Goal: Transaction & Acquisition: Book appointment/travel/reservation

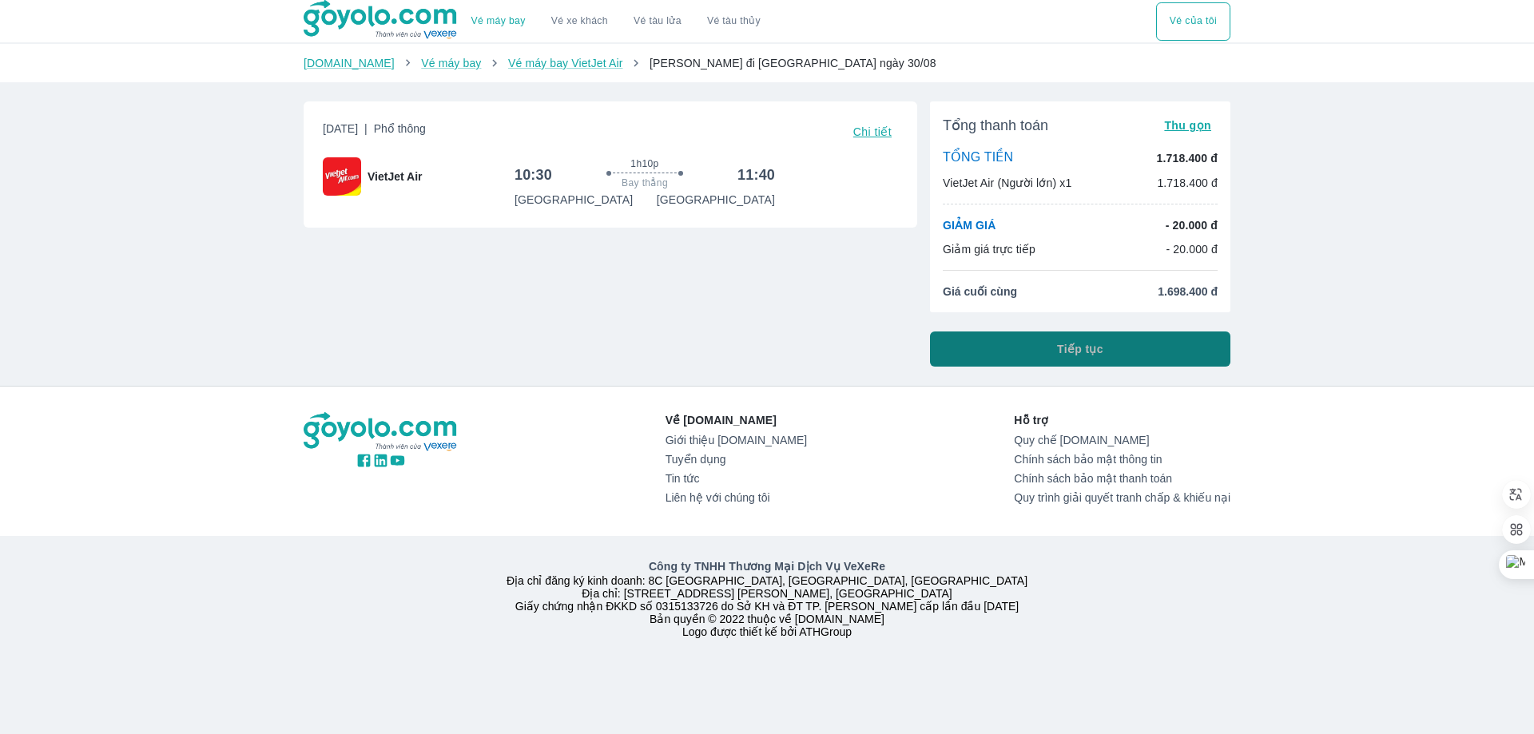
click at [961, 348] on button "Tiếp tục" at bounding box center [1080, 349] width 300 height 35
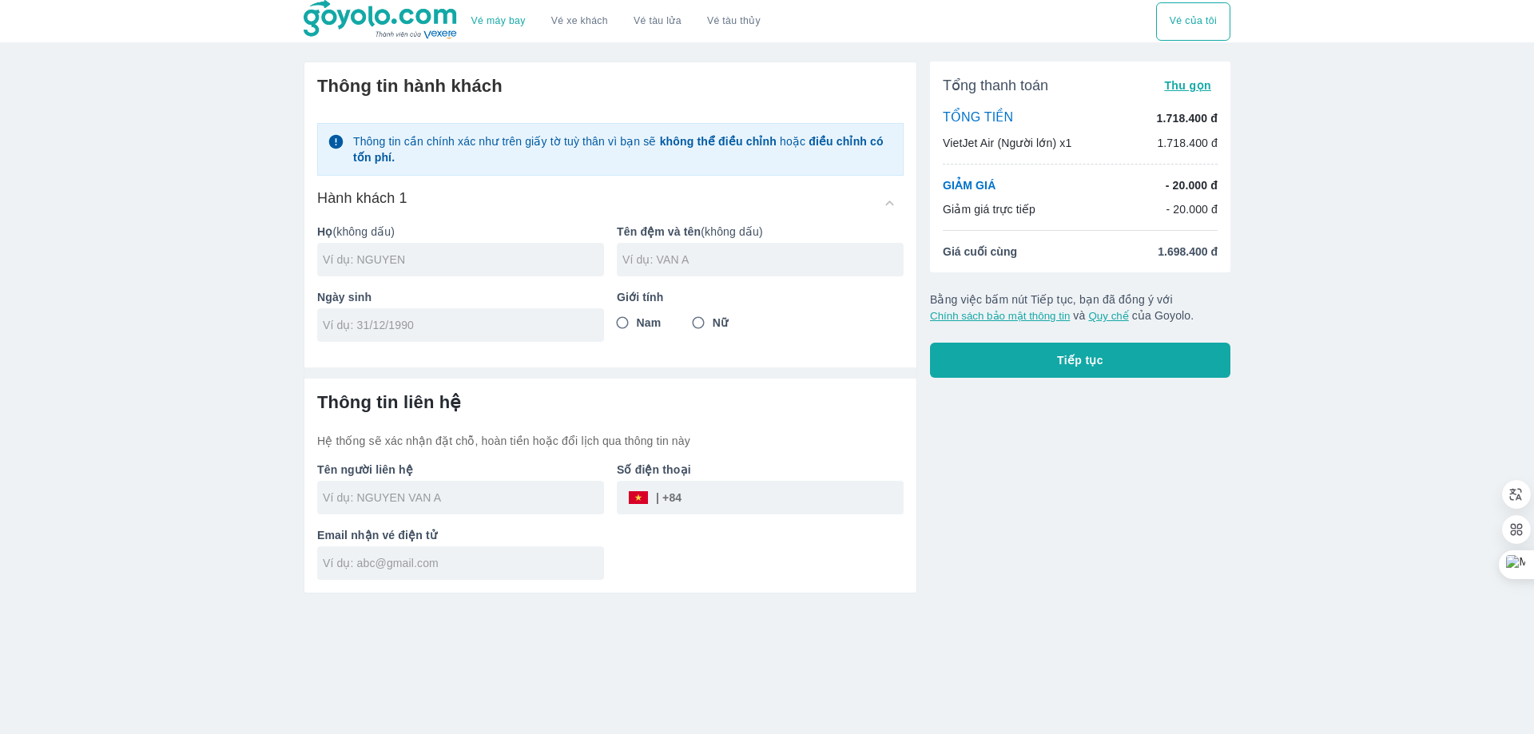
click at [502, 26] on link "Vé máy bay" at bounding box center [498, 21] width 54 height 12
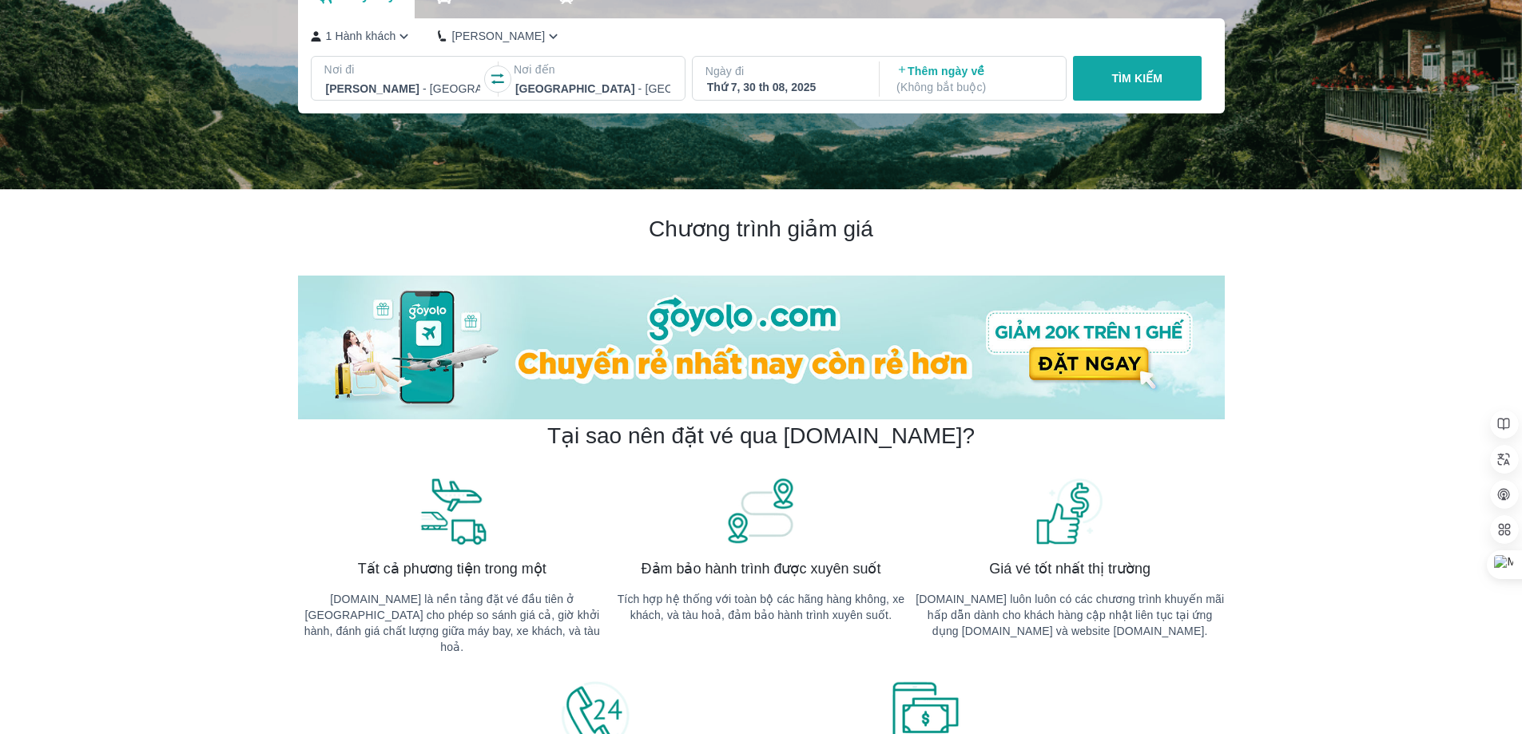
scroll to position [160, 0]
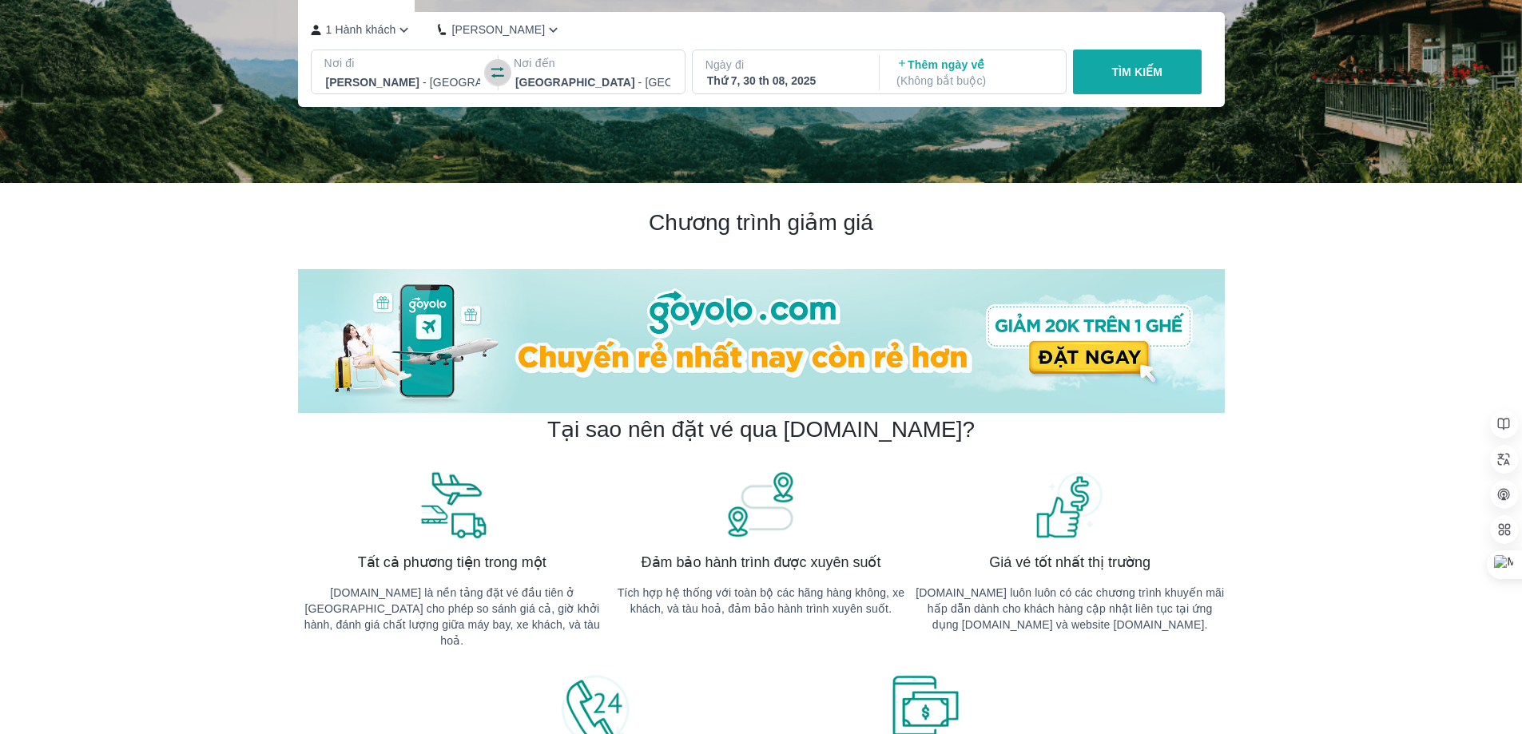
click at [502, 81] on icon "button" at bounding box center [498, 73] width 16 height 16
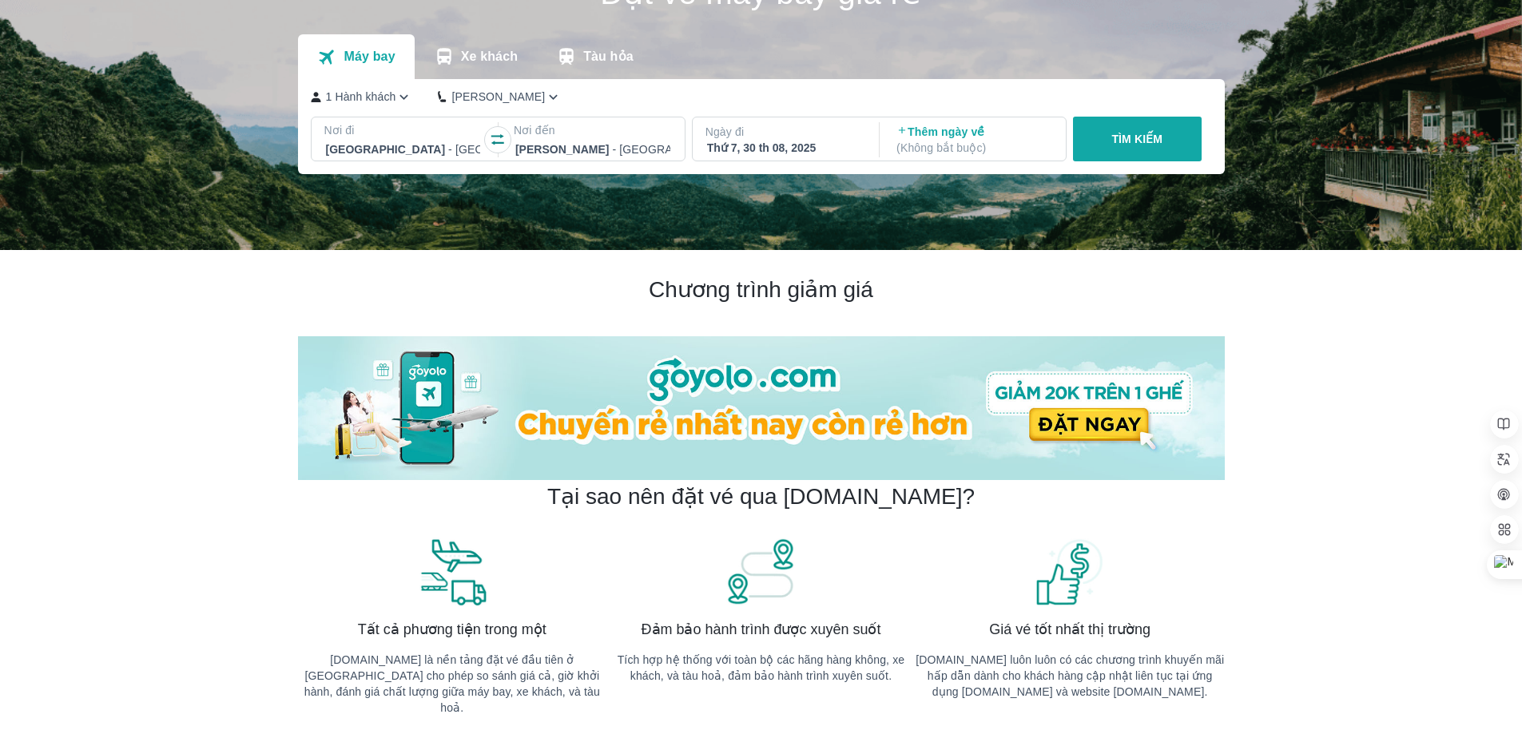
scroll to position [0, 0]
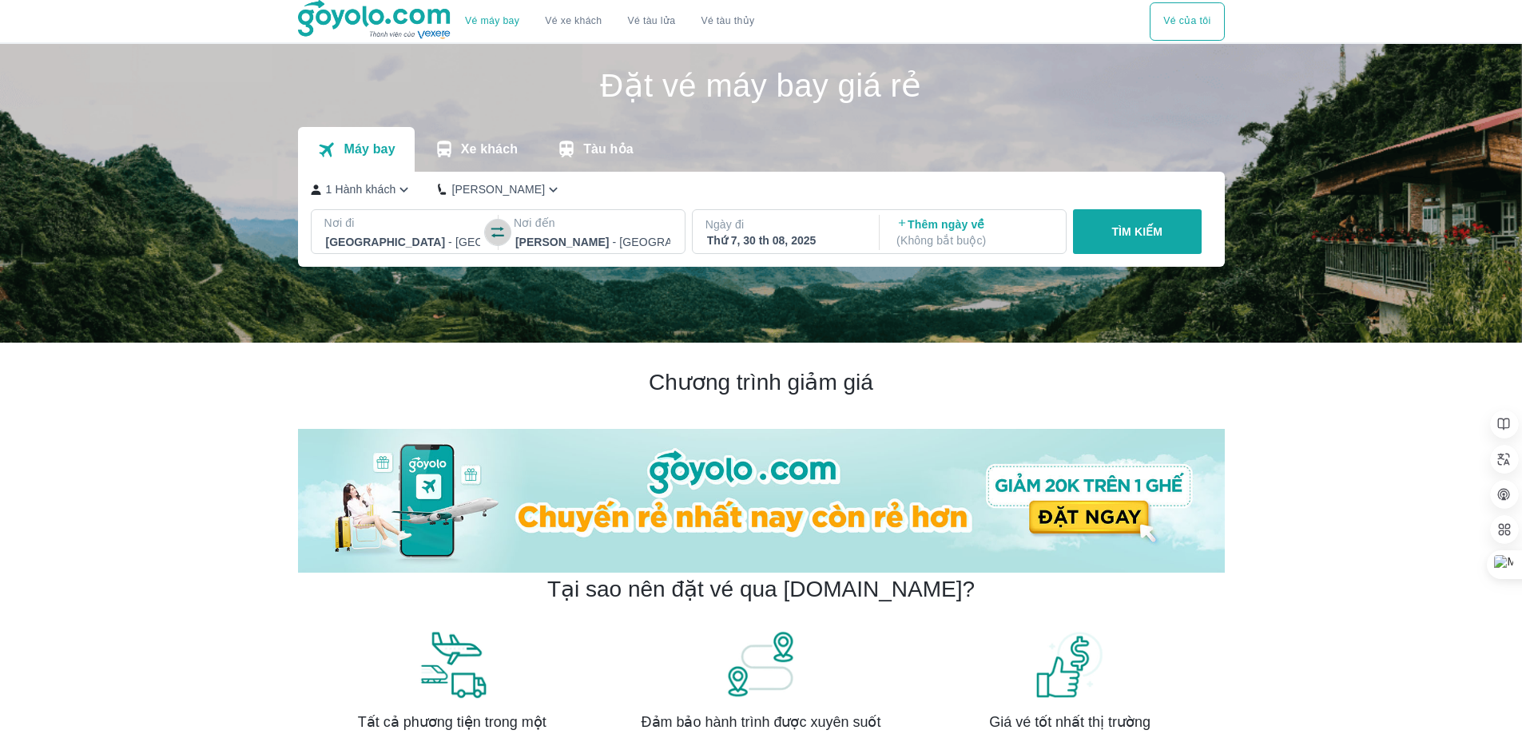
click at [491, 236] on icon "button" at bounding box center [498, 233] width 16 height 16
click at [792, 243] on div "Thứ 7, 30 th 08, 2025" at bounding box center [784, 241] width 155 height 16
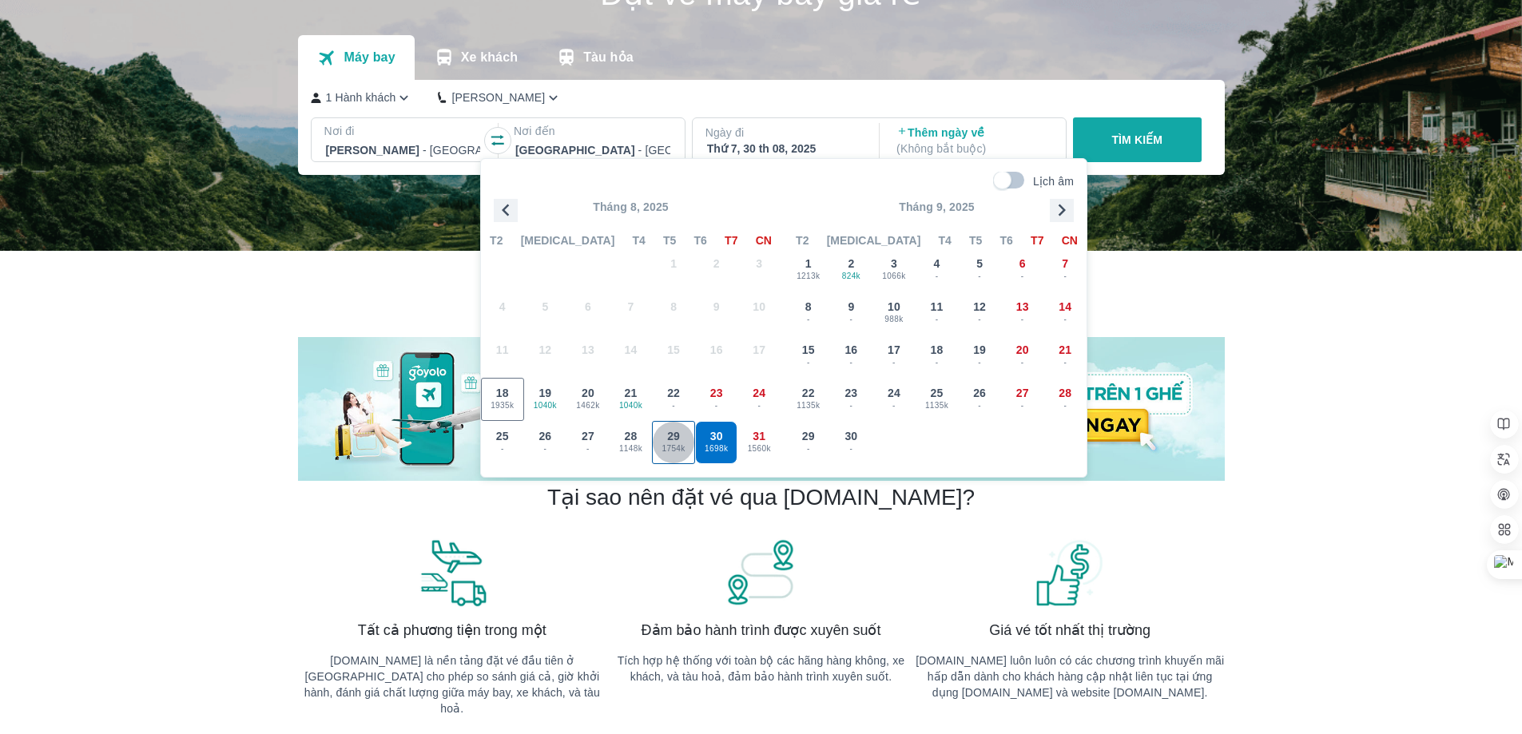
click at [666, 447] on span "1754k" at bounding box center [674, 449] width 42 height 13
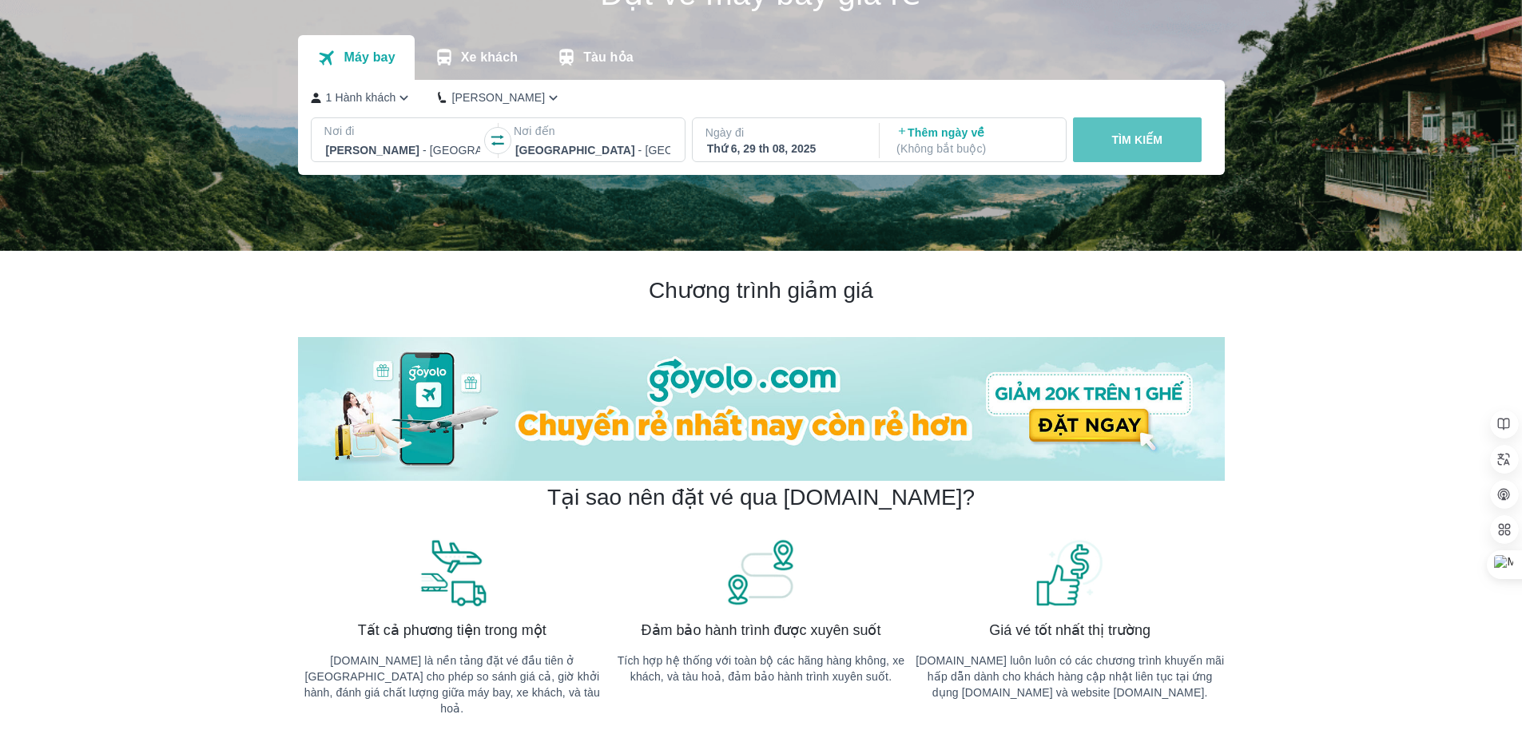
click at [1128, 140] on p "TÌM KIẾM" at bounding box center [1136, 140] width 51 height 16
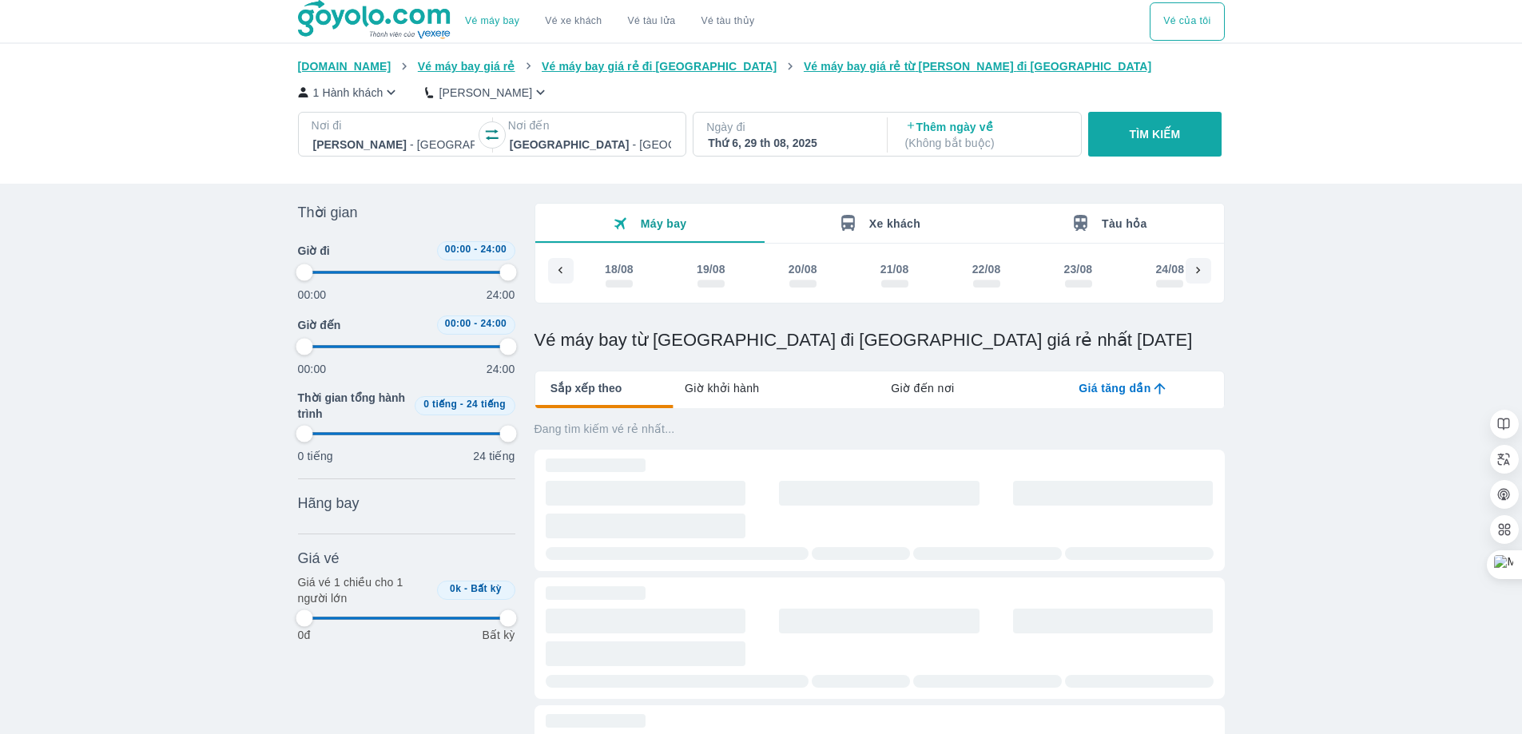
scroll to position [0, 531]
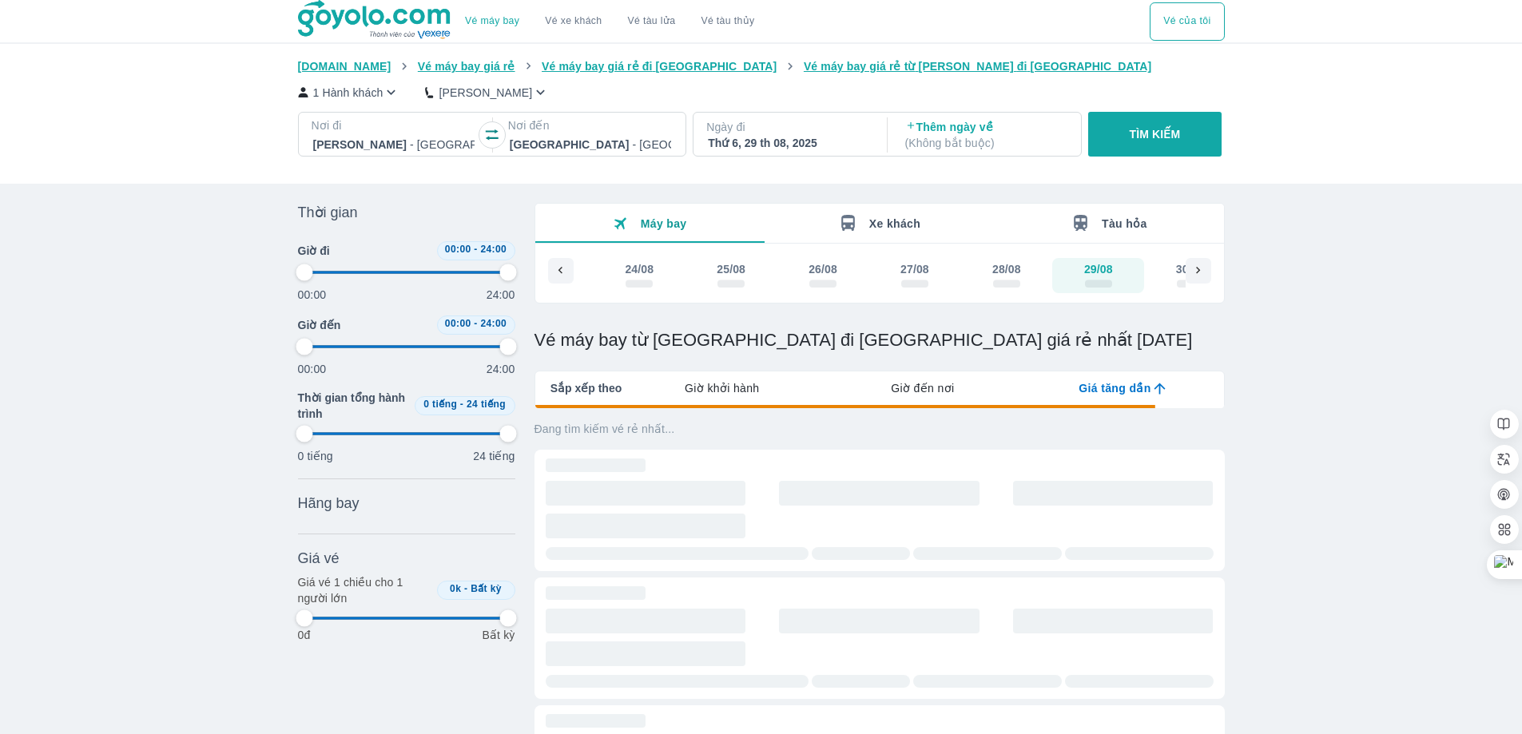
type input "97.9166666666667"
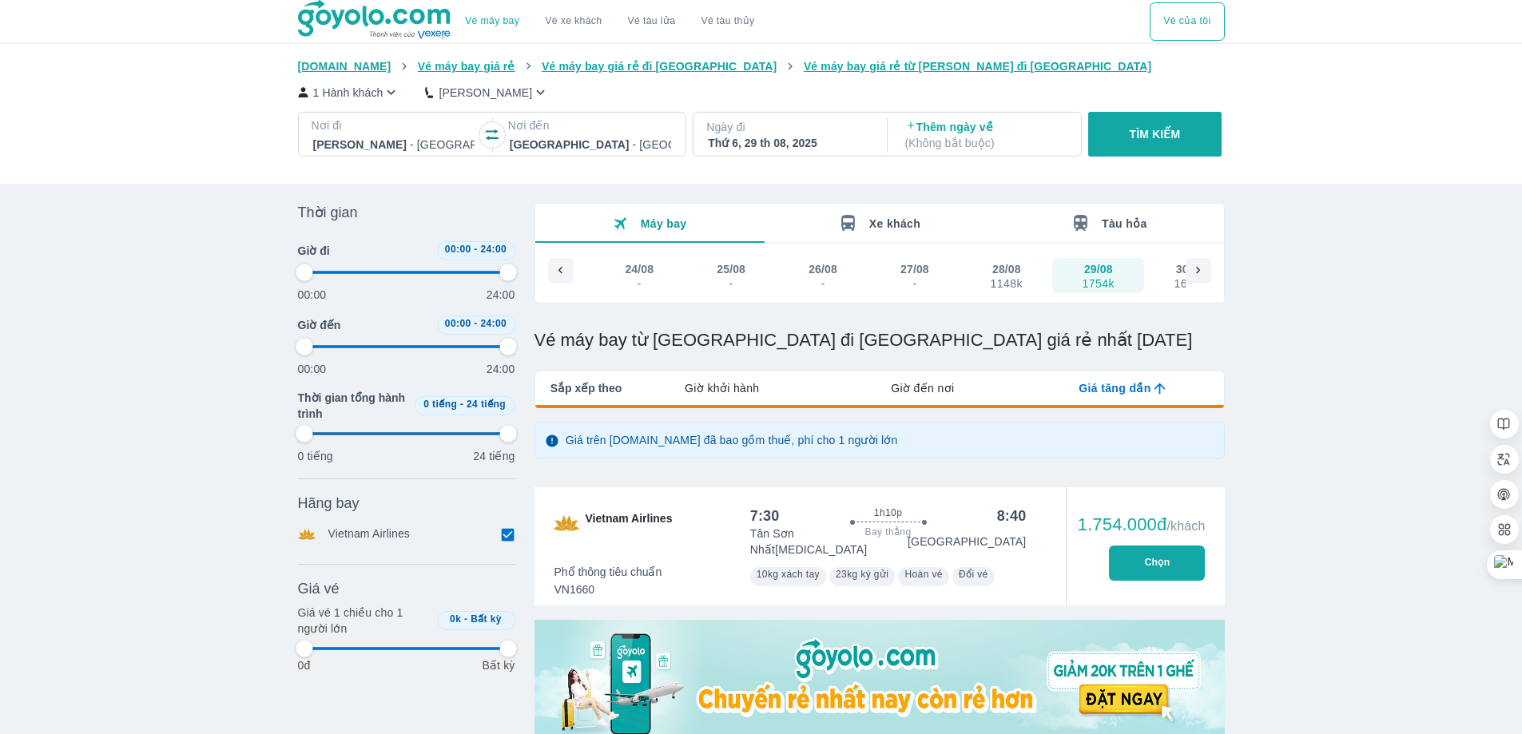
type input "97.9166666666667"
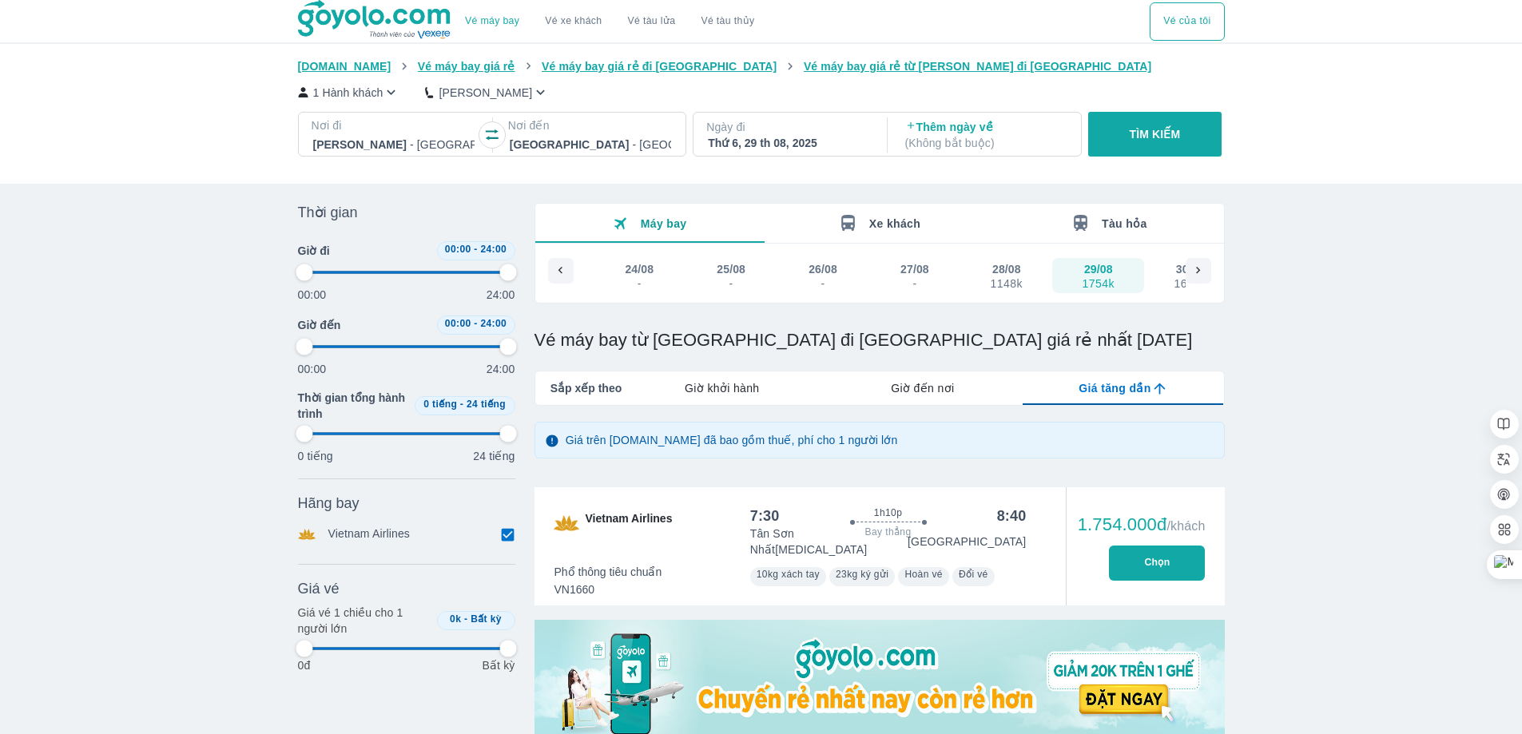
type input "97.9166666666667"
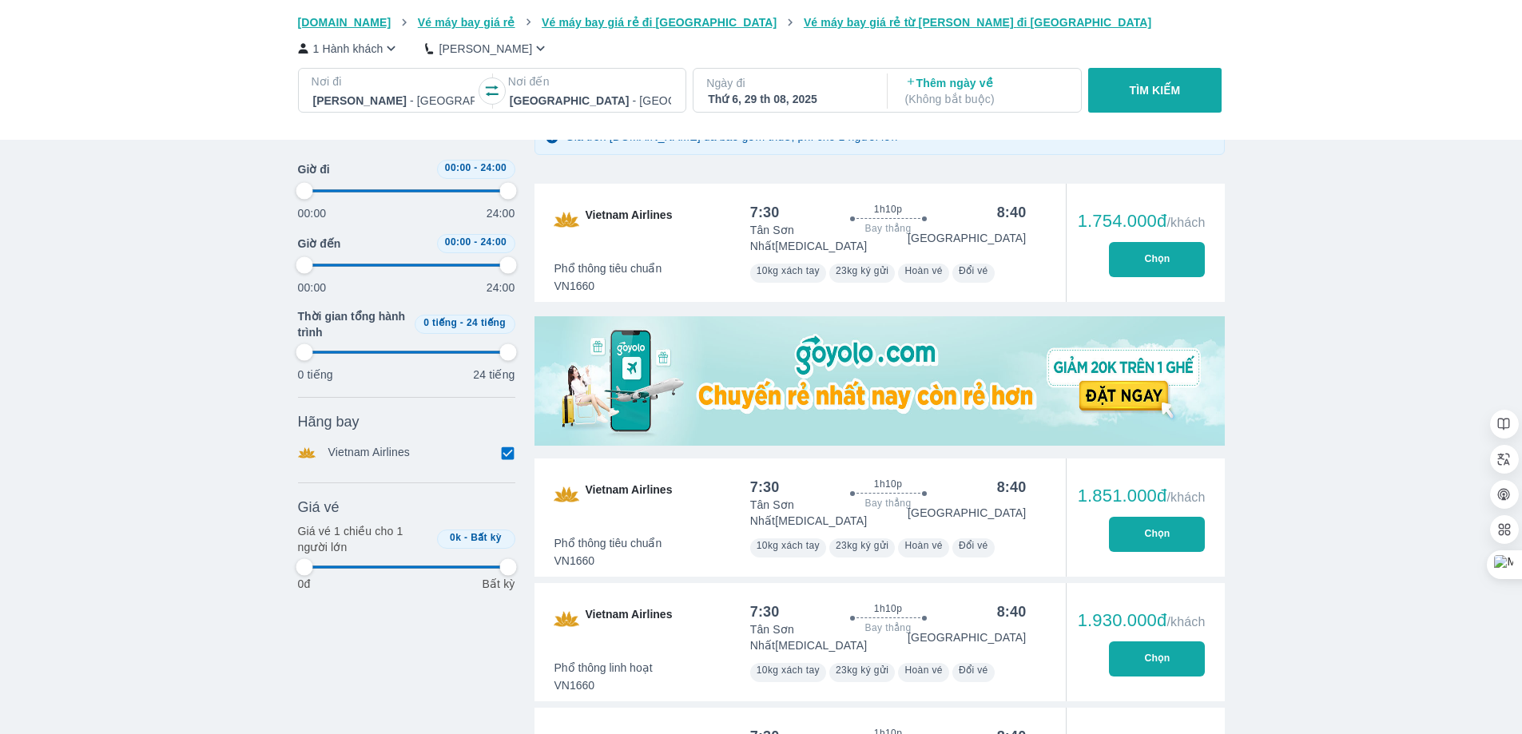
scroll to position [320, 0]
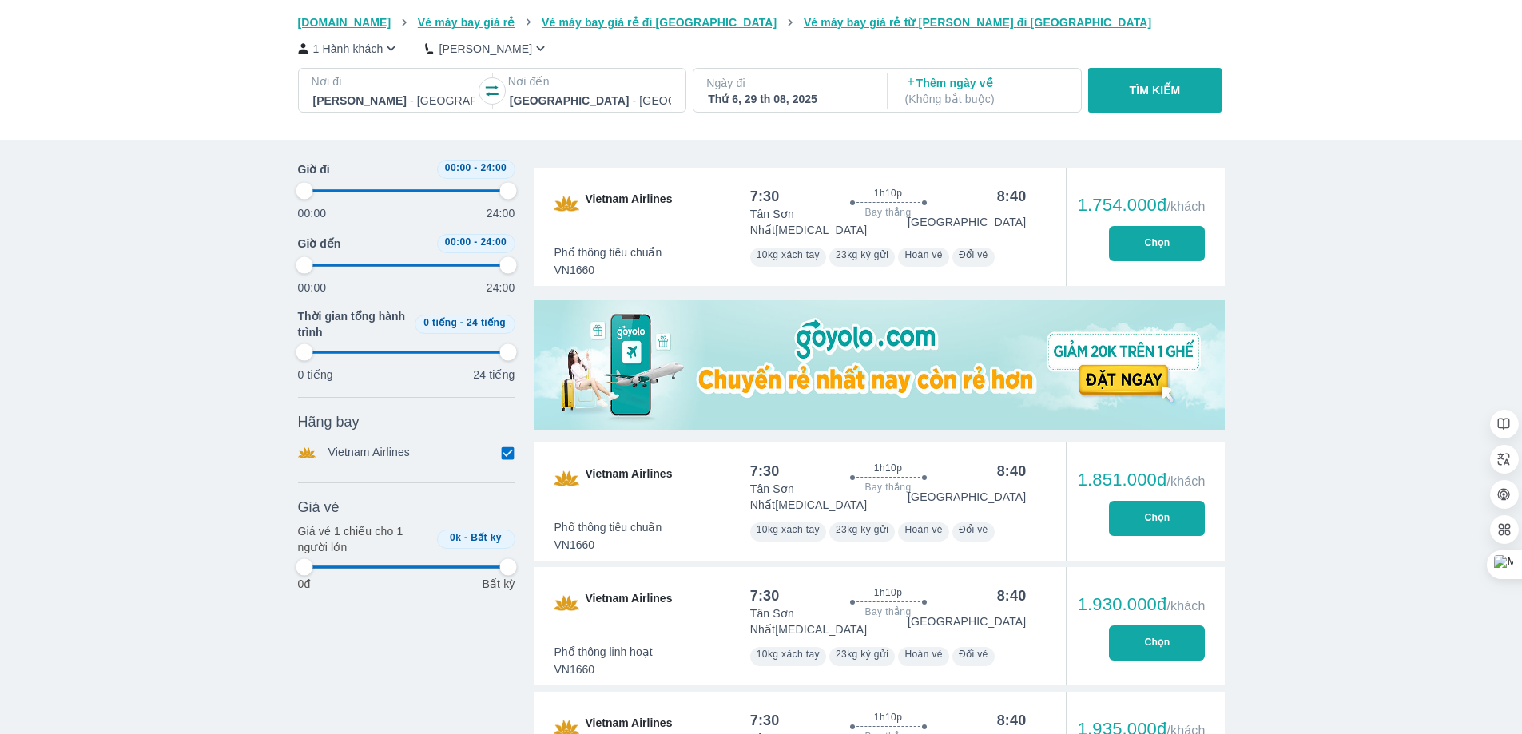
type input "97.9166666666667"
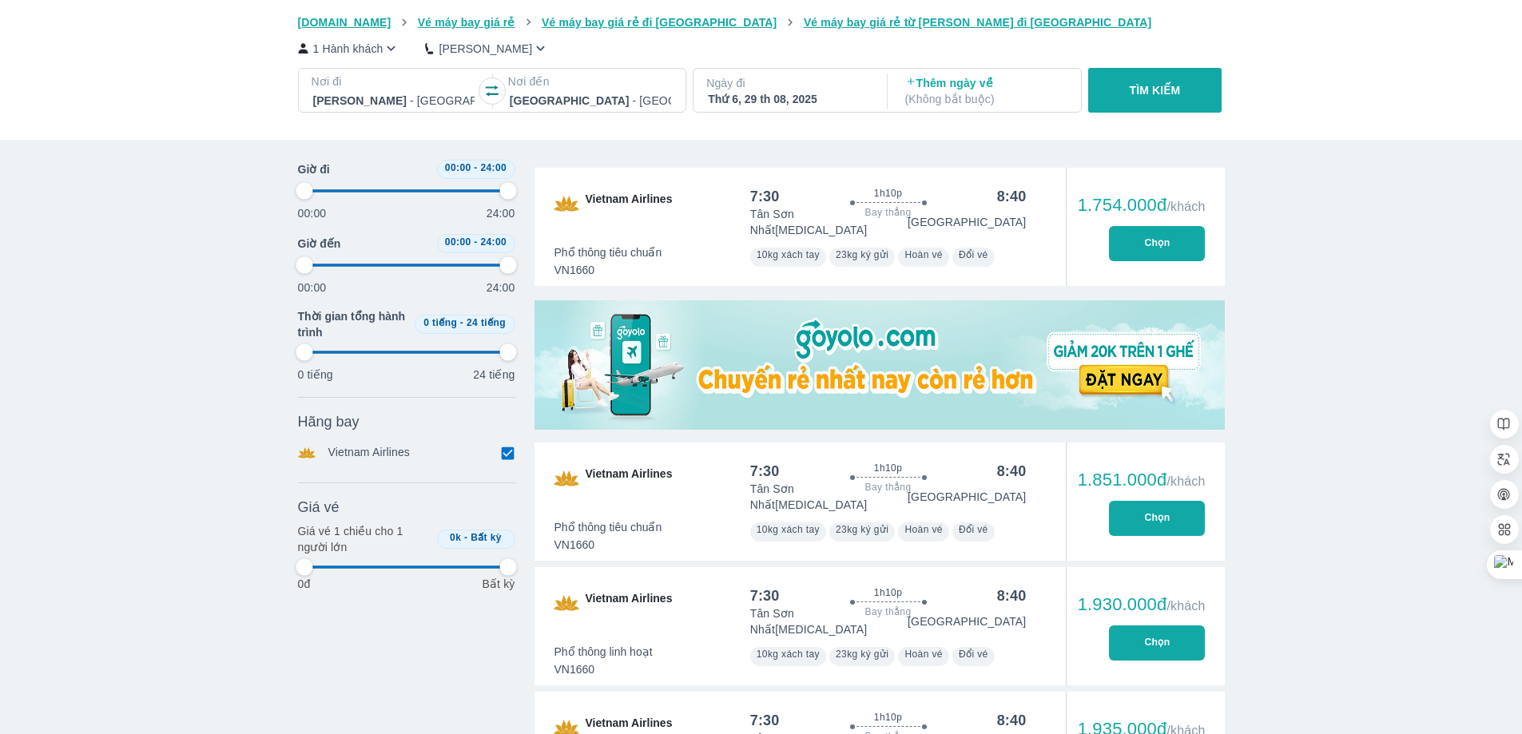
type input "97.9166666666667"
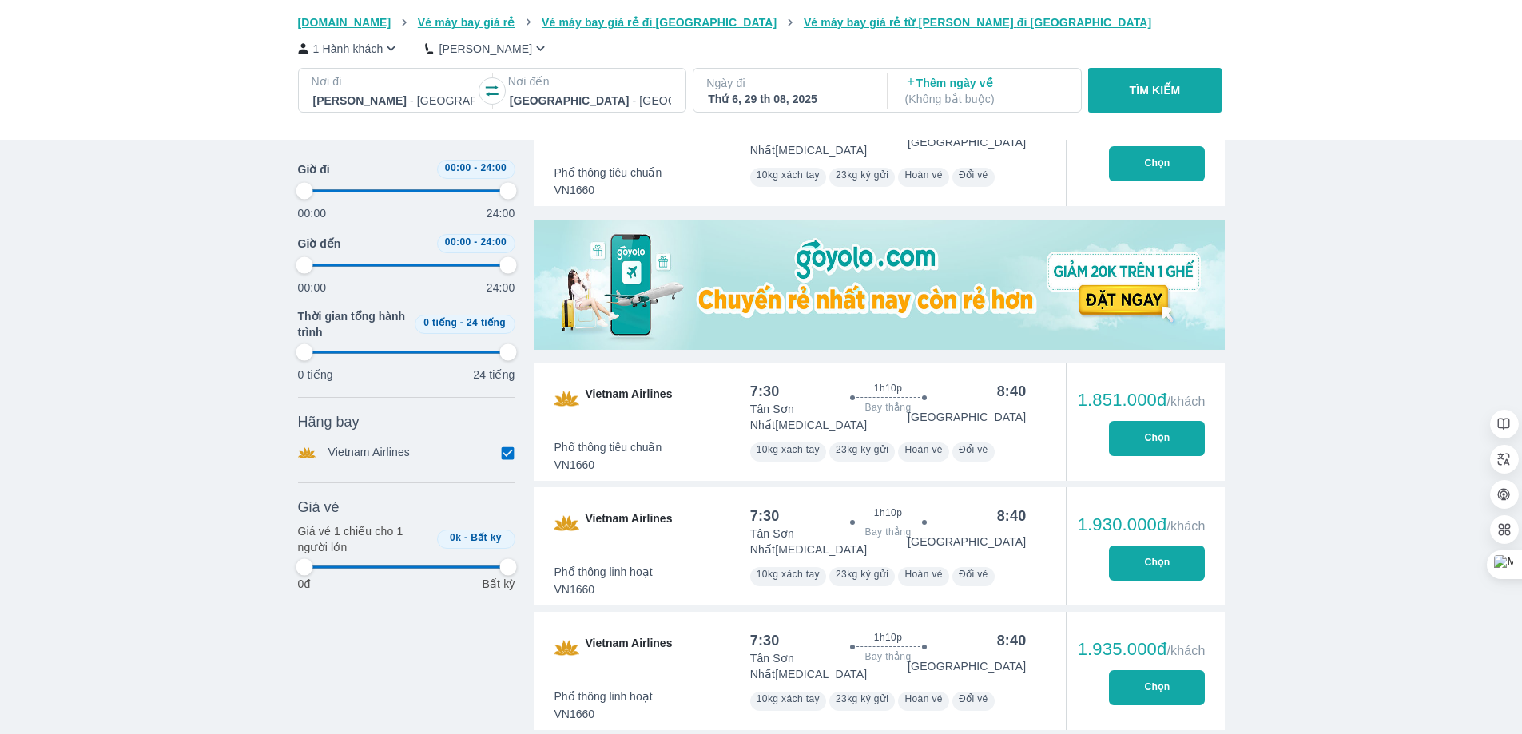
type input "97.9166666666667"
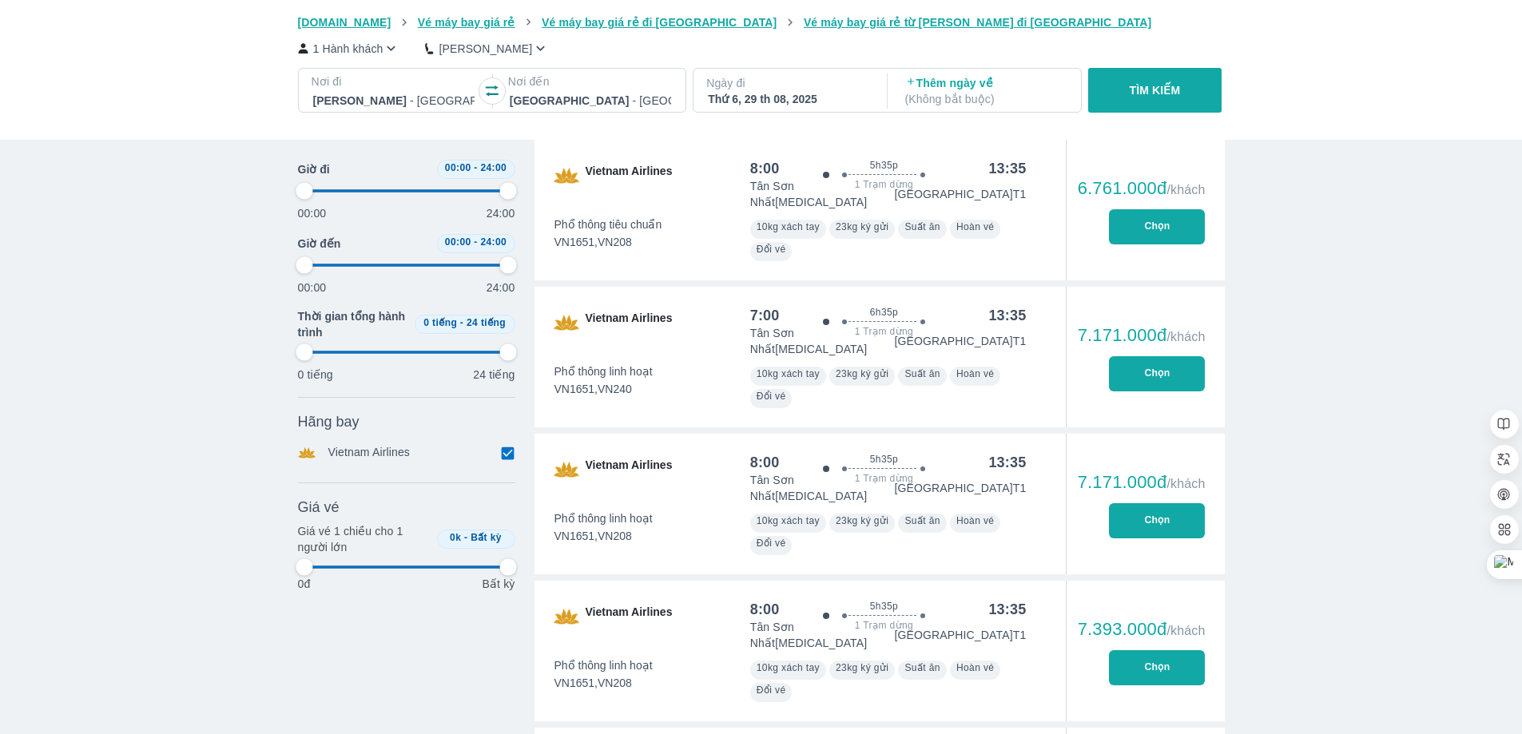
type input "97.9166666666667"
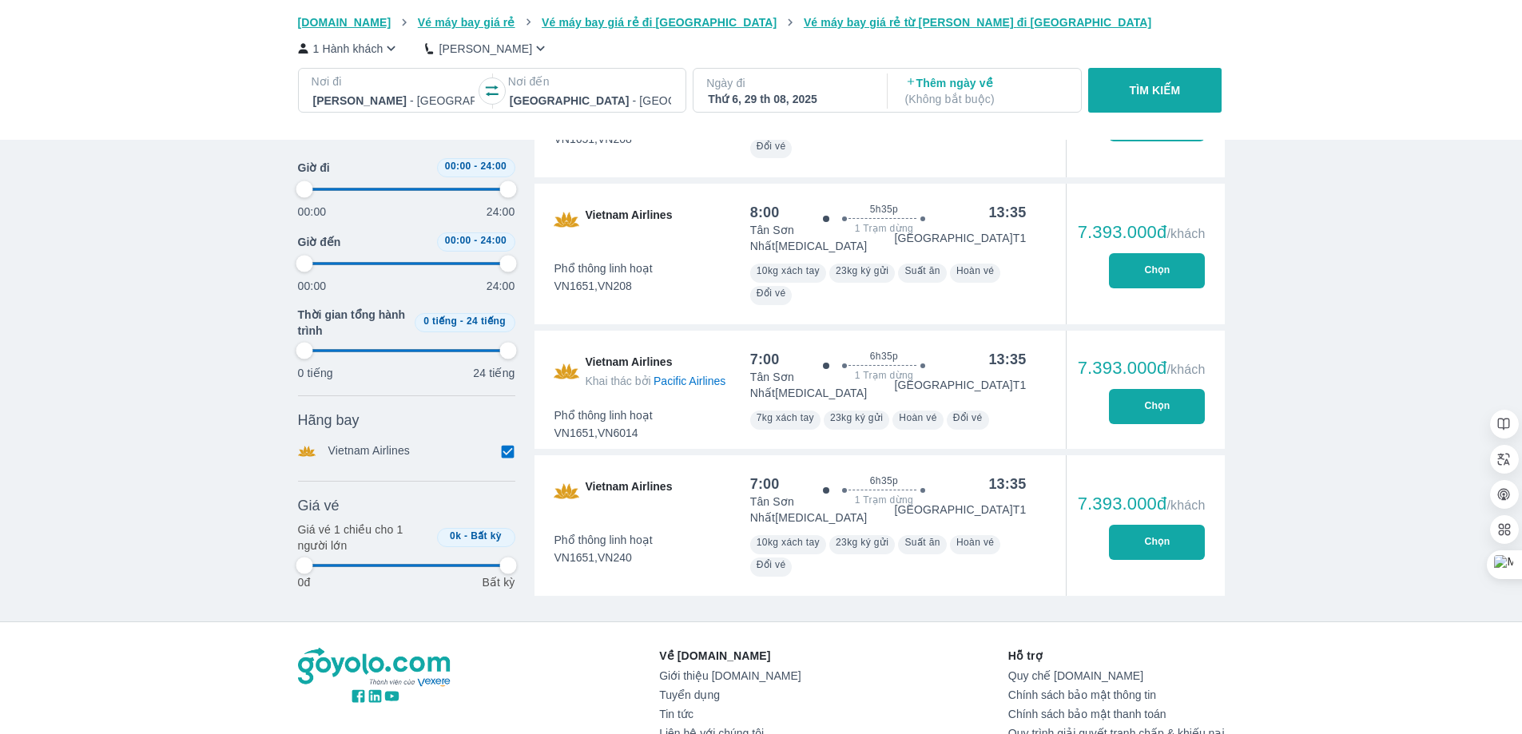
type input "97.9166666666667"
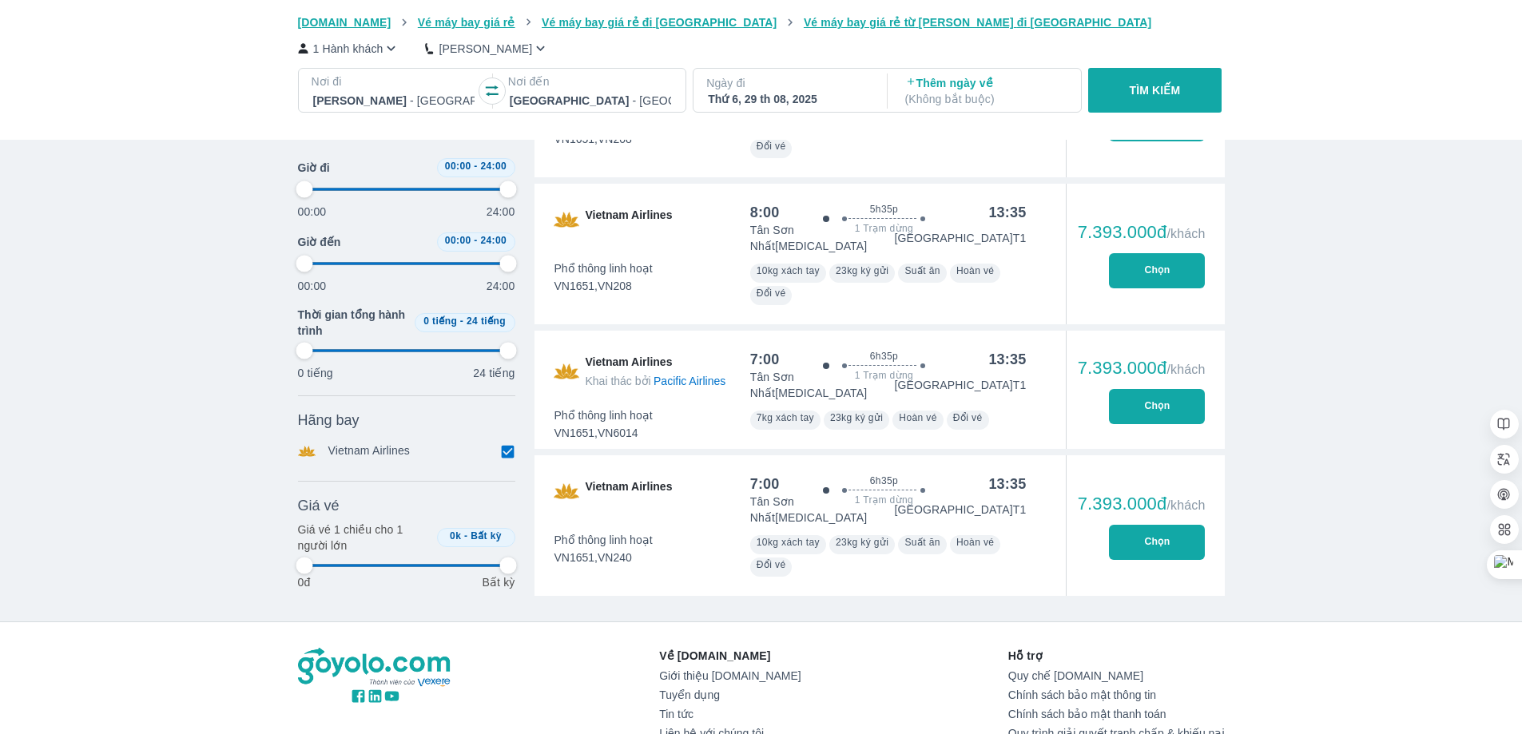
type input "97.9166666666667"
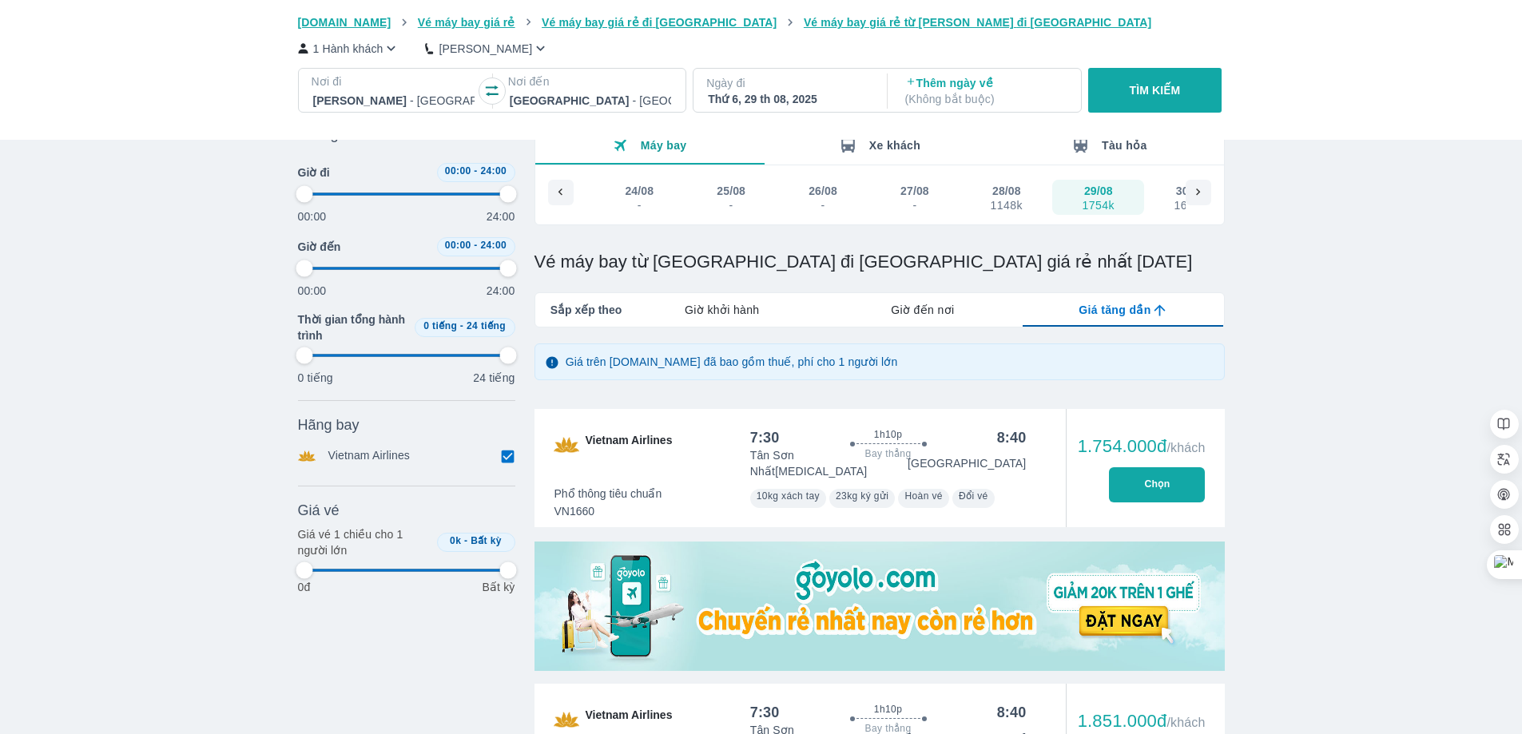
scroll to position [0, 0]
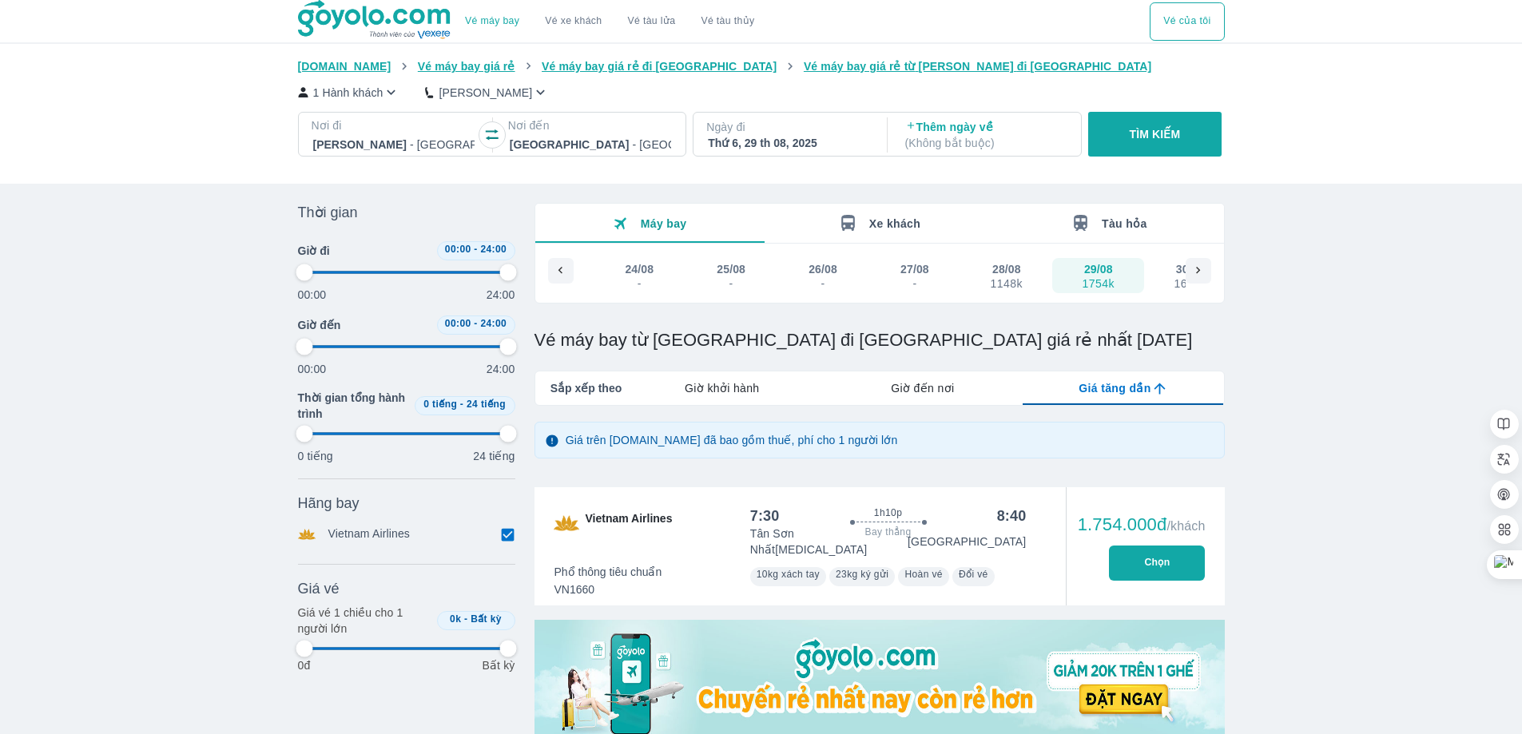
type input "97.9166666666667"
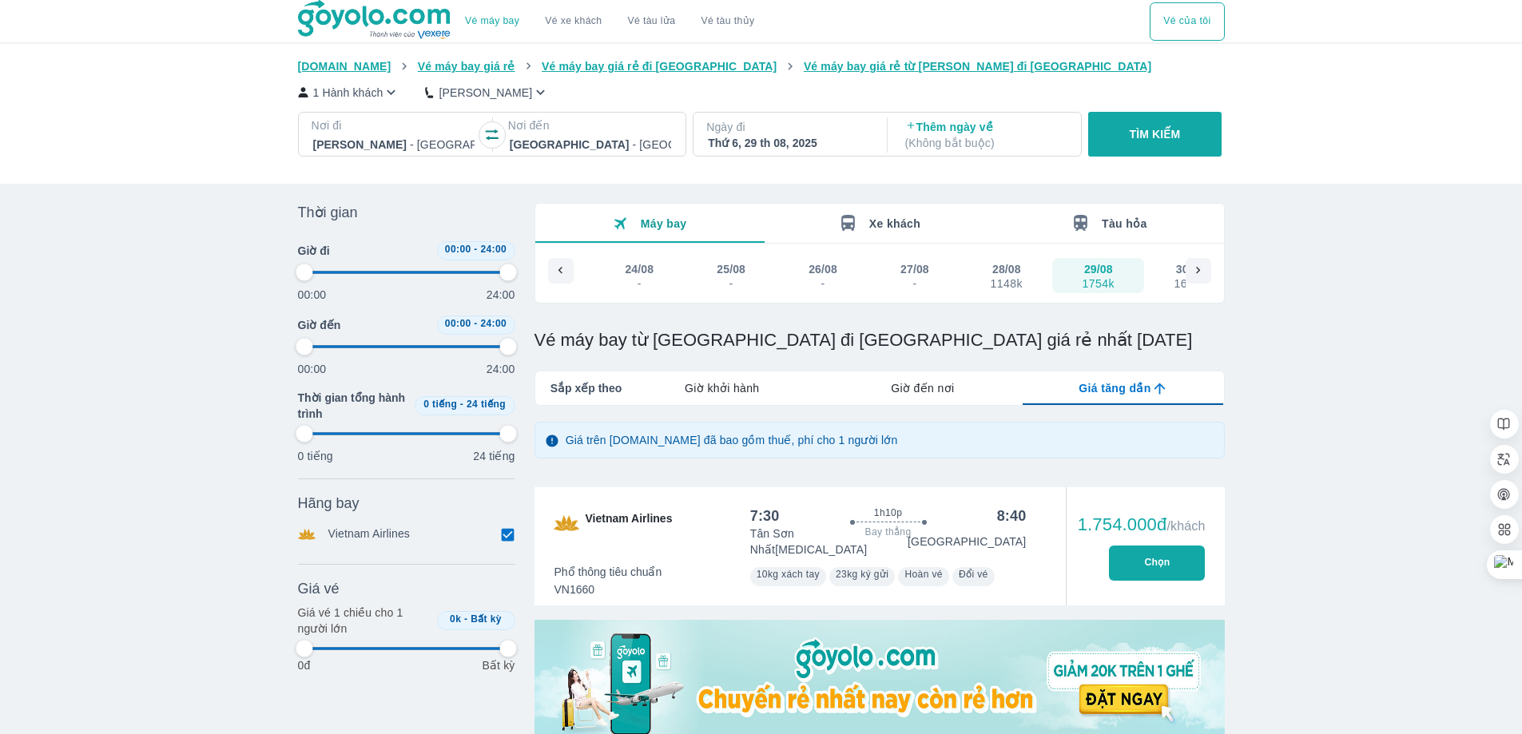
type input "97.9166666666667"
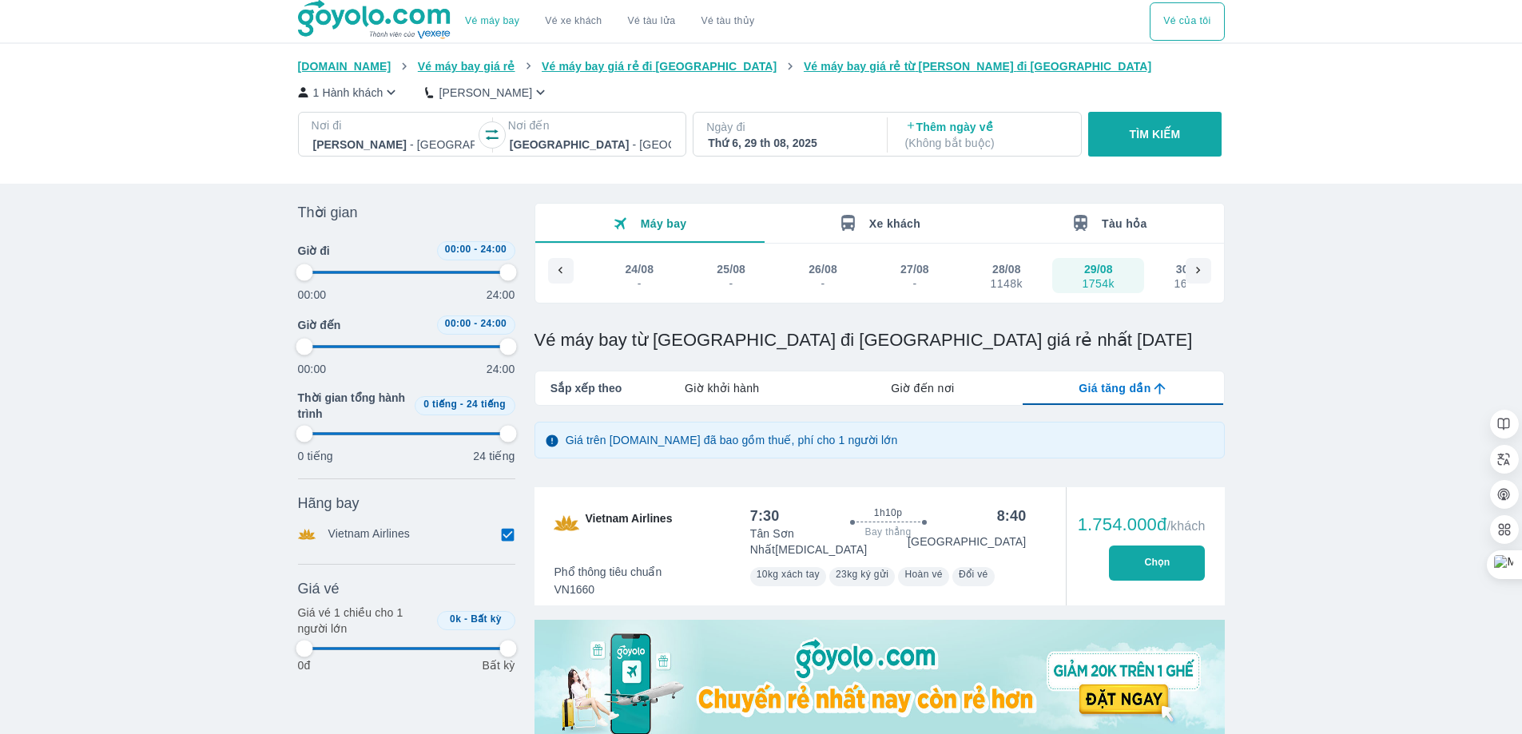
type input "97.9166666666667"
click at [774, 149] on div "Thứ 6, 29 th 08, 2025" at bounding box center [788, 143] width 161 height 16
type input "97.9166666666667"
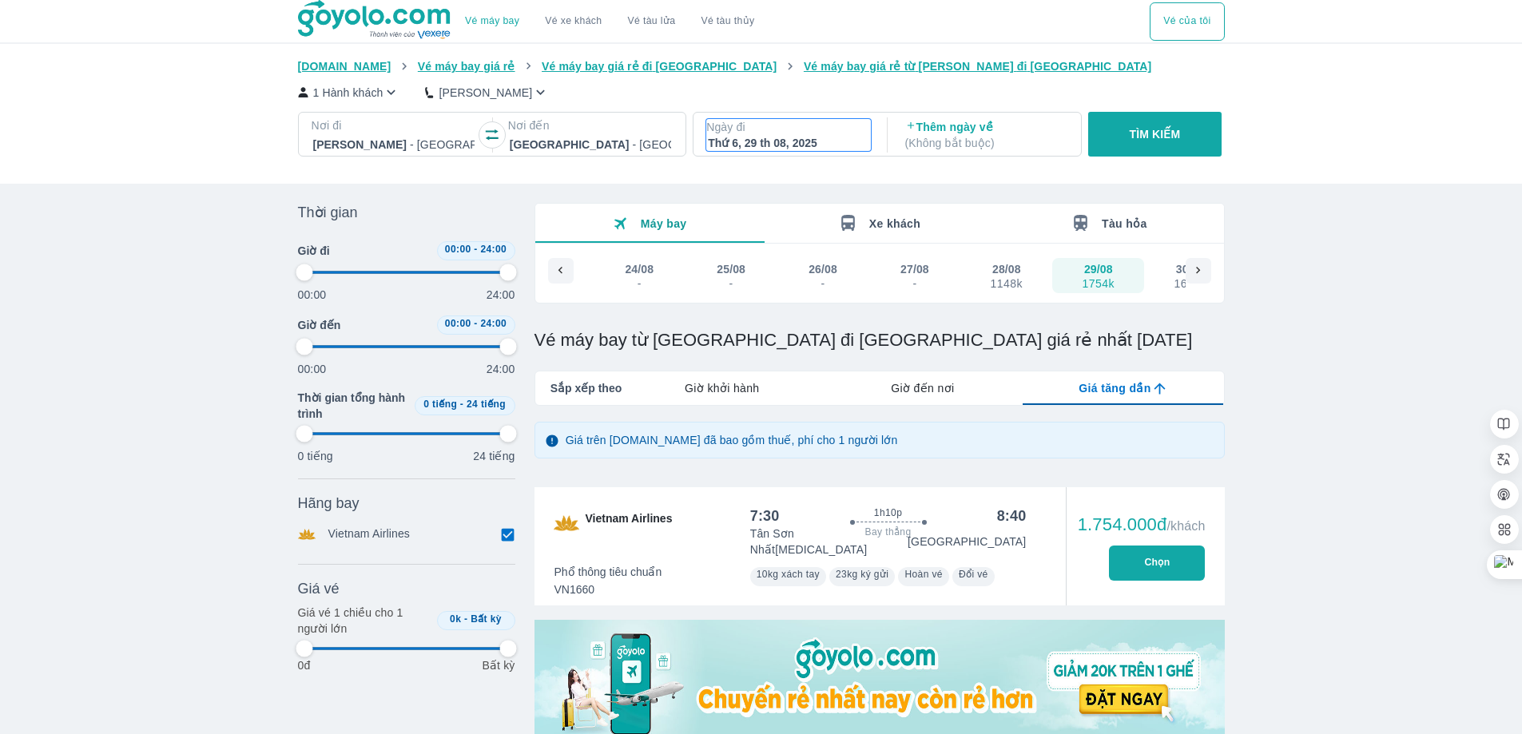
type input "97.9166666666667"
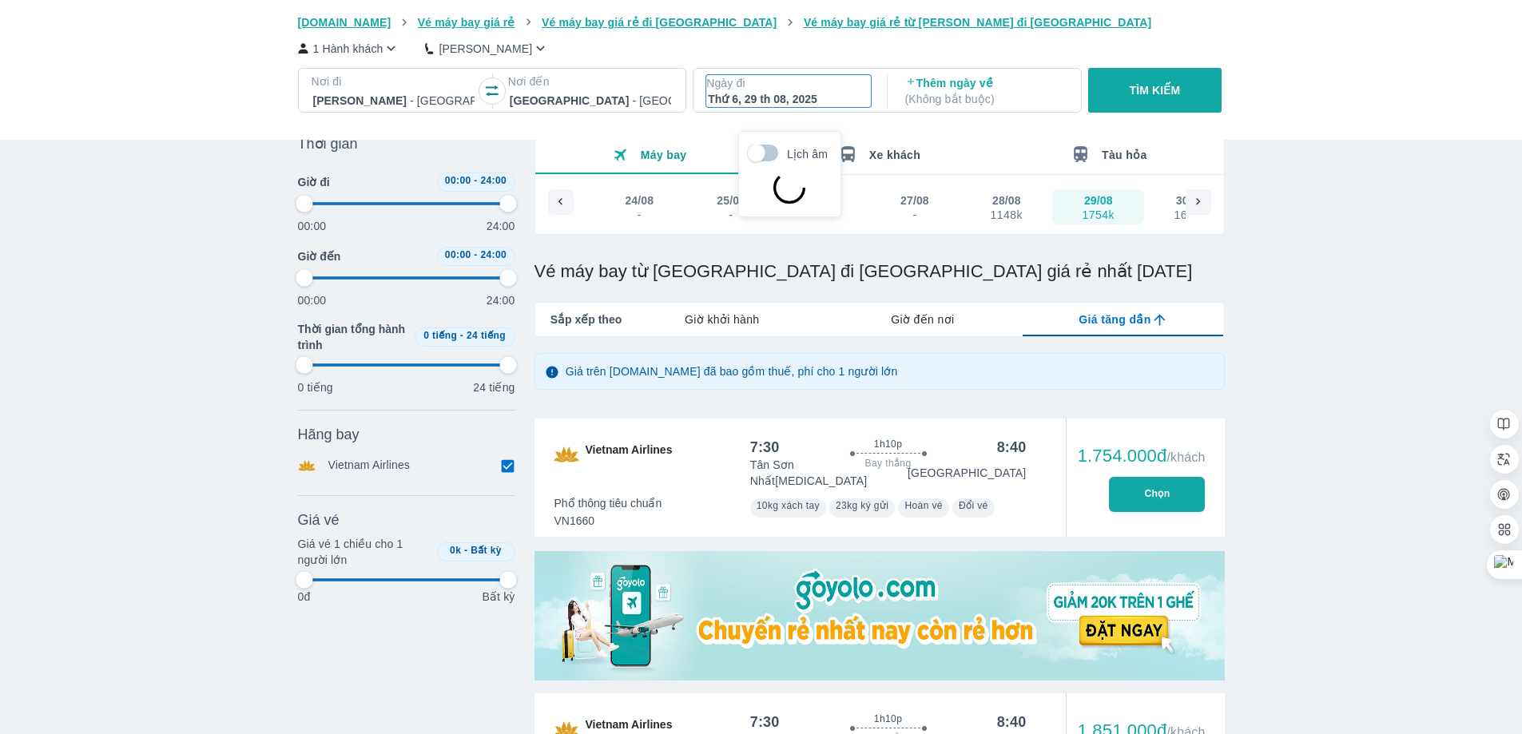
scroll to position [92, 0]
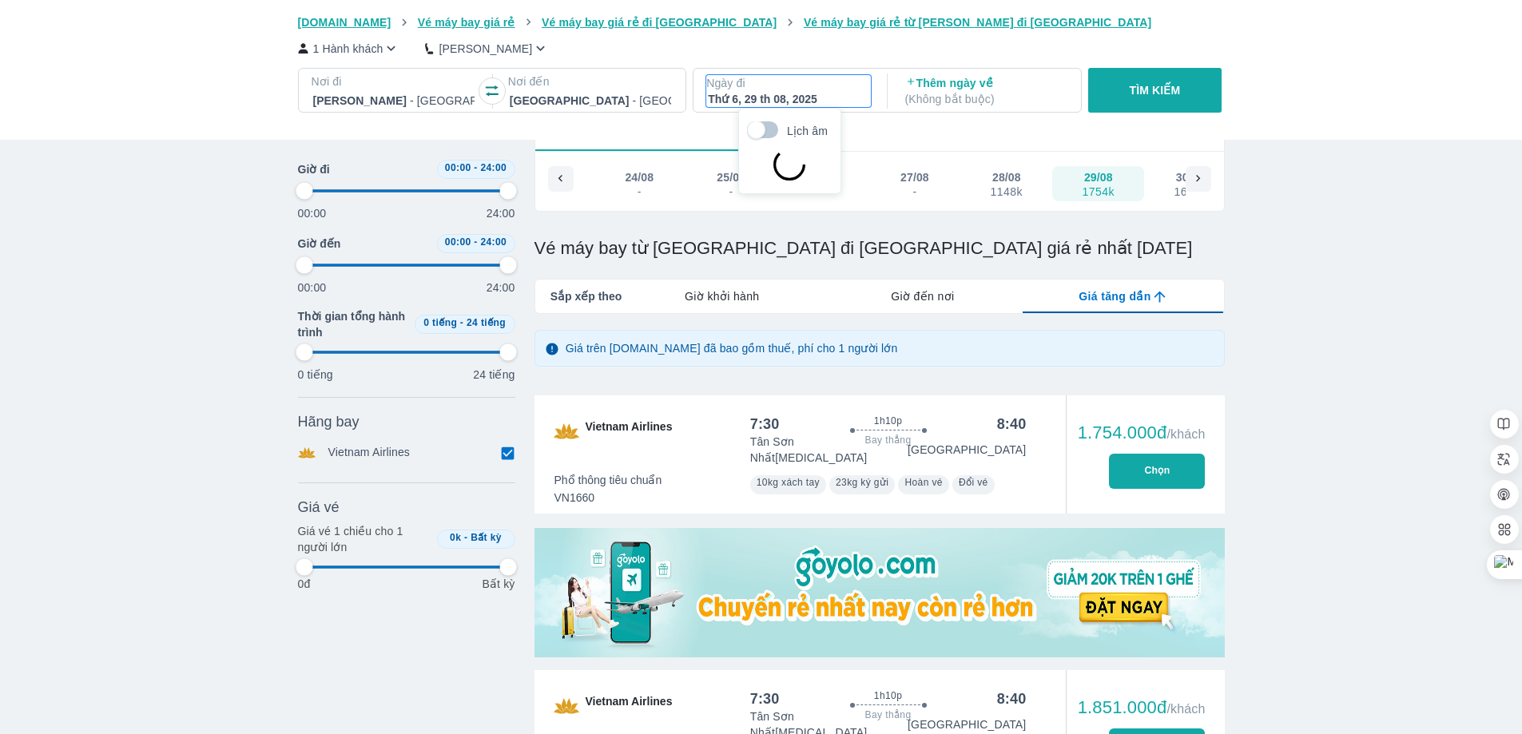
type input "97.9166666666667"
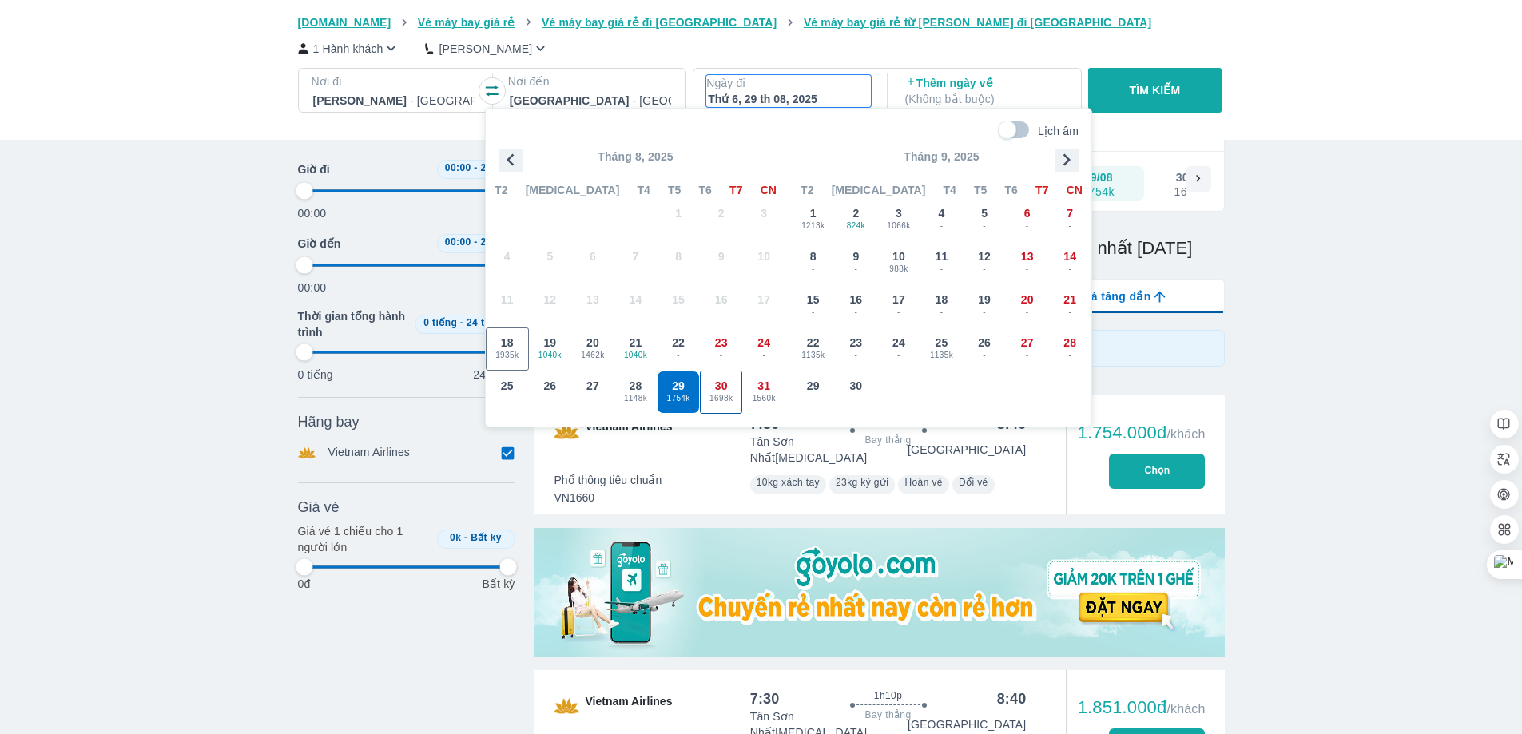
click at [734, 398] on span "1698k" at bounding box center [722, 398] width 42 height 13
type input "97.9166666666667"
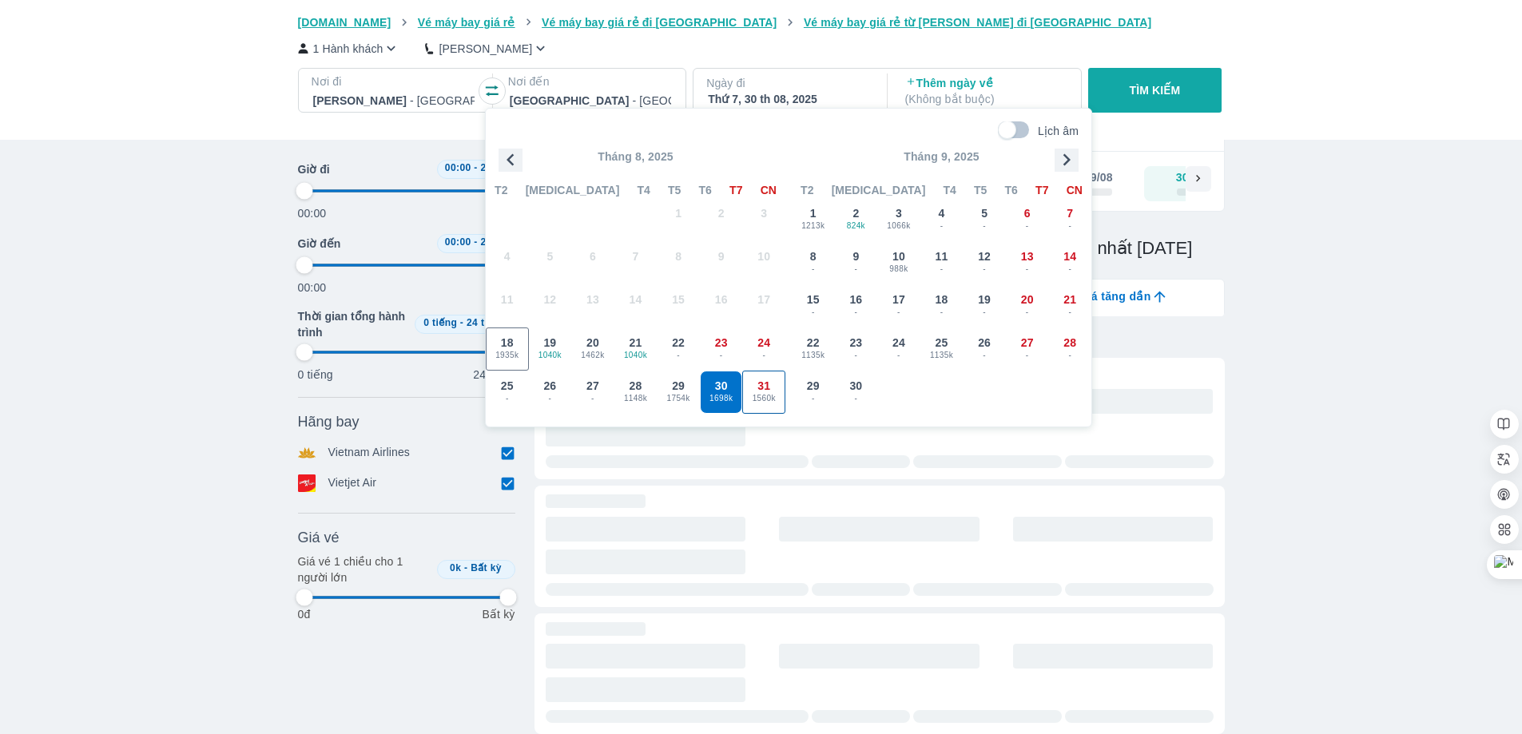
type input "97.9166666666667"
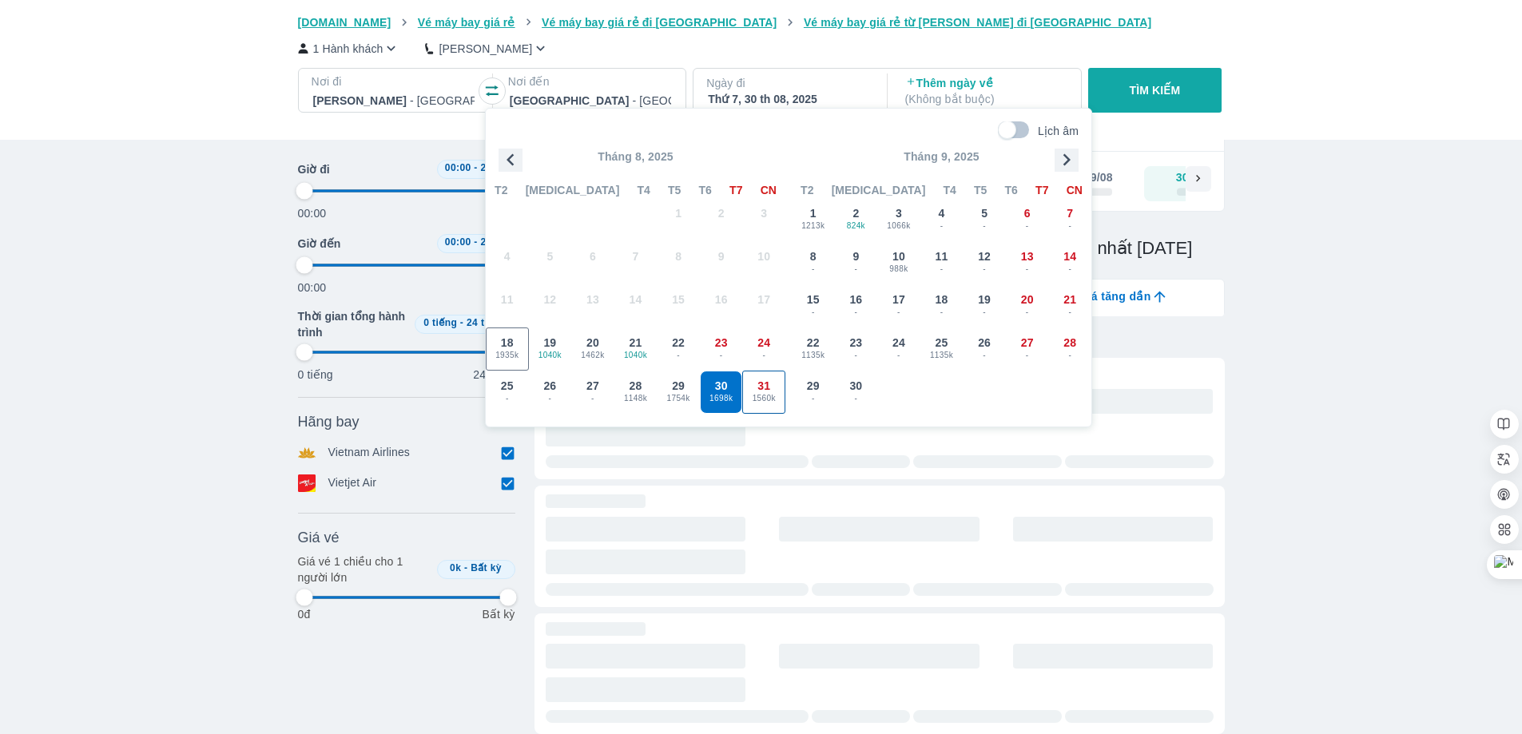
type input "97.9166666666667"
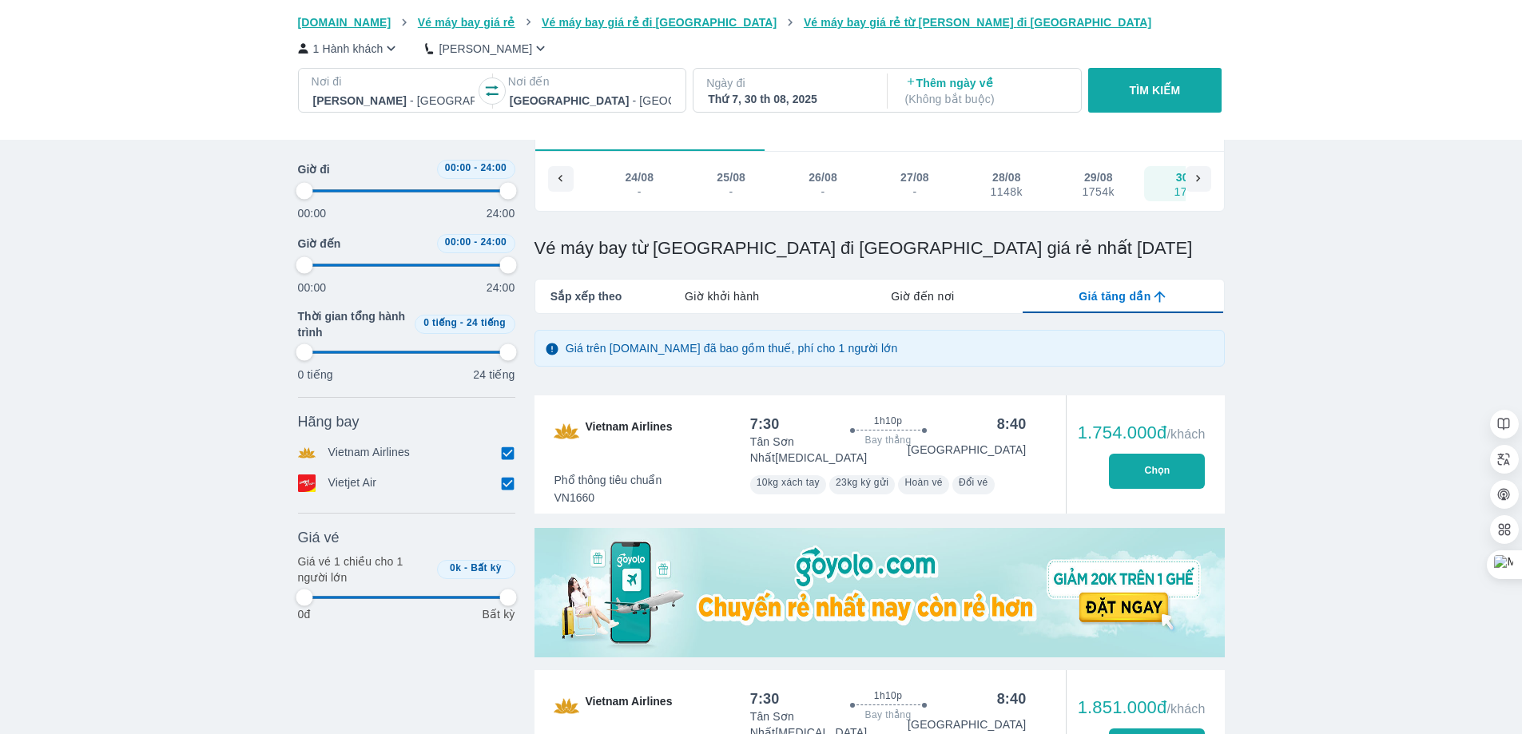
type input "97.9166666666667"
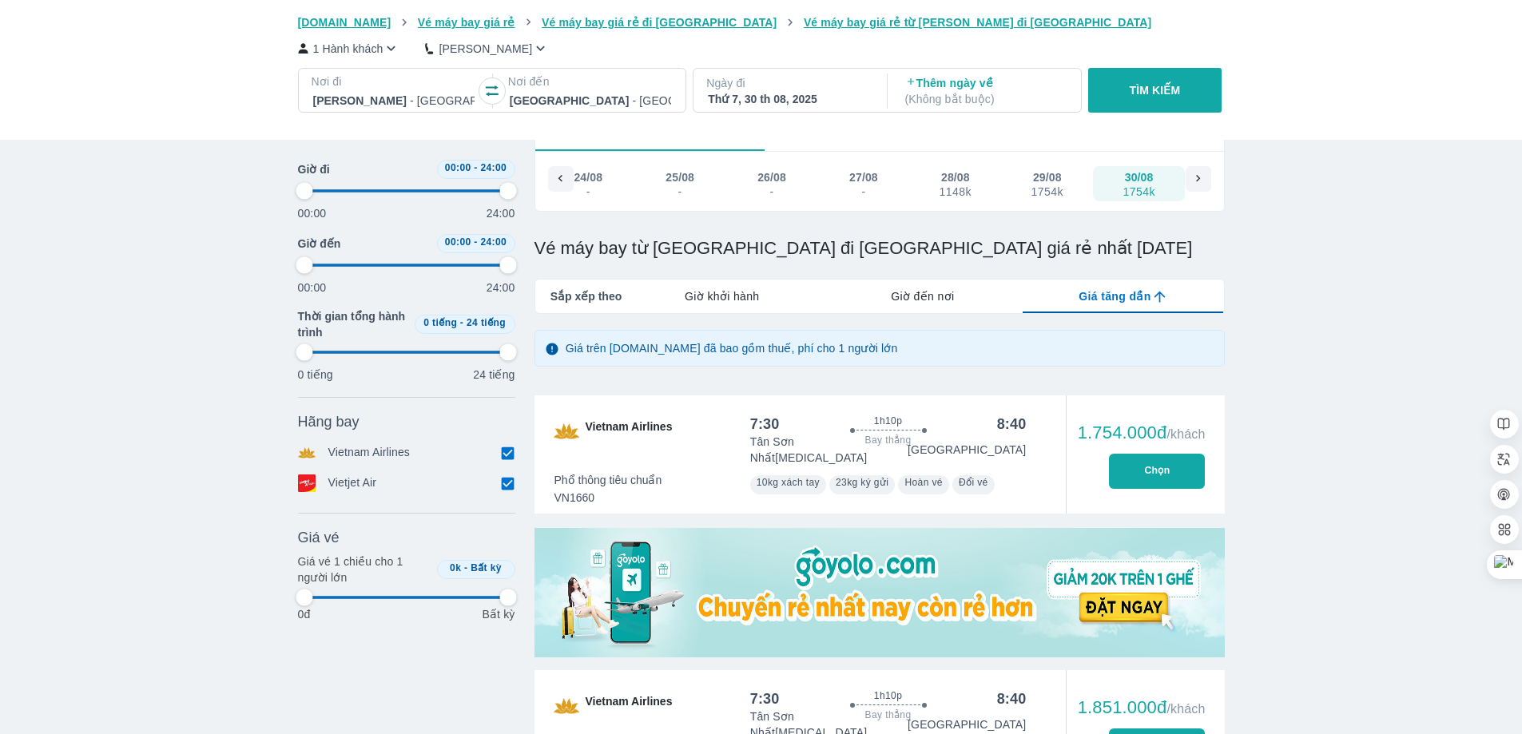
type input "97.9166666666667"
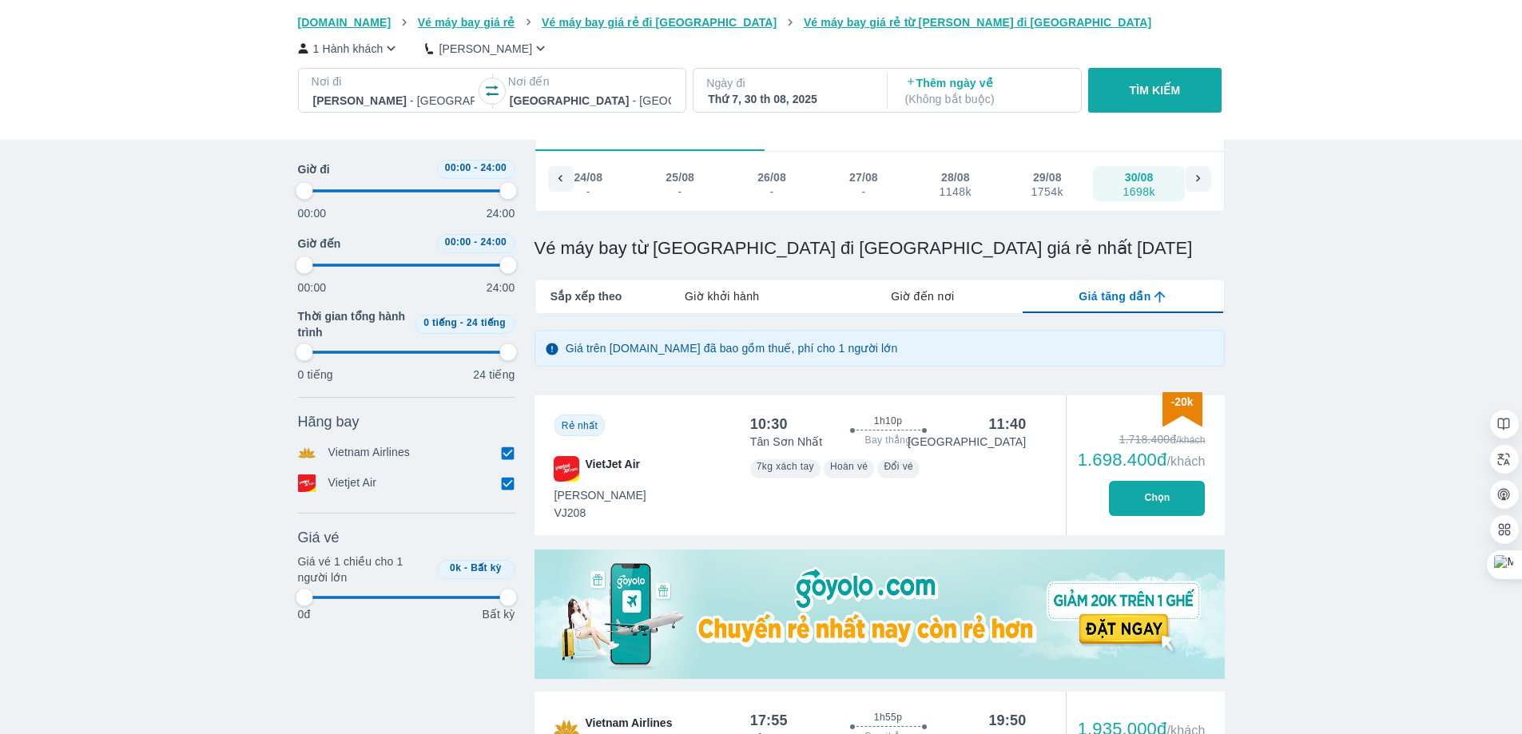
scroll to position [0, 0]
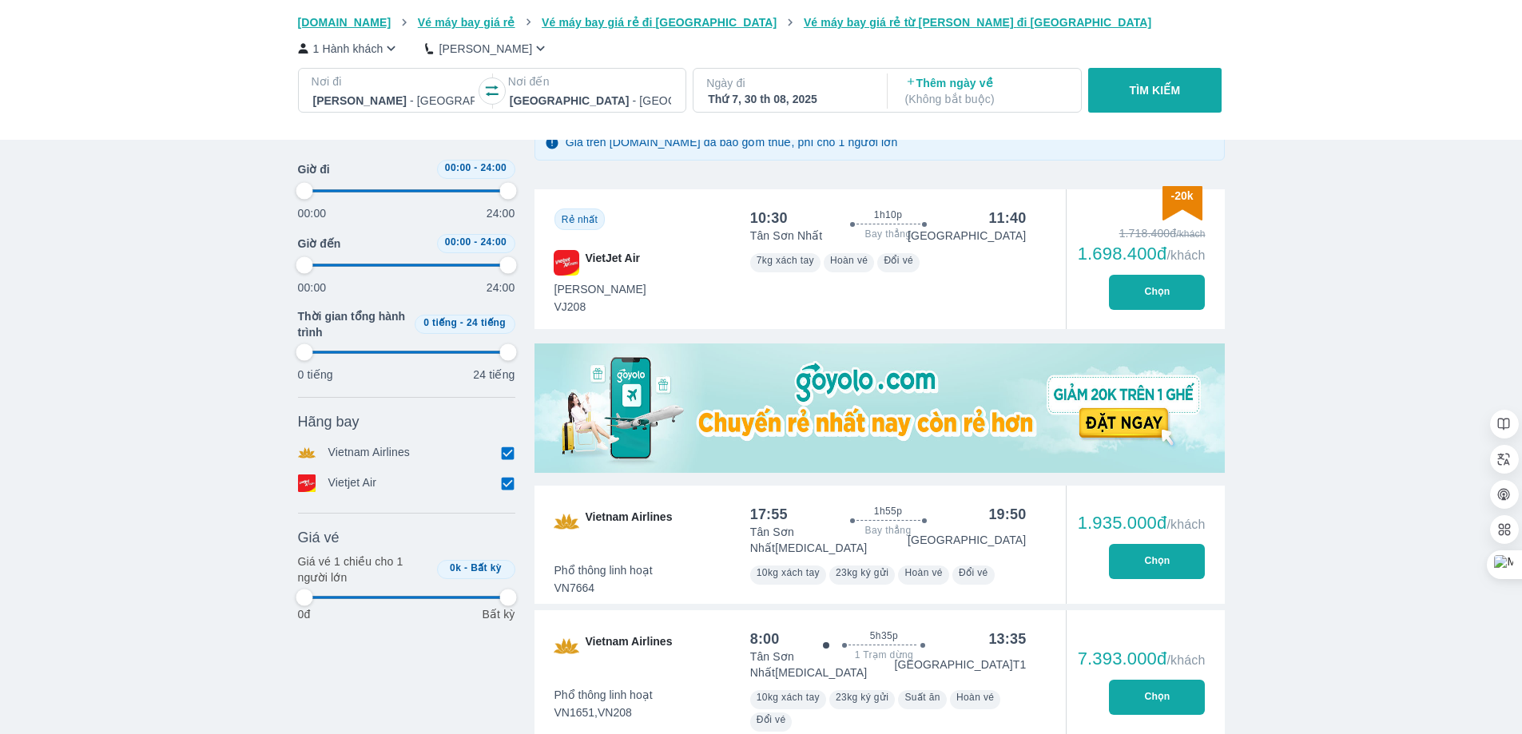
type input "97.9166666666667"
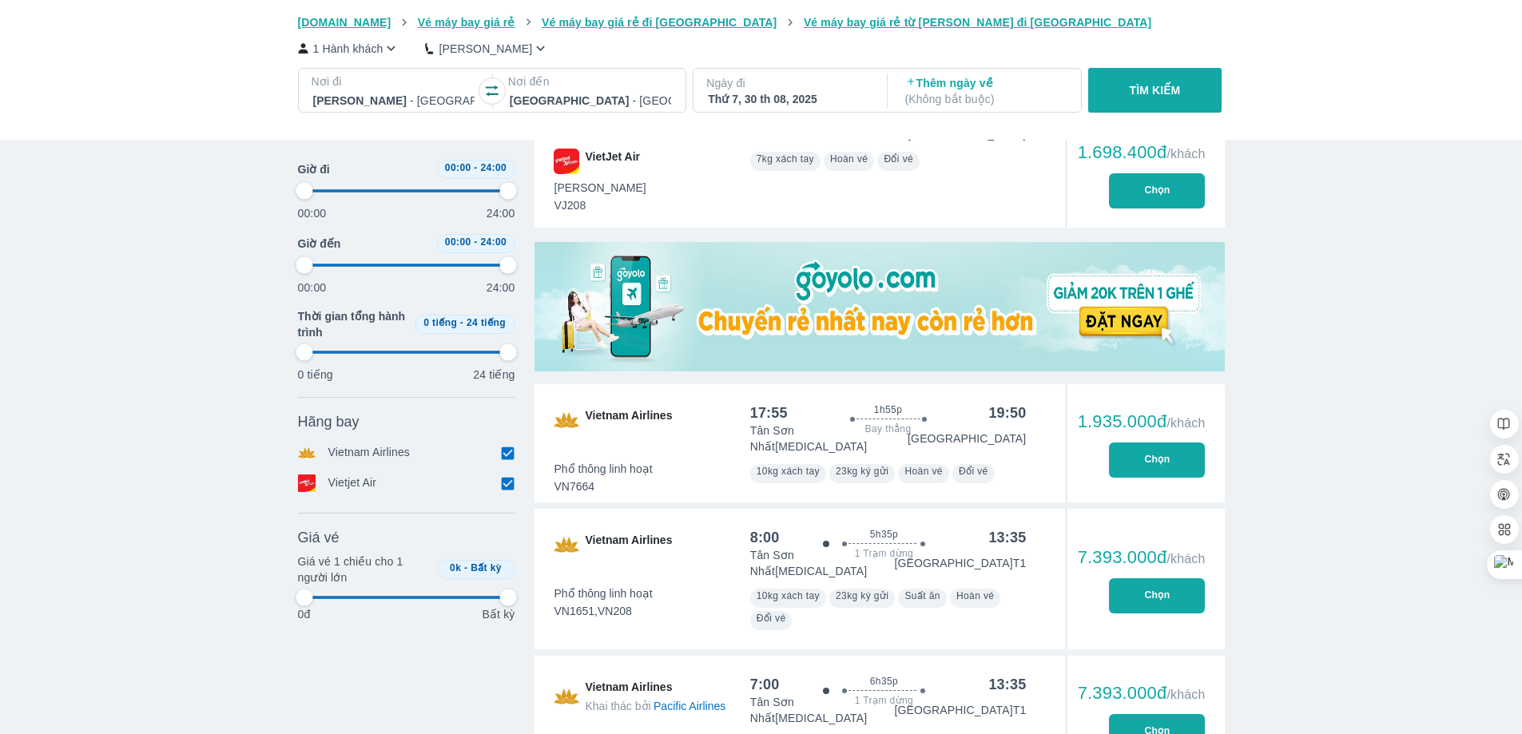
type input "97.9166666666667"
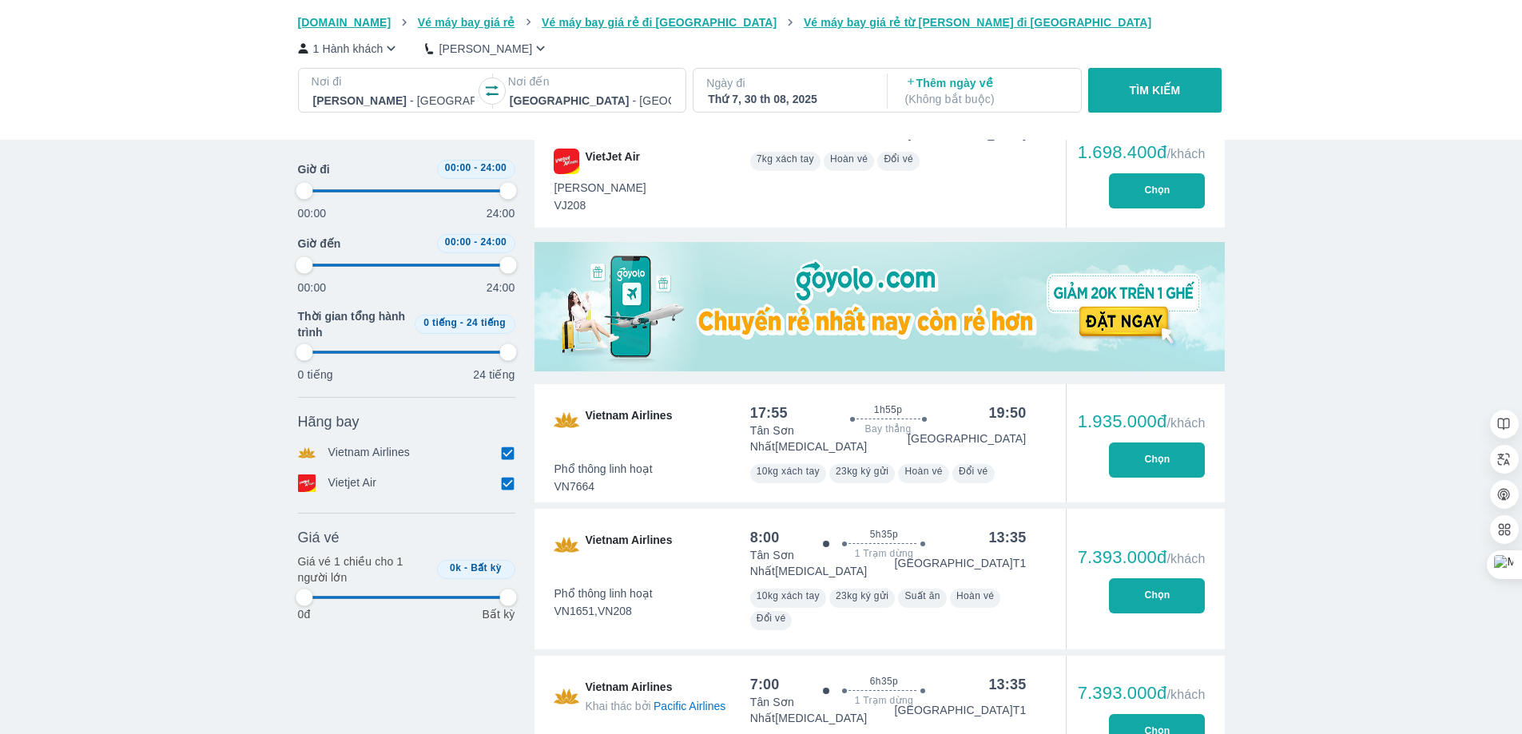
type input "97.9166666666667"
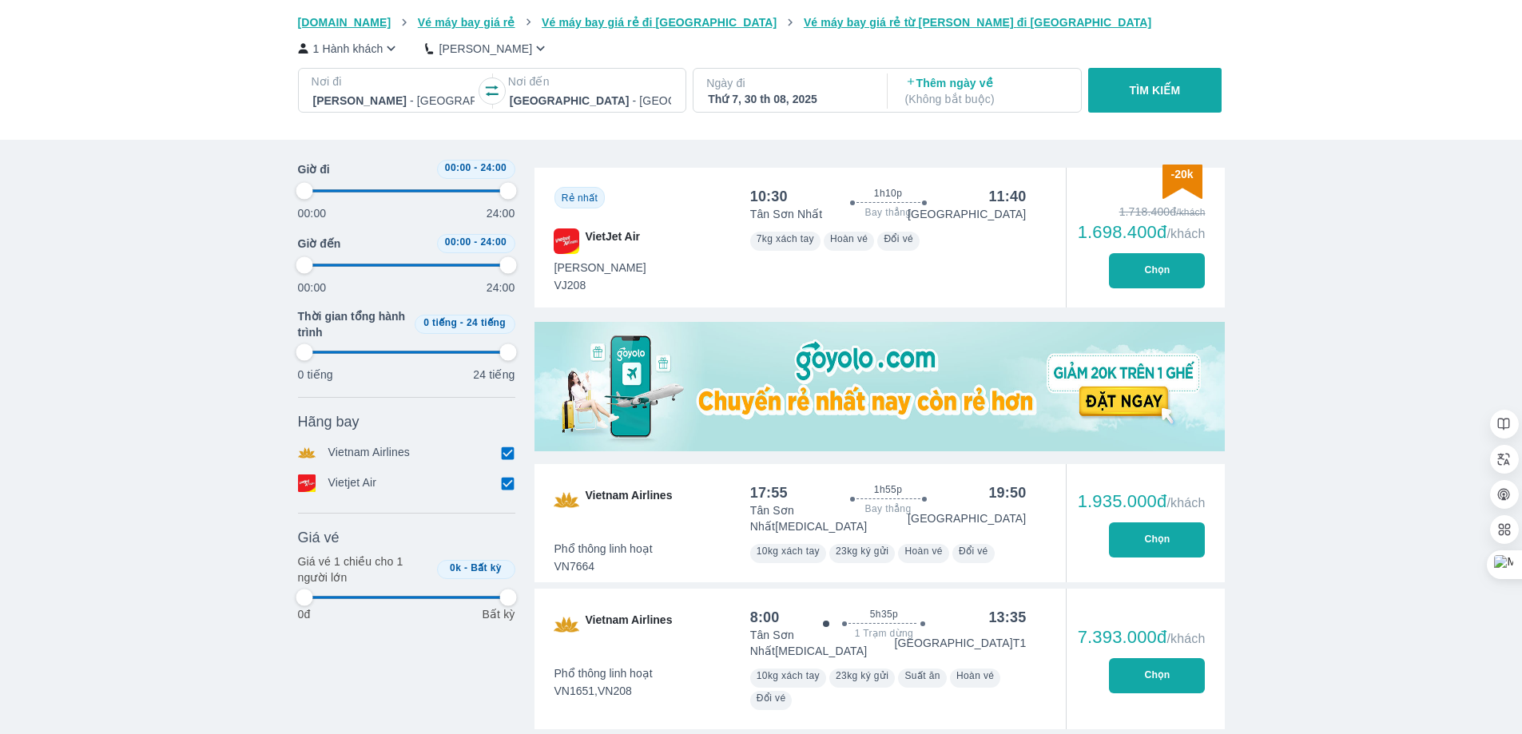
type input "97.9166666666667"
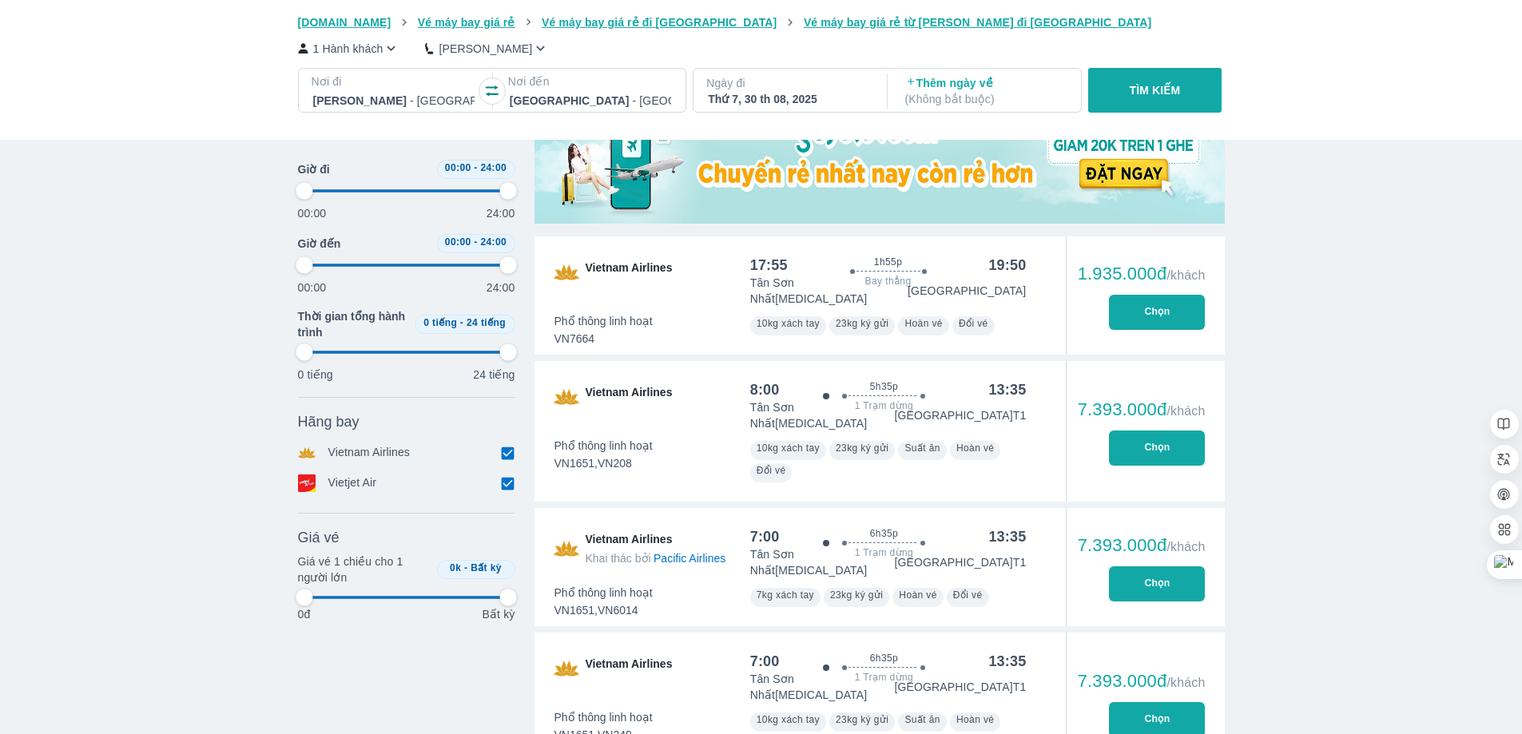
type input "97.9166666666667"
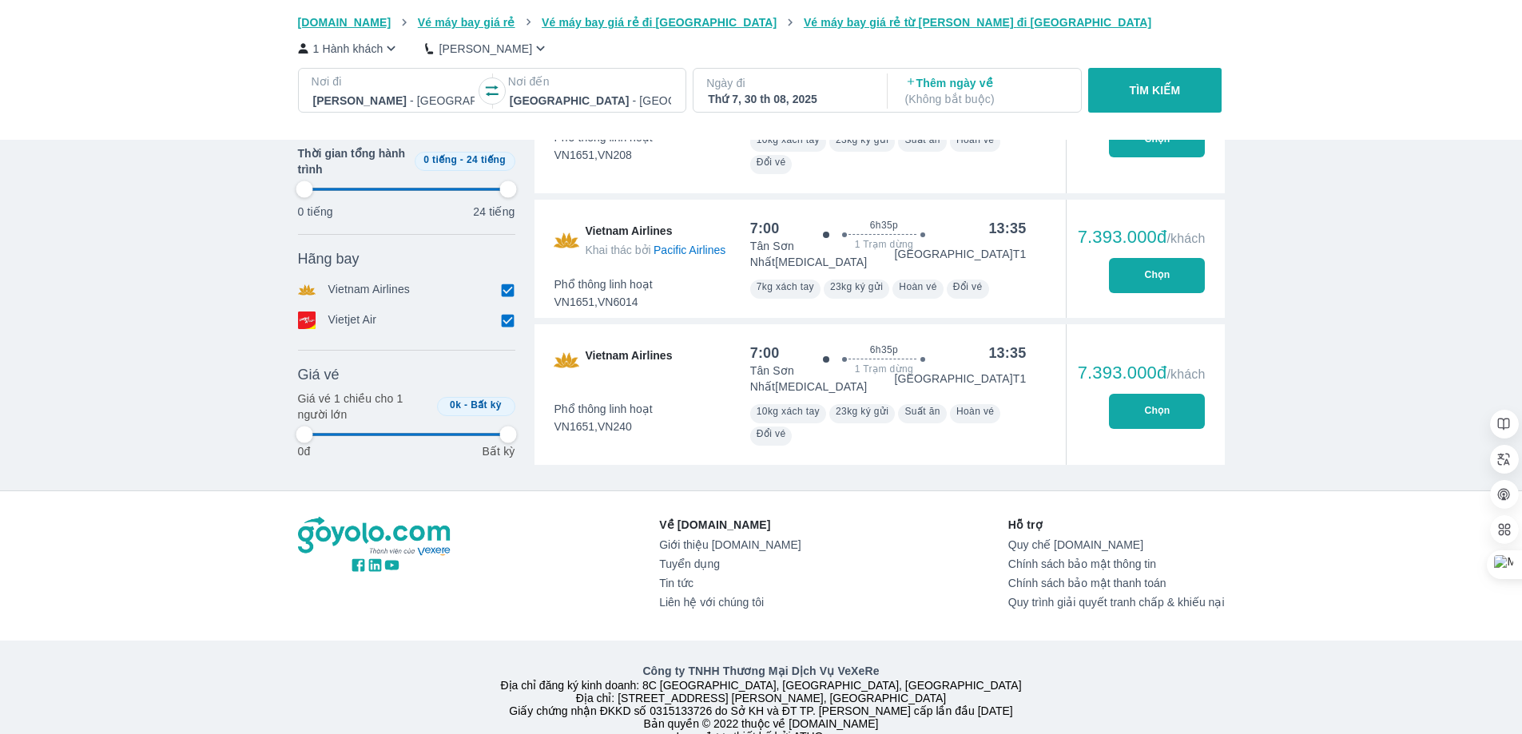
type input "97.9166666666667"
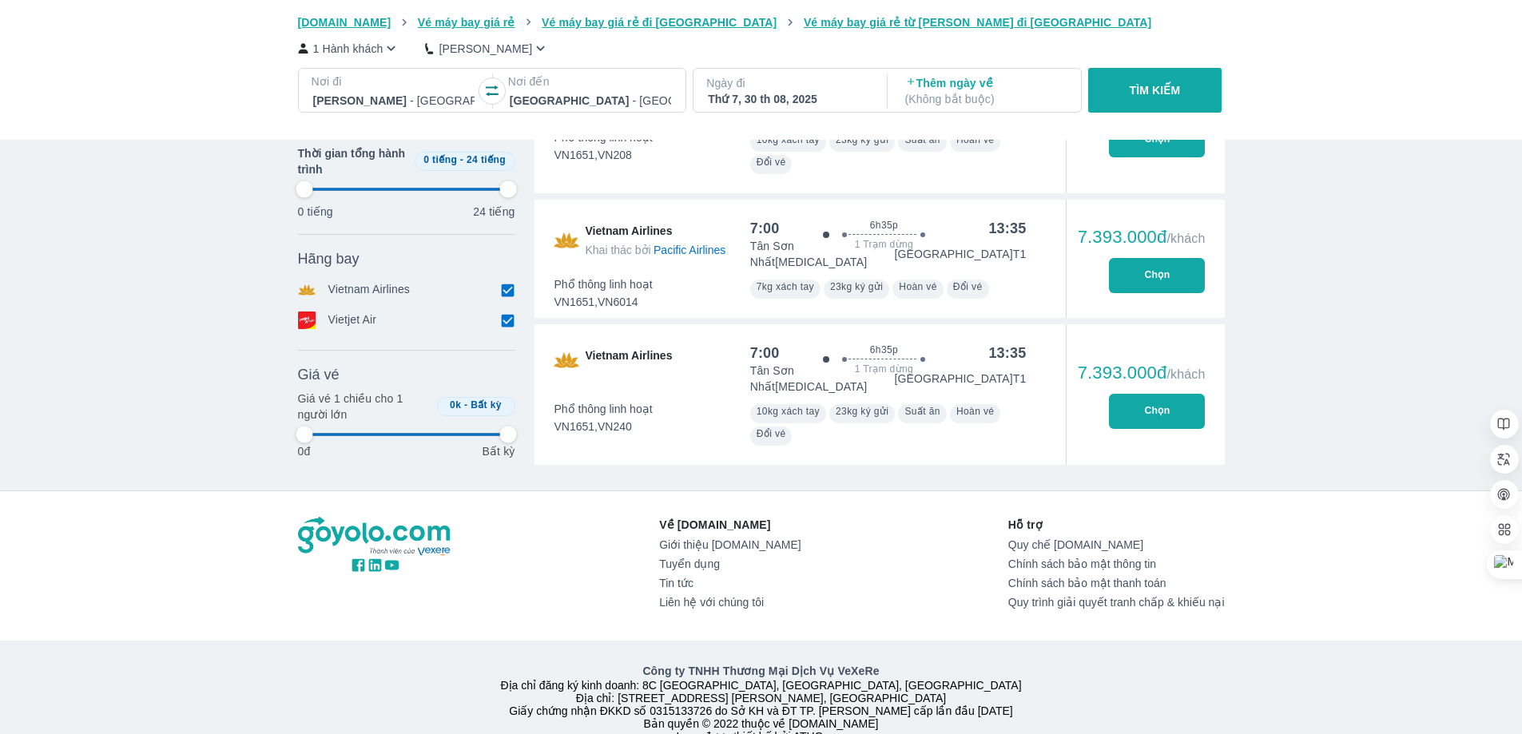
type input "97.9166666666667"
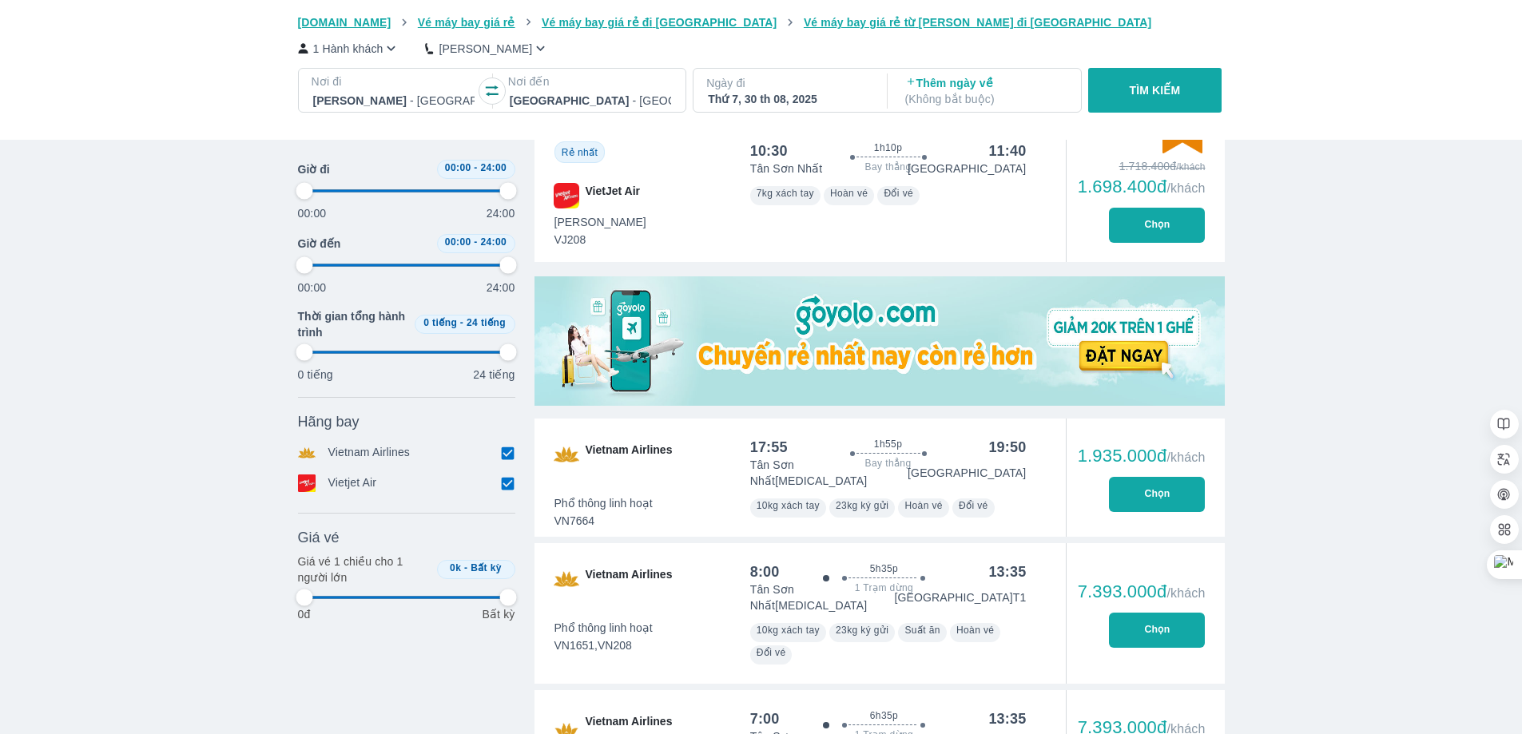
scroll to position [217, 0]
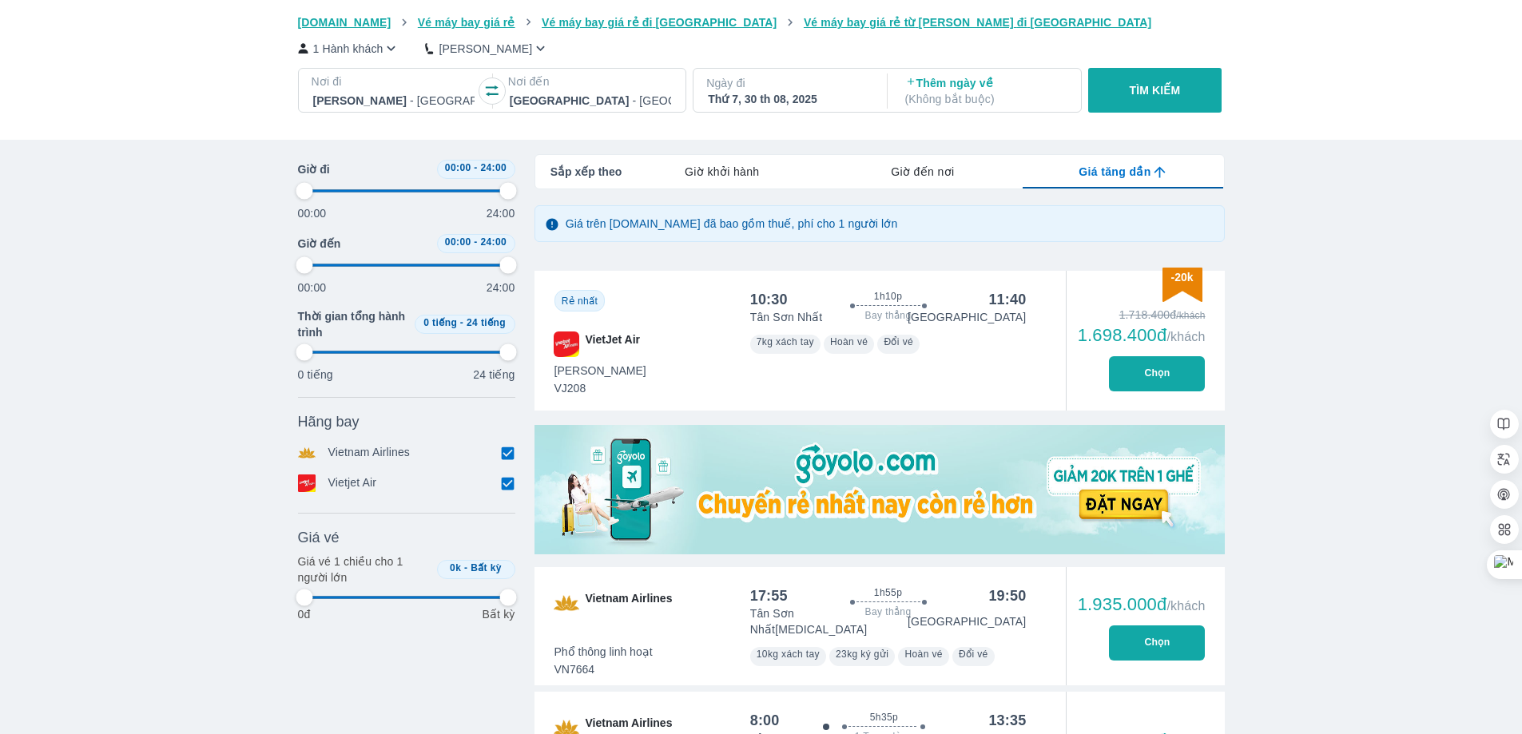
type input "97.9166666666667"
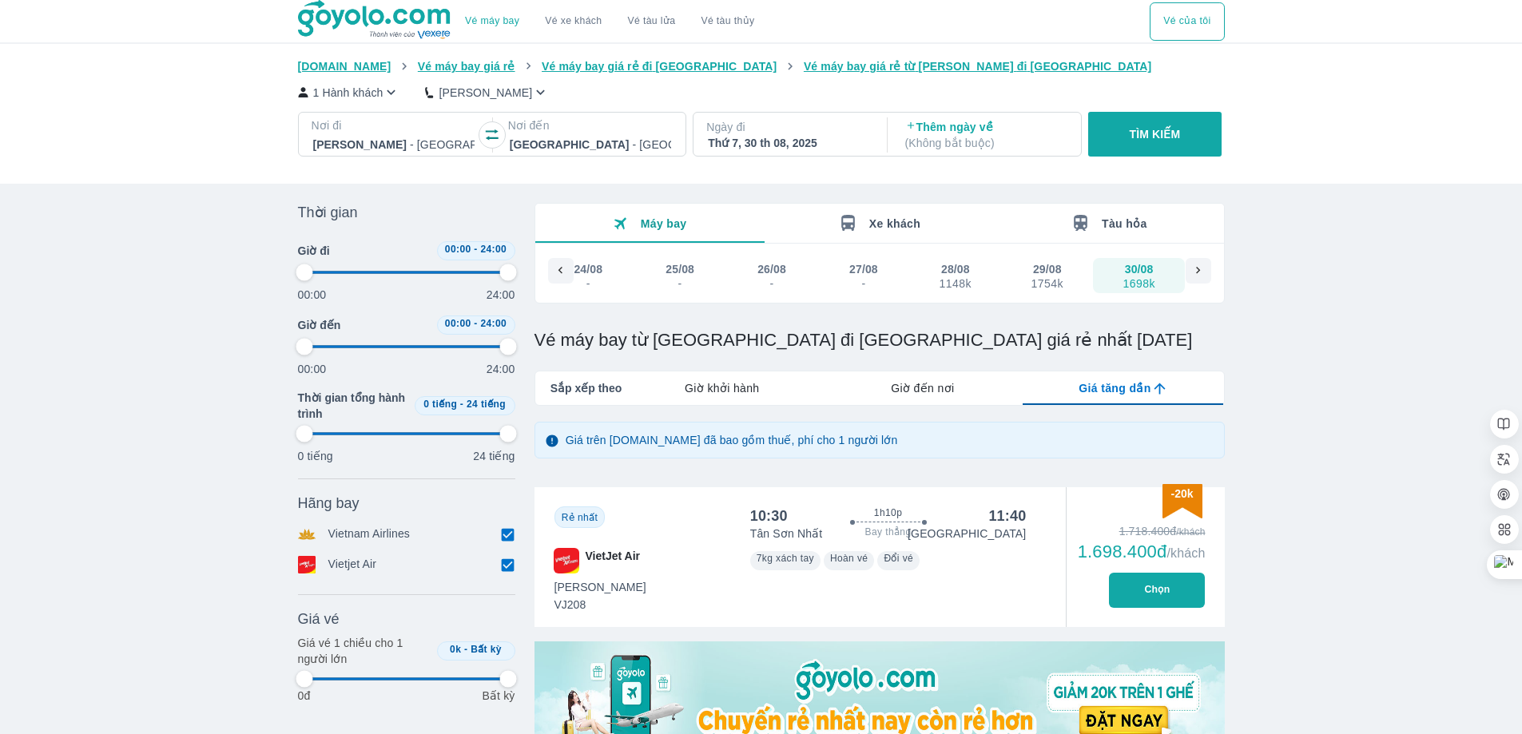
type input "97.9166666666667"
click at [749, 147] on div "Thứ 7, 30 th 08, 2025" at bounding box center [788, 143] width 161 height 16
type input "97.9166666666667"
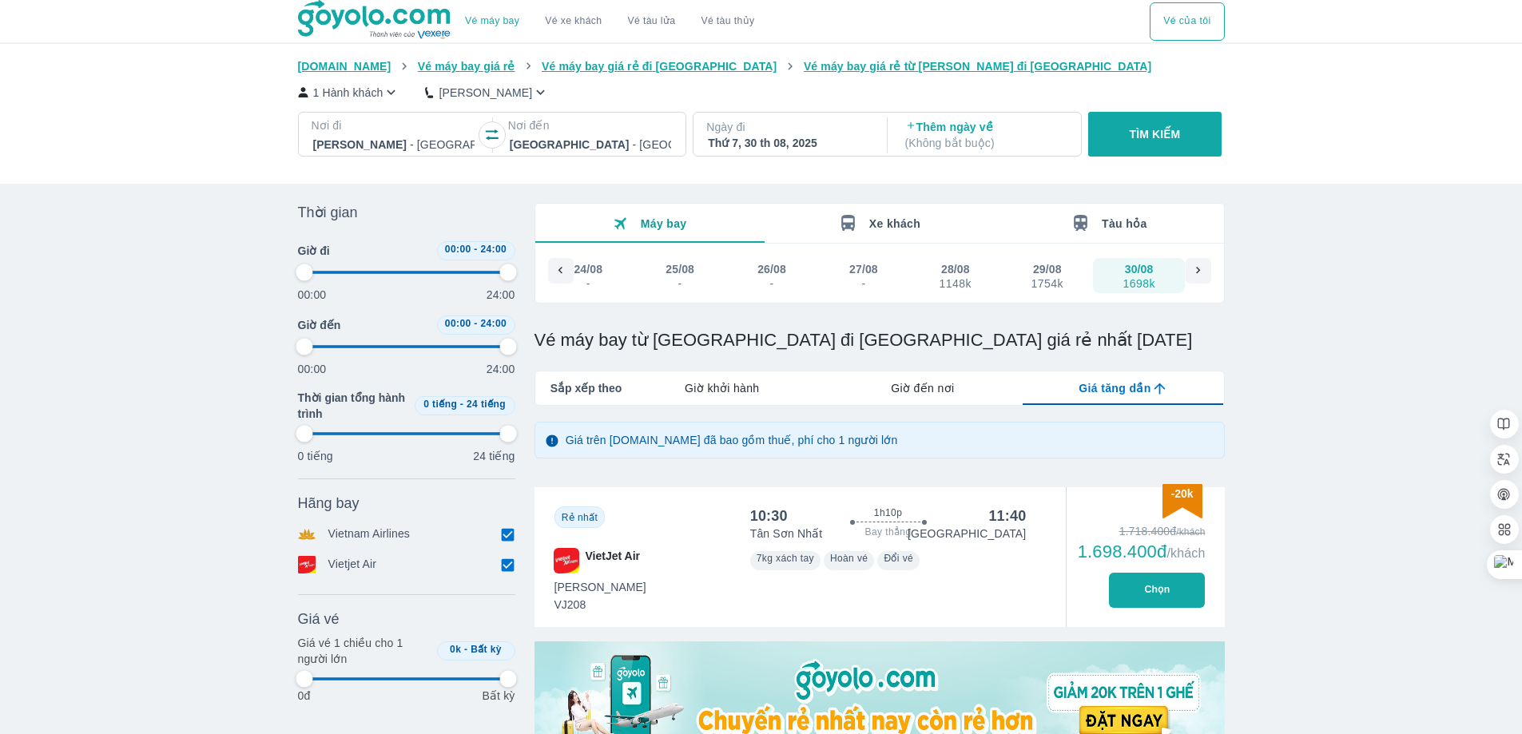
type input "97.9166666666667"
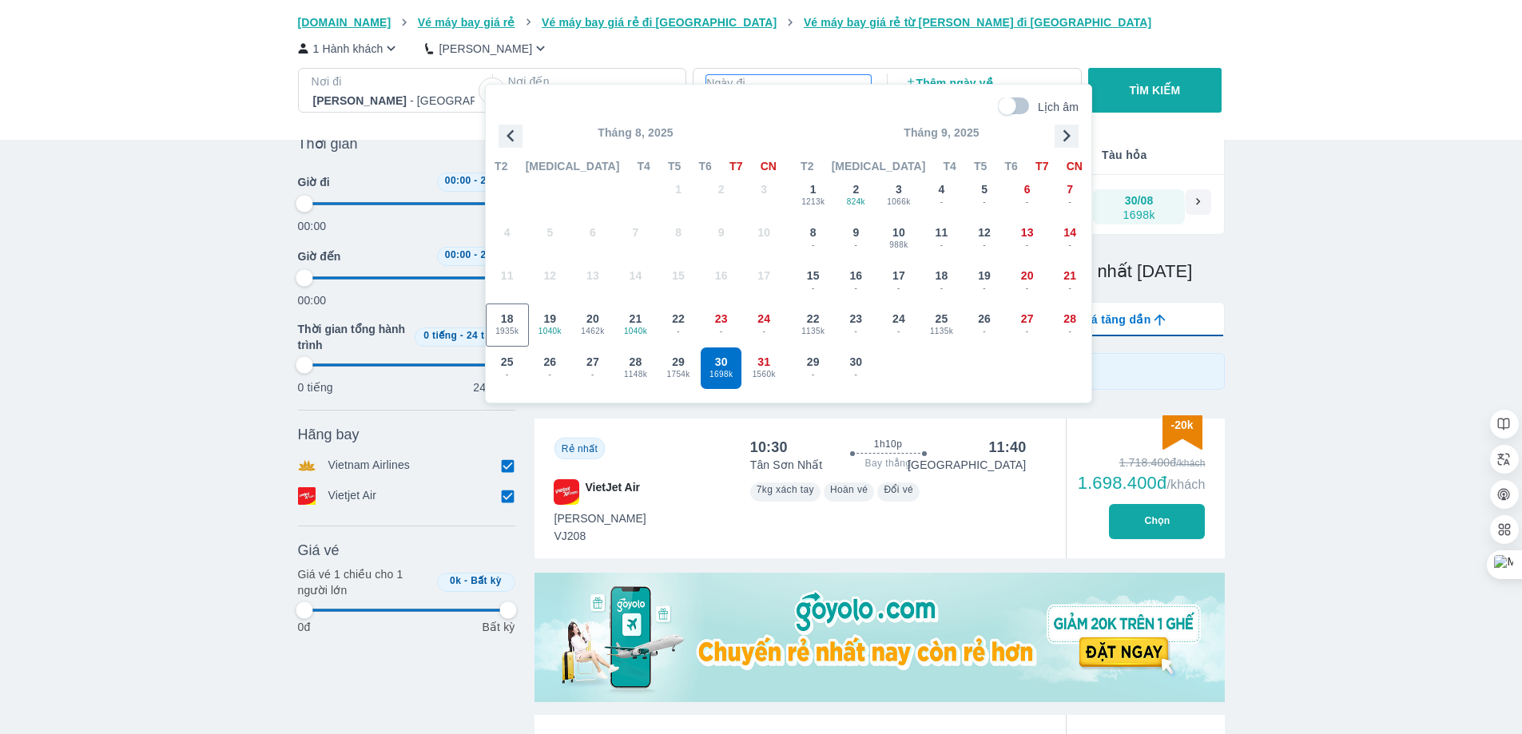
scroll to position [92, 0]
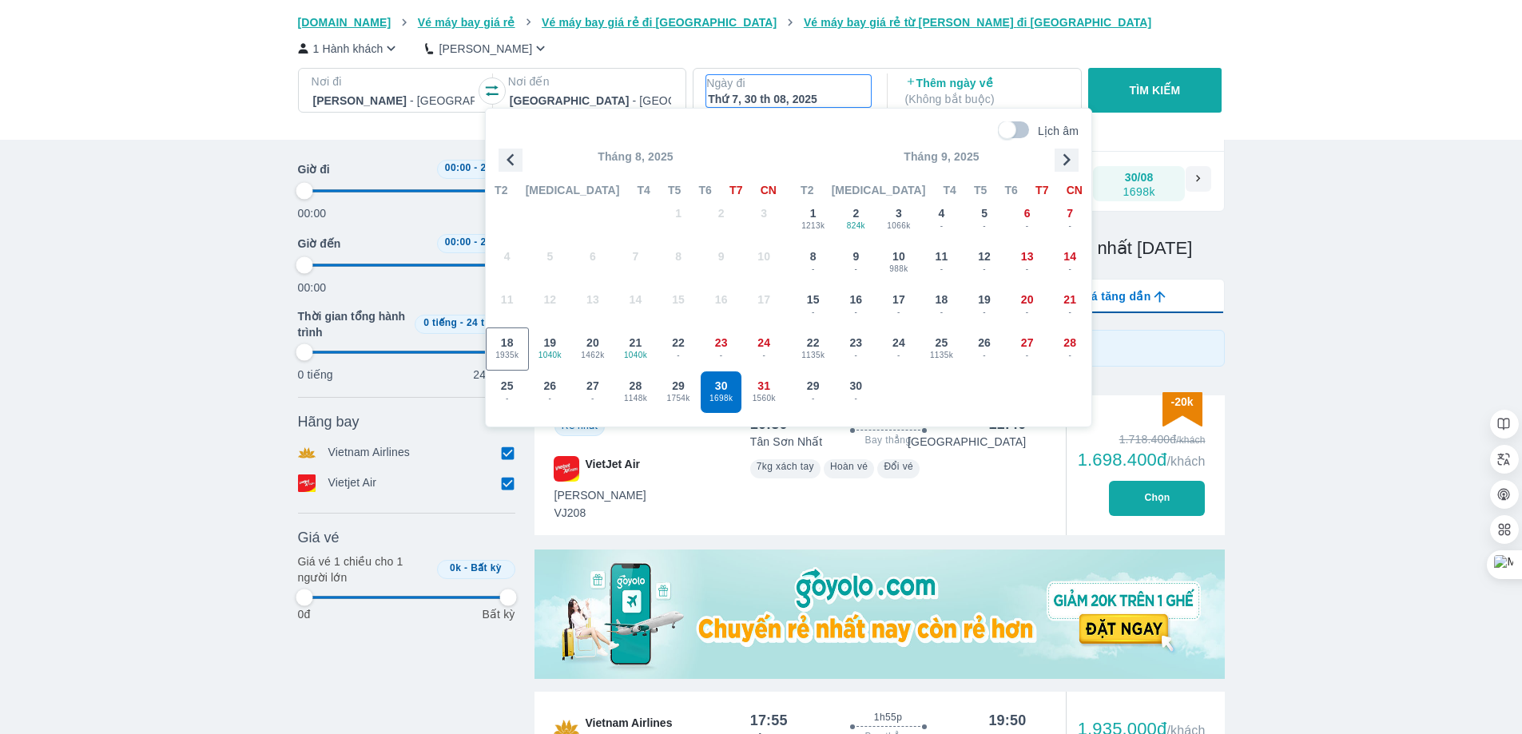
type input "97.9166666666667"
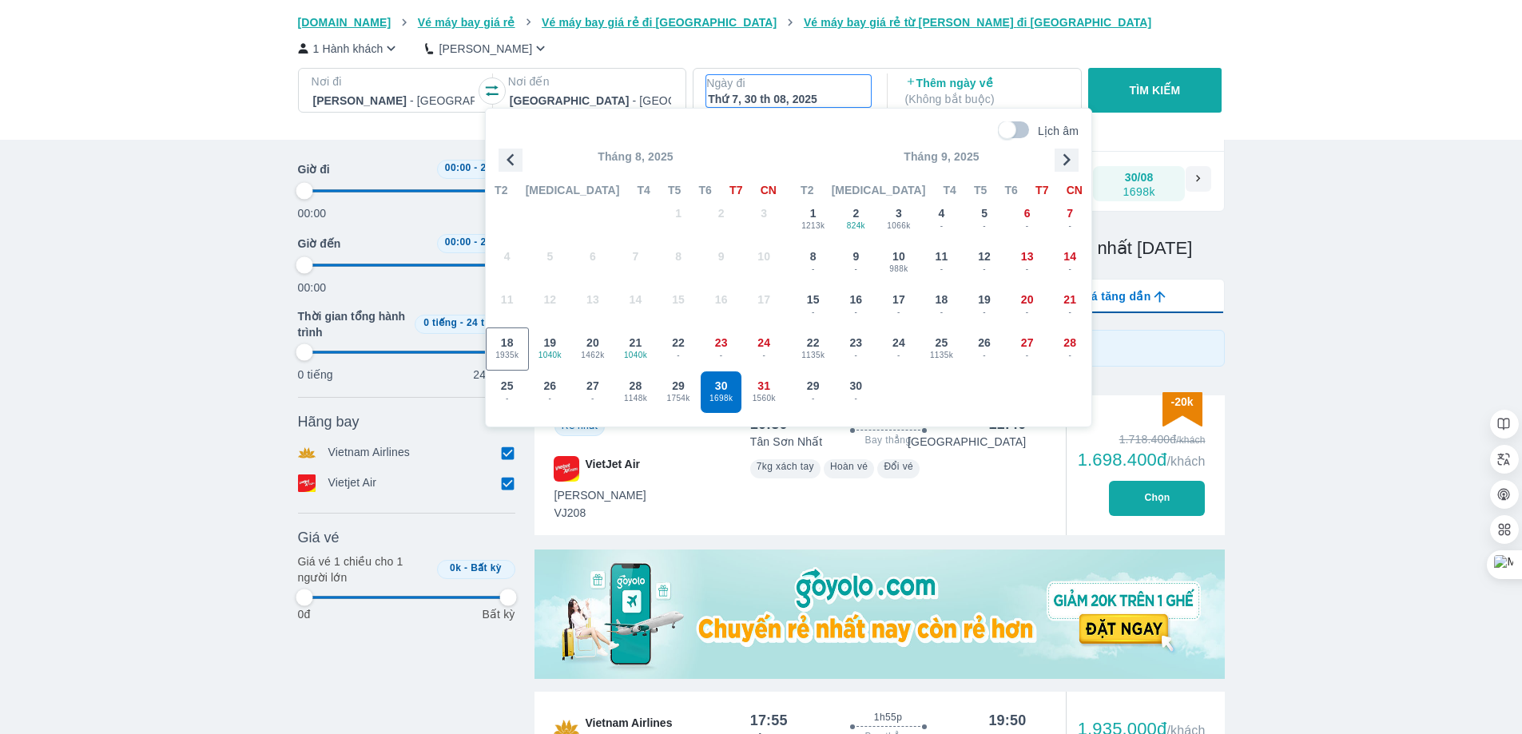
type input "97.9166666666667"
click at [773, 384] on div "31 1560k" at bounding box center [764, 393] width 42 height 42
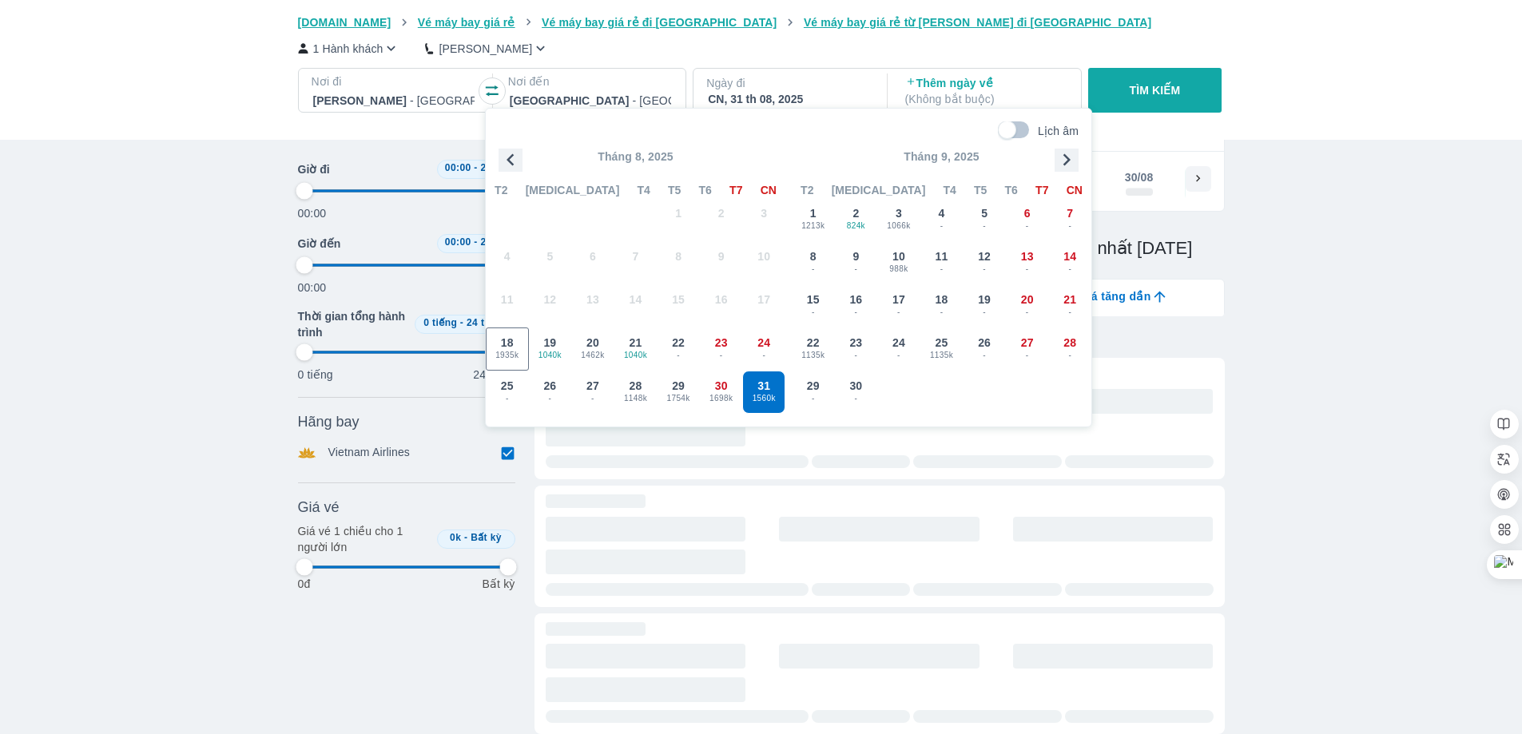
type input "97.9166666666667"
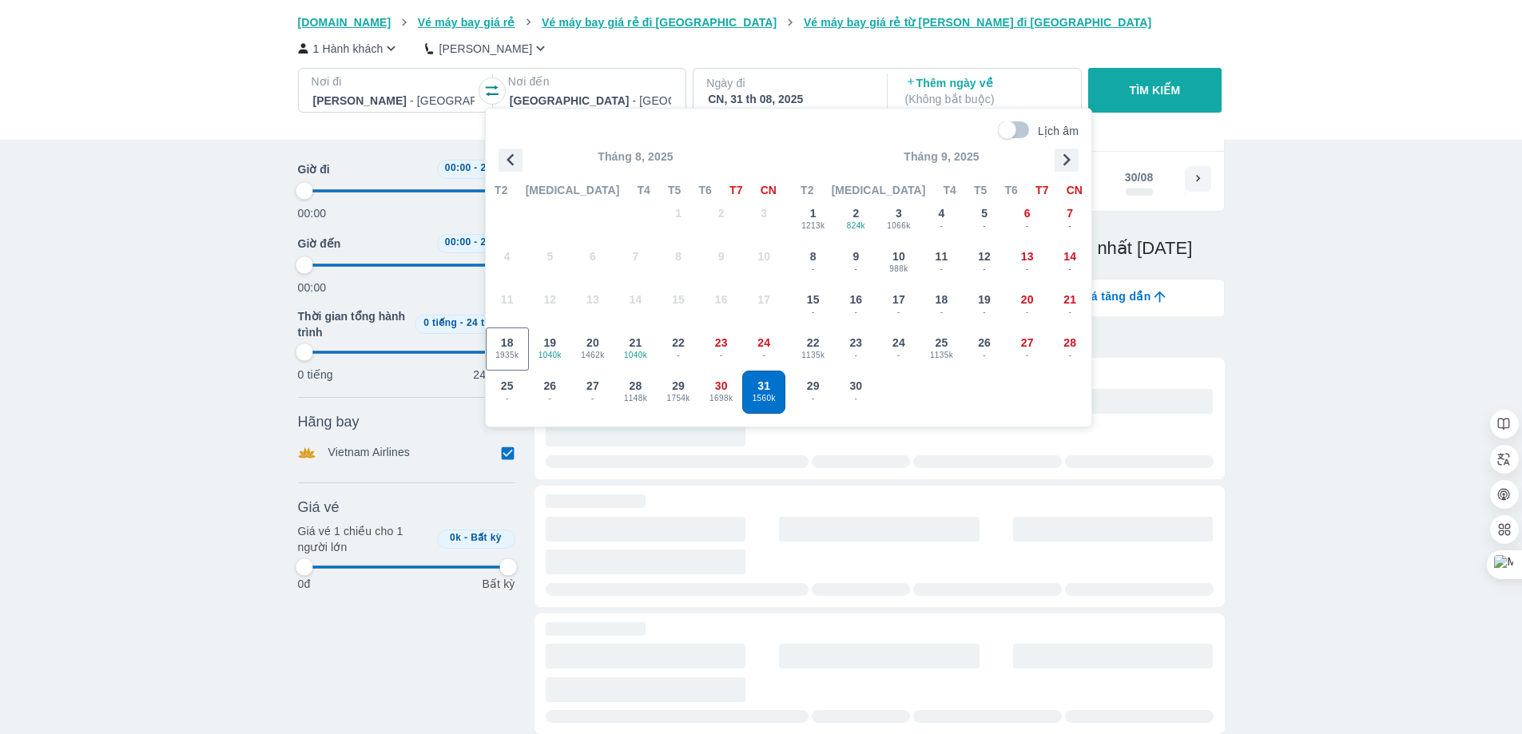
type input "97.9166666666667"
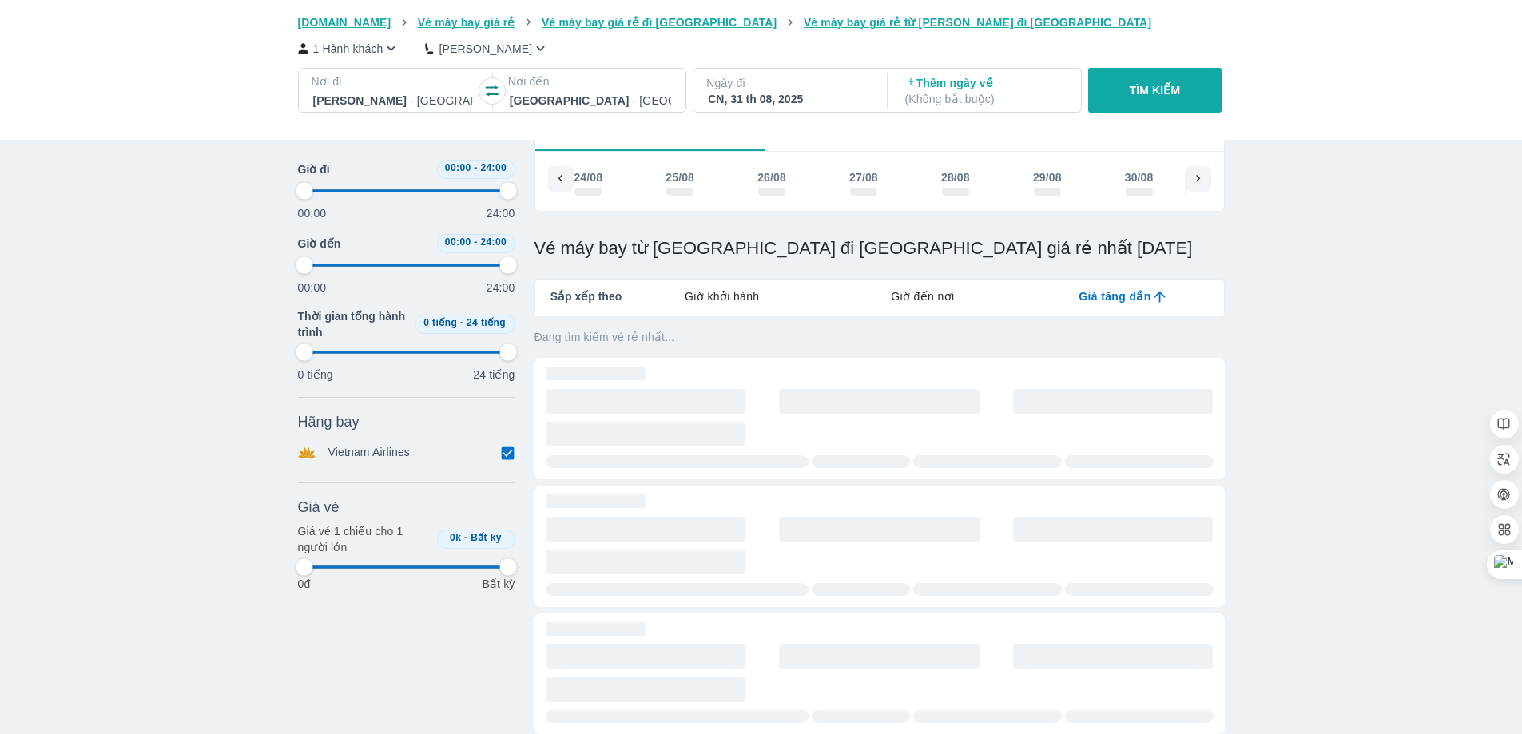
scroll to position [0, 673]
type input "97.9166666666667"
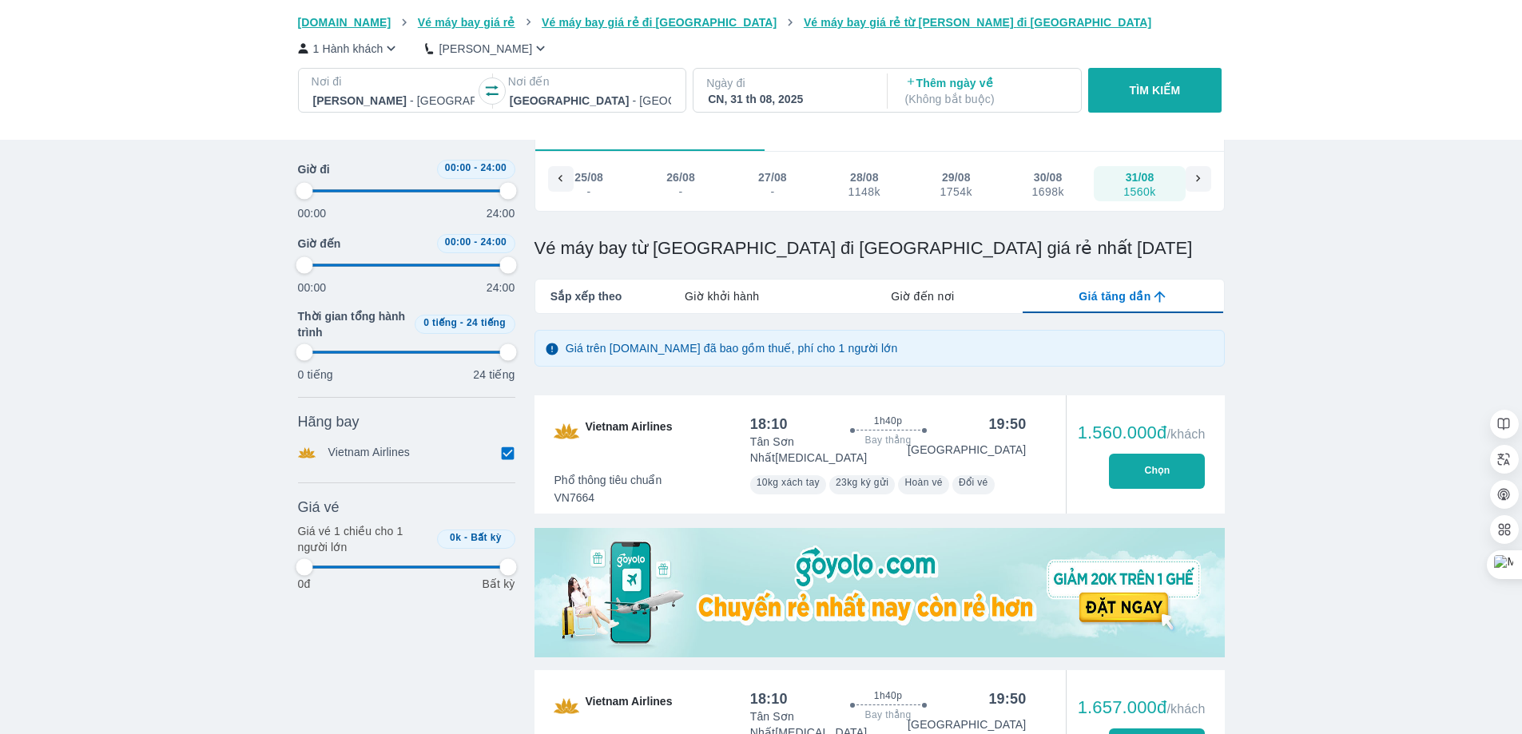
type input "97.9166666666667"
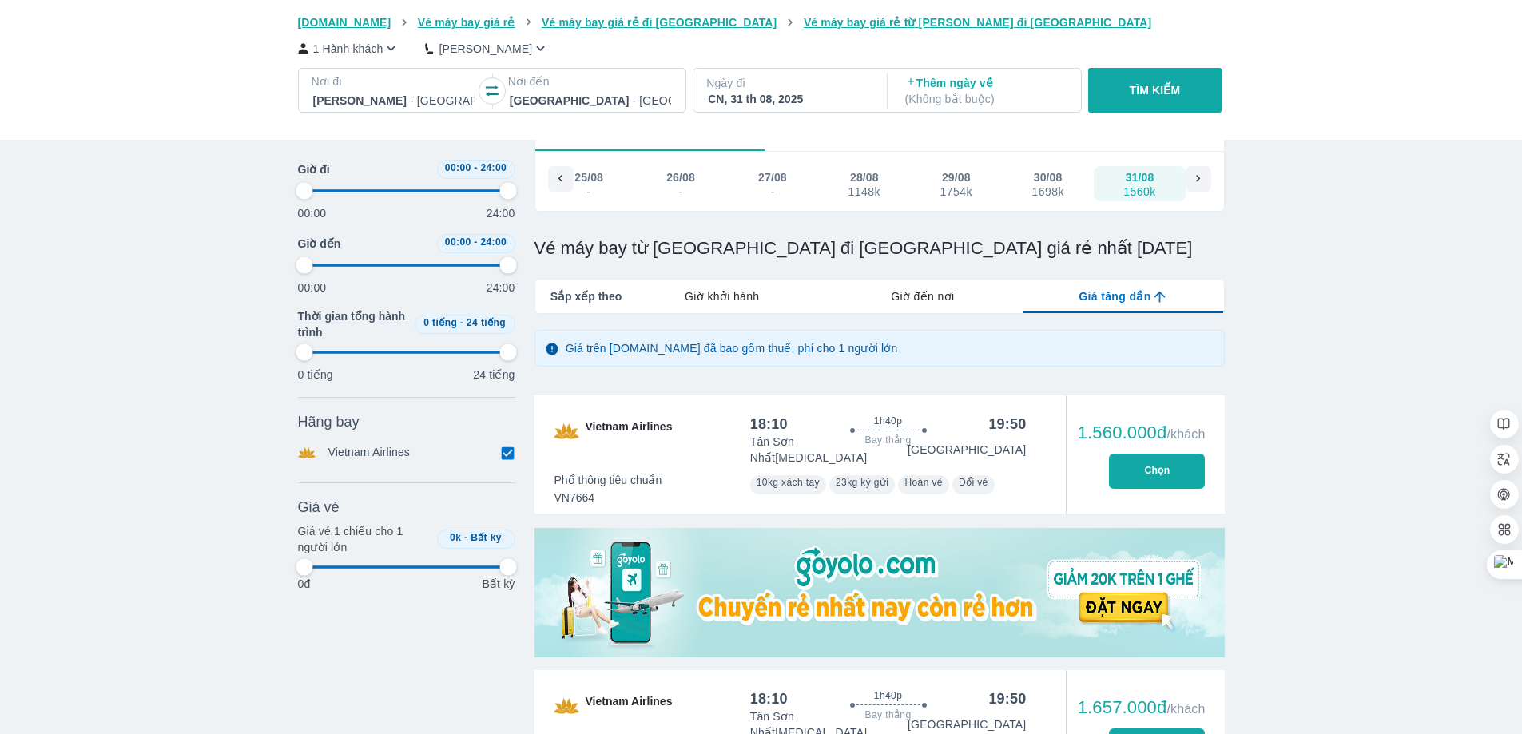
type input "97.9166666666667"
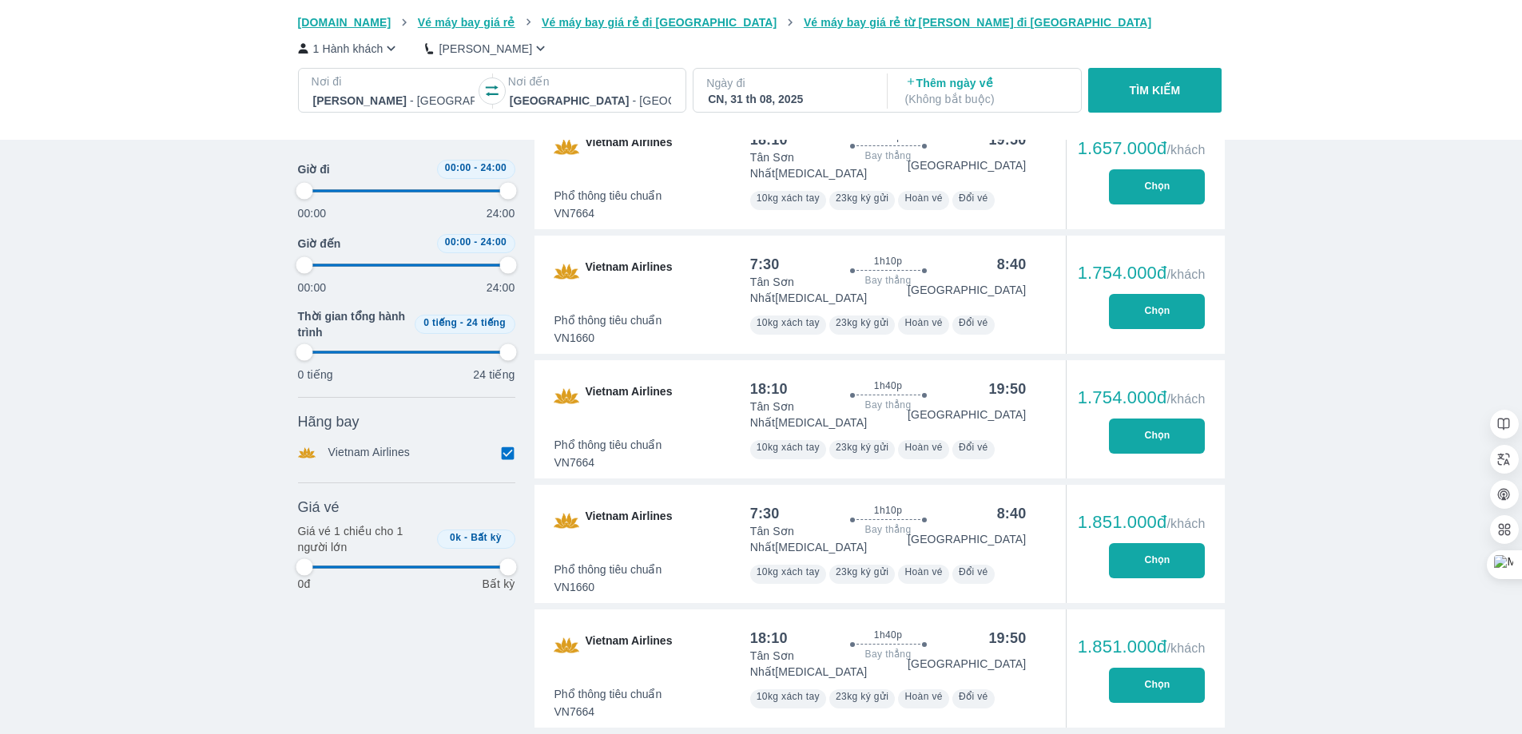
type input "97.9166666666667"
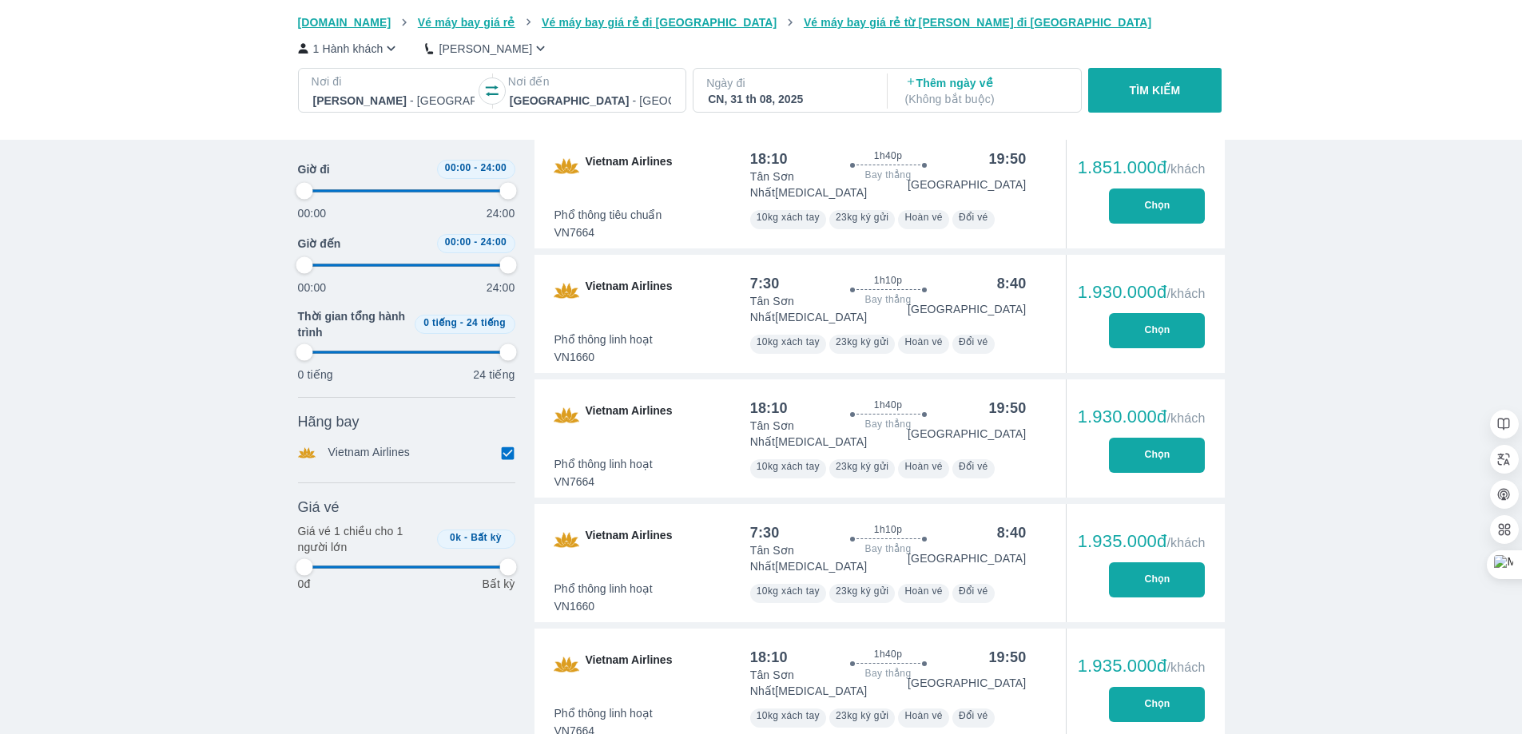
type input "97.9166666666667"
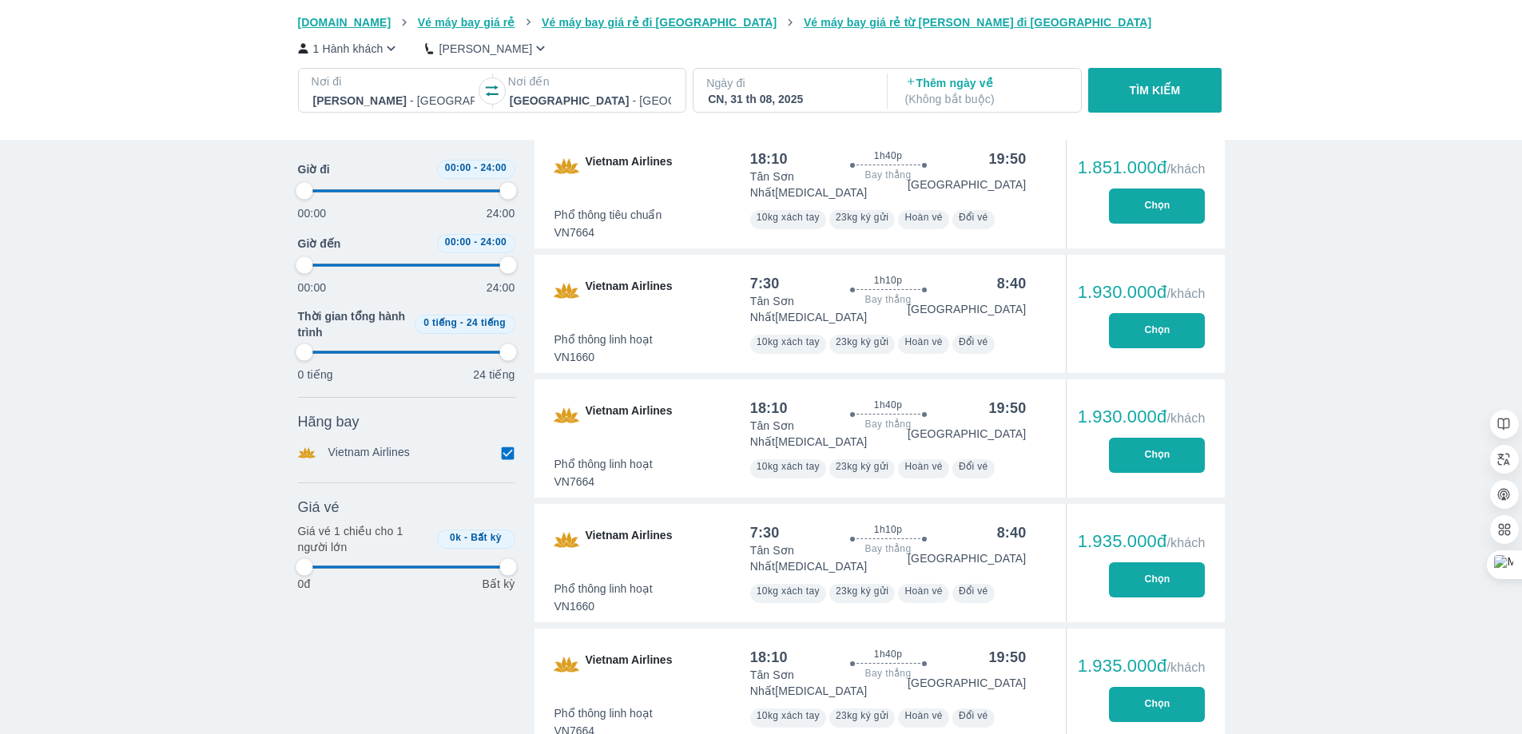
type input "97.9166666666667"
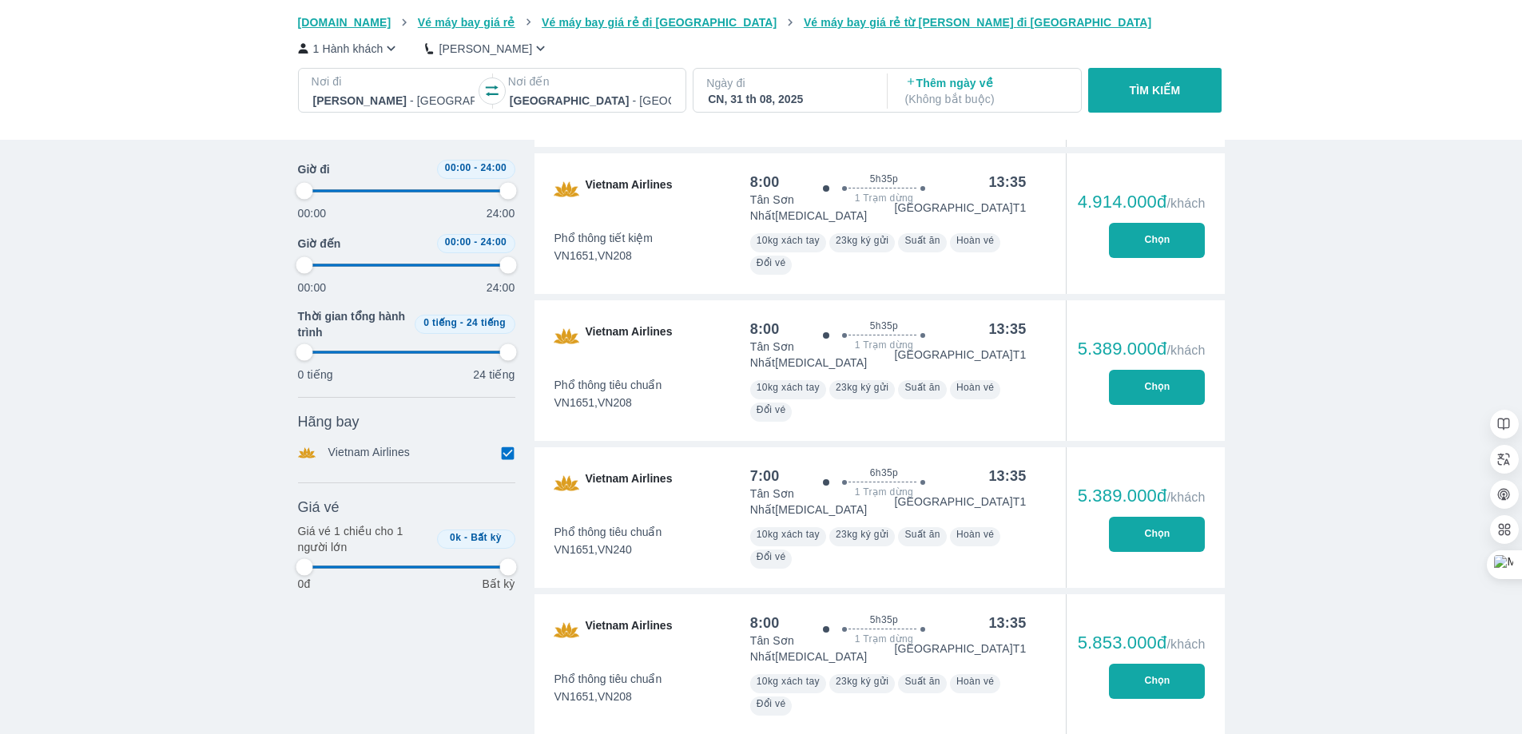
type input "97.9166666666667"
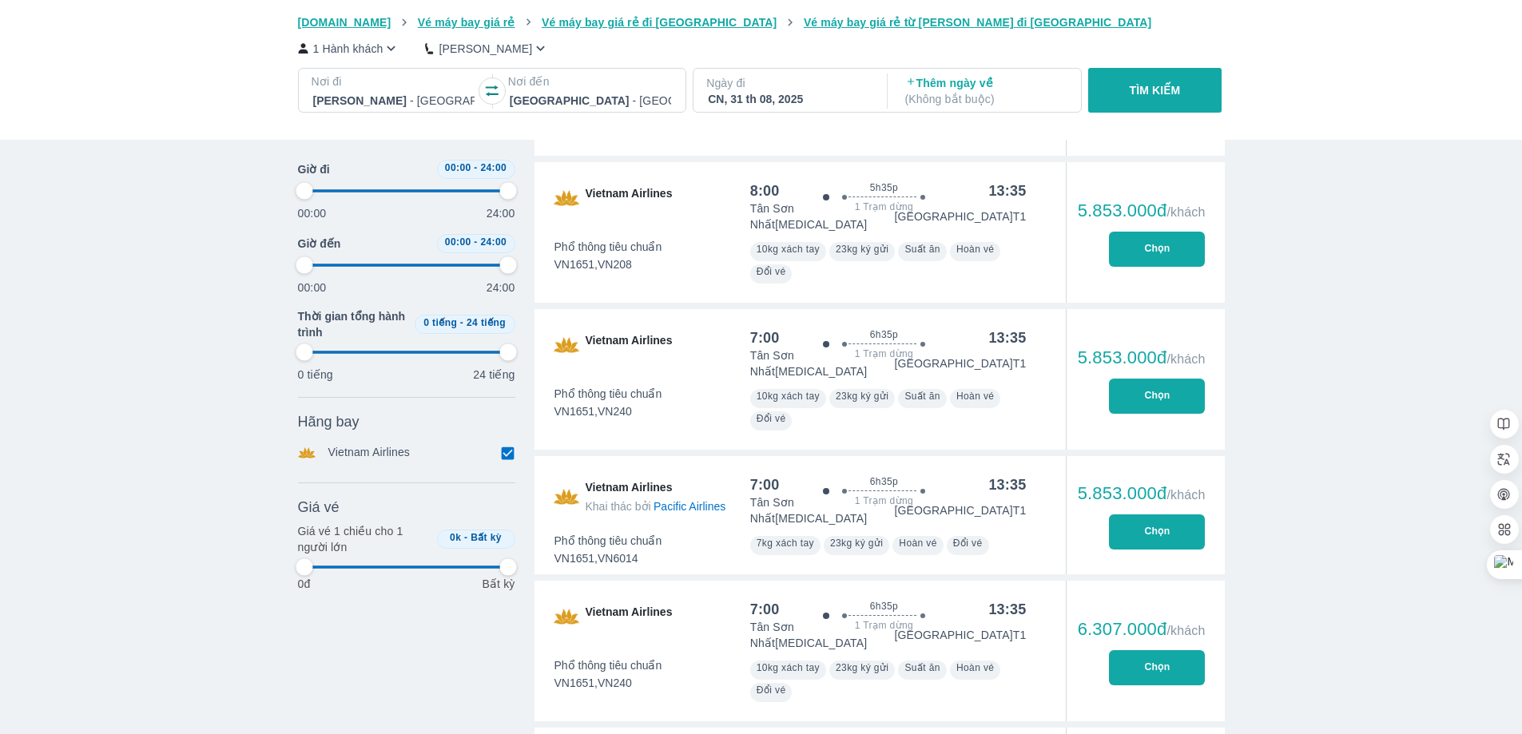
type input "97.9166666666667"
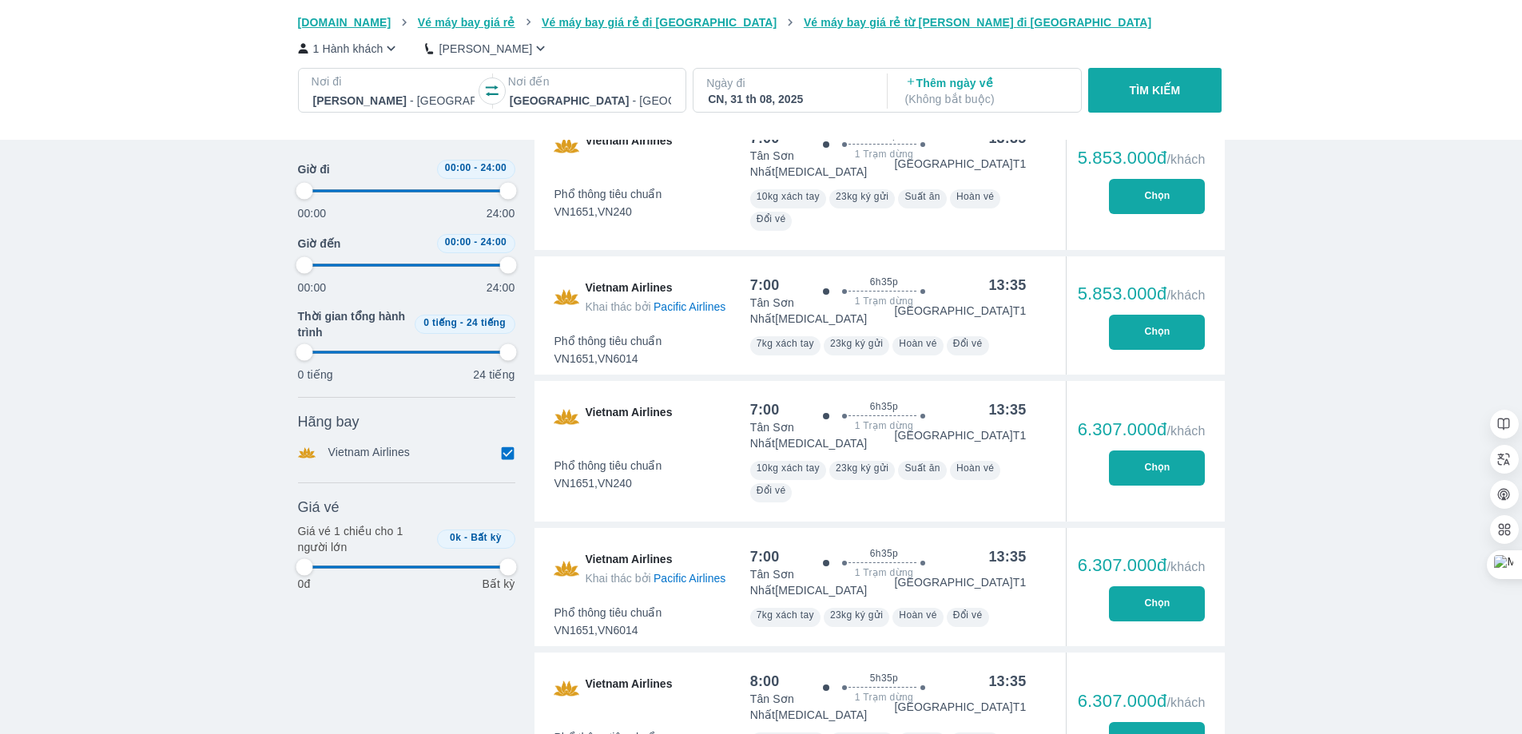
type input "97.9166666666667"
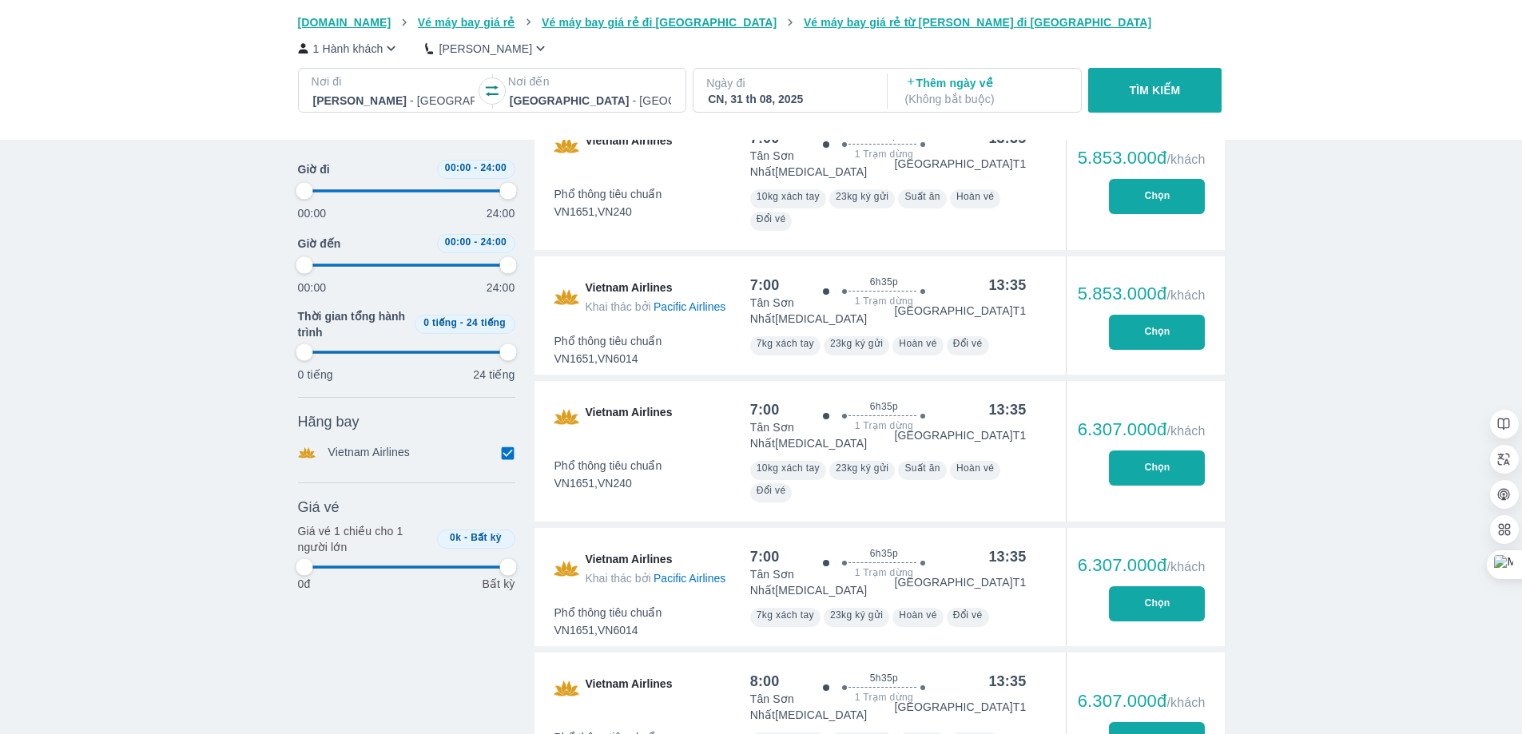
type input "97.9166666666667"
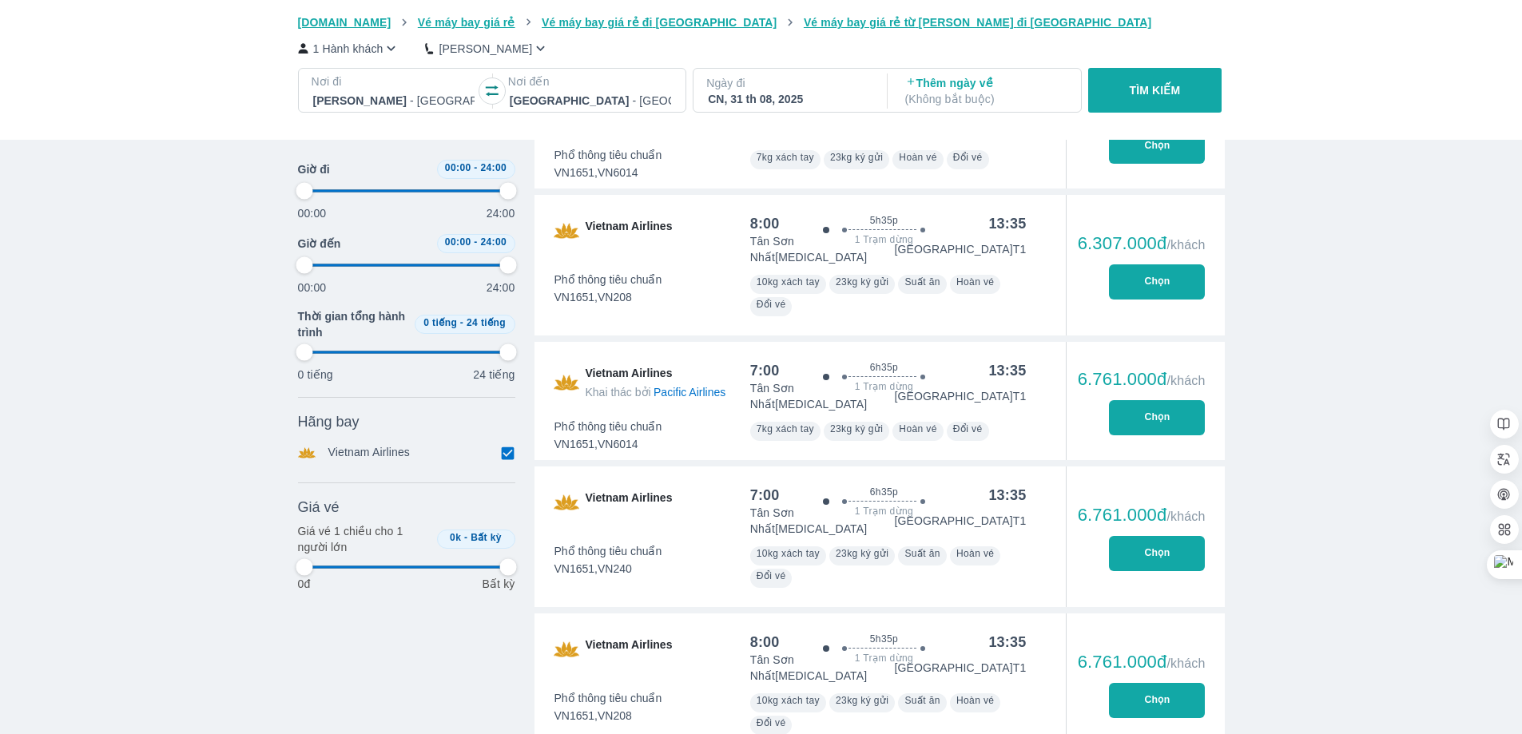
type input "97.9166666666667"
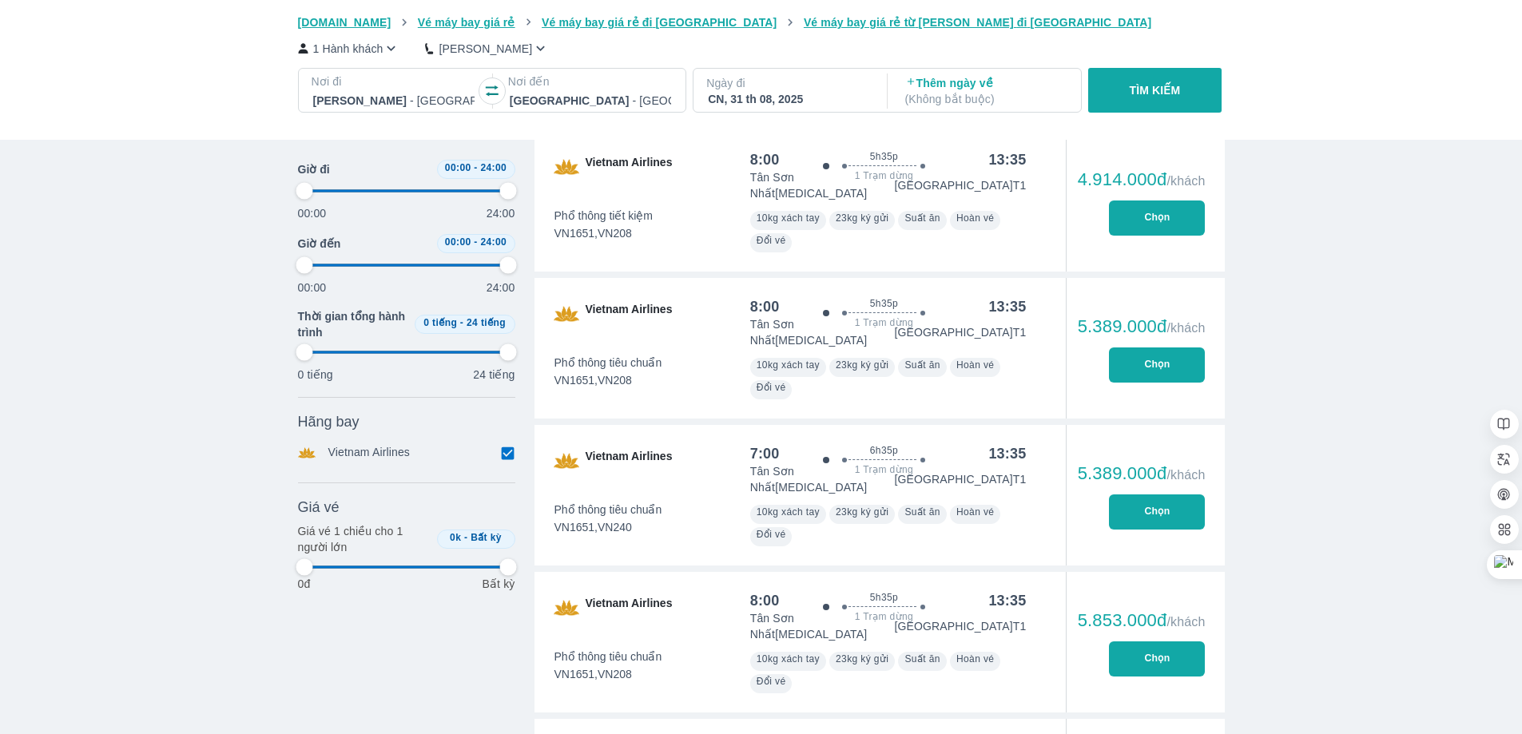
type input "97.9166666666667"
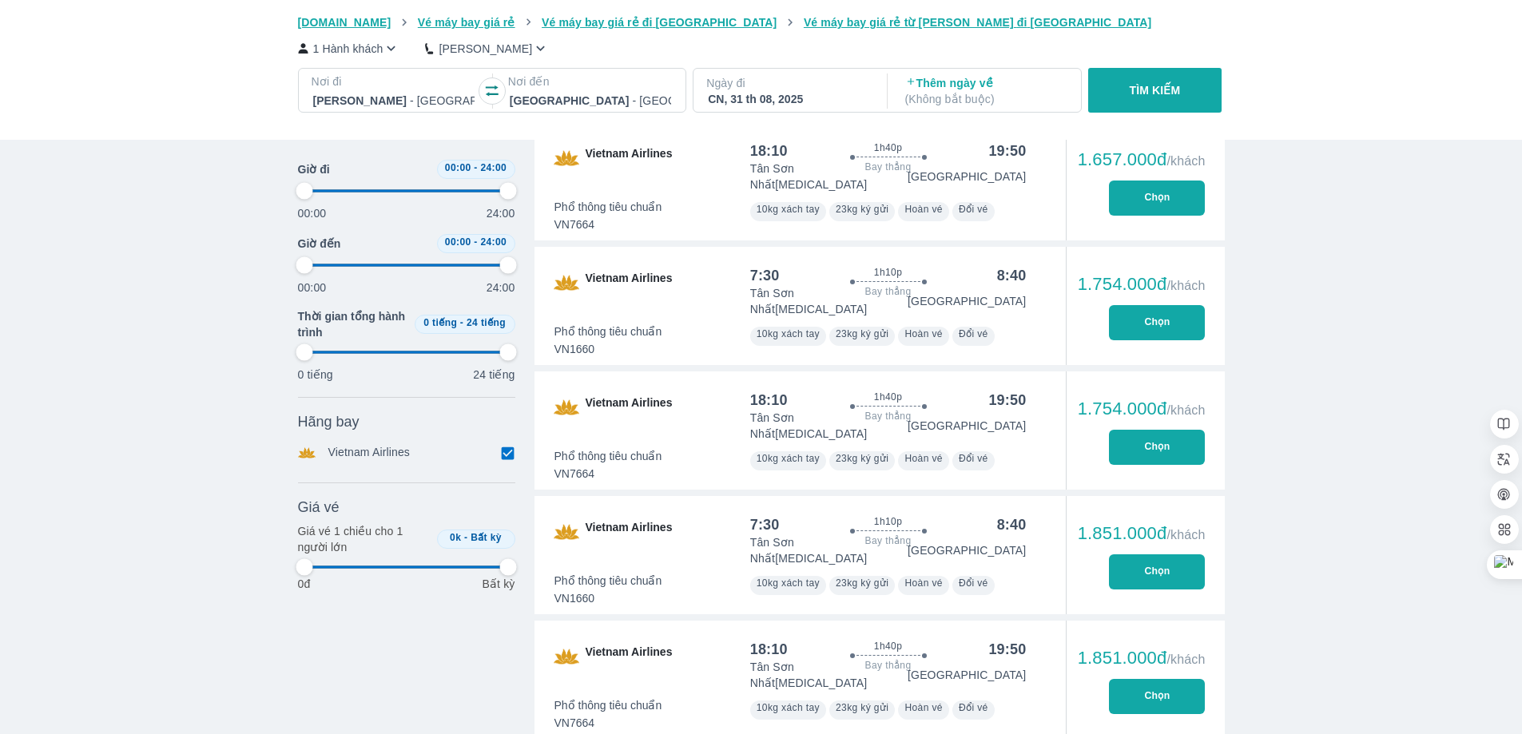
type input "97.9166666666667"
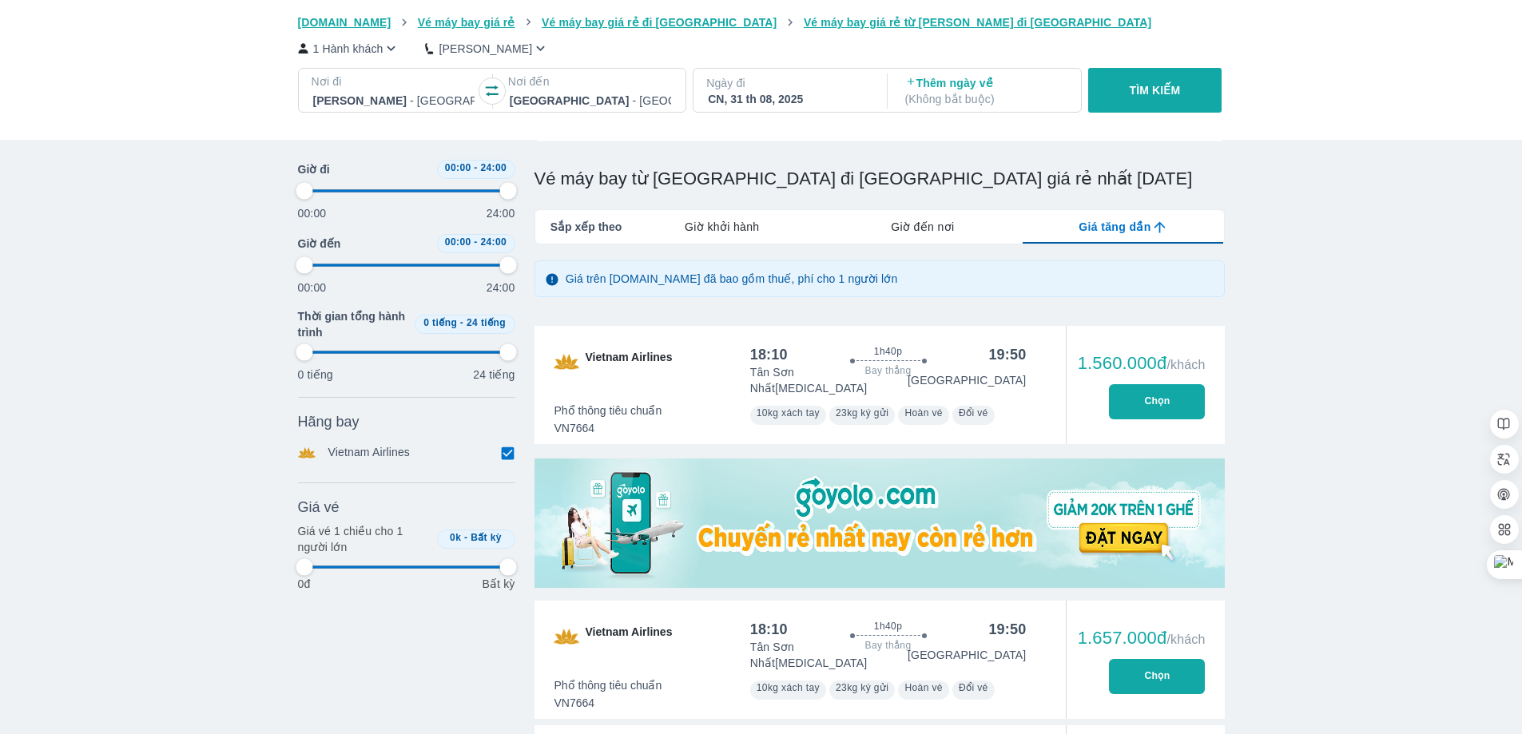
type input "97.9166666666667"
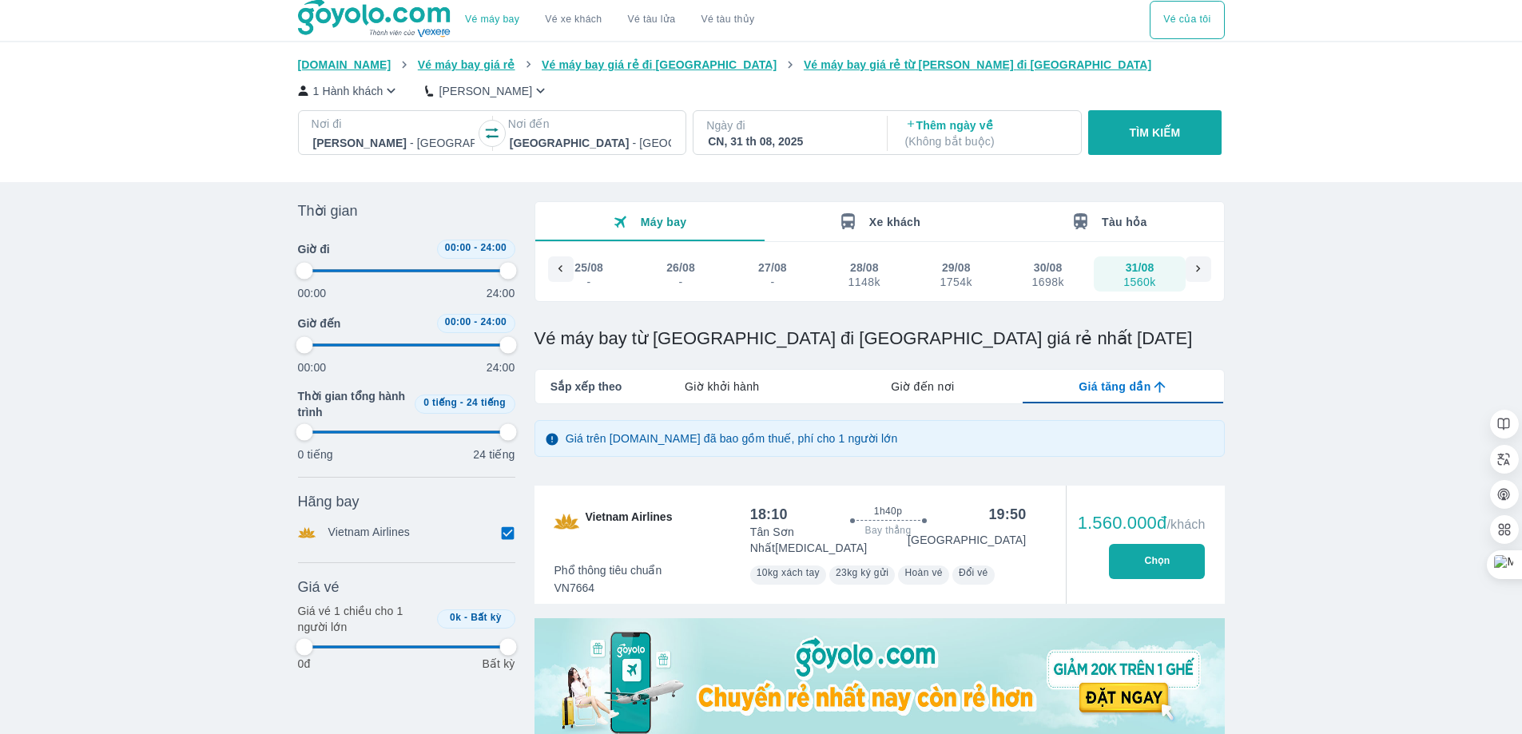
scroll to position [0, 0]
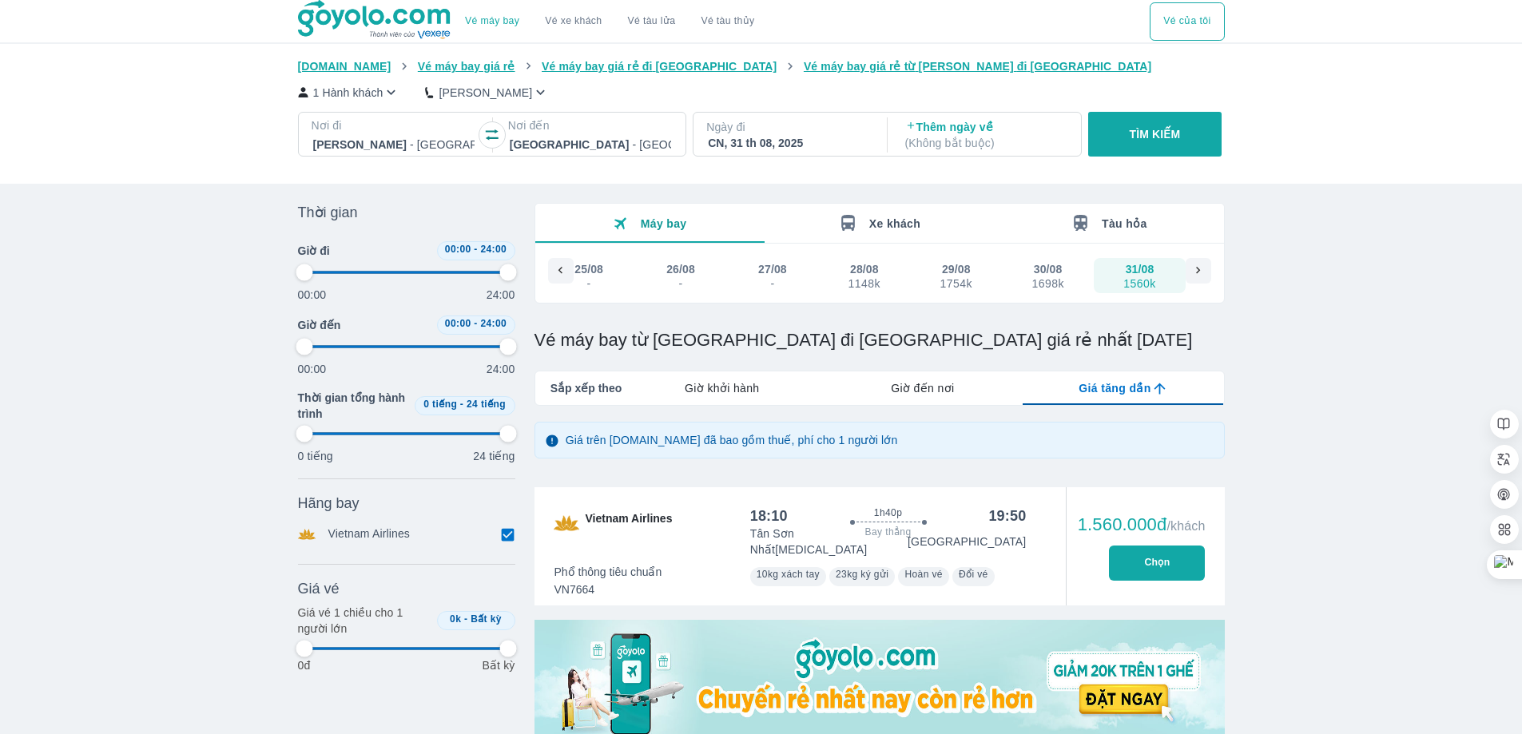
type input "97.9166666666667"
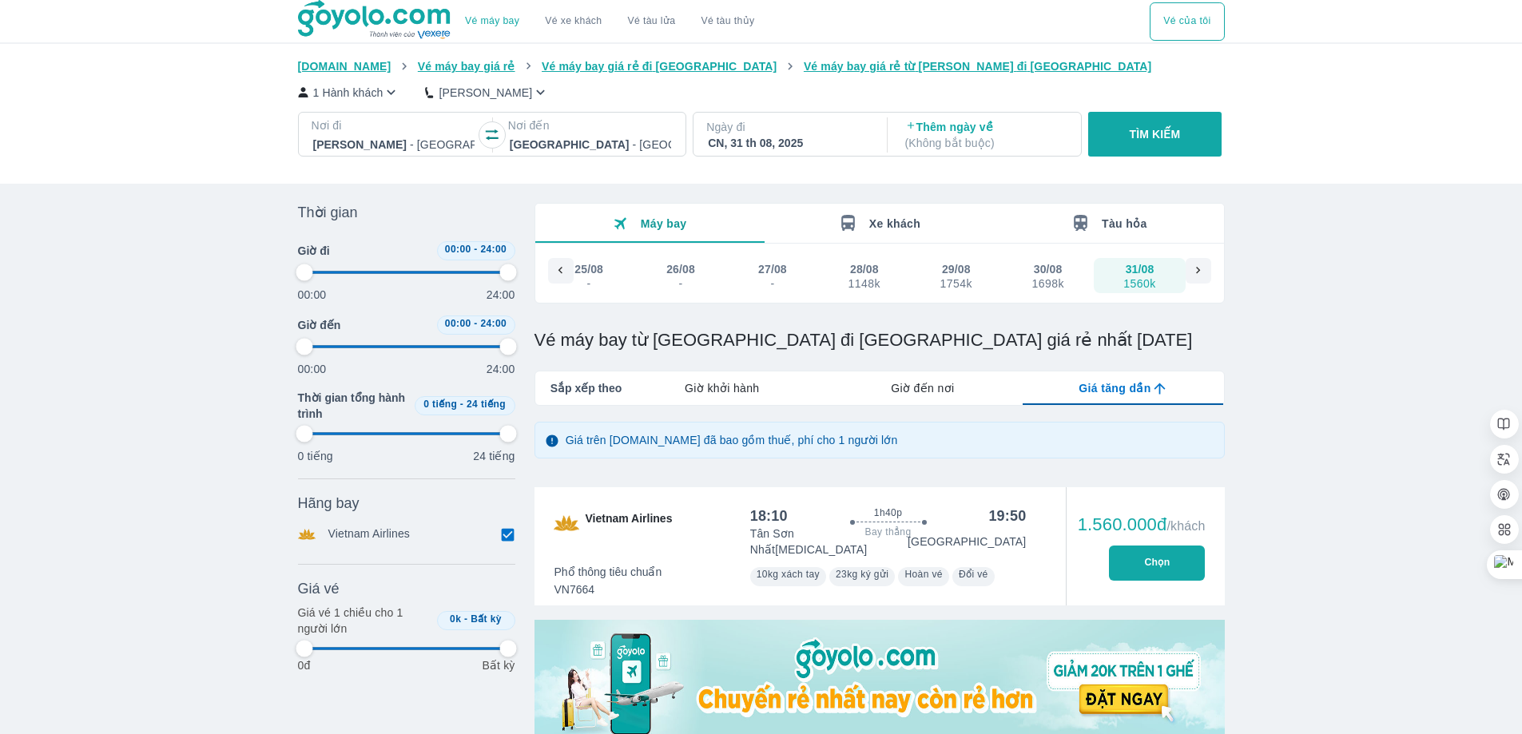
type input "97.9166666666667"
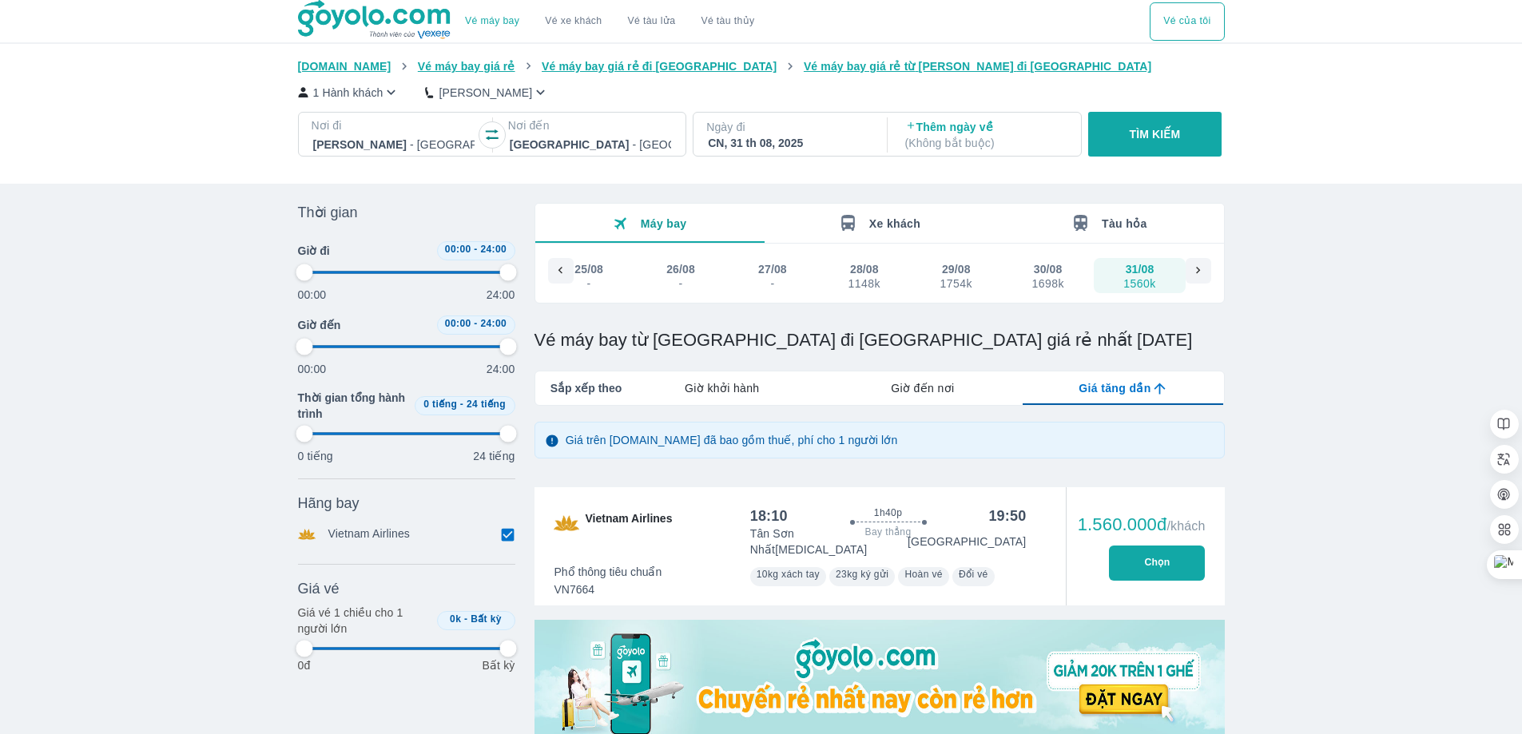
type input "97.9166666666667"
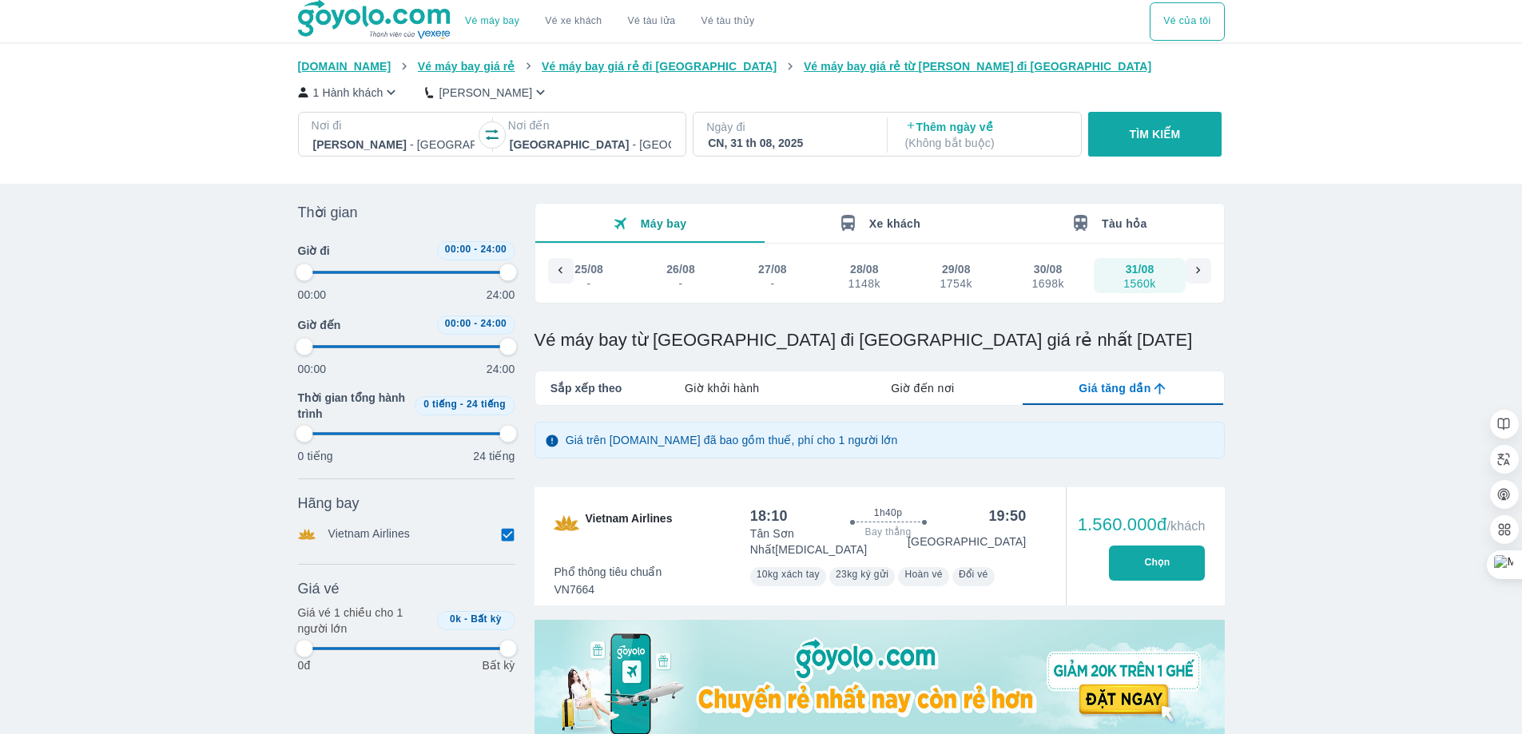
type input "97.9166666666667"
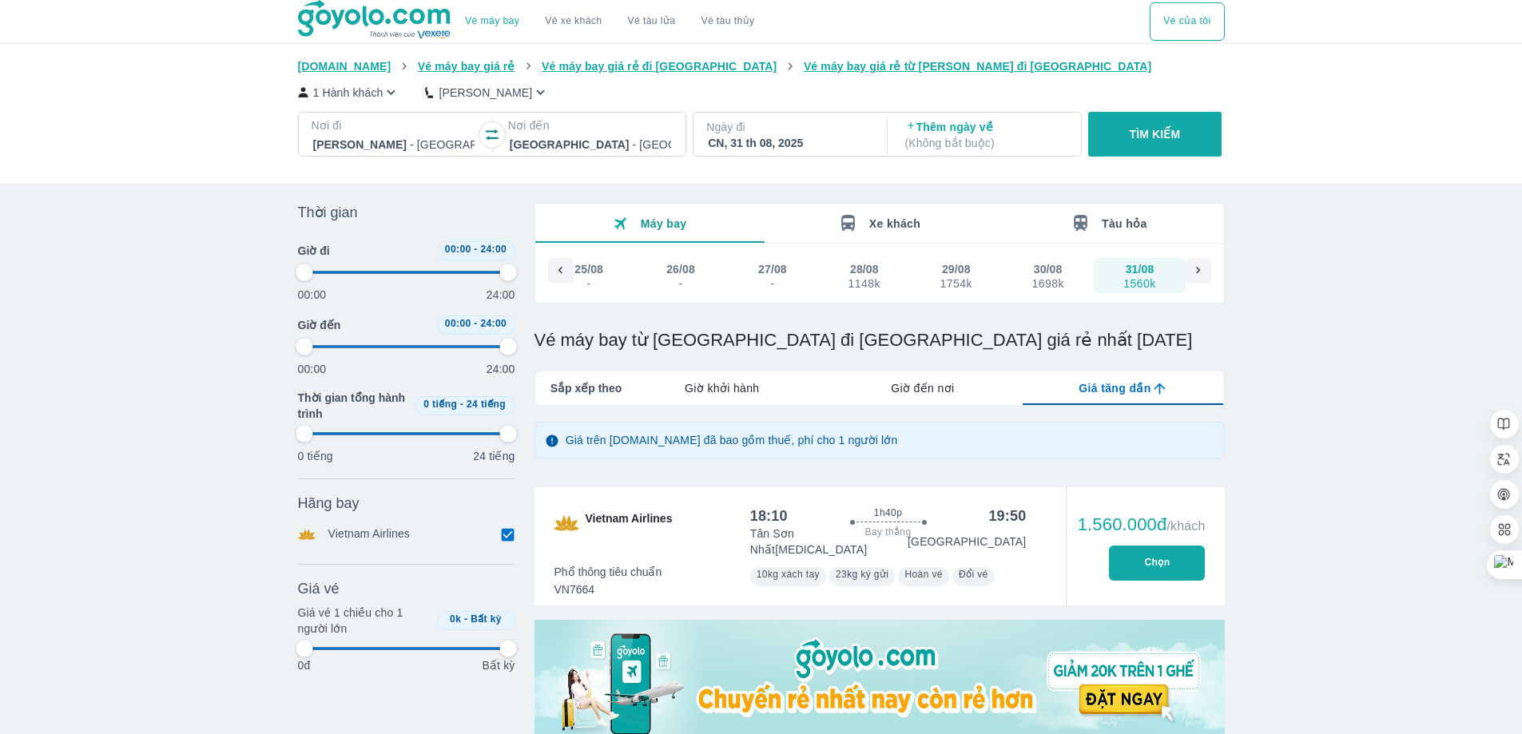
type input "97.9166666666667"
click at [1056, 278] on div "1698k" at bounding box center [1047, 283] width 32 height 13
type input "97.9166666666667"
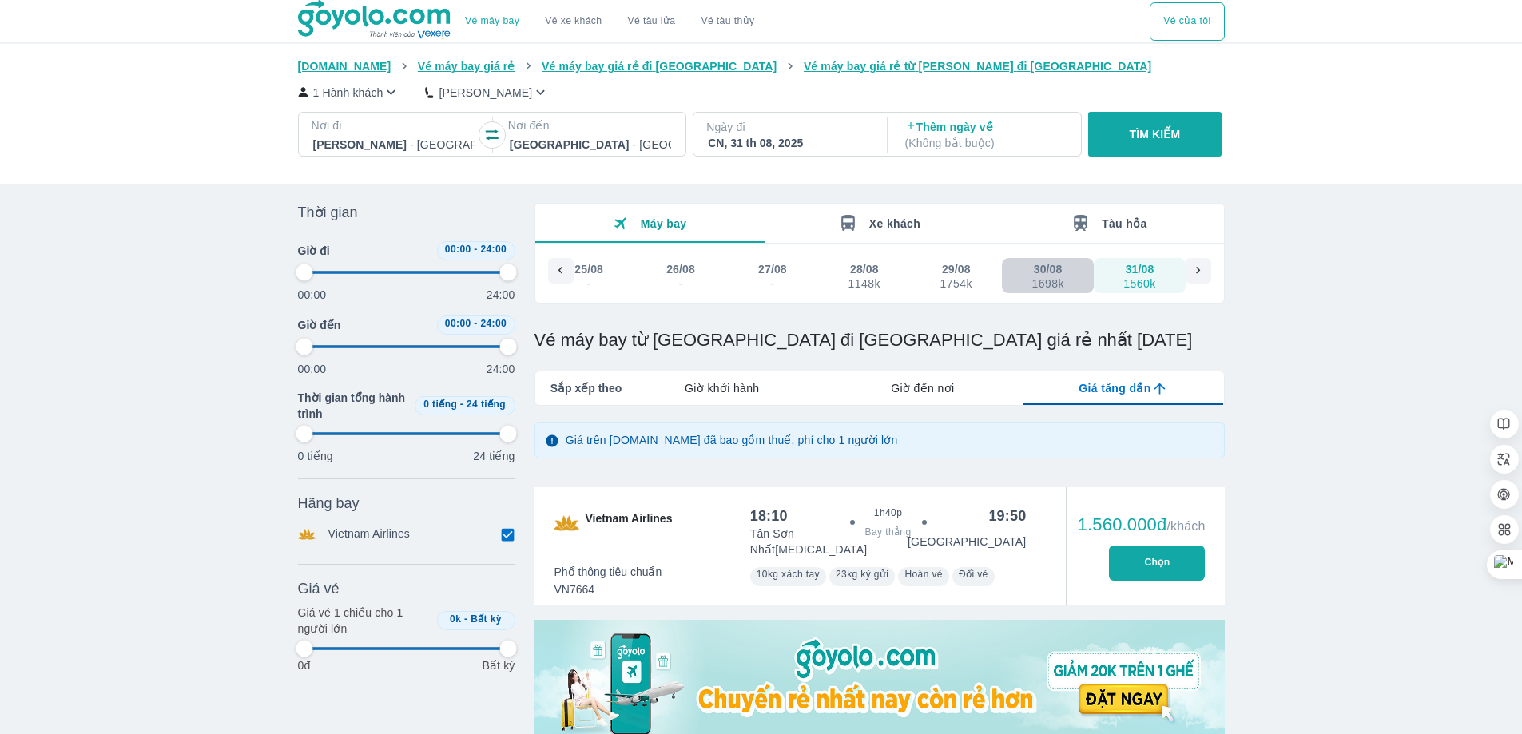
type input "97.9166666666667"
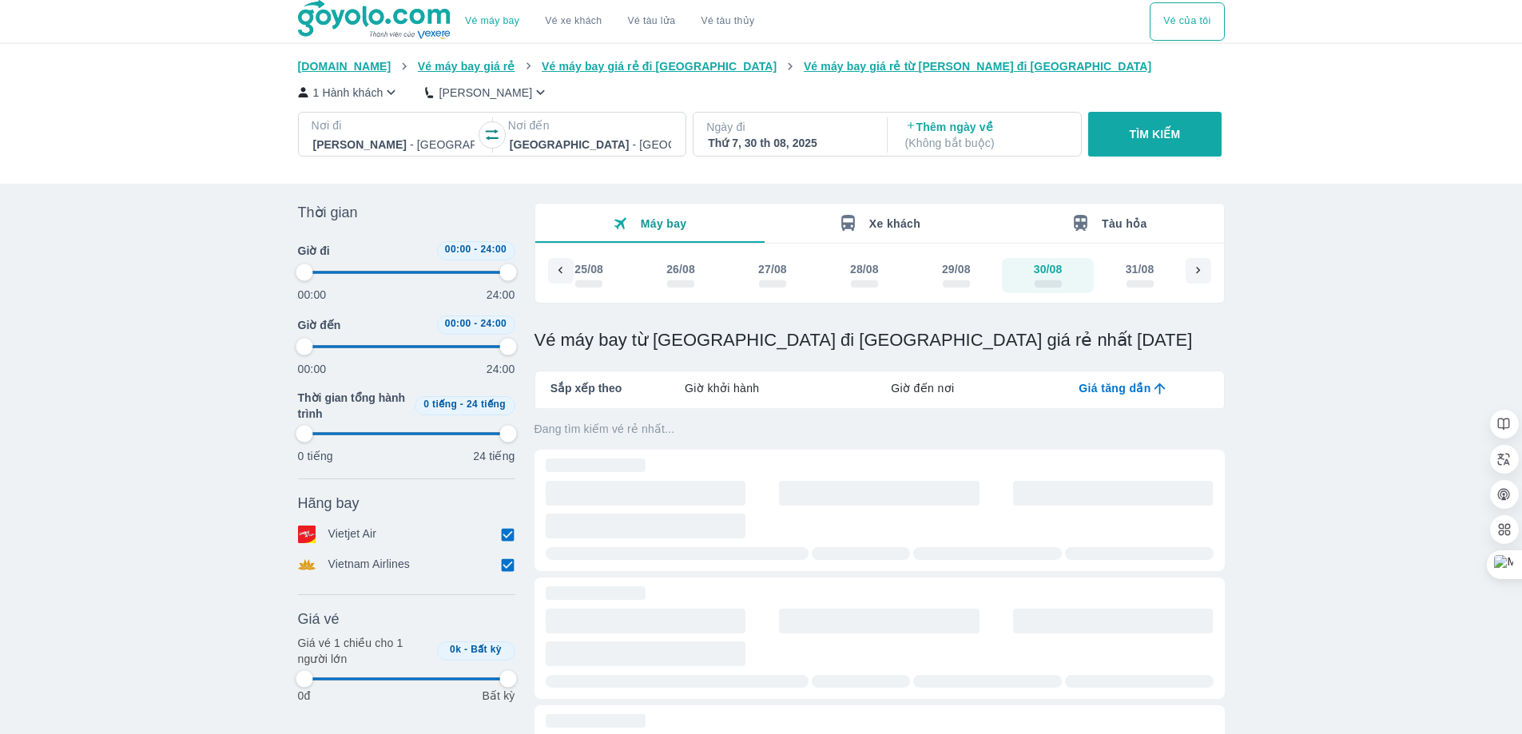
type input "97.9166666666667"
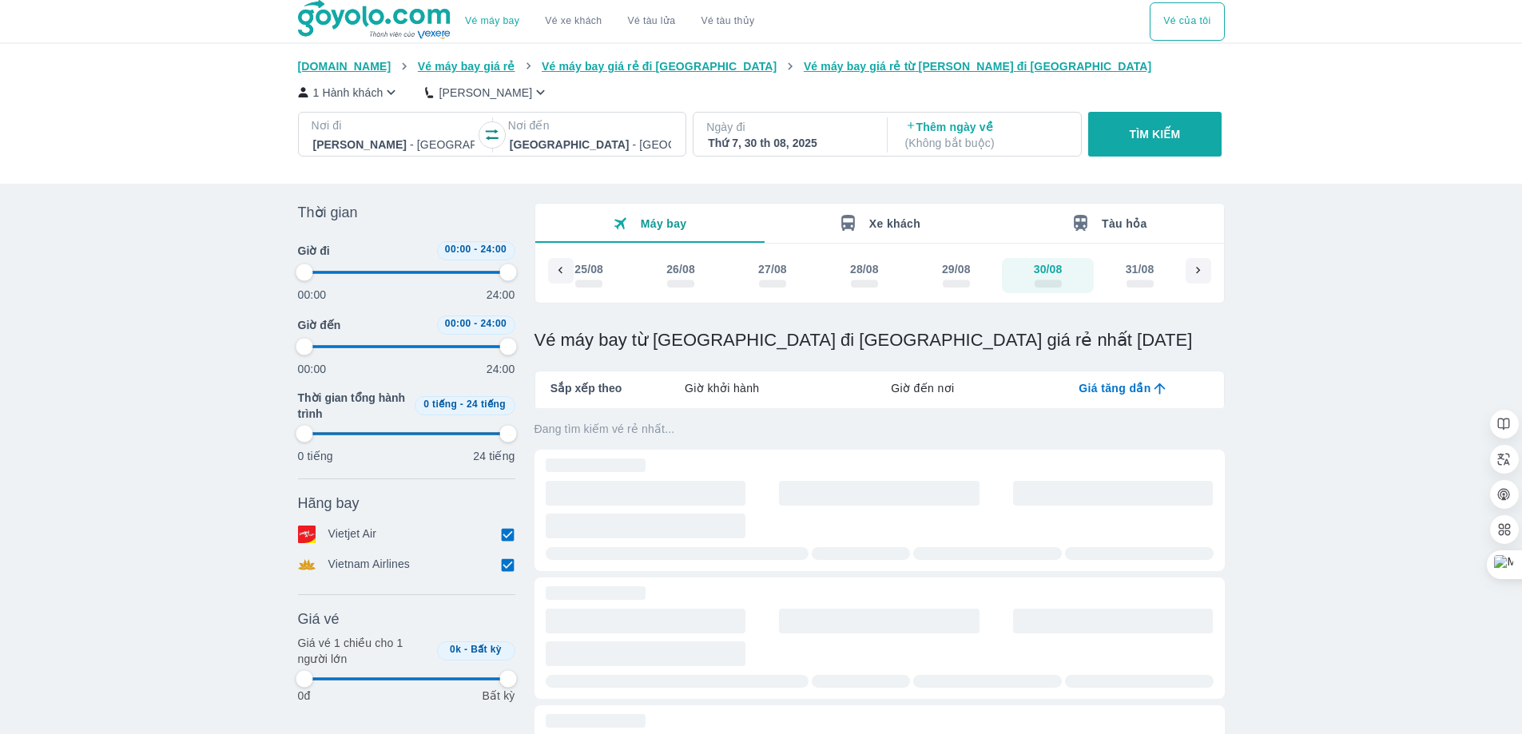
type input "97.9166666666667"
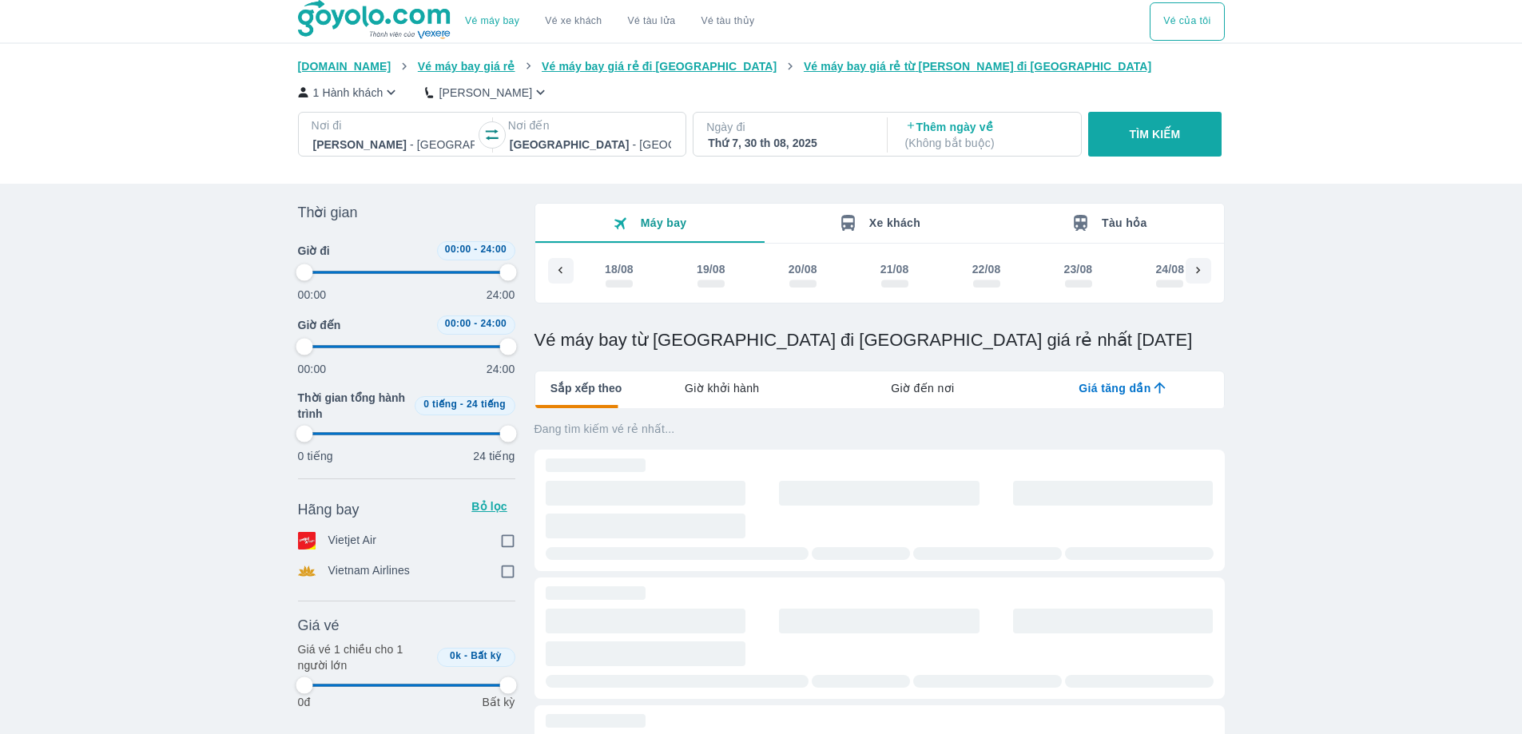
type input "97.9166666666667"
checkbox input "true"
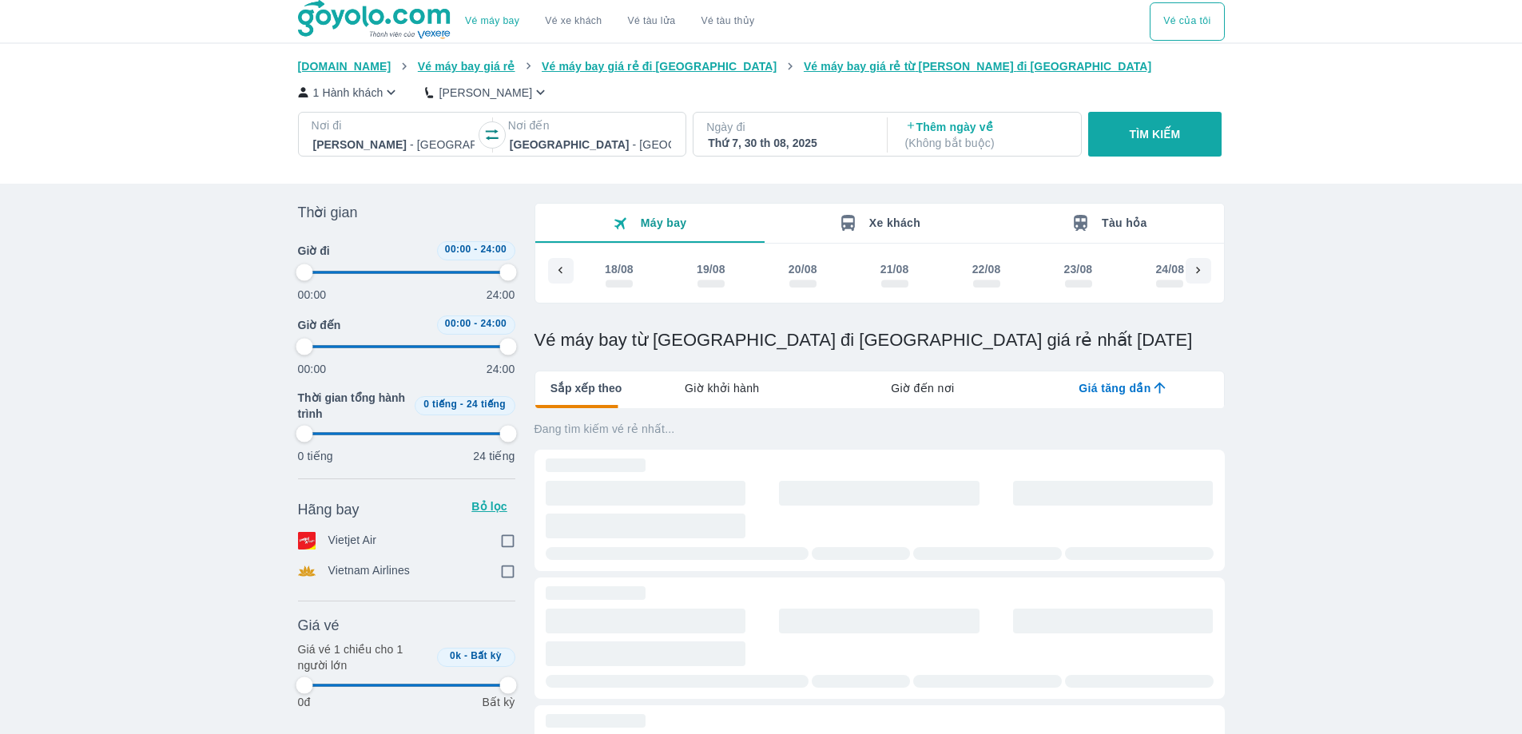
type input "97.9166666666667"
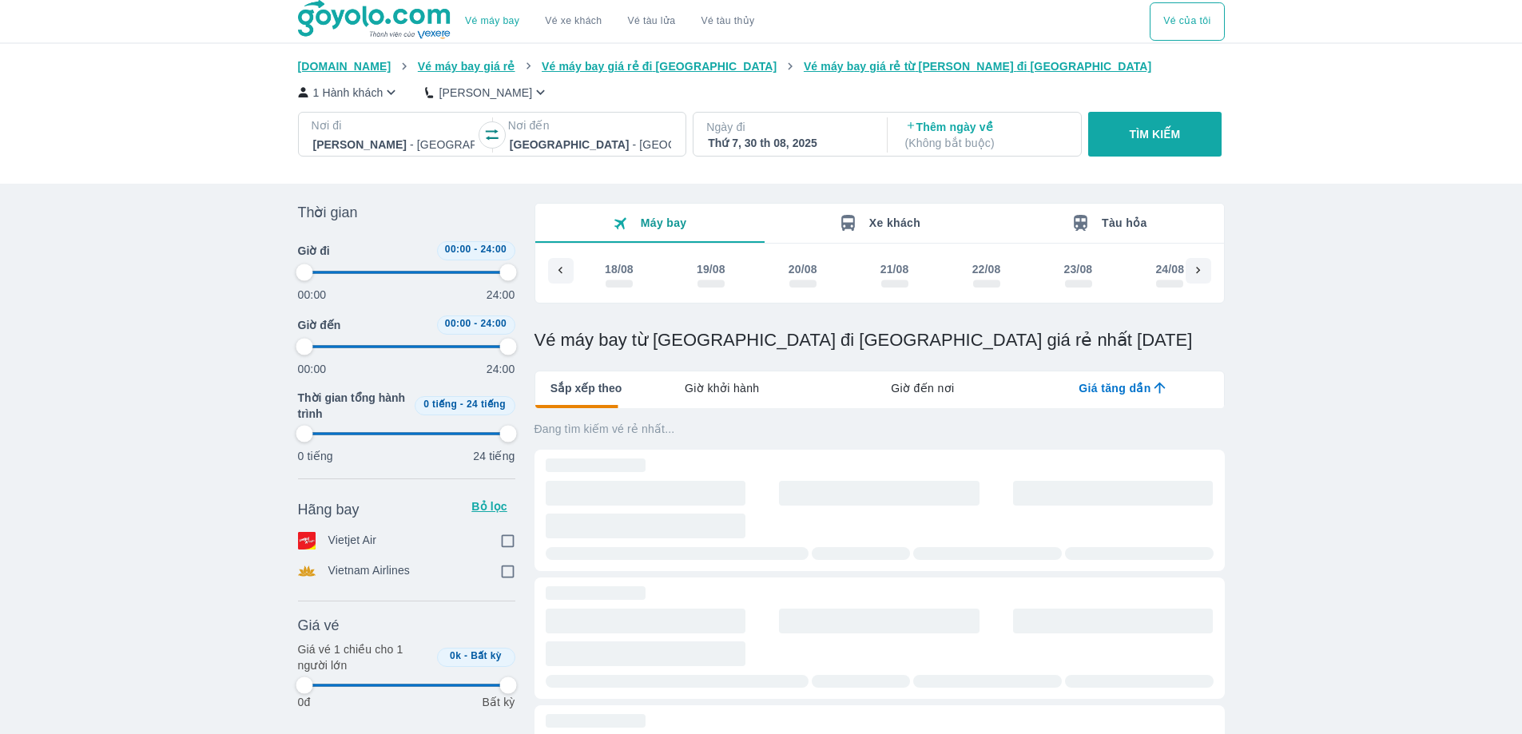
type input "97.9166666666667"
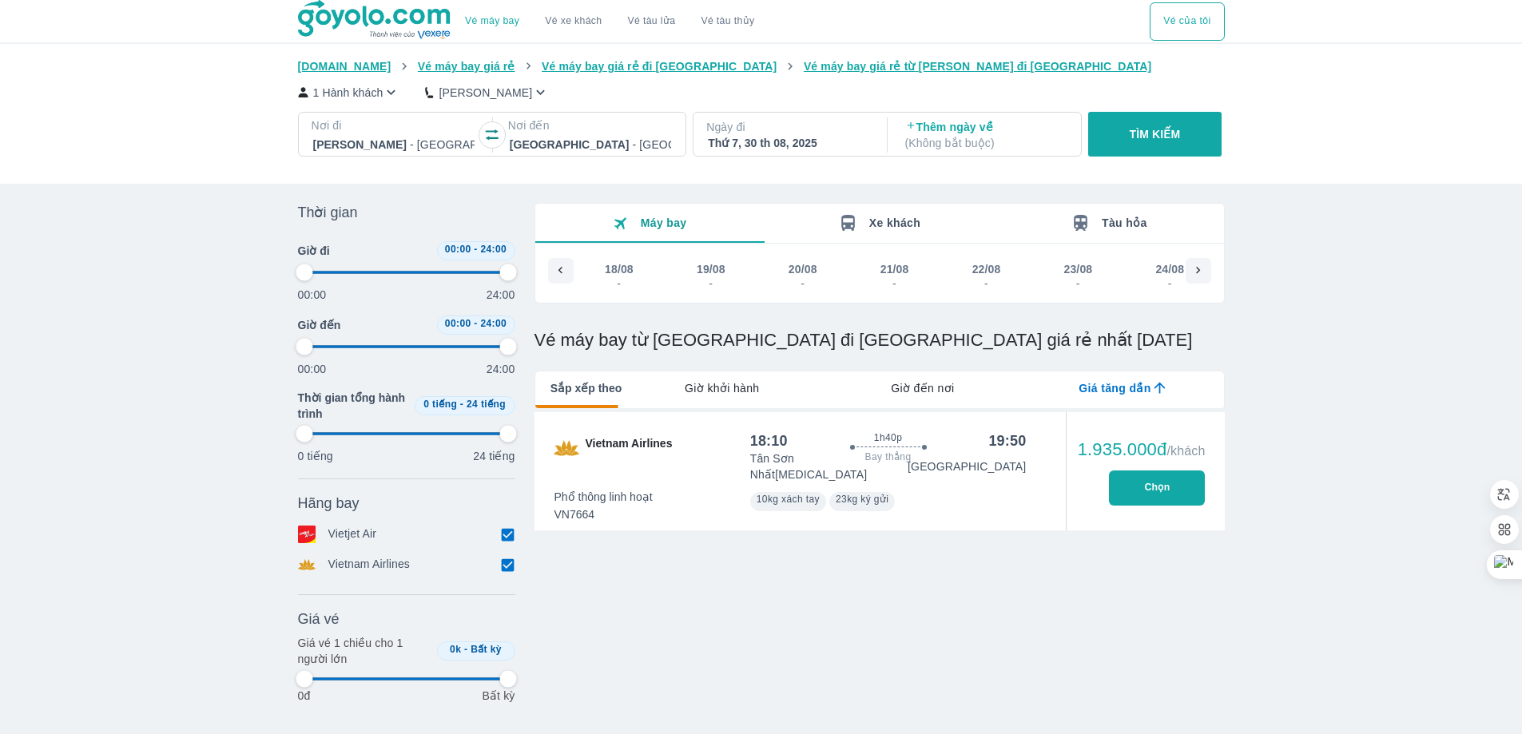
type input "97.9166666666667"
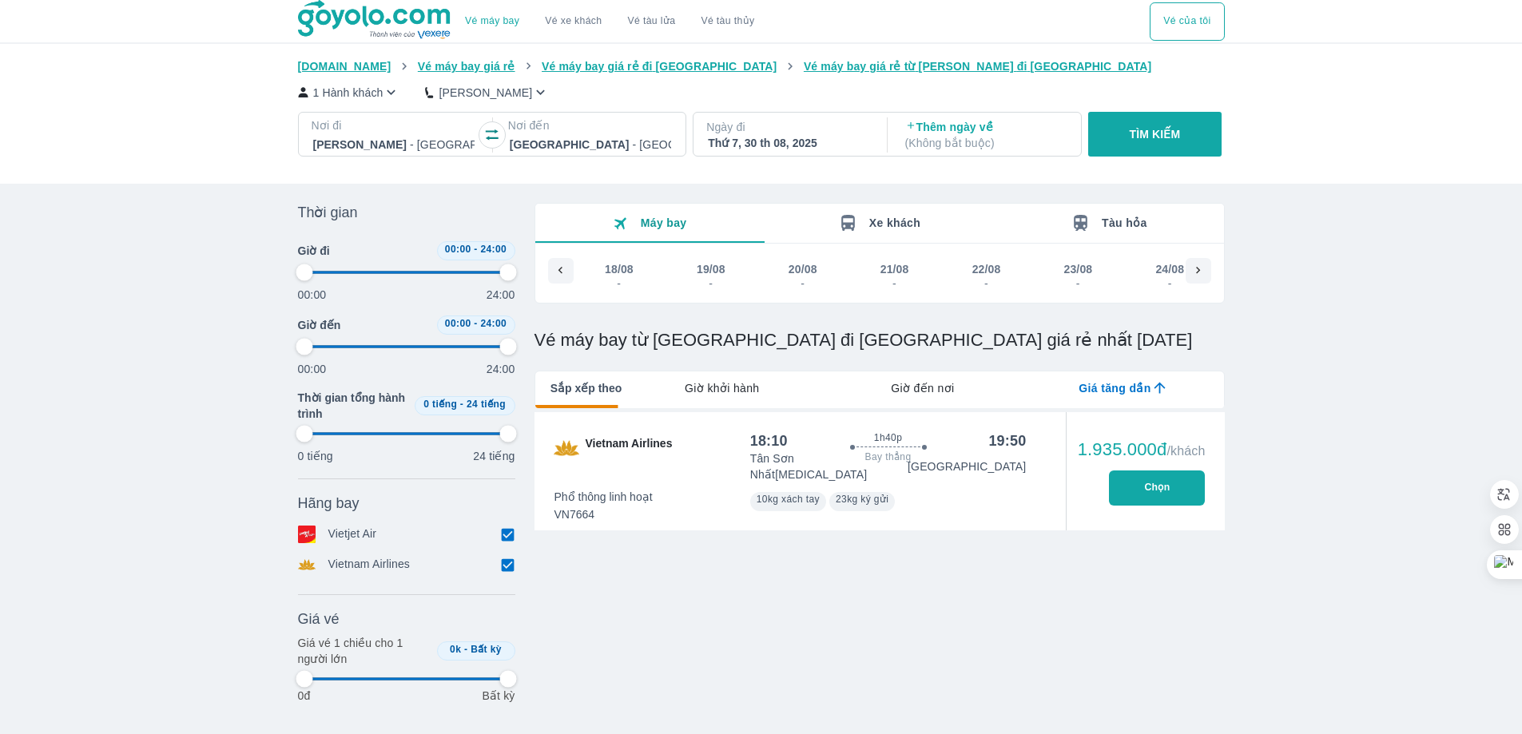
type input "97.9166666666667"
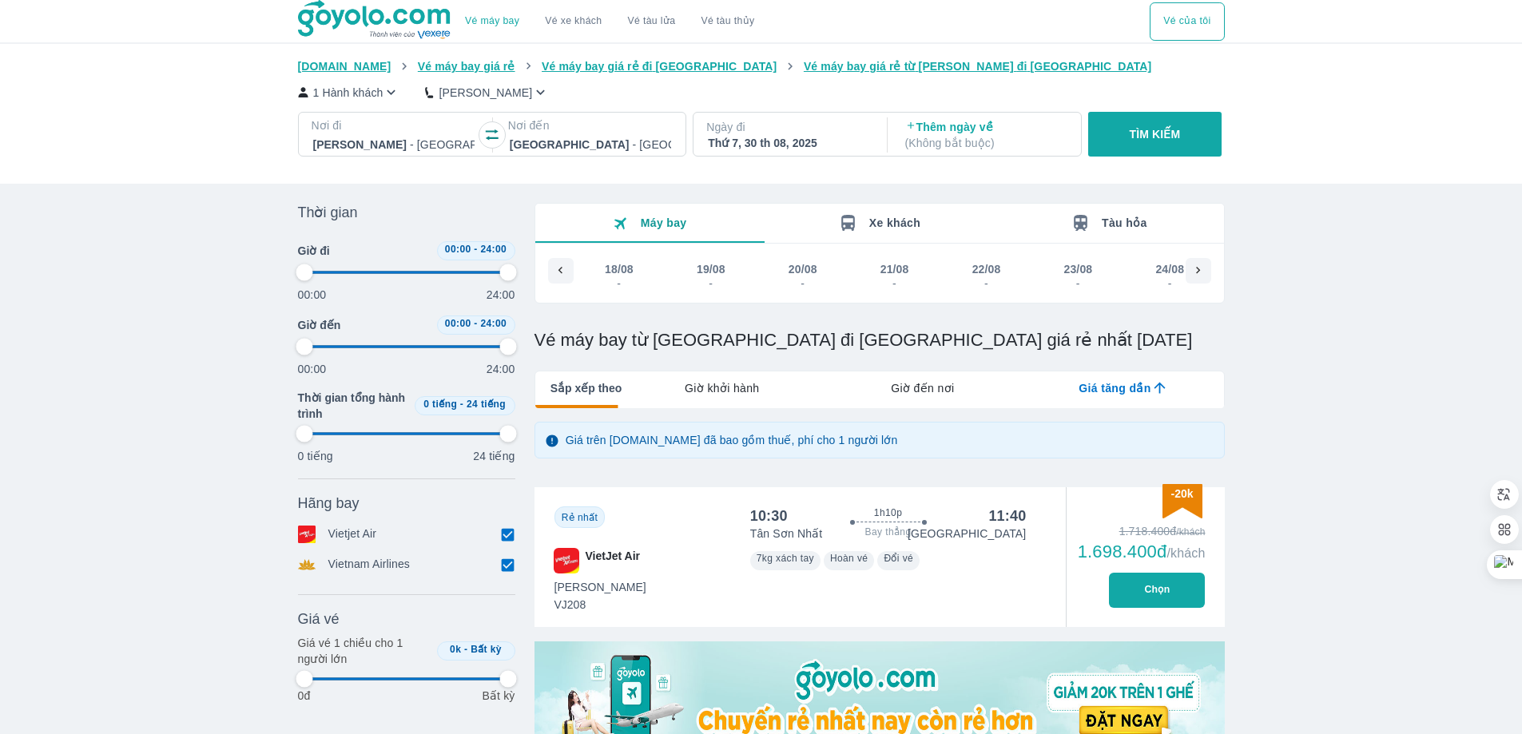
type input "97.9166666666667"
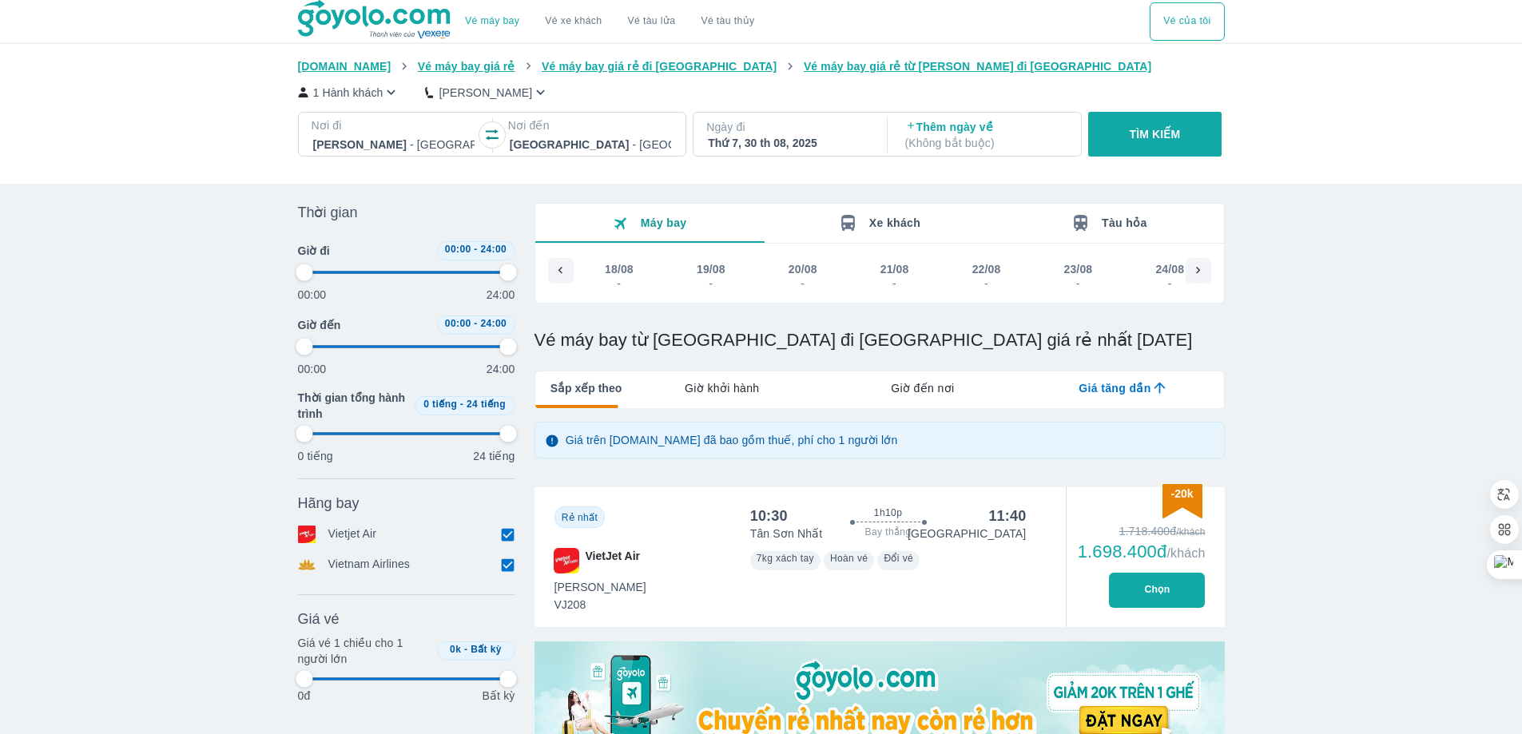
type input "97.9166666666667"
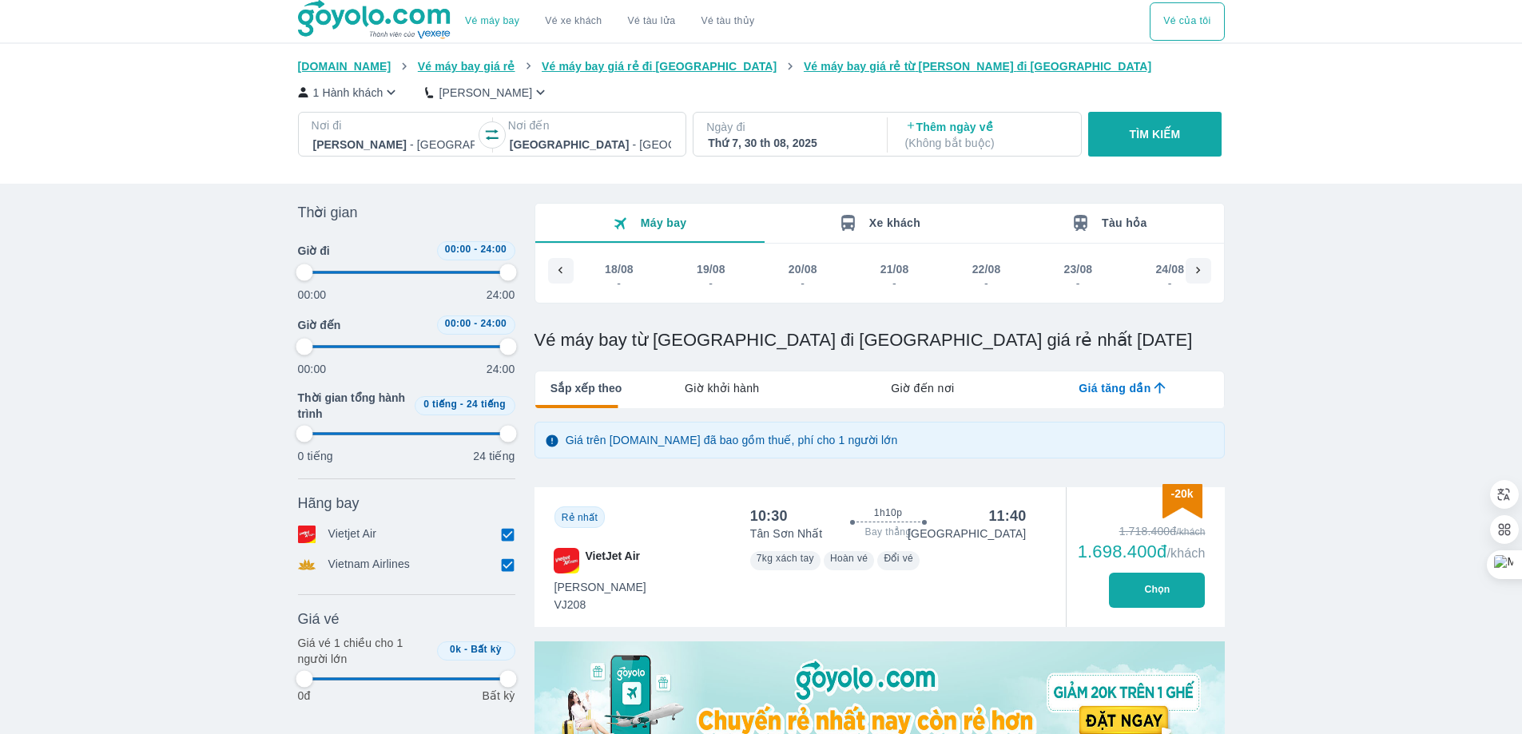
type input "97.9166666666667"
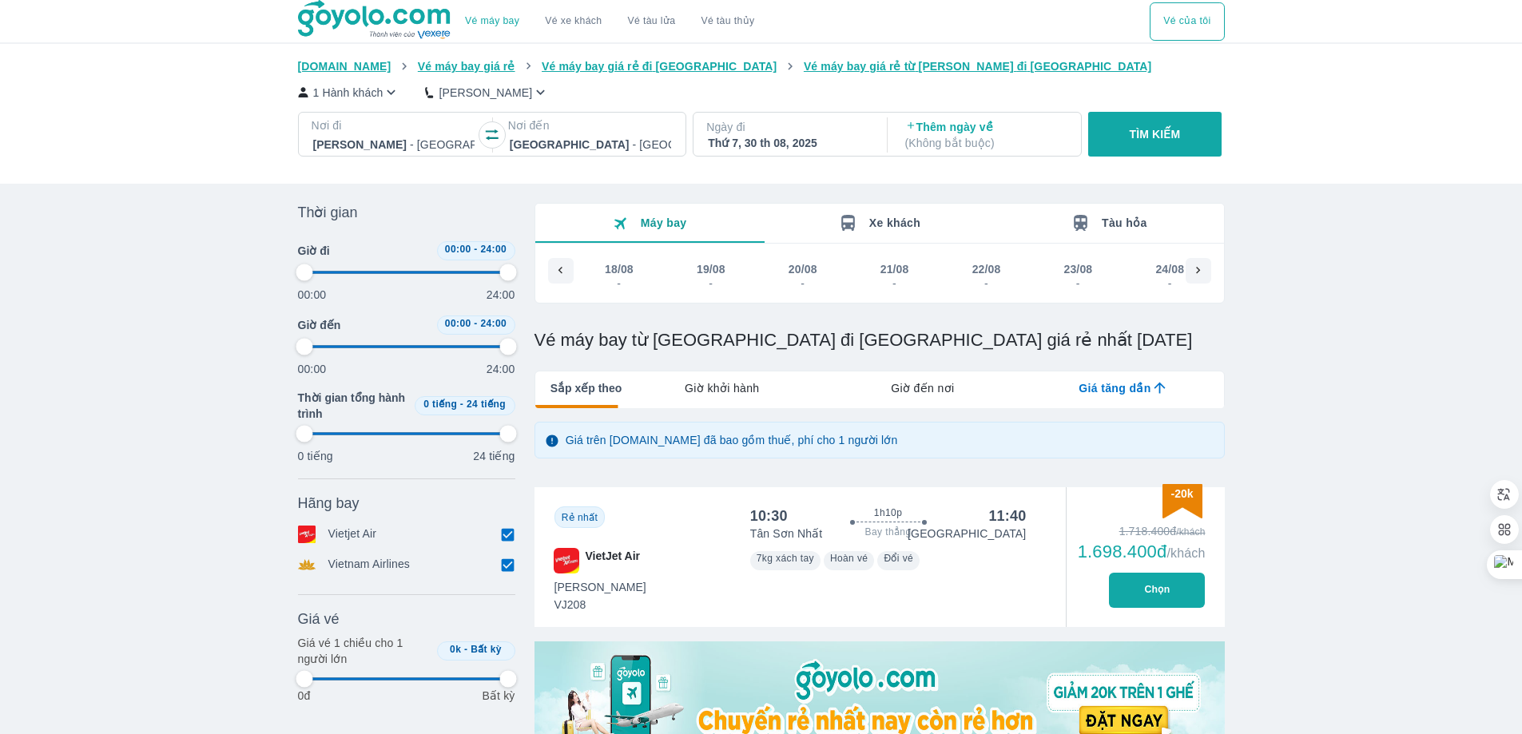
type input "97.9166666666667"
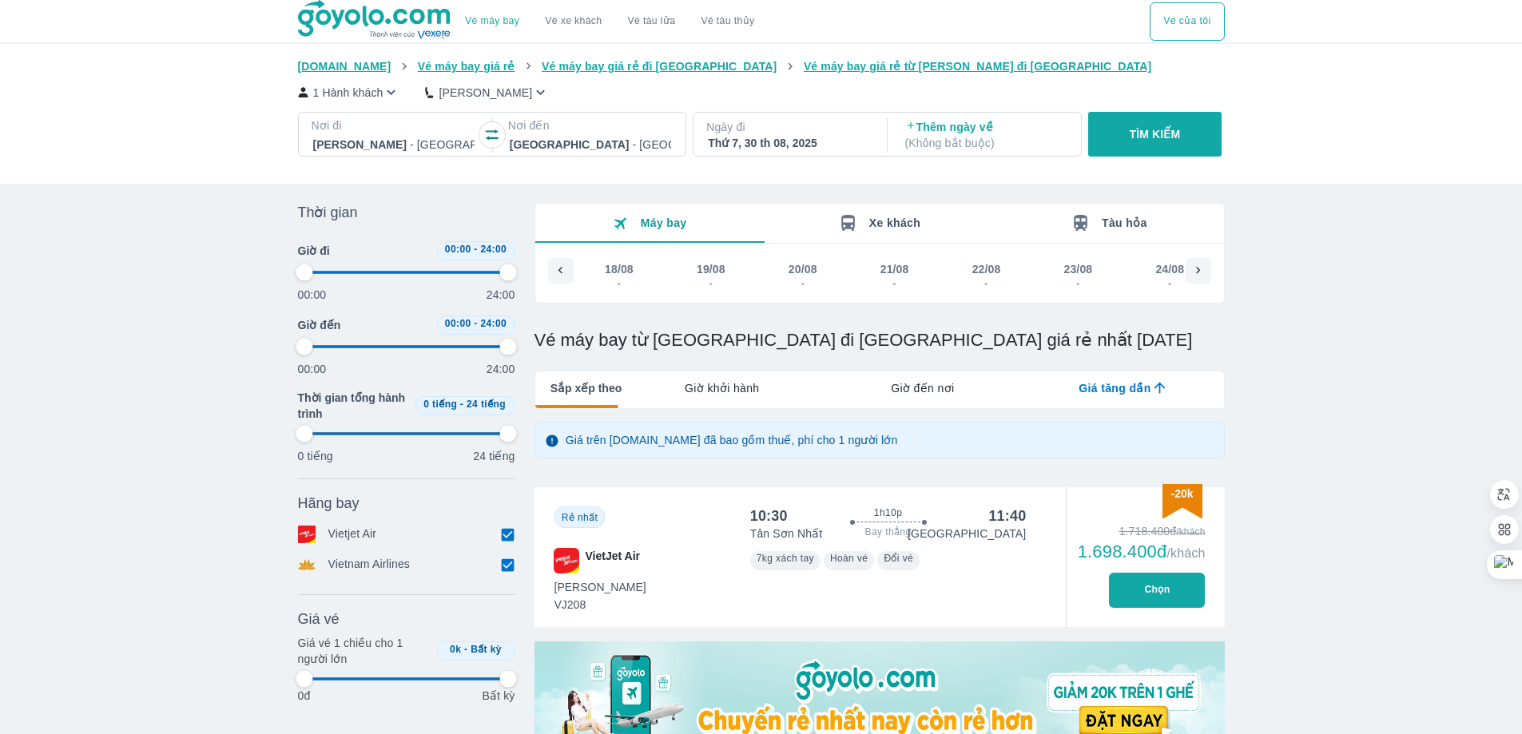
type input "97.9166666666667"
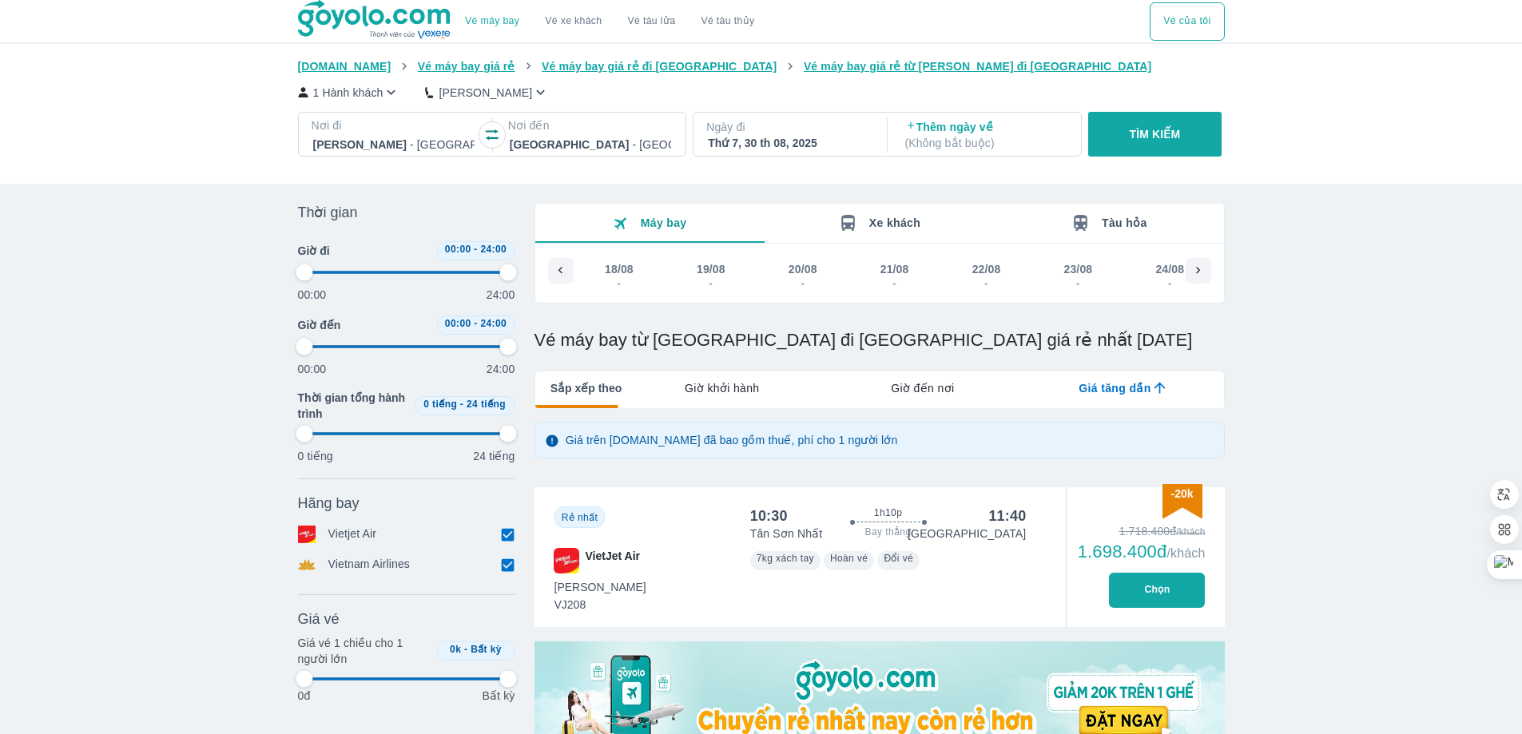
type input "97.9166666666667"
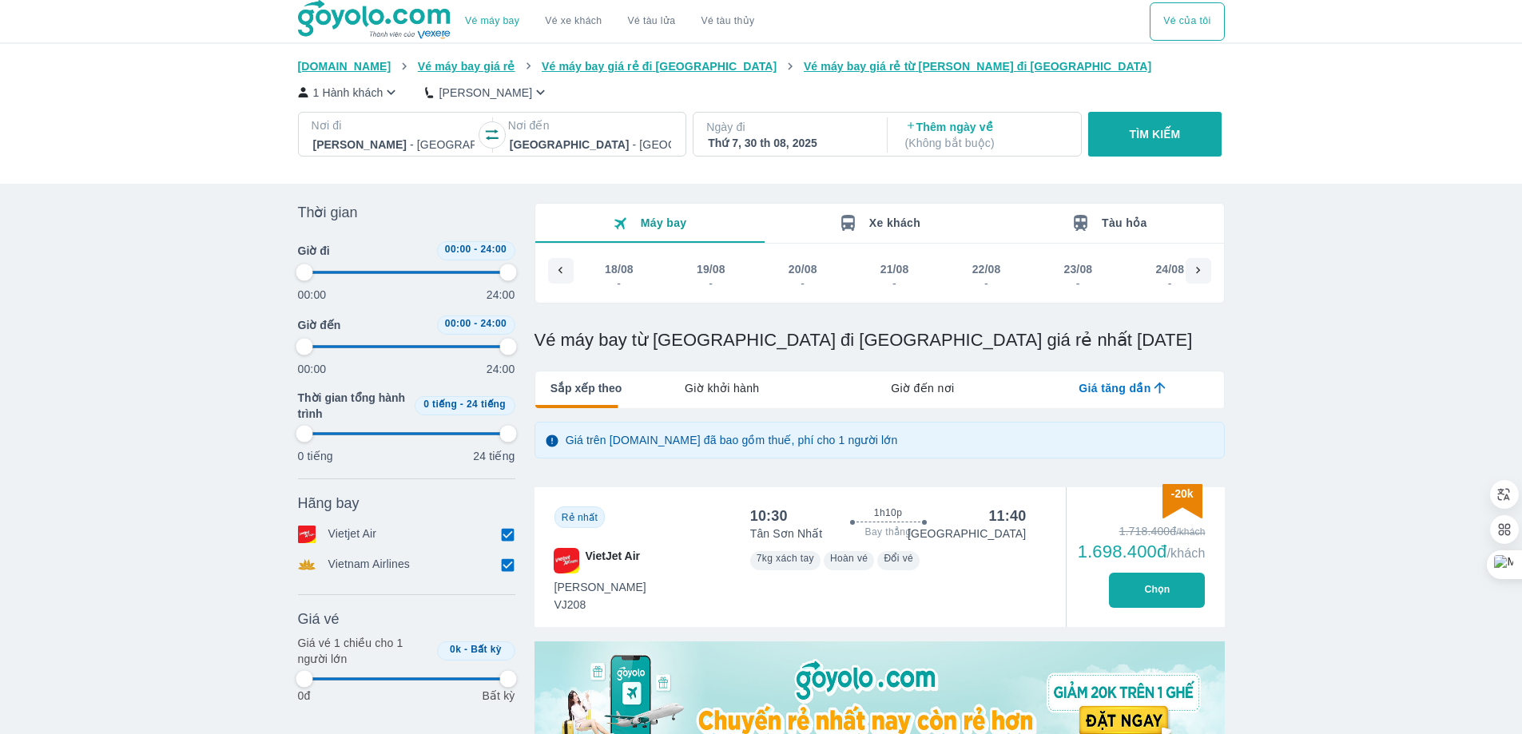
type input "97.9166666666667"
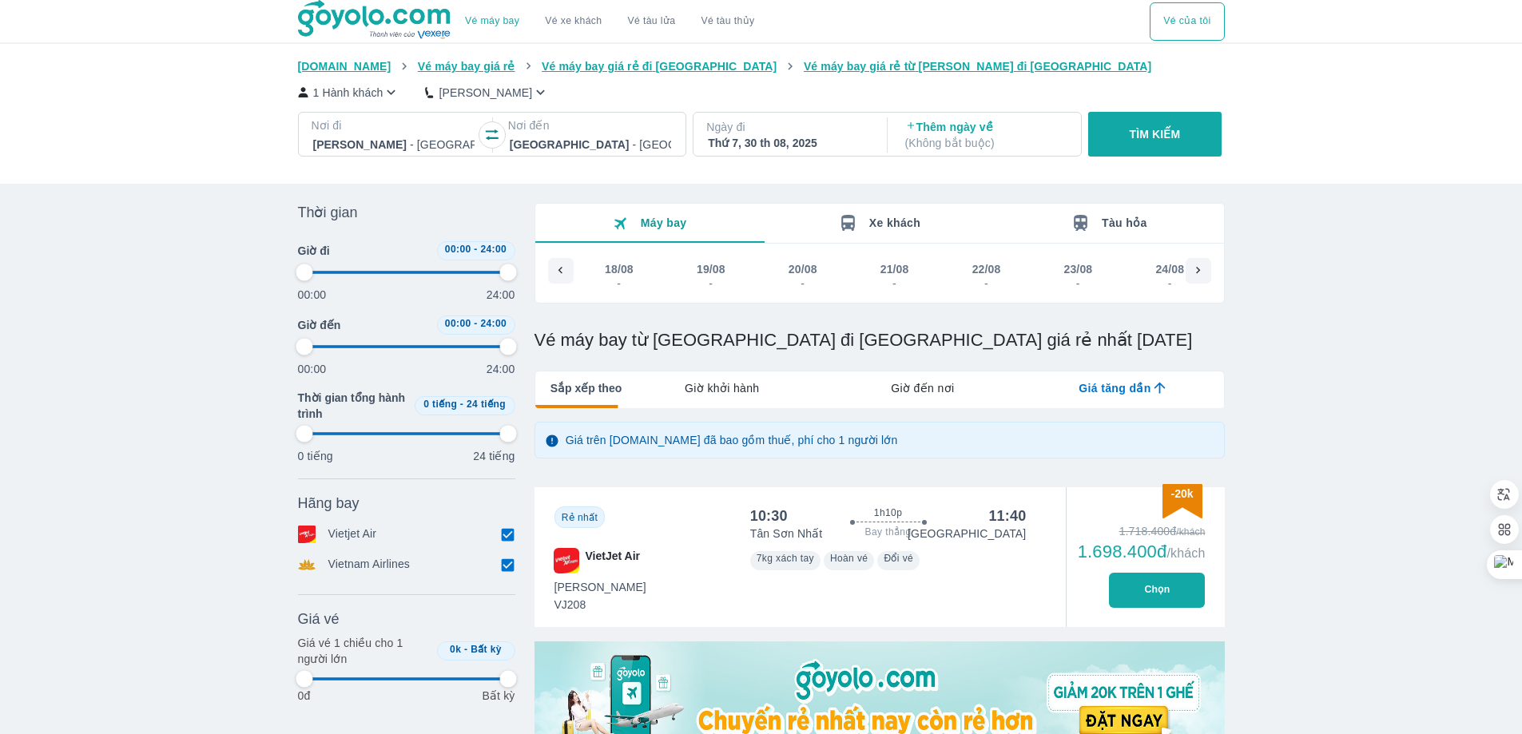
type input "97.9166666666667"
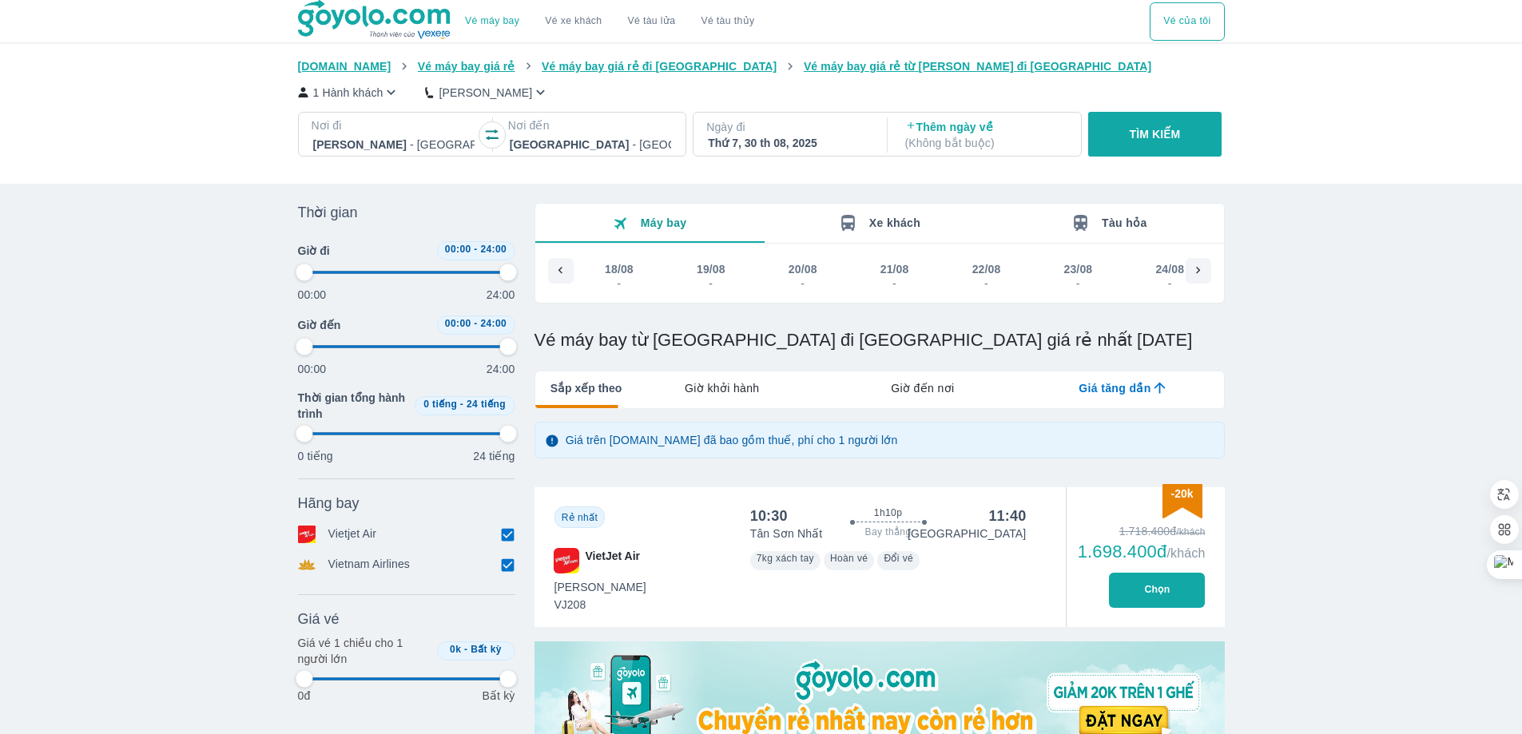
type input "97.9166666666667"
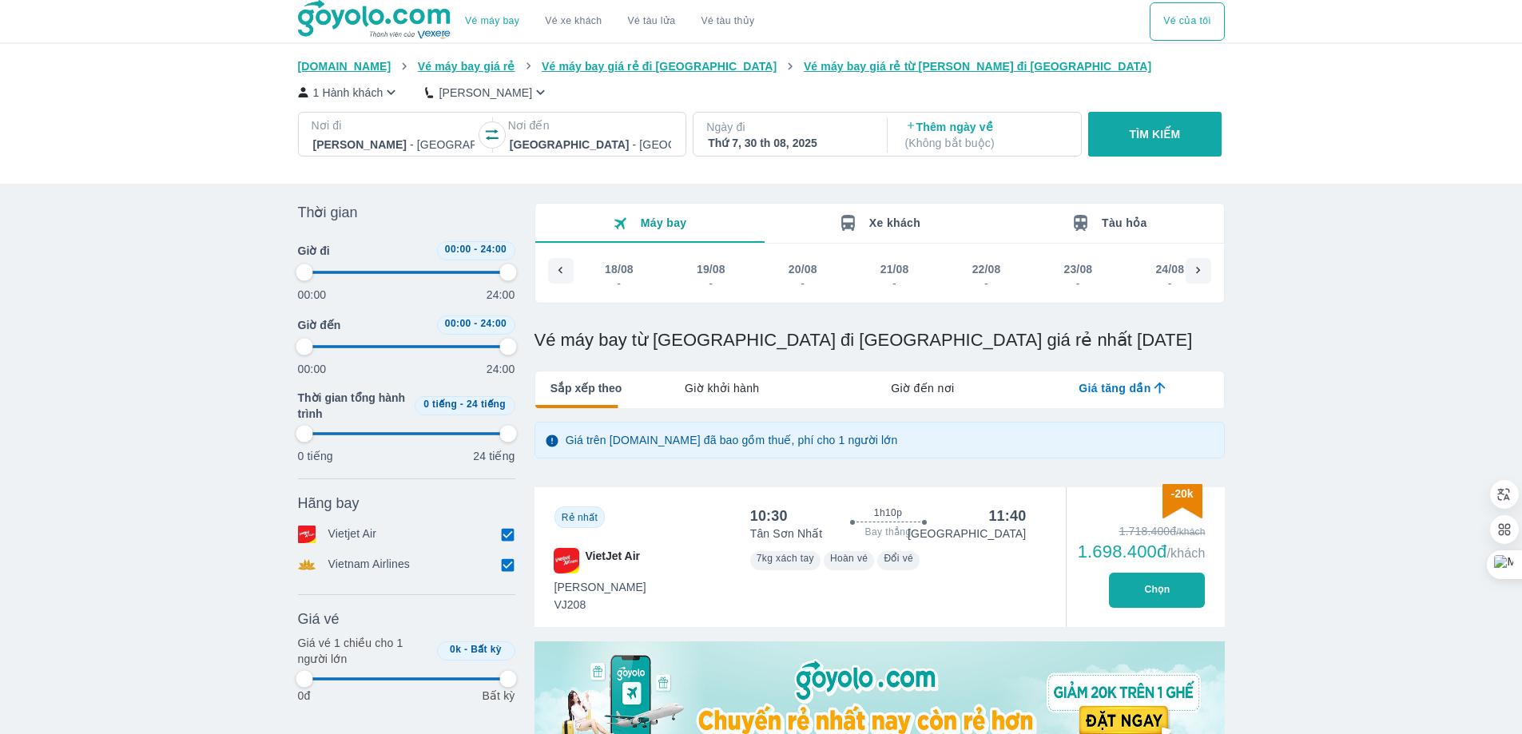
type input "97.9166666666667"
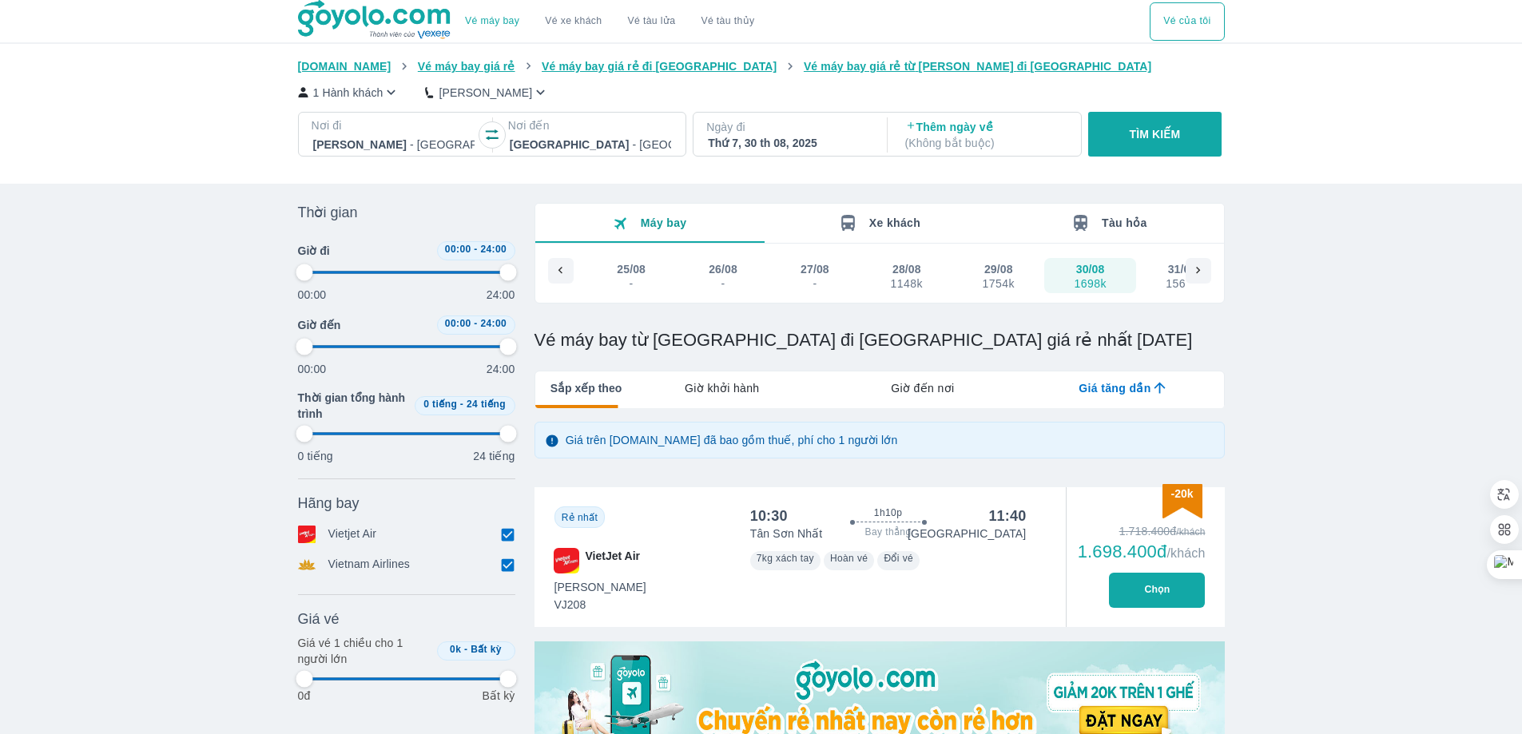
type input "97.9166666666667"
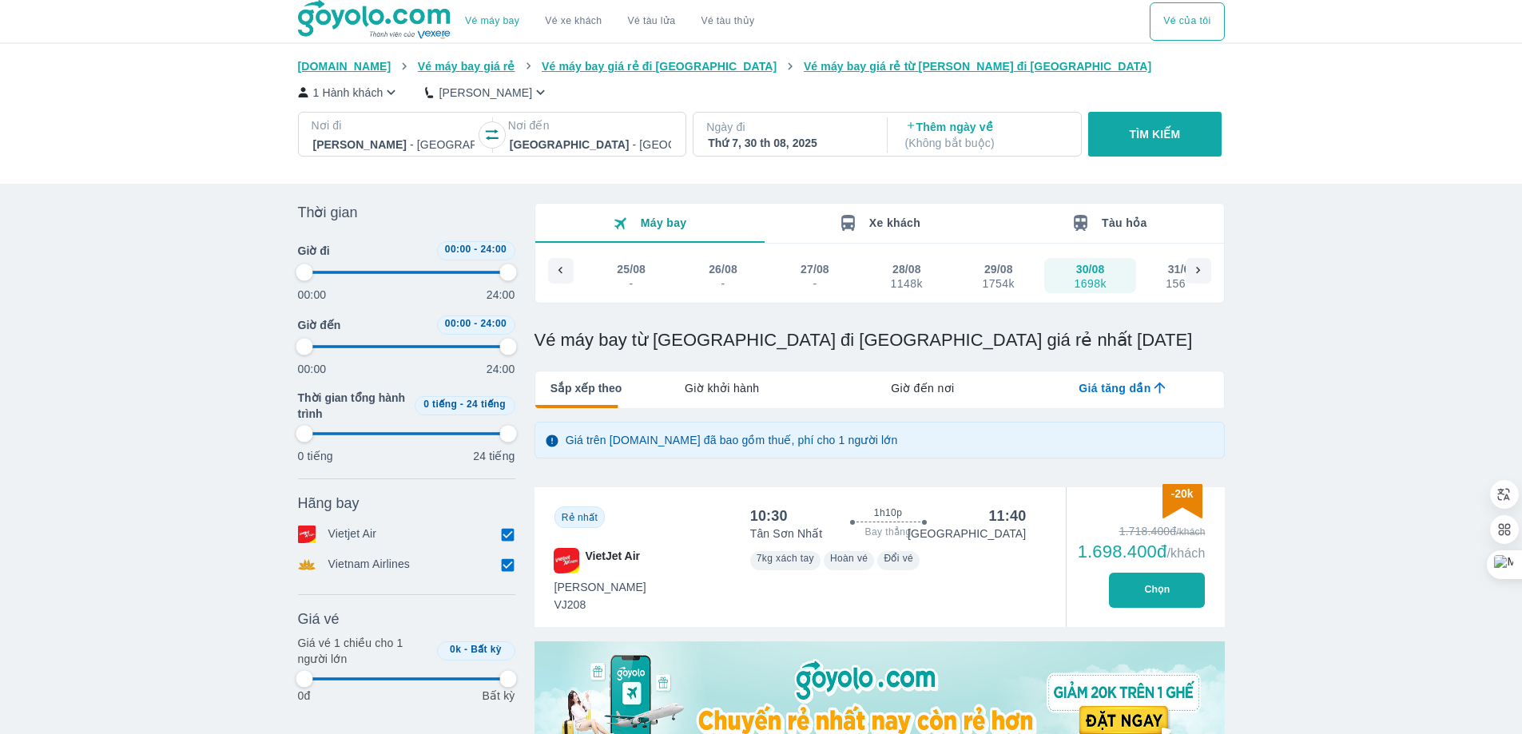
type input "97.9166666666667"
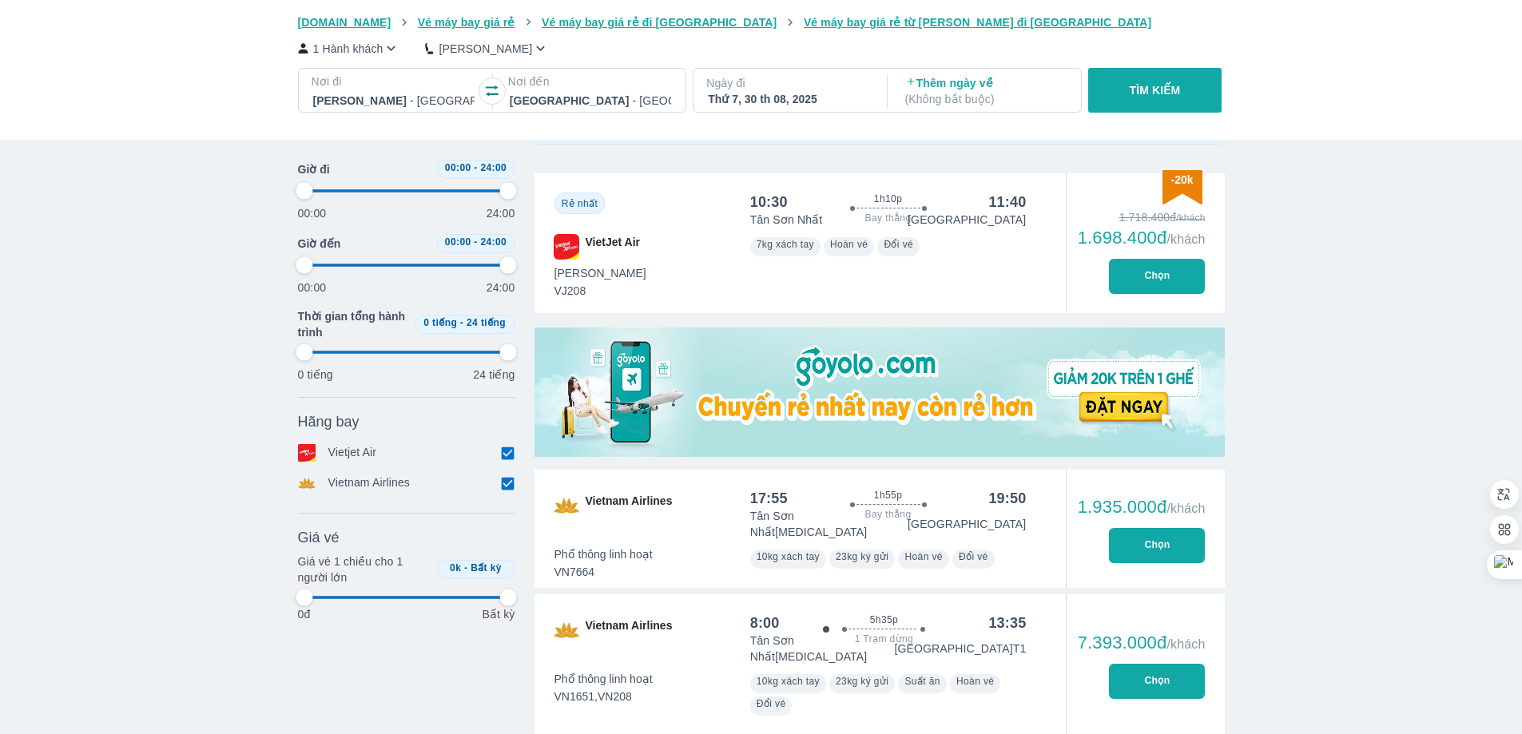
scroll to position [320, 0]
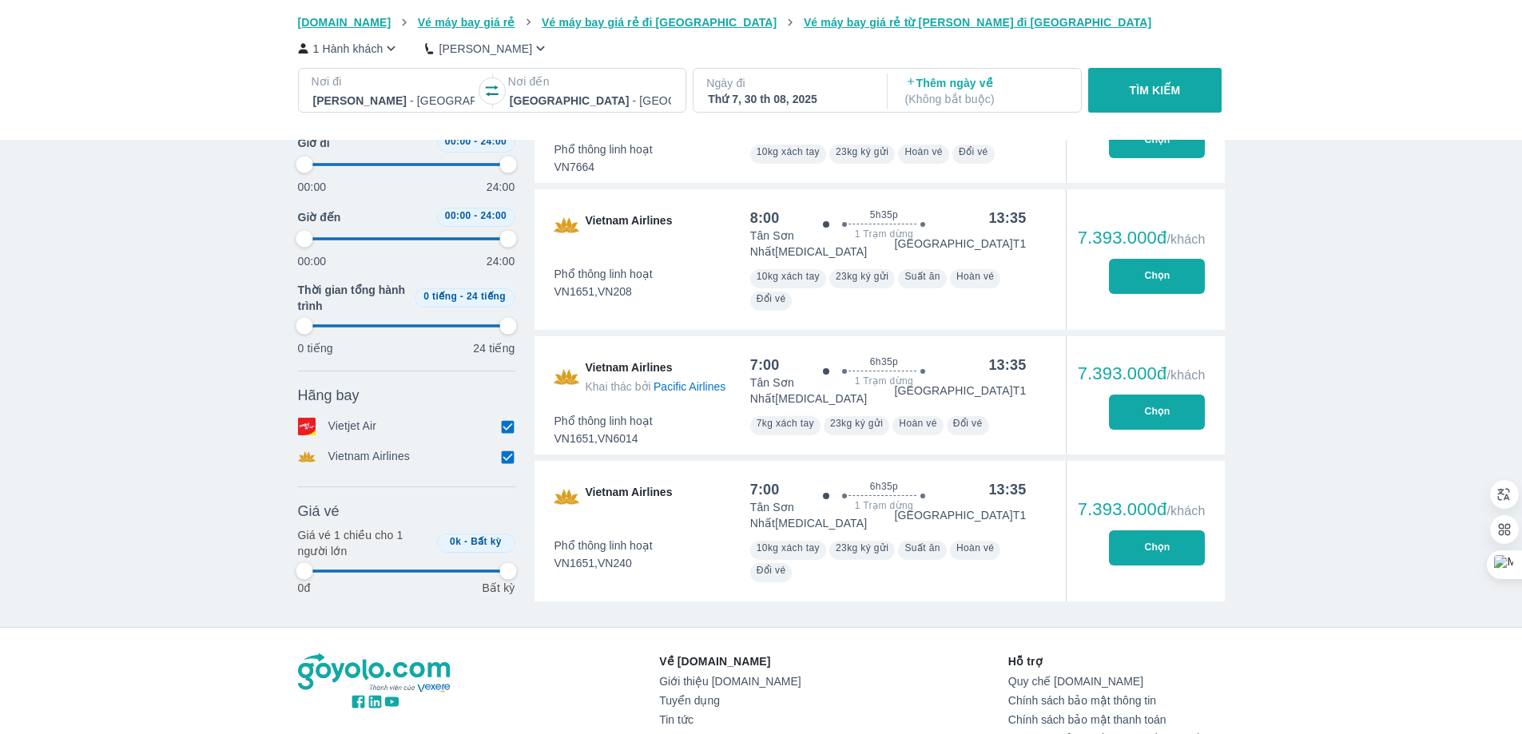
type input "97.9166666666667"
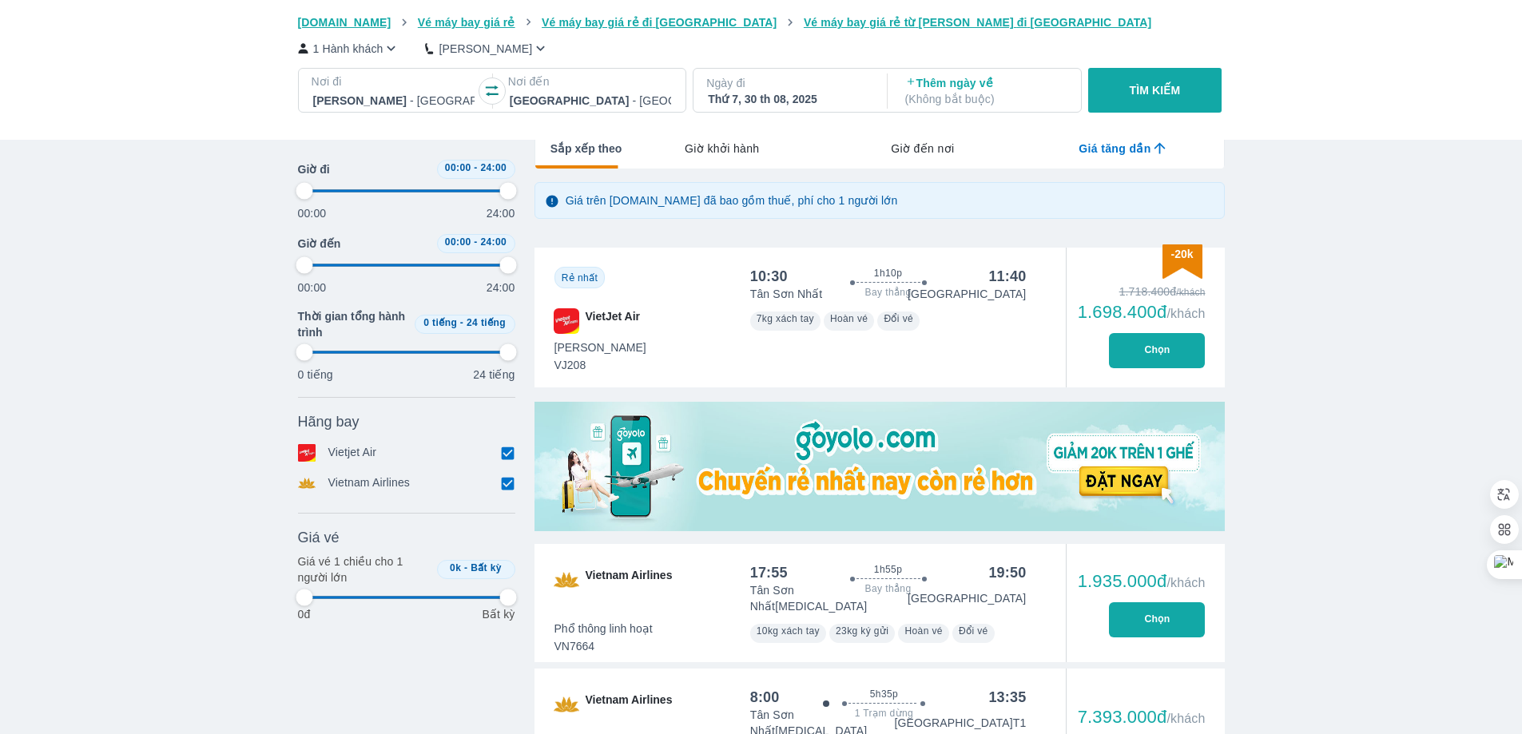
type input "97.9166666666667"
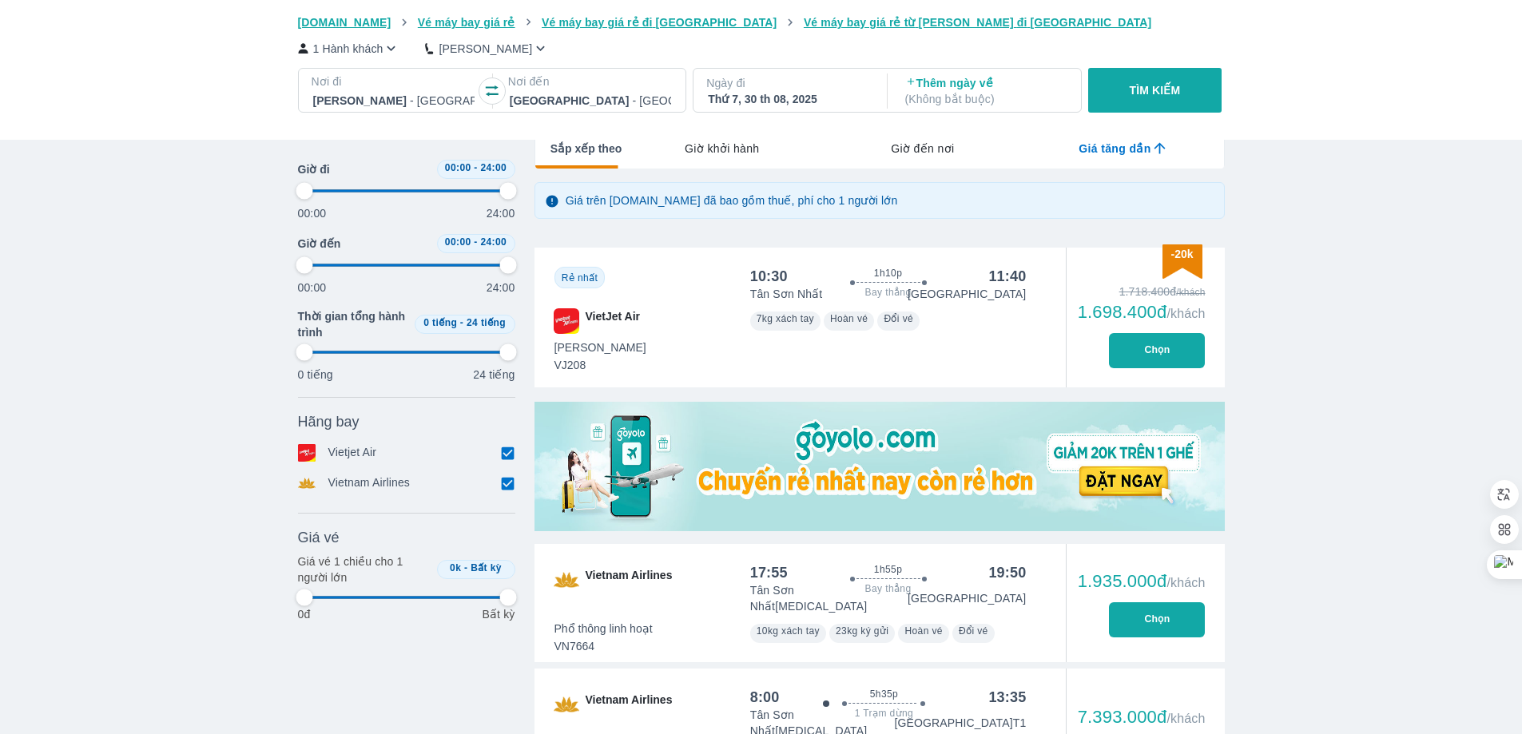
type input "97.9166666666667"
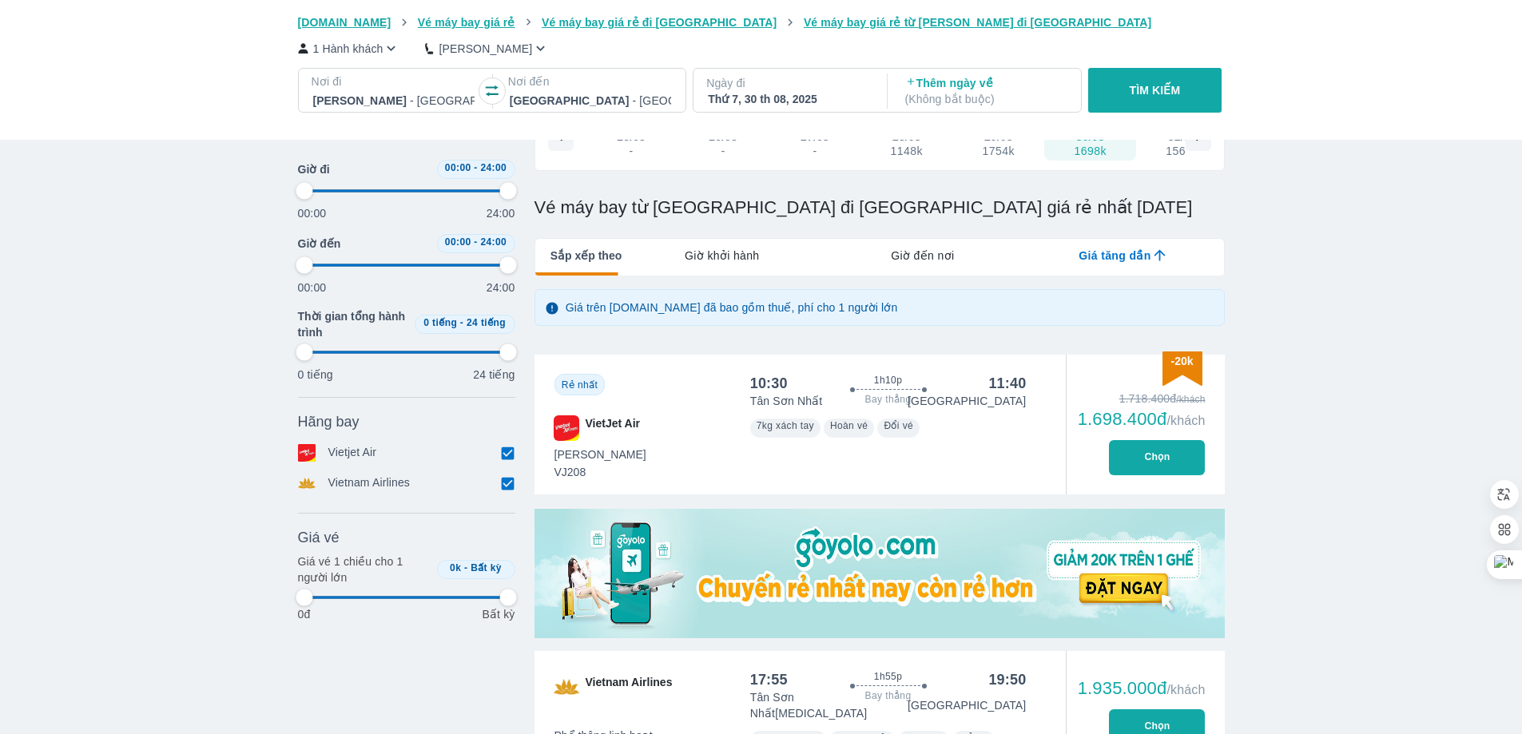
scroll to position [0, 0]
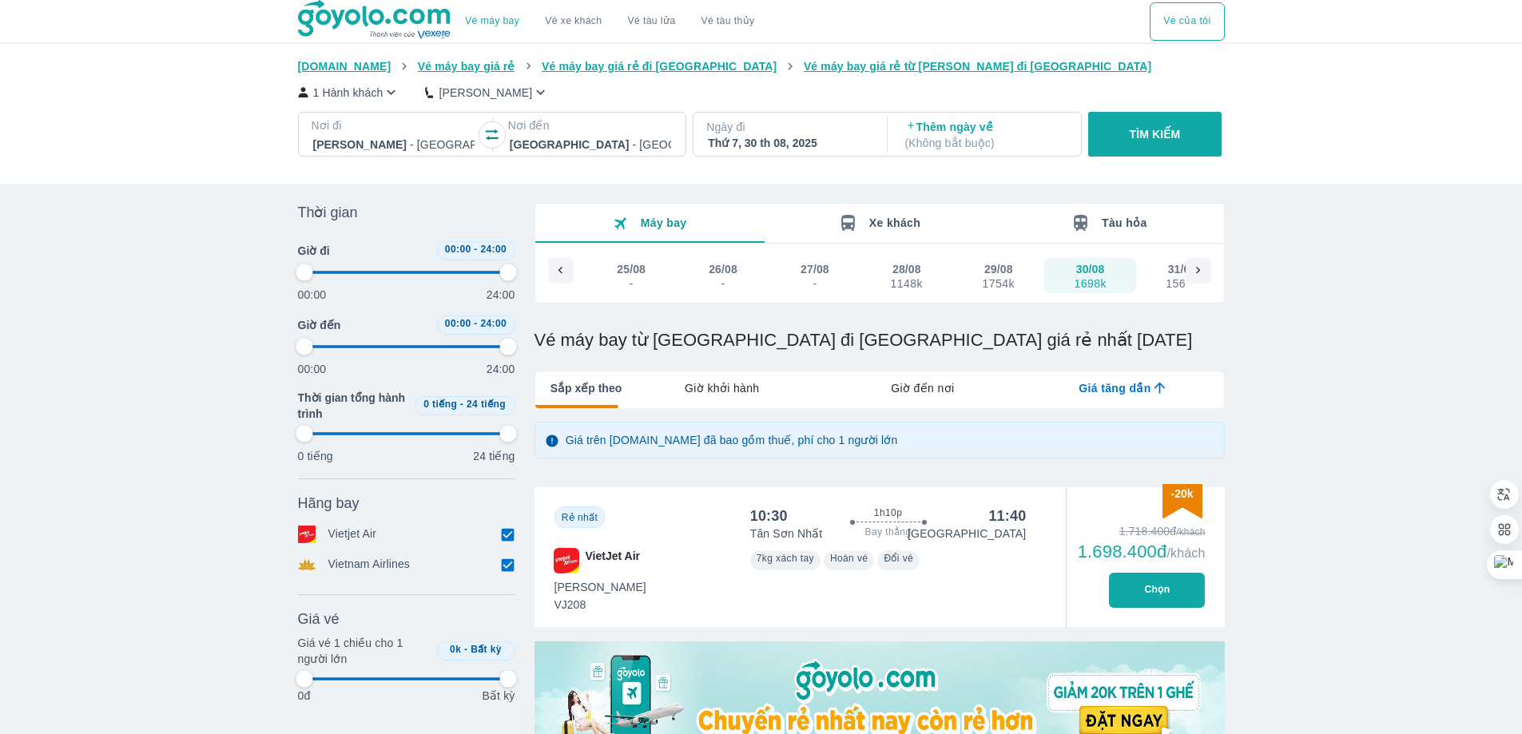
click at [1016, 274] on div "29/08 1754k" at bounding box center [998, 275] width 36 height 29
type input "97.9166666666667"
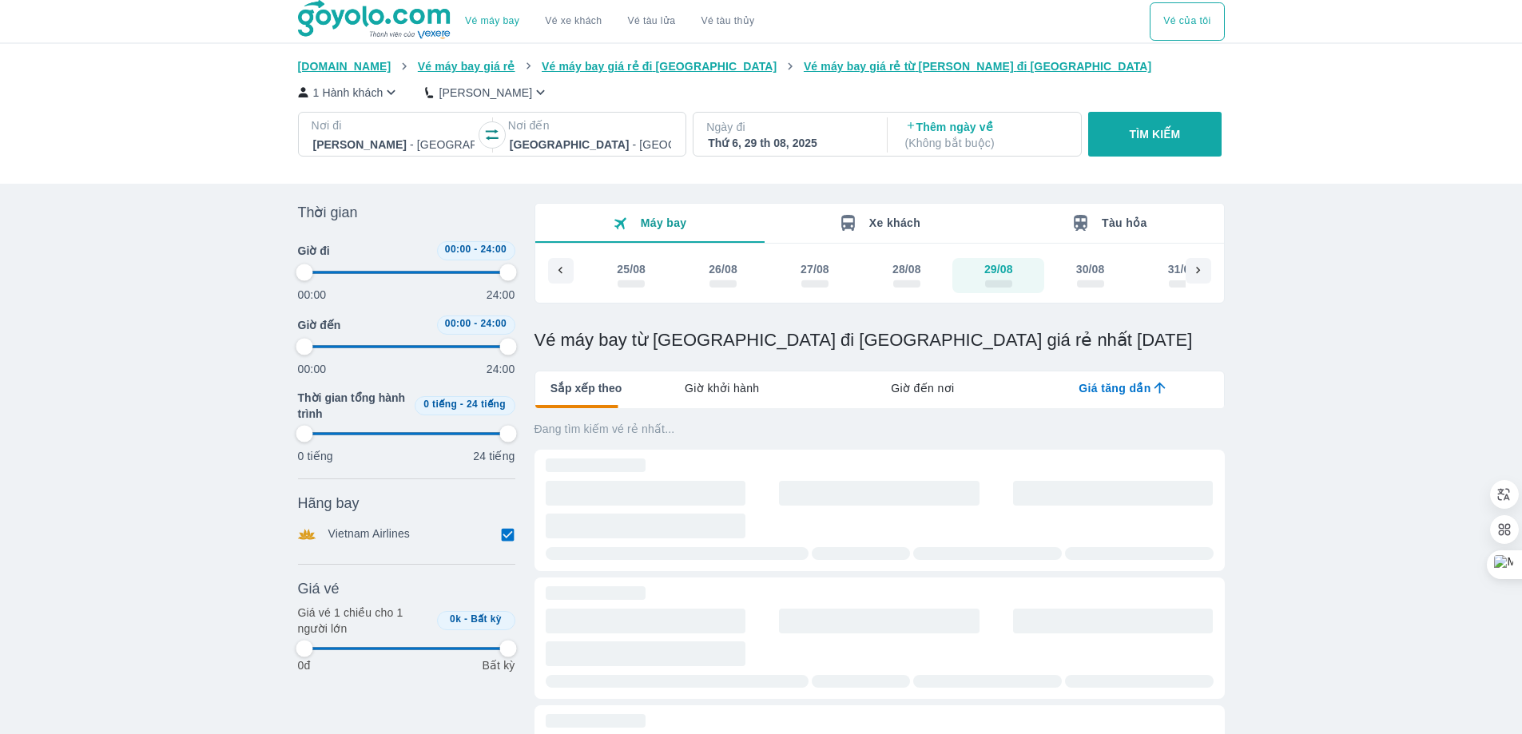
type input "97.9166666666667"
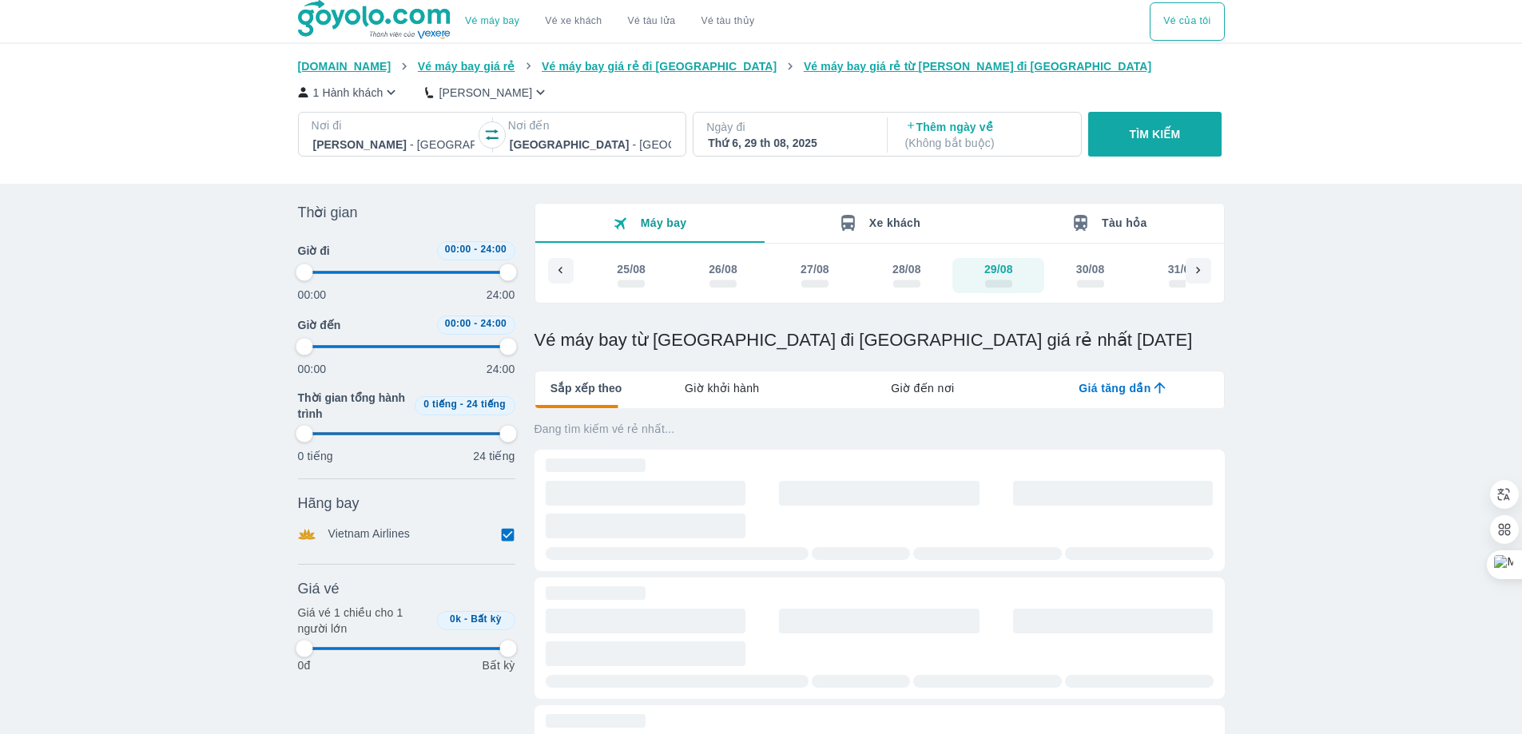
type input "97.9166666666667"
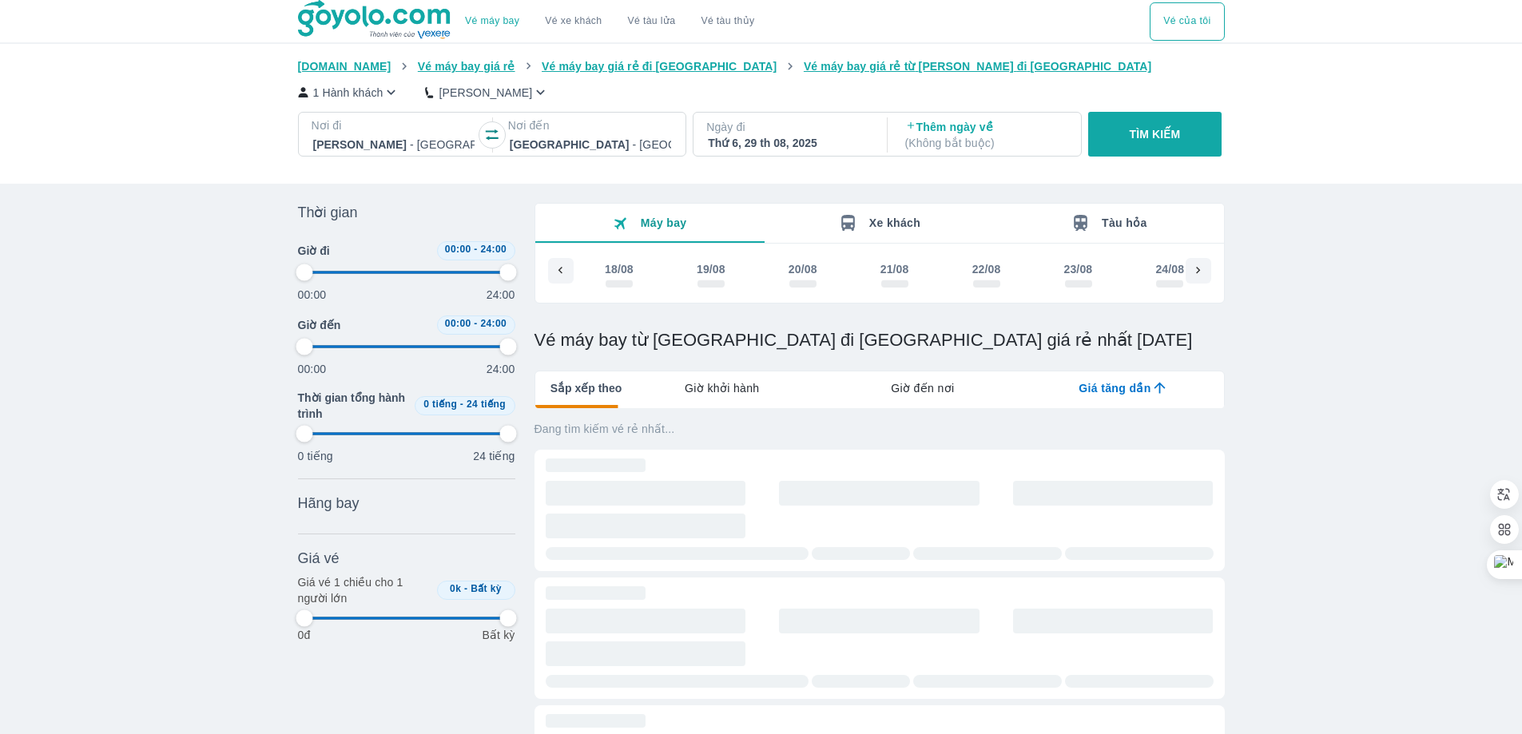
type input "97.9166666666667"
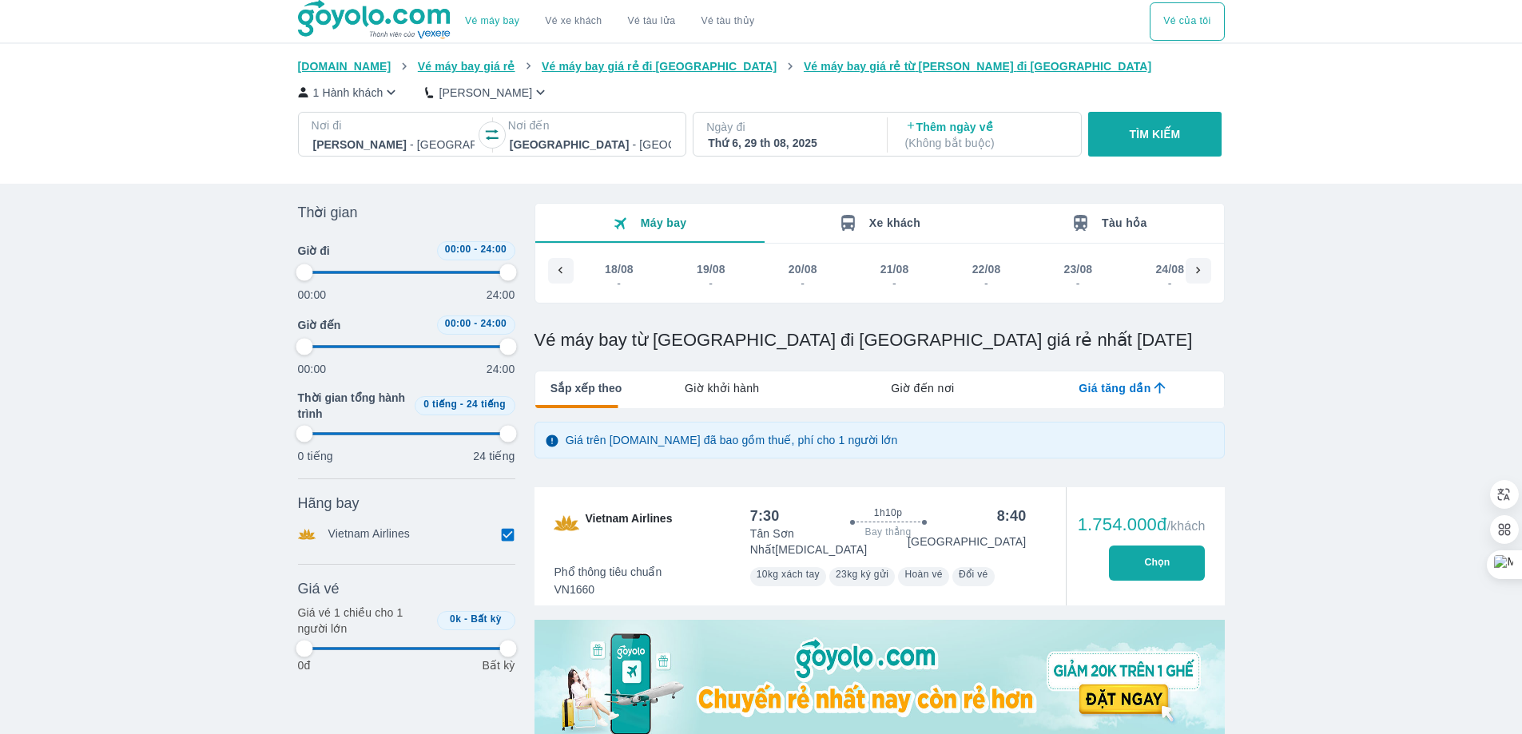
type input "97.9166666666667"
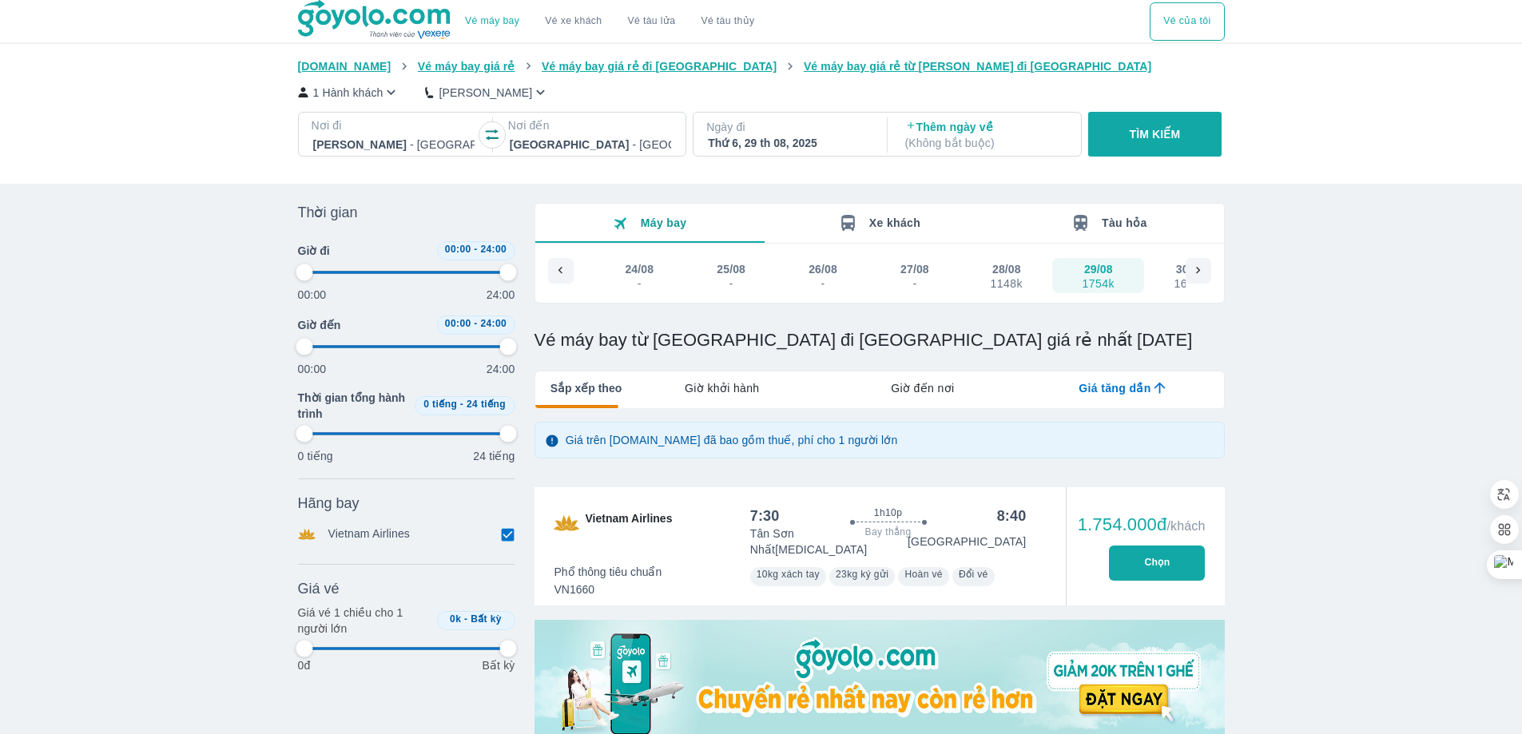
type input "97.9166666666667"
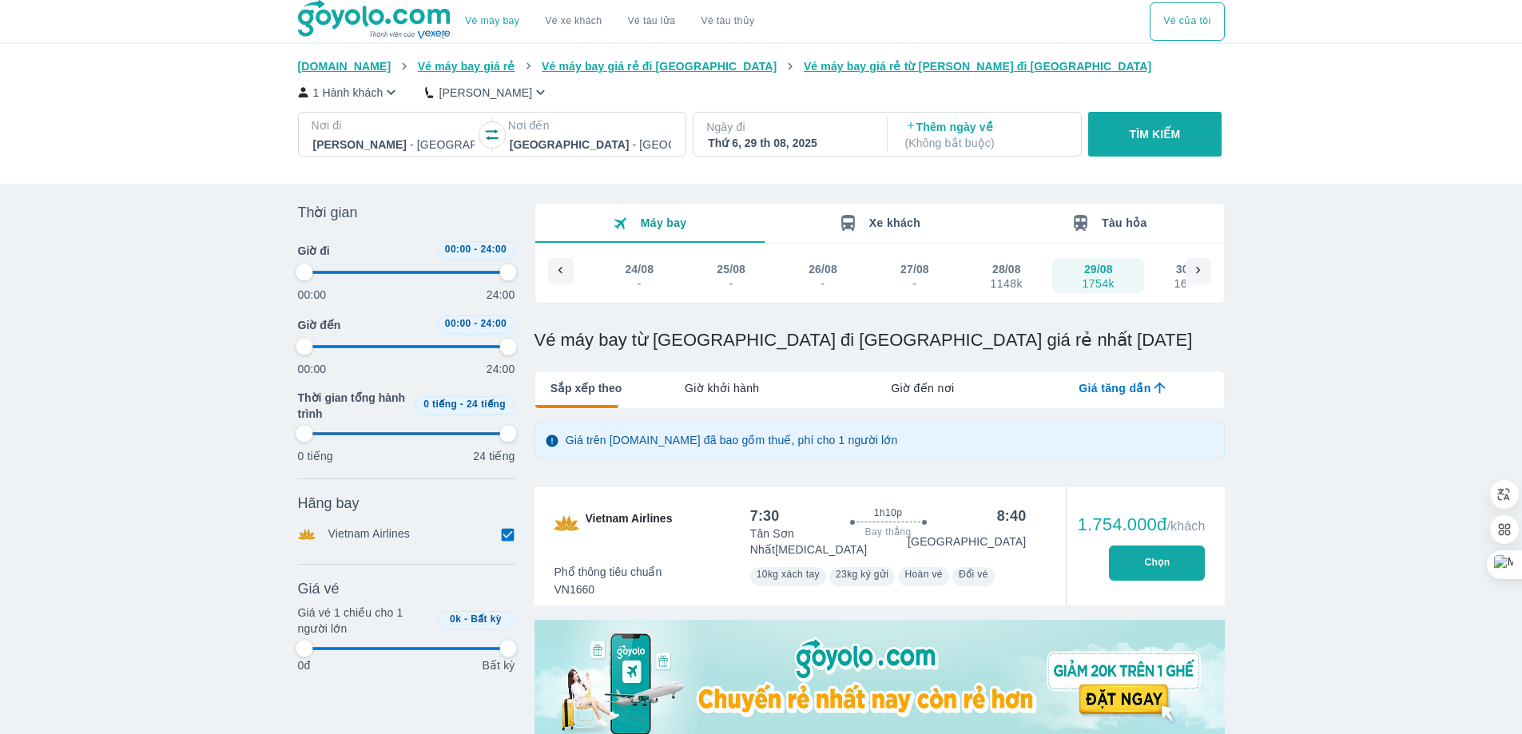
type input "97.9166666666667"
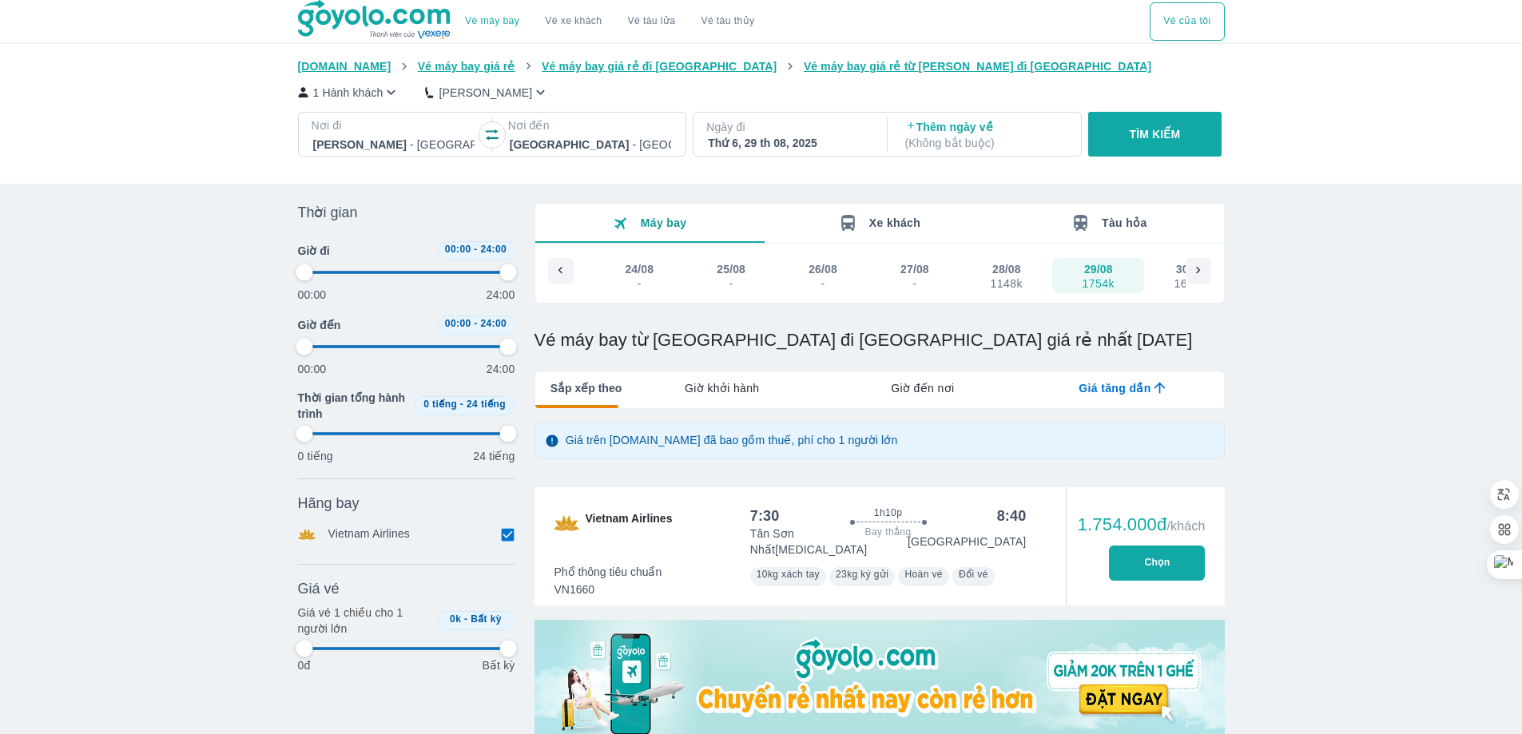
type input "97.9166666666667"
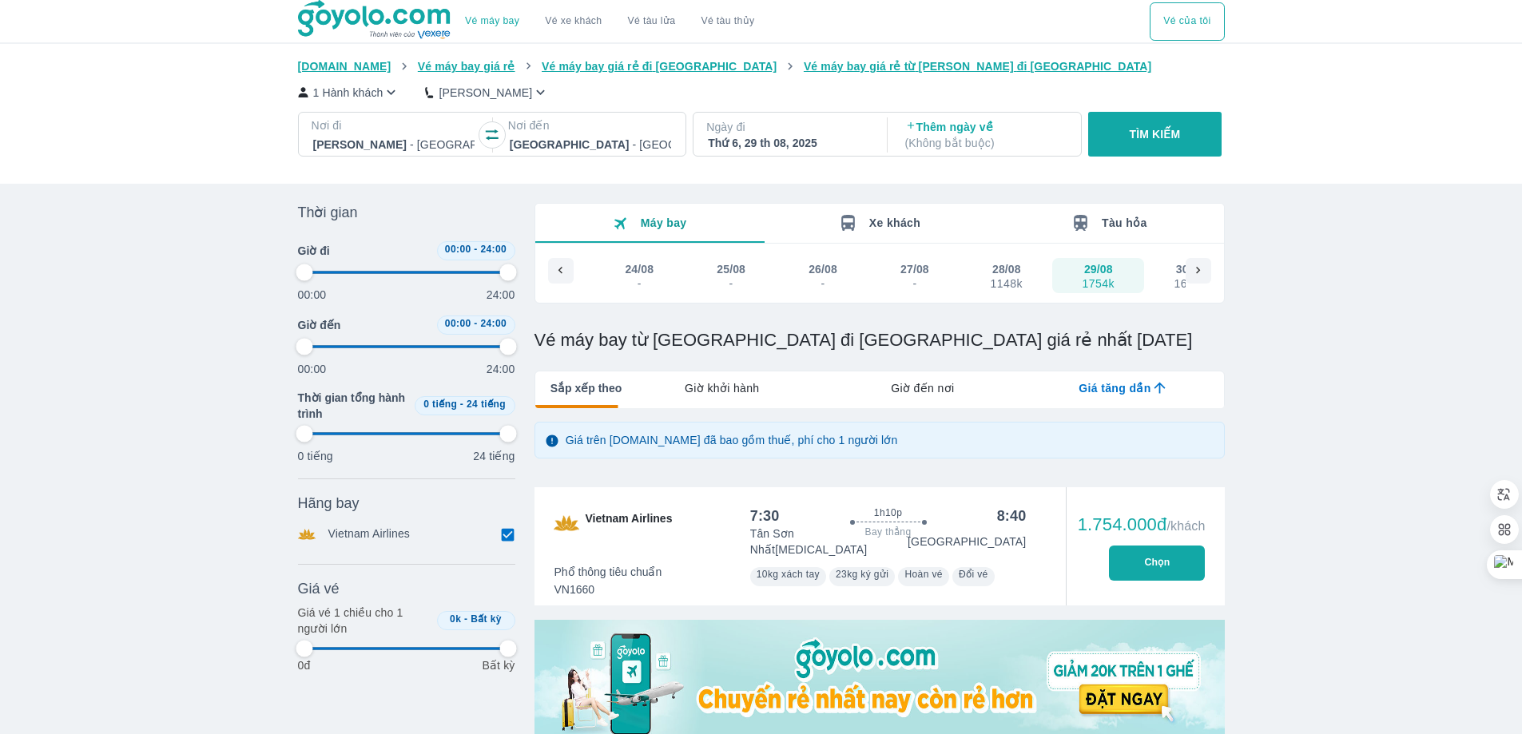
type input "97.9166666666667"
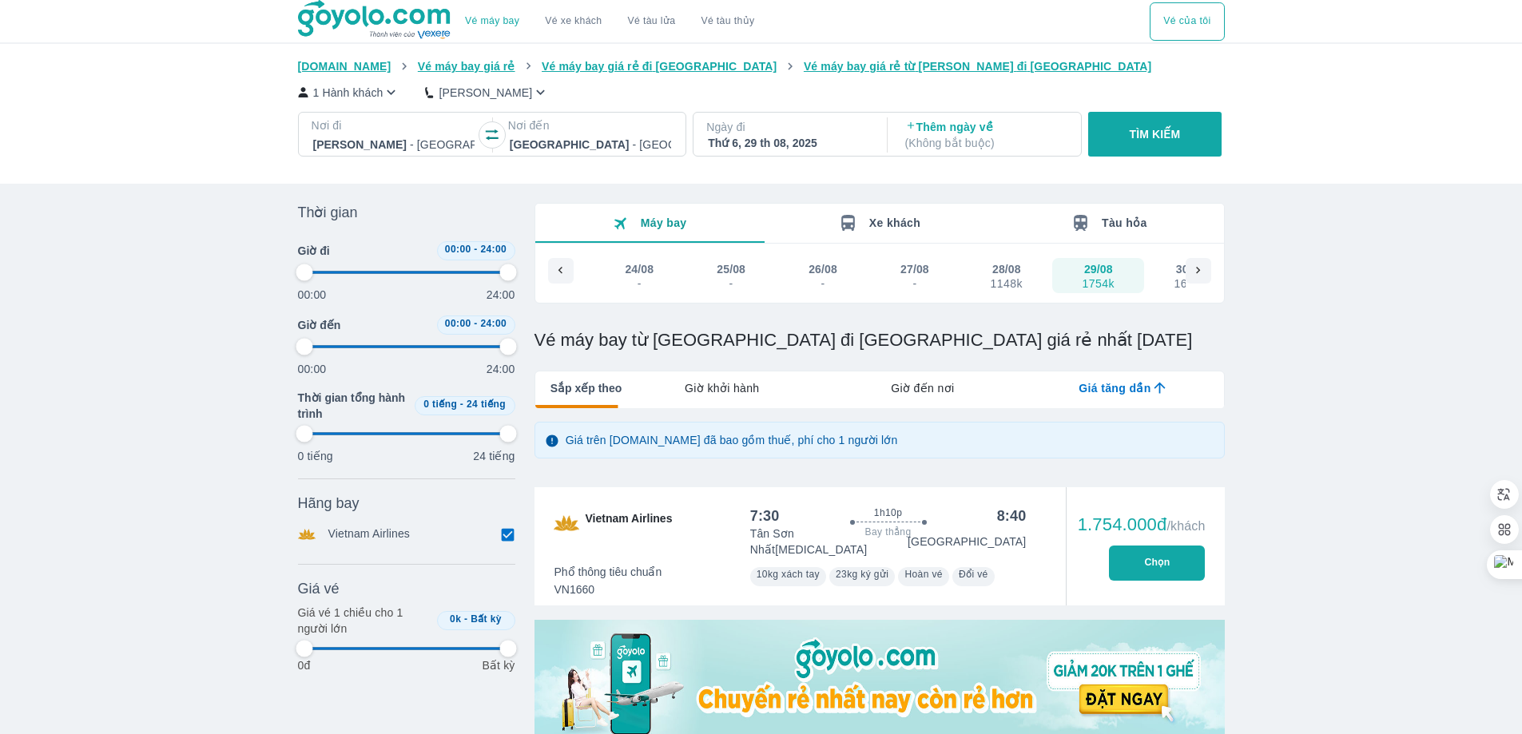
type input "97.9166666666667"
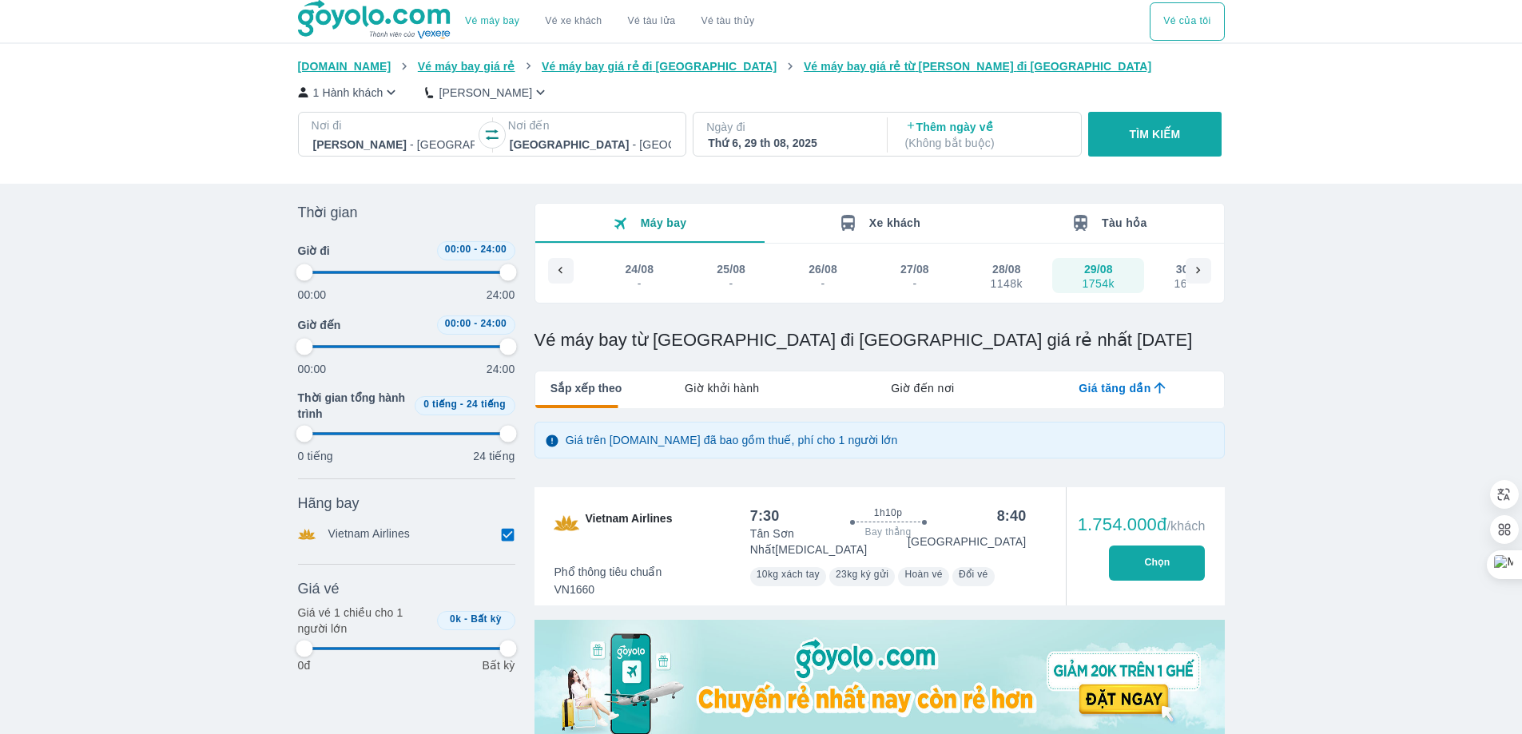
type input "97.9166666666667"
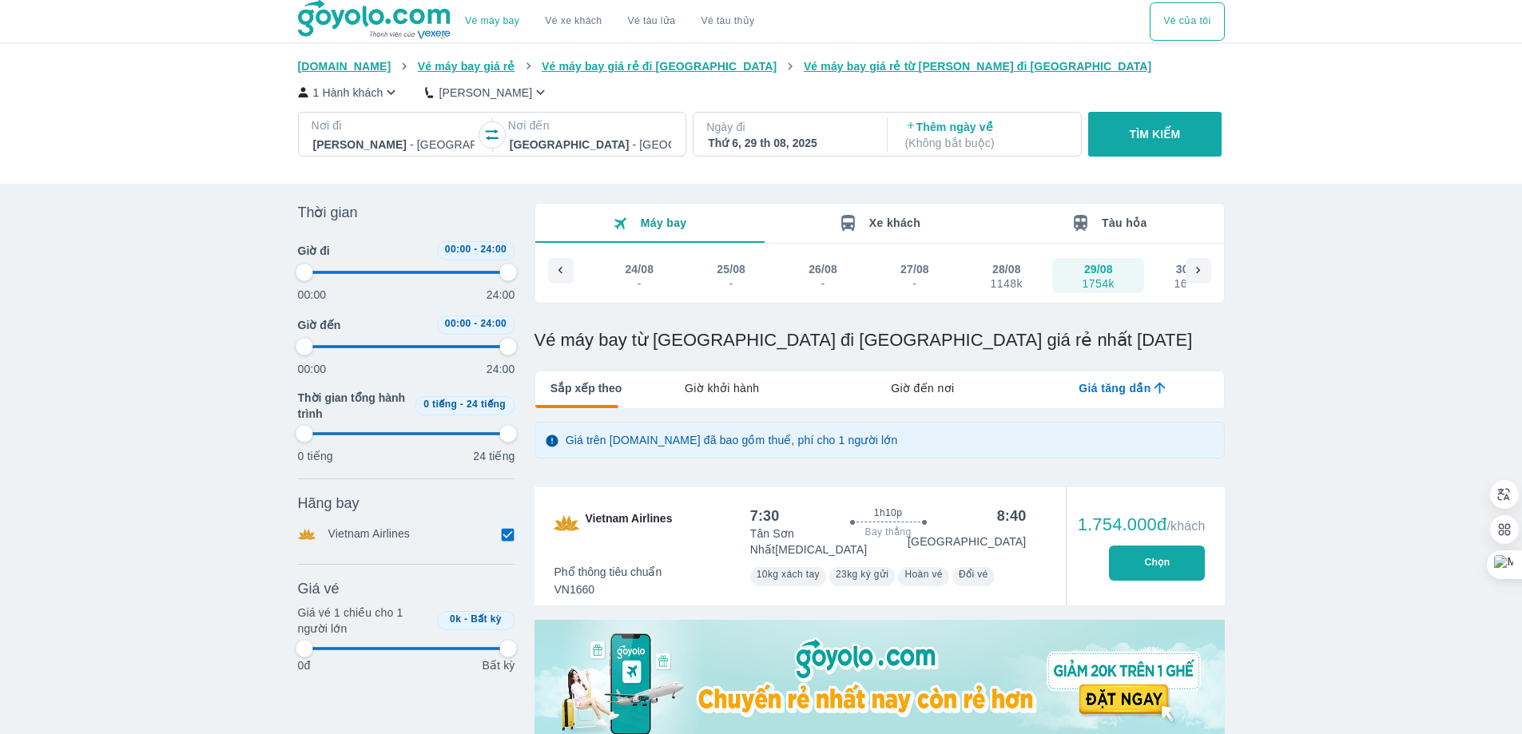
type input "97.9166666666667"
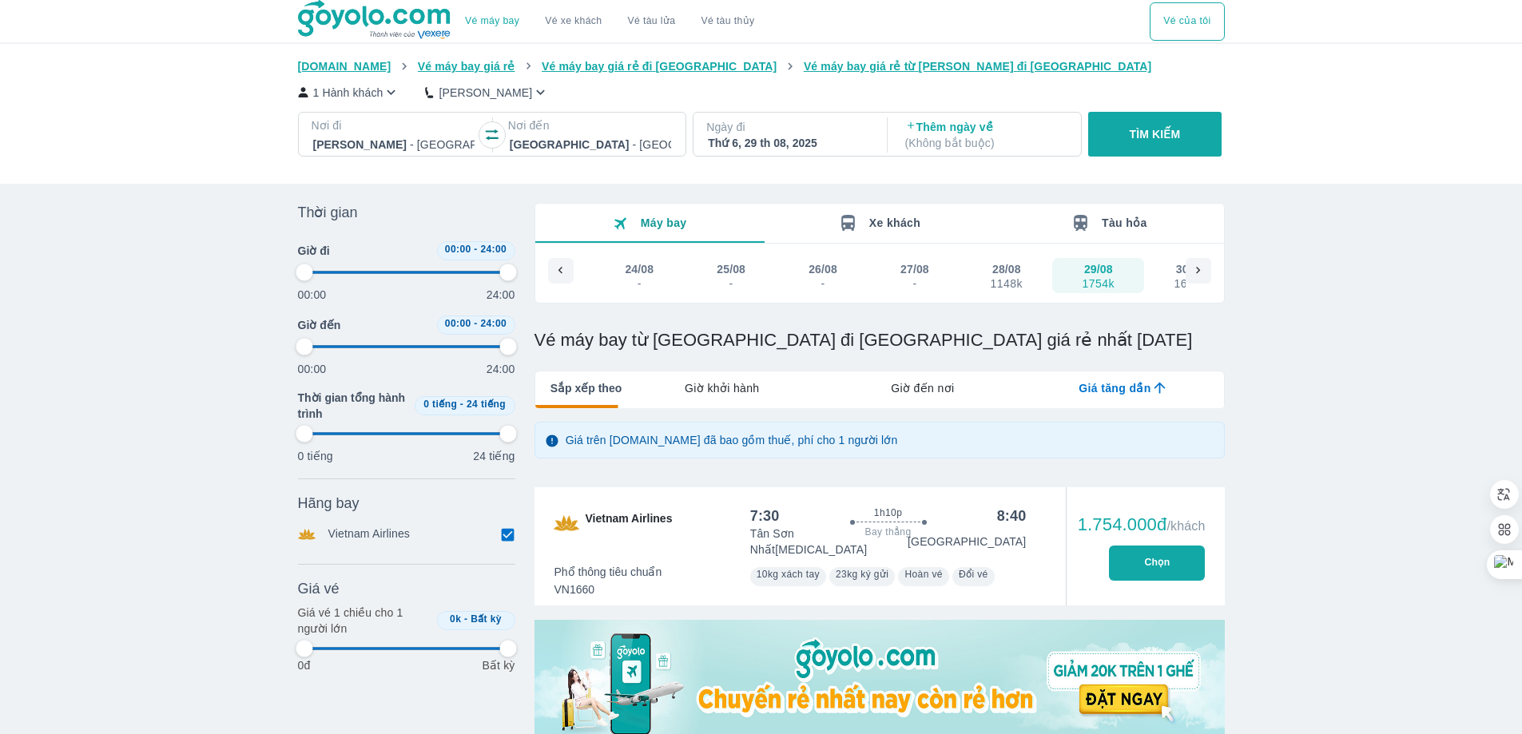
type input "97.9166666666667"
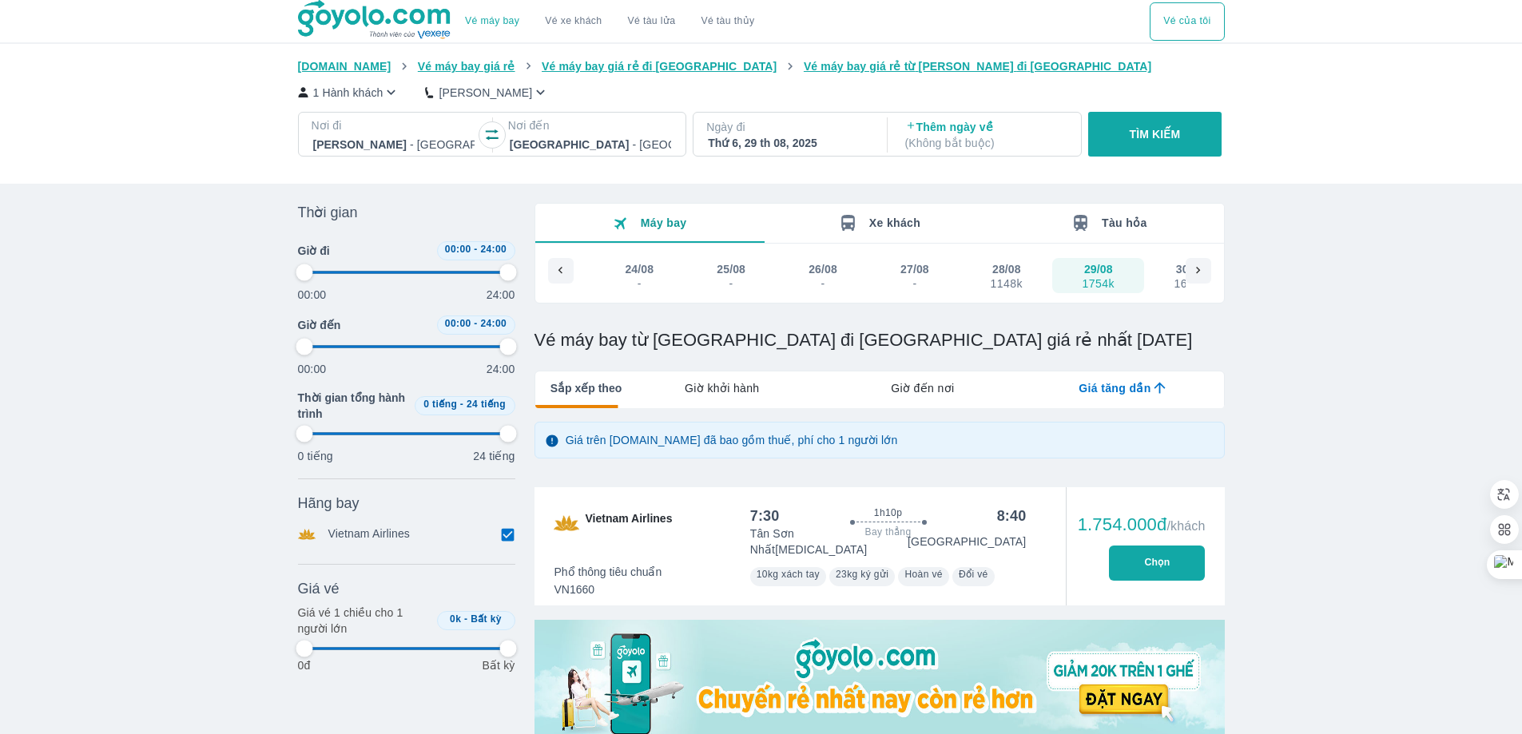
type input "97.9166666666667"
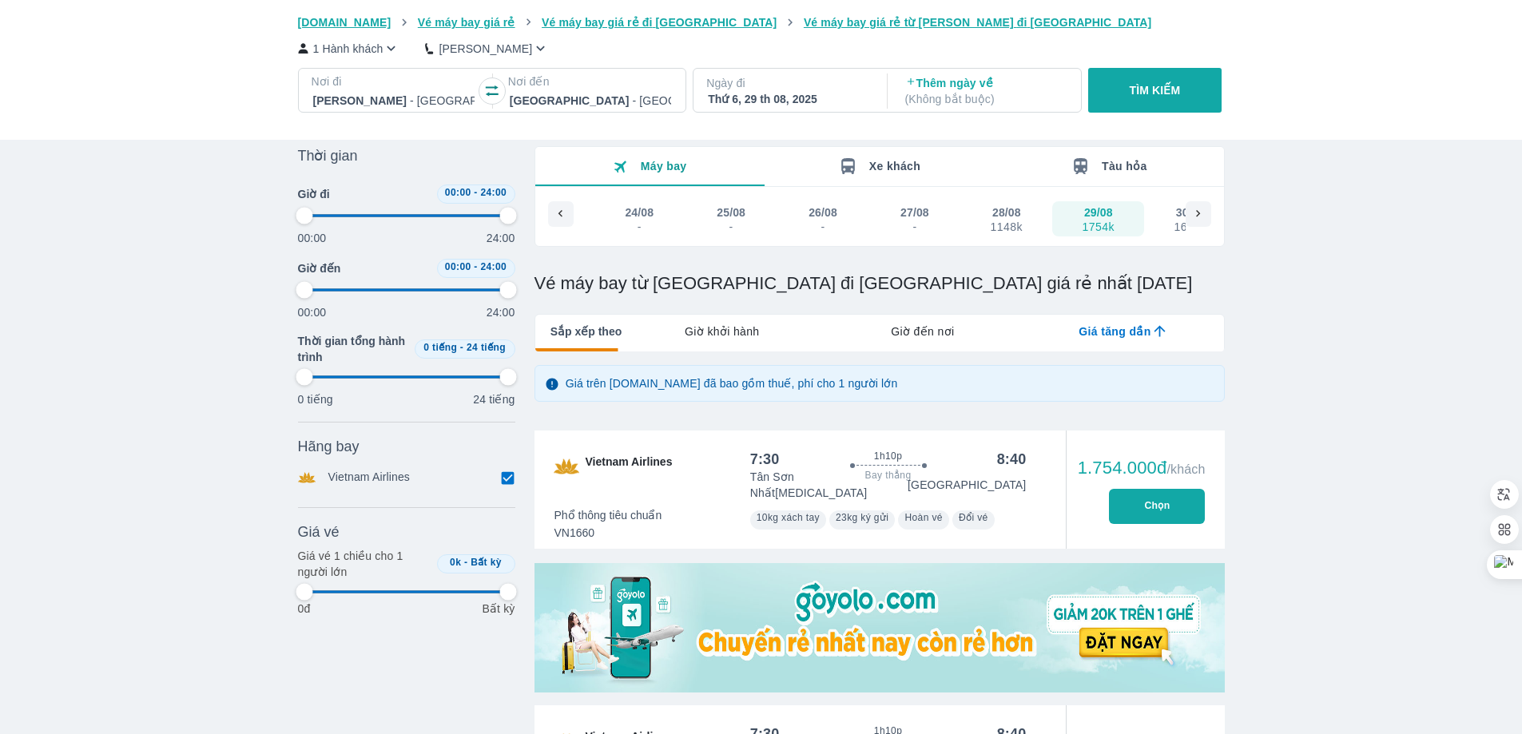
type input "97.9166666666667"
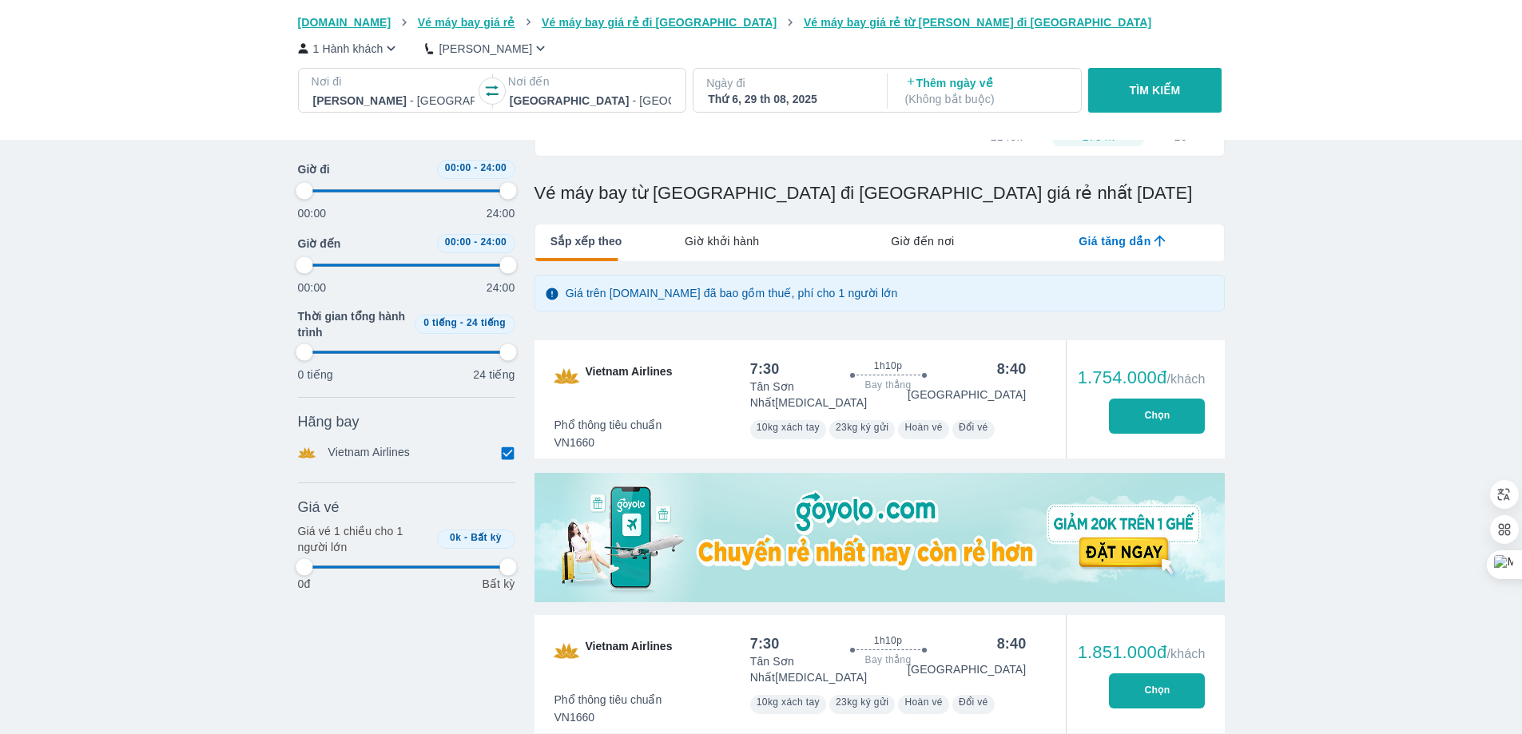
type input "97.9166666666667"
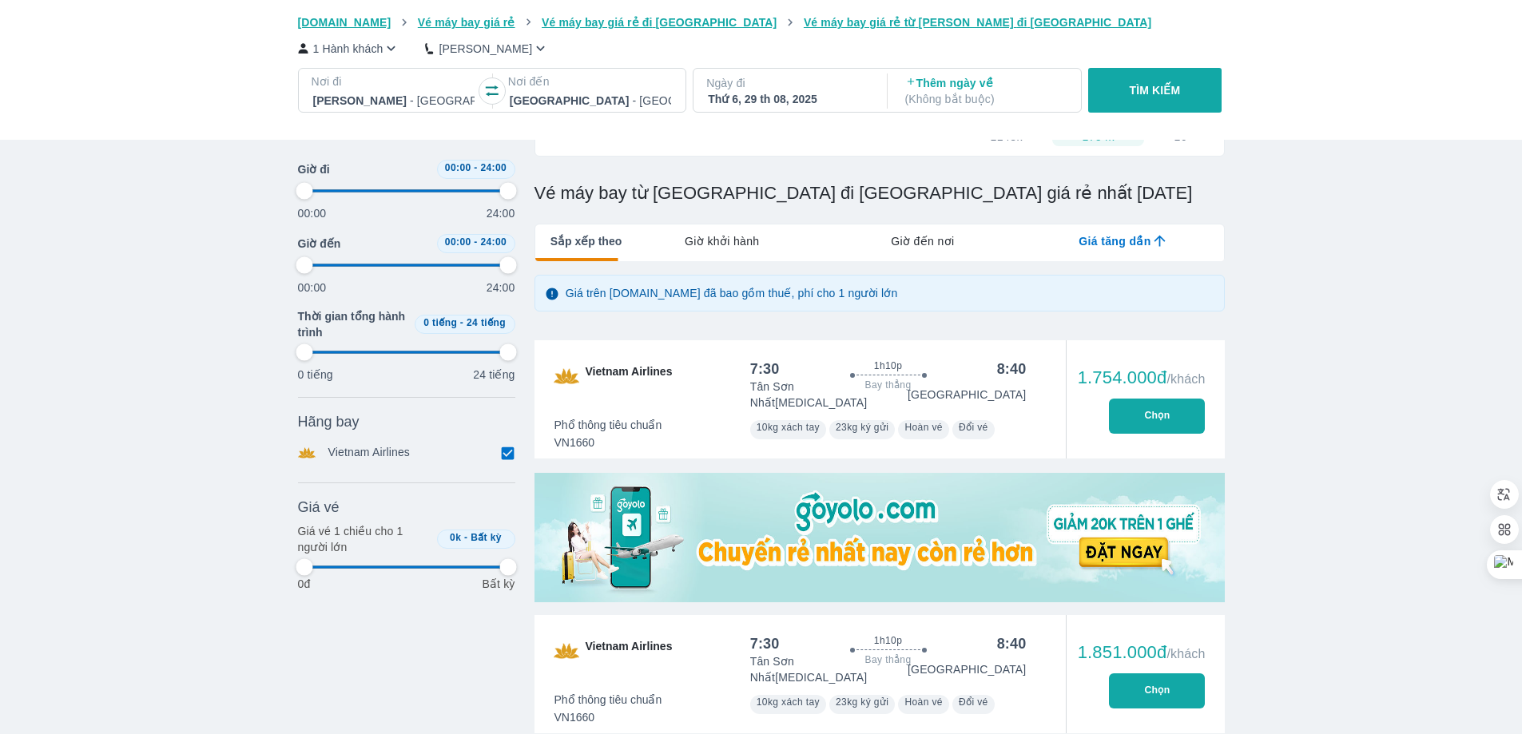
type input "97.9166666666667"
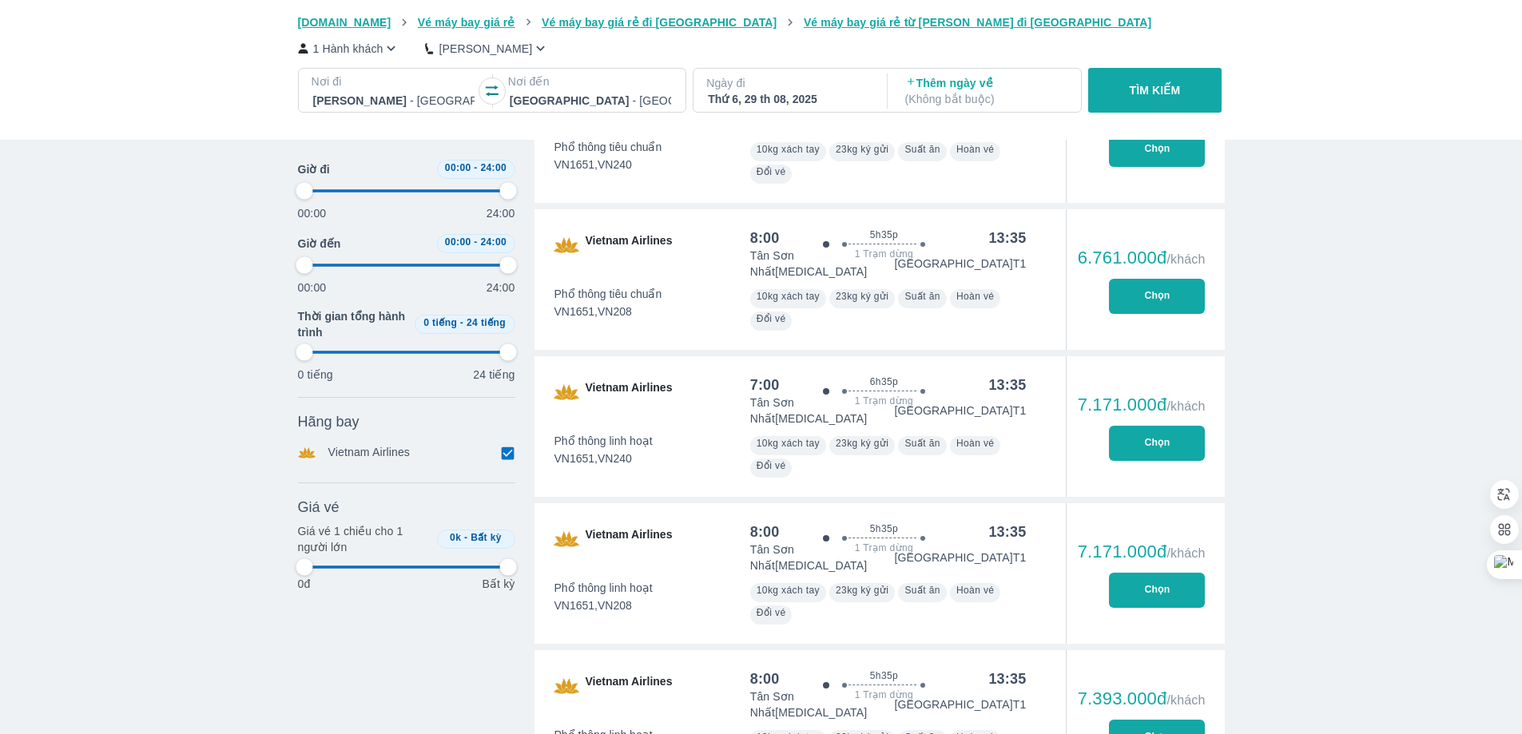
type input "97.9166666666667"
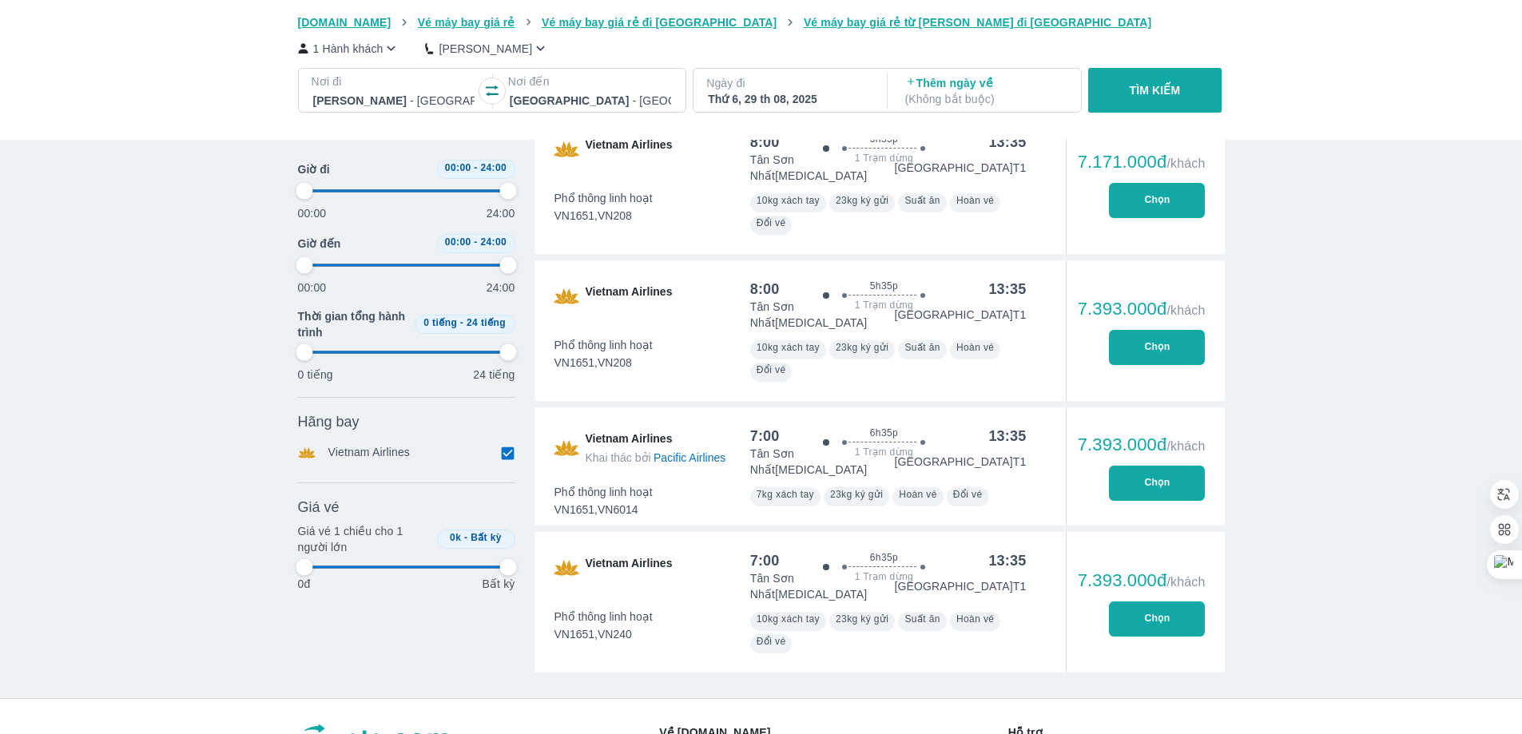
type input "97.9166666666667"
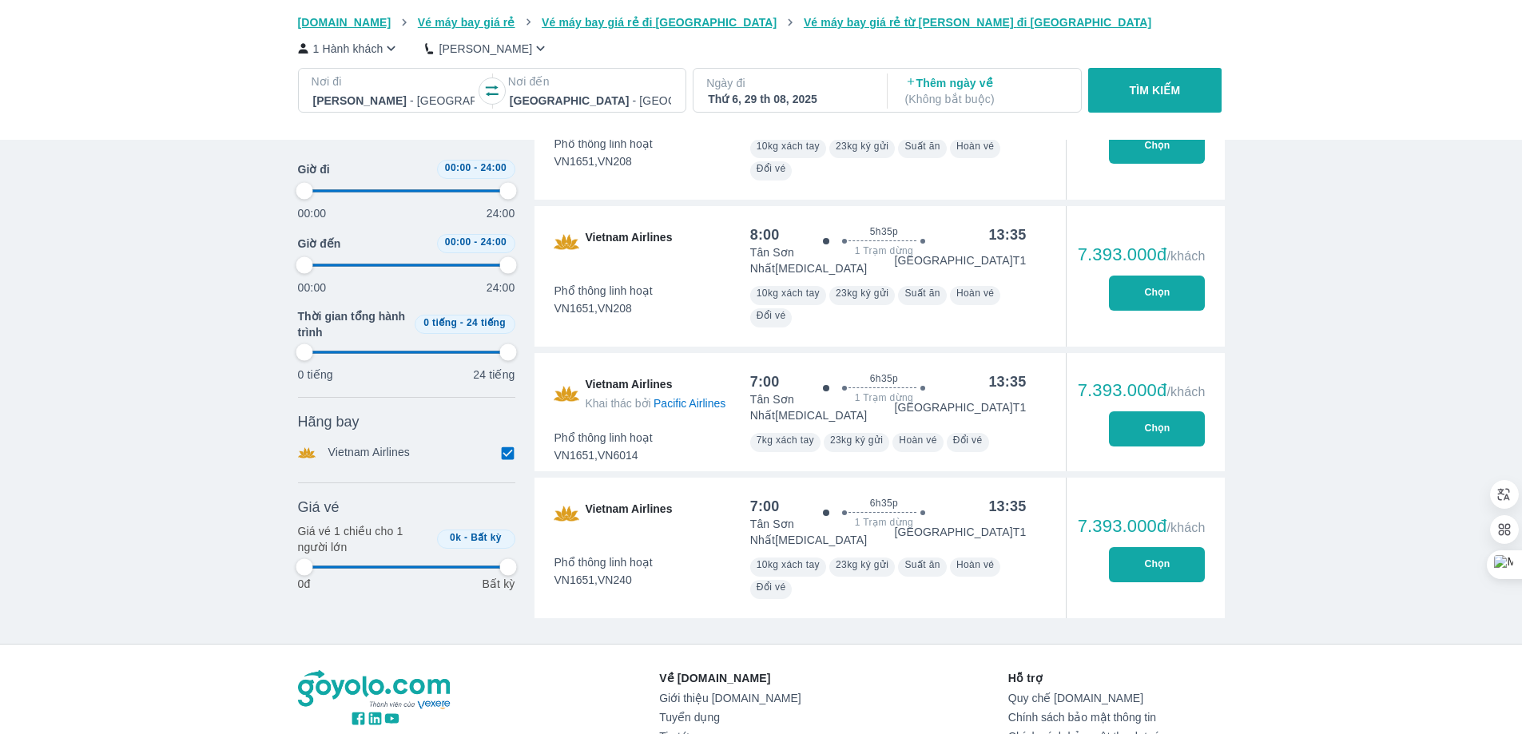
scroll to position [1836, 0]
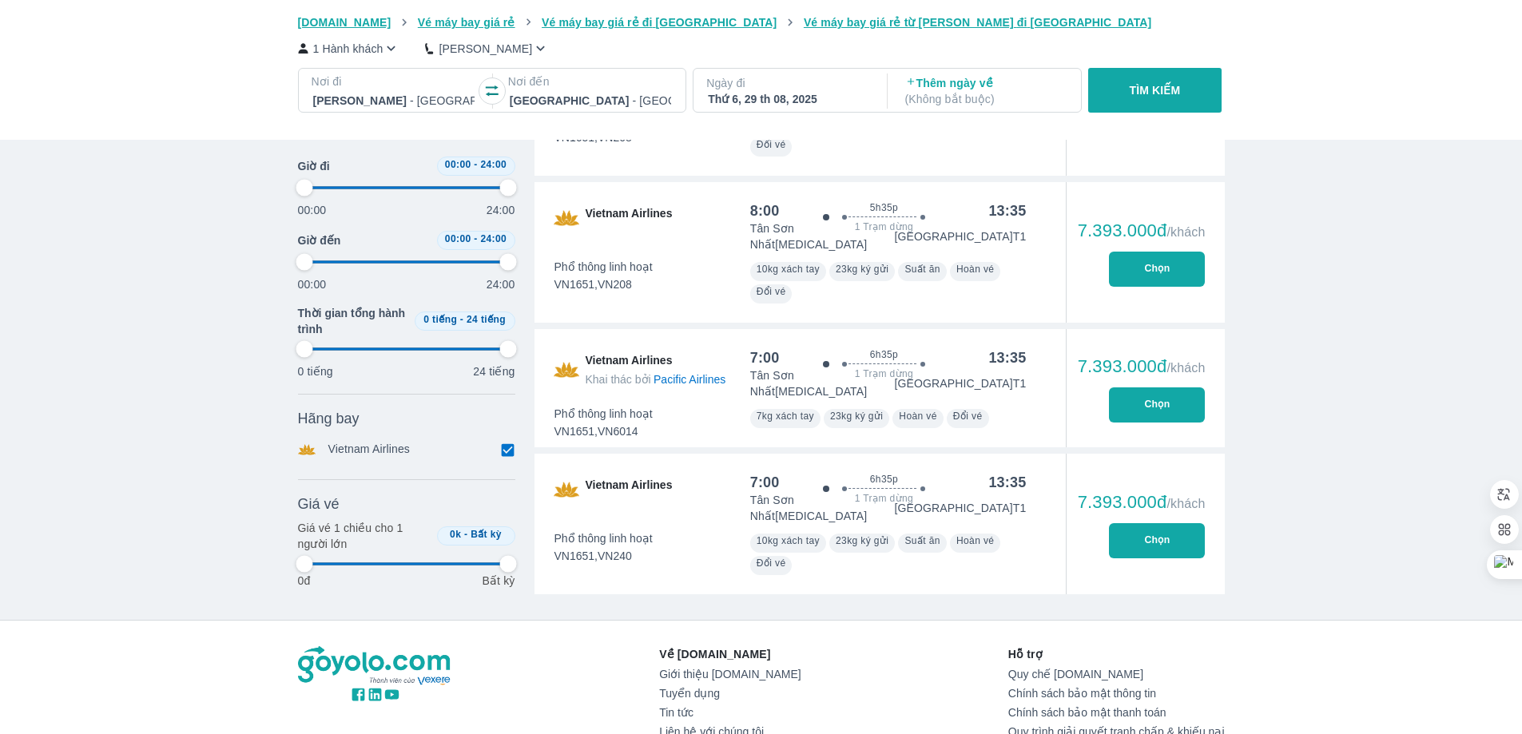
type input "97.9166666666667"
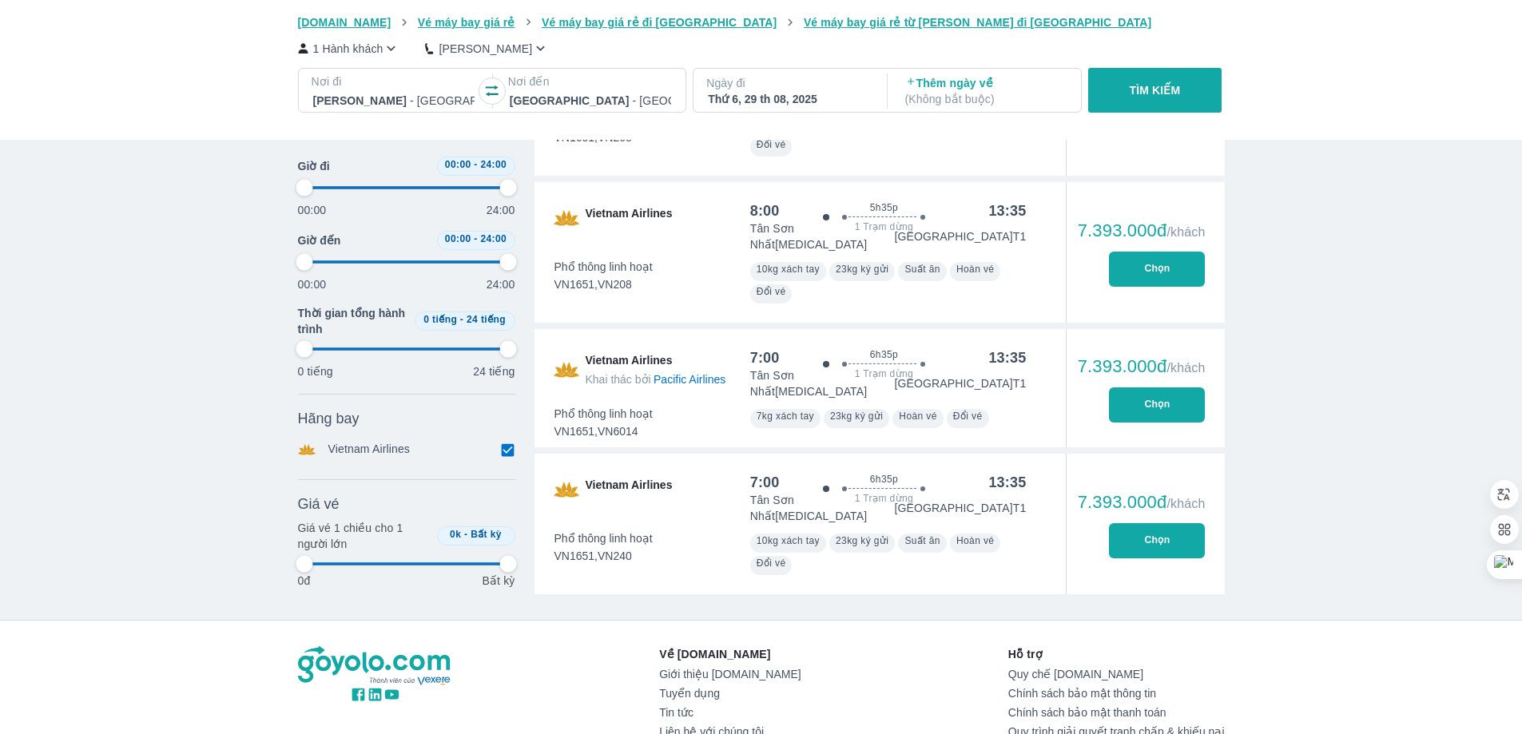
type input "97.9166666666667"
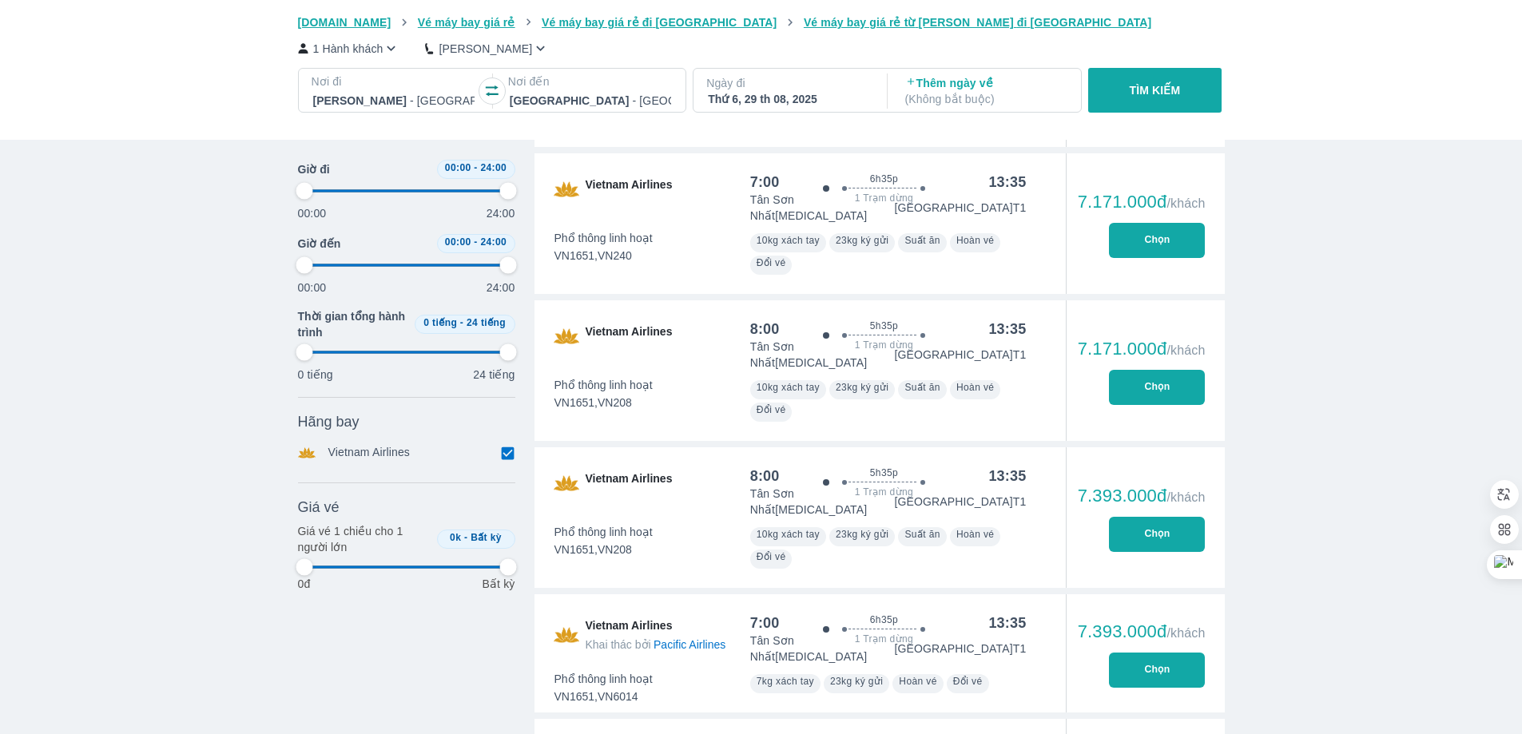
type input "97.9166666666667"
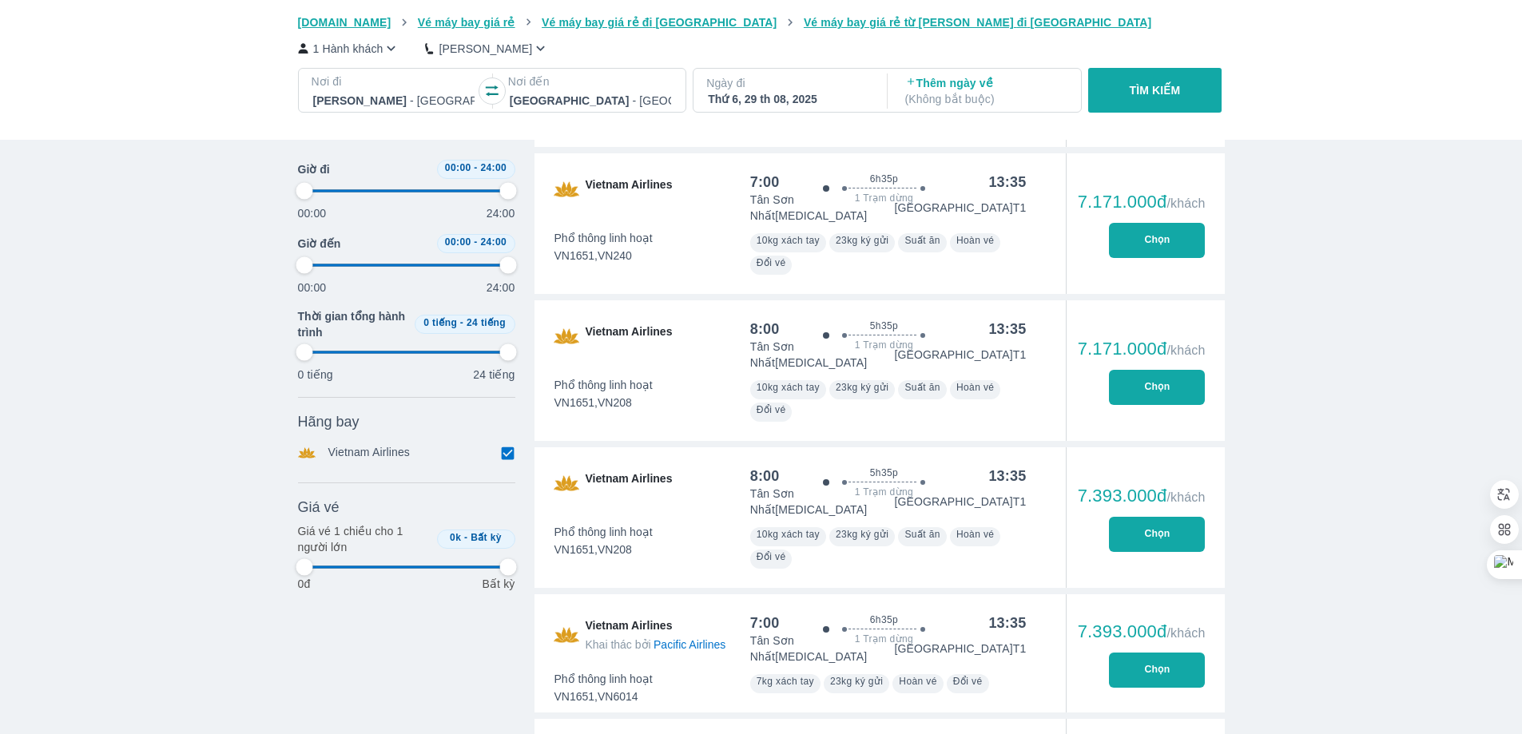
type input "97.9166666666667"
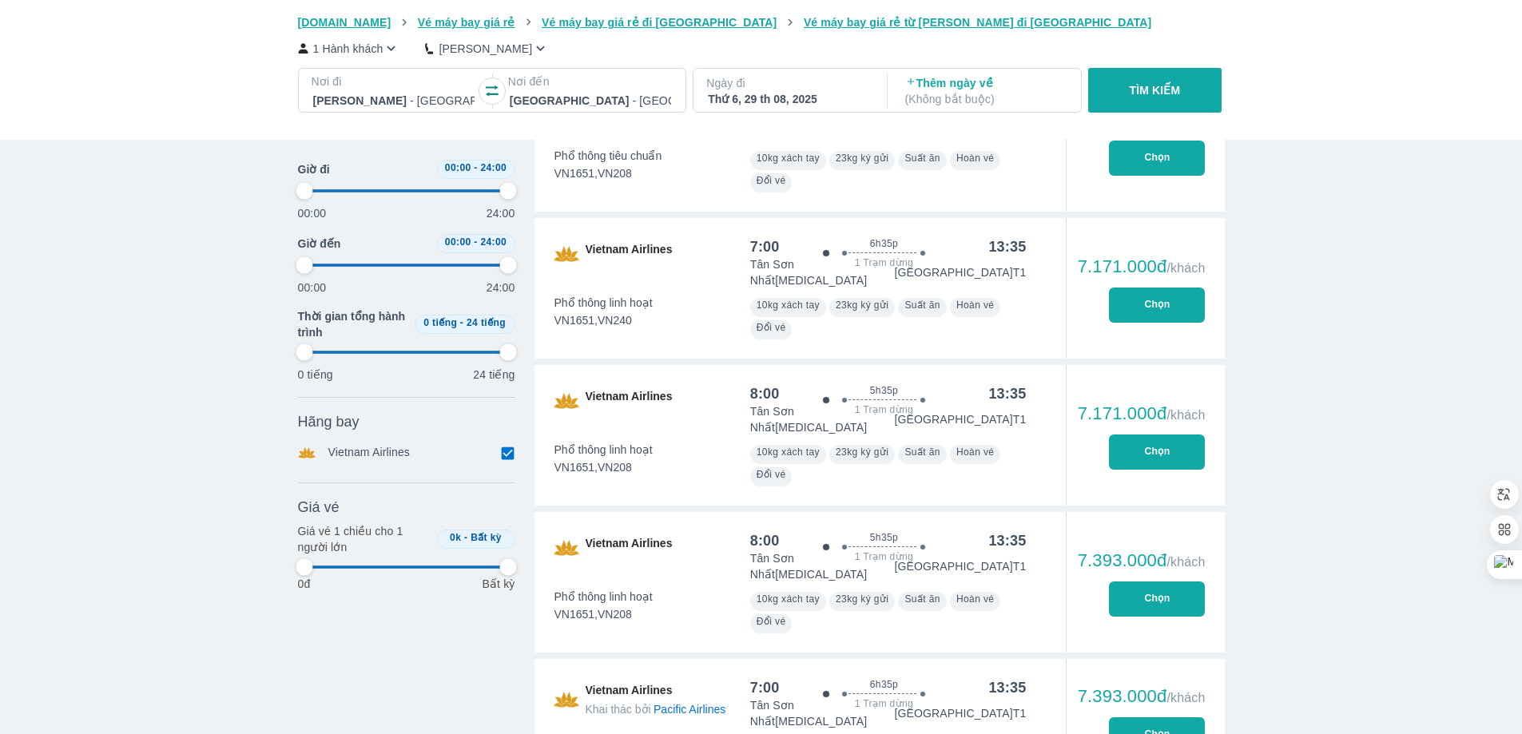
type input "97.9166666666667"
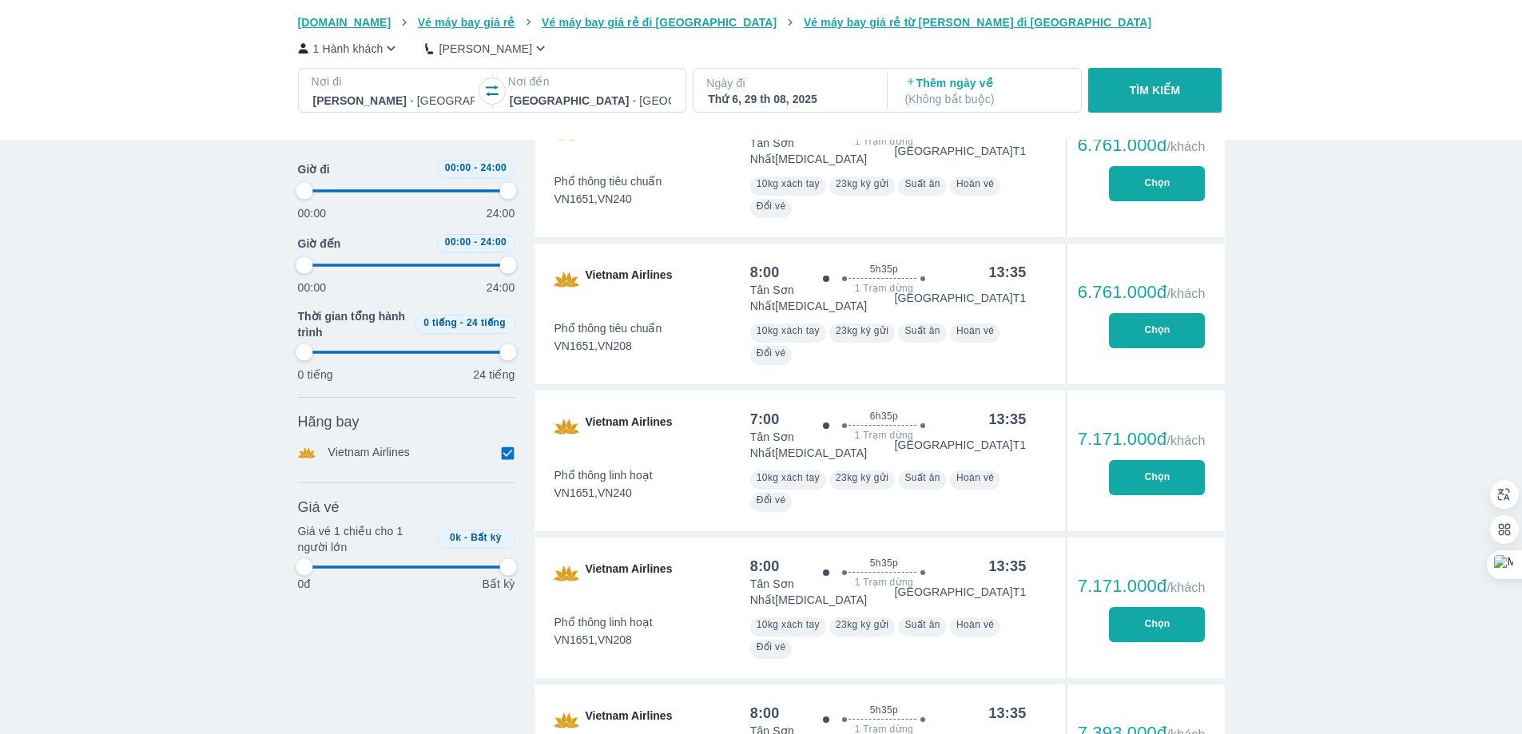
type input "97.9166666666667"
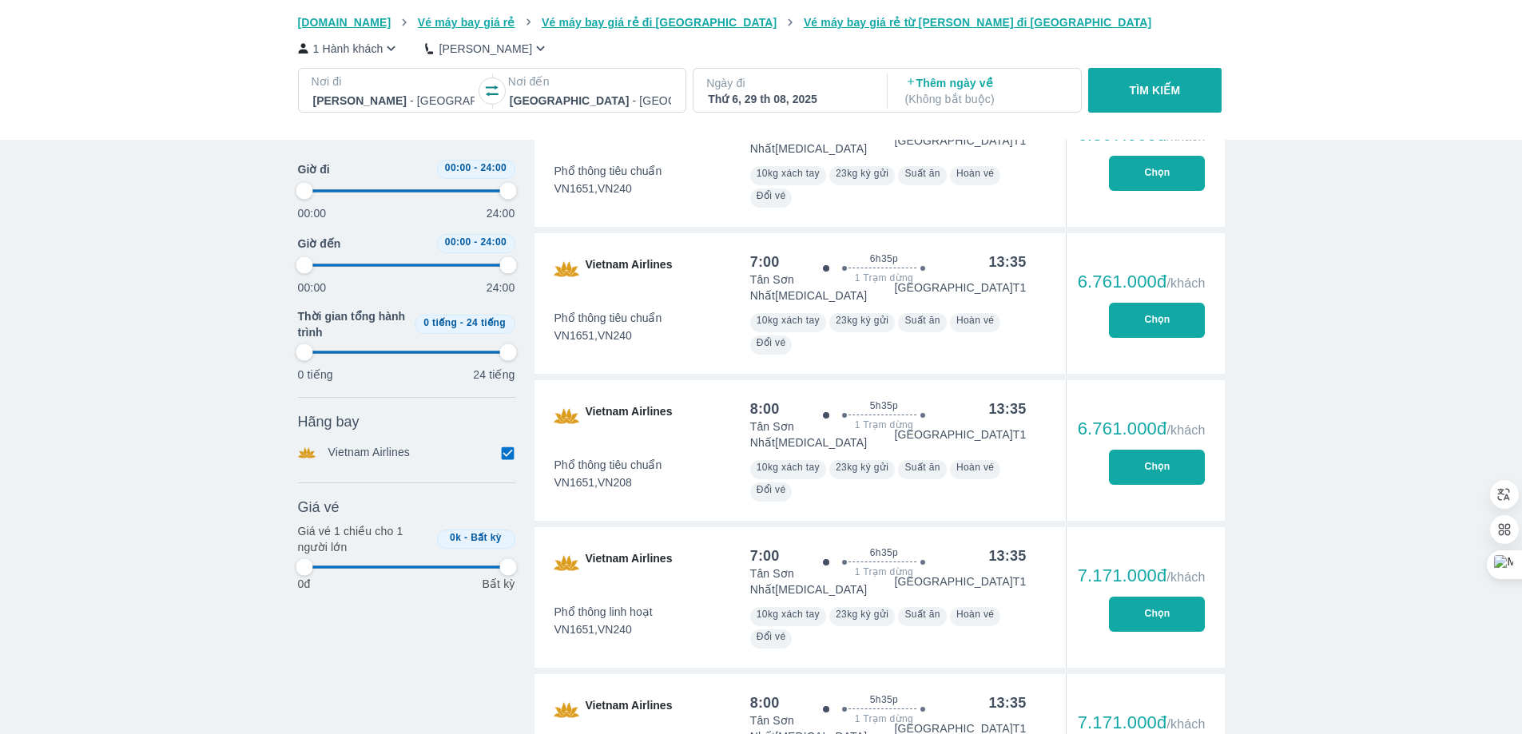
click at [817, 101] on div "Thứ 6, 29 th 08, 2025" at bounding box center [788, 99] width 161 height 16
type input "97.9166666666667"
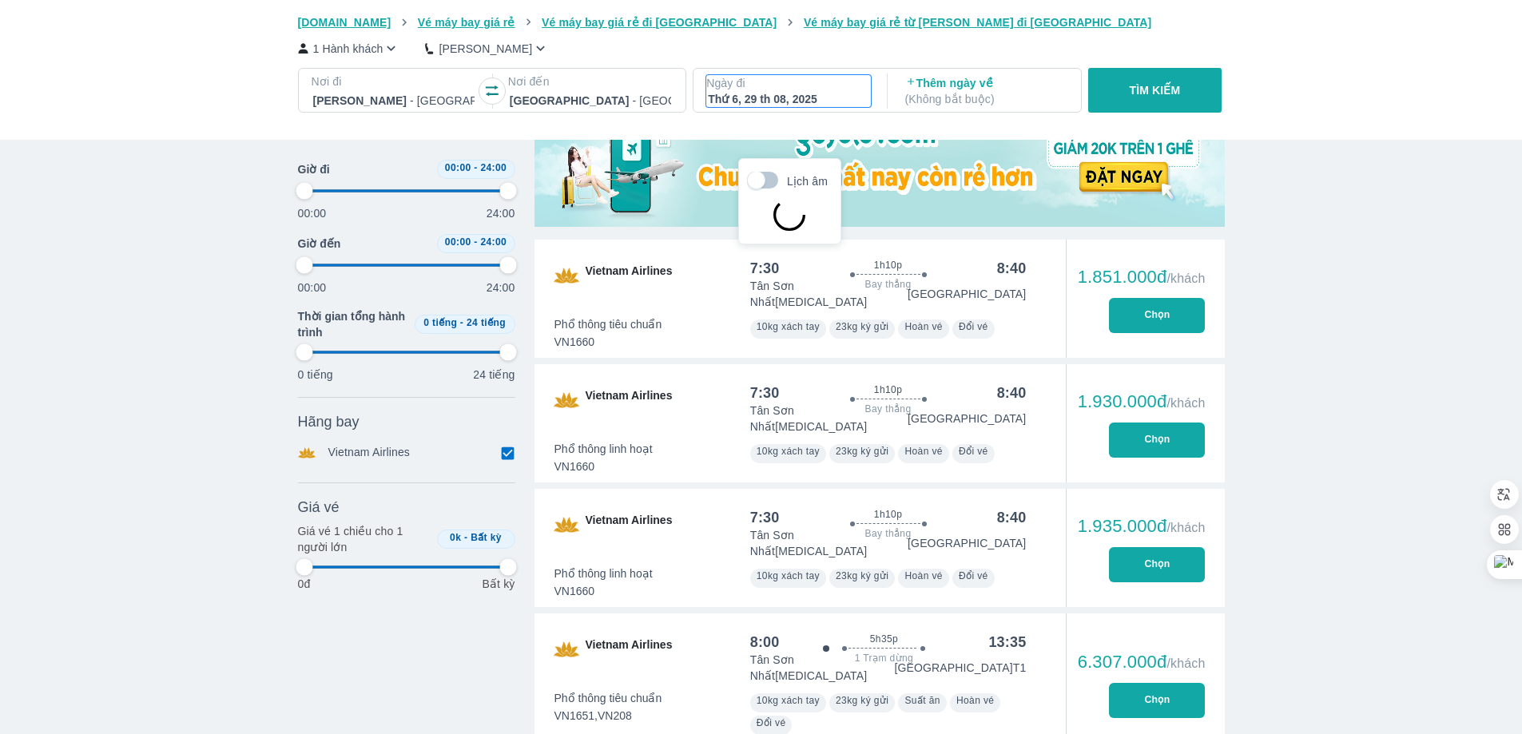
type input "97.9166666666667"
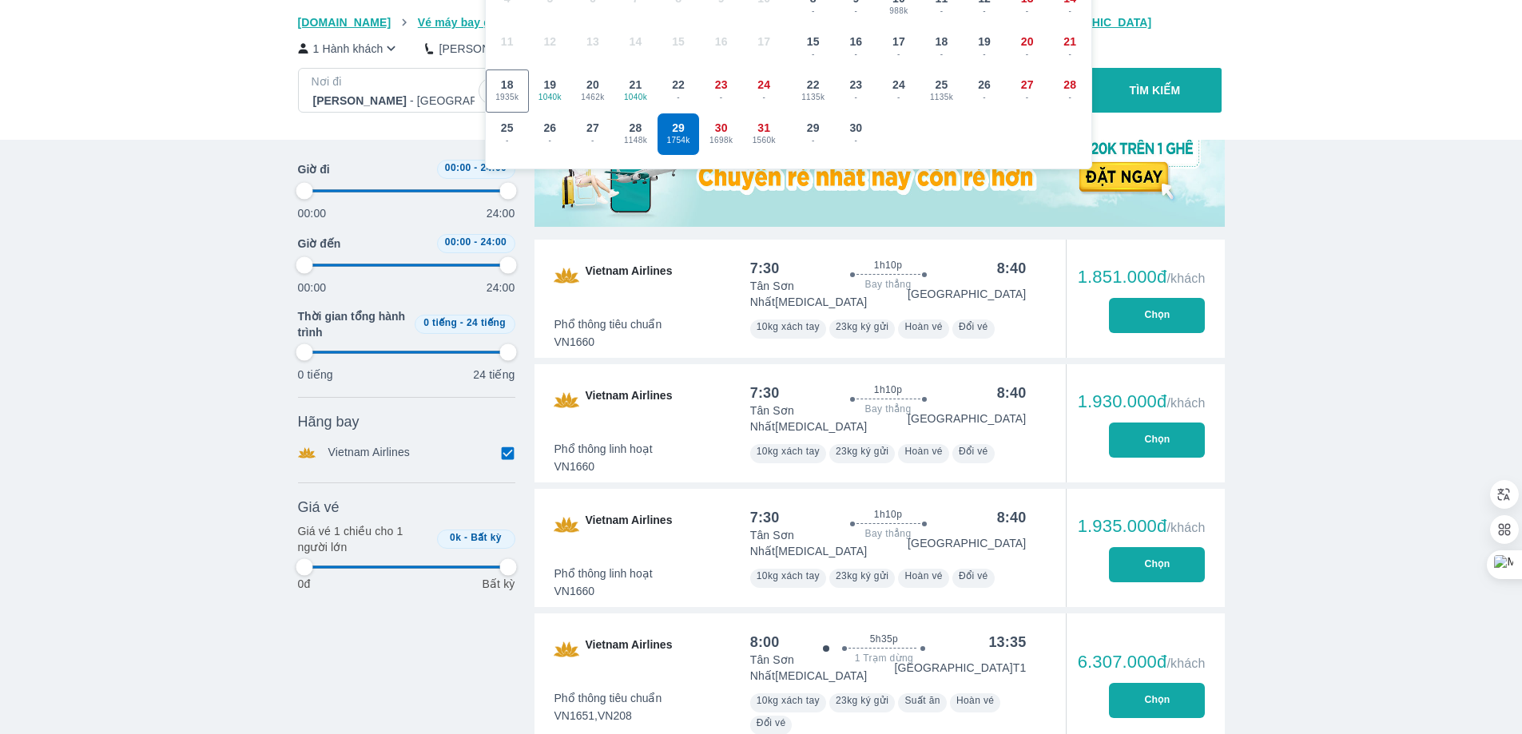
scroll to position [92, 0]
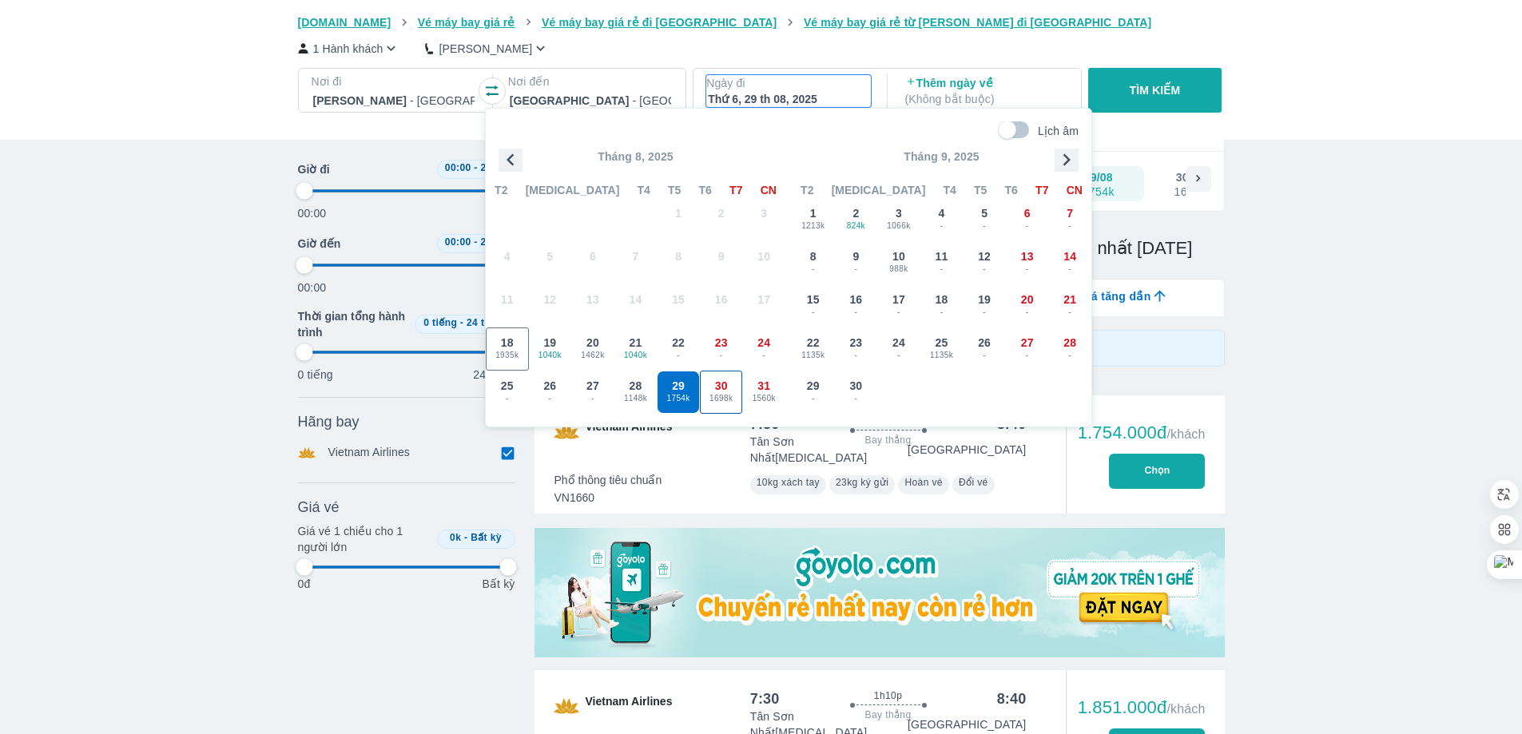
type input "97.9166666666667"
click at [733, 376] on div "30 1698k" at bounding box center [722, 393] width 42 height 42
type input "97.9166666666667"
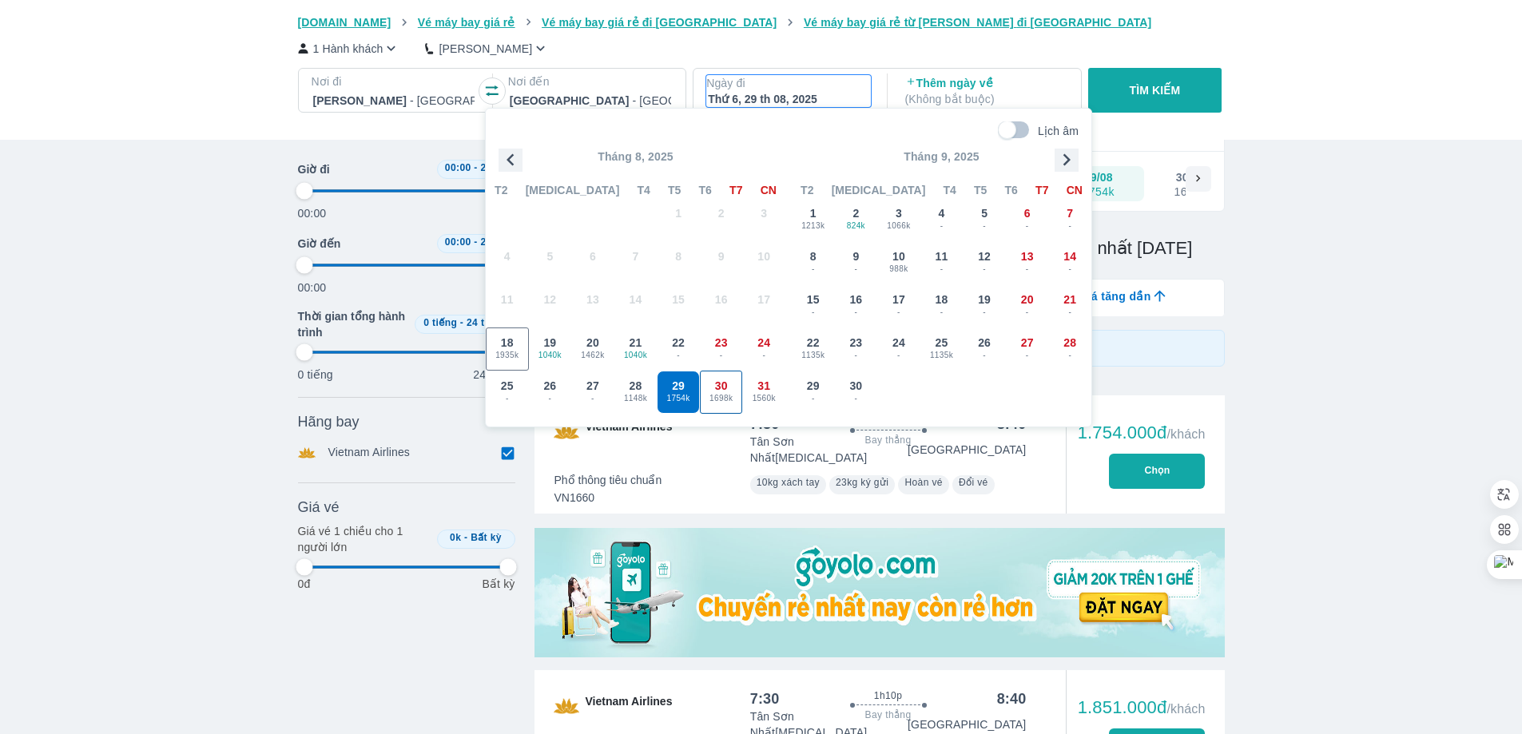
type input "97.9166666666667"
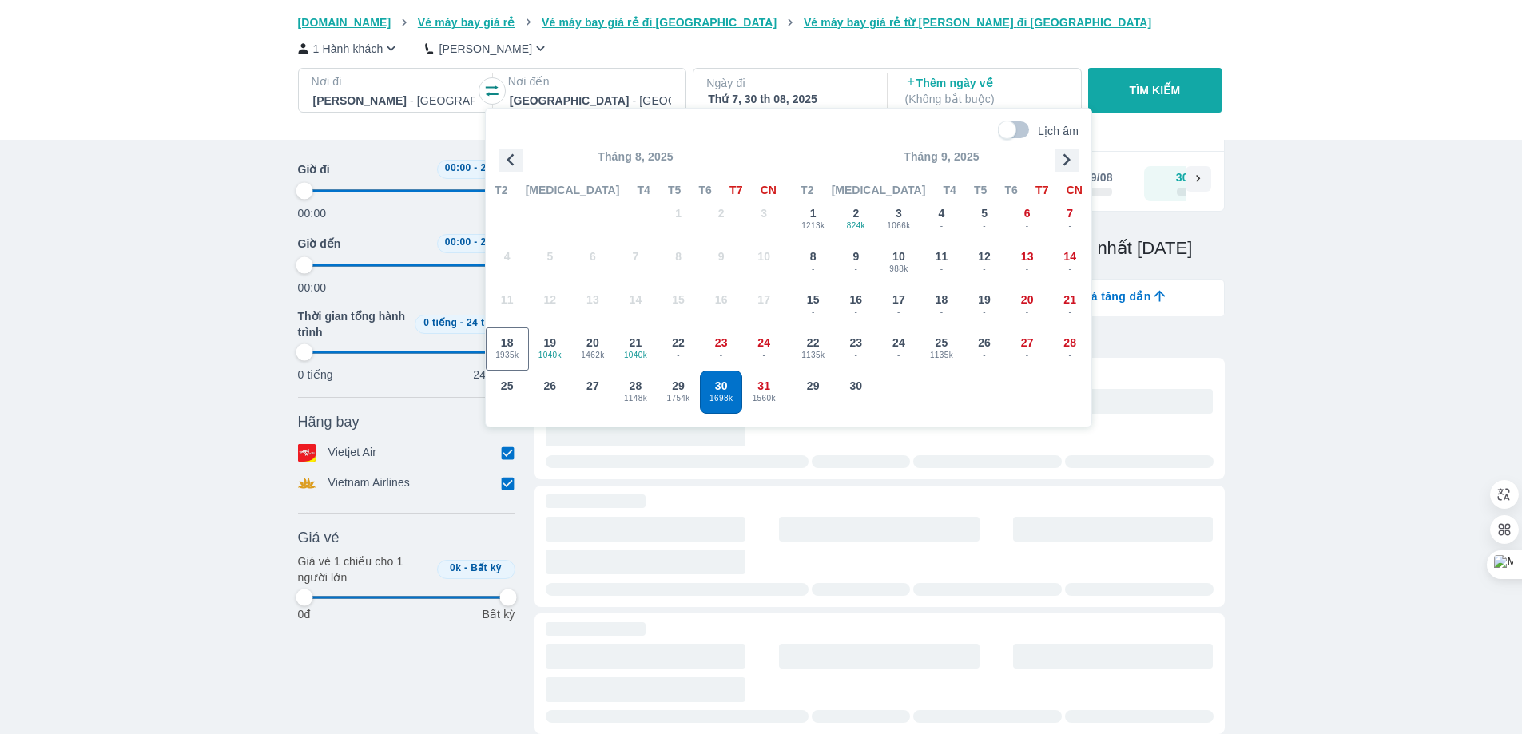
type input "97.9166666666667"
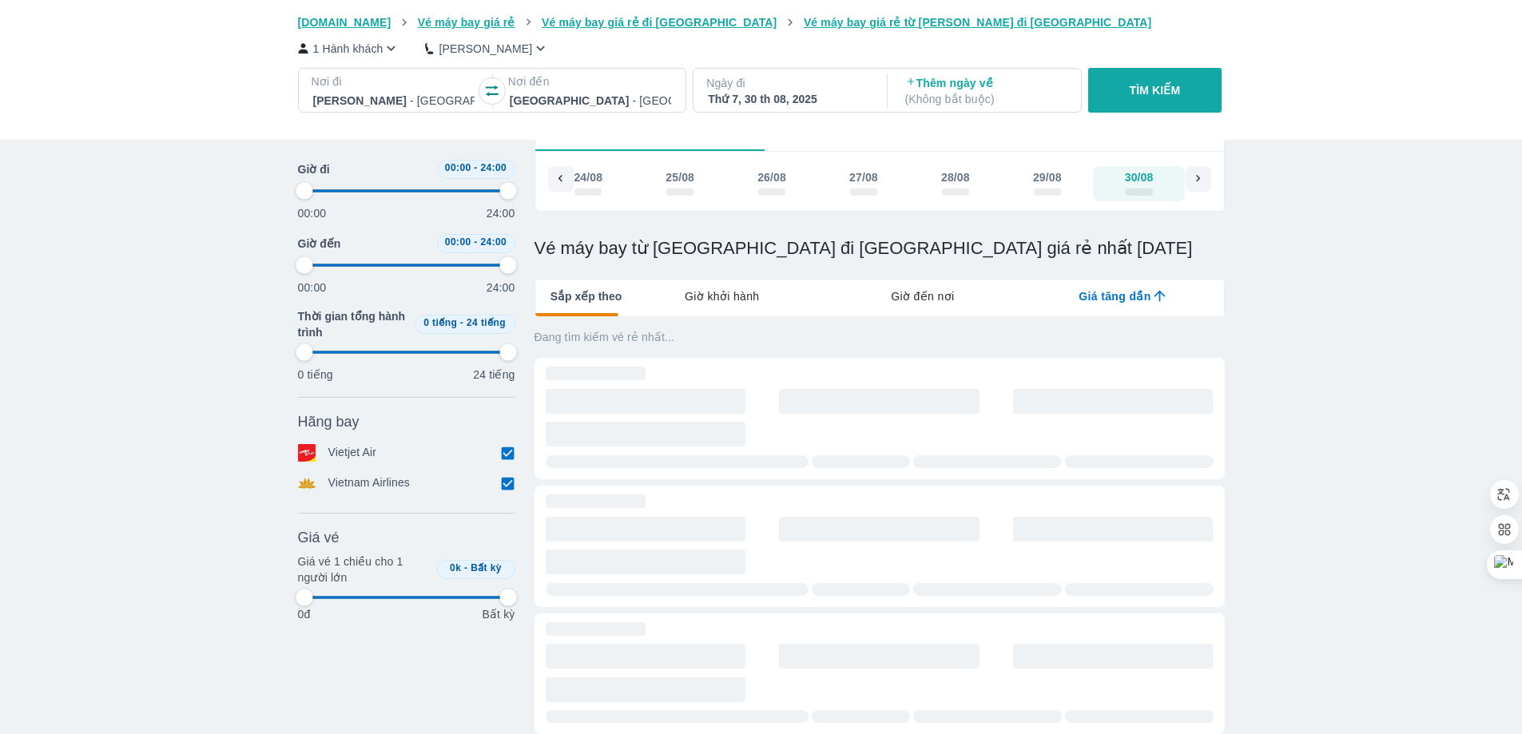
type input "97.9166666666667"
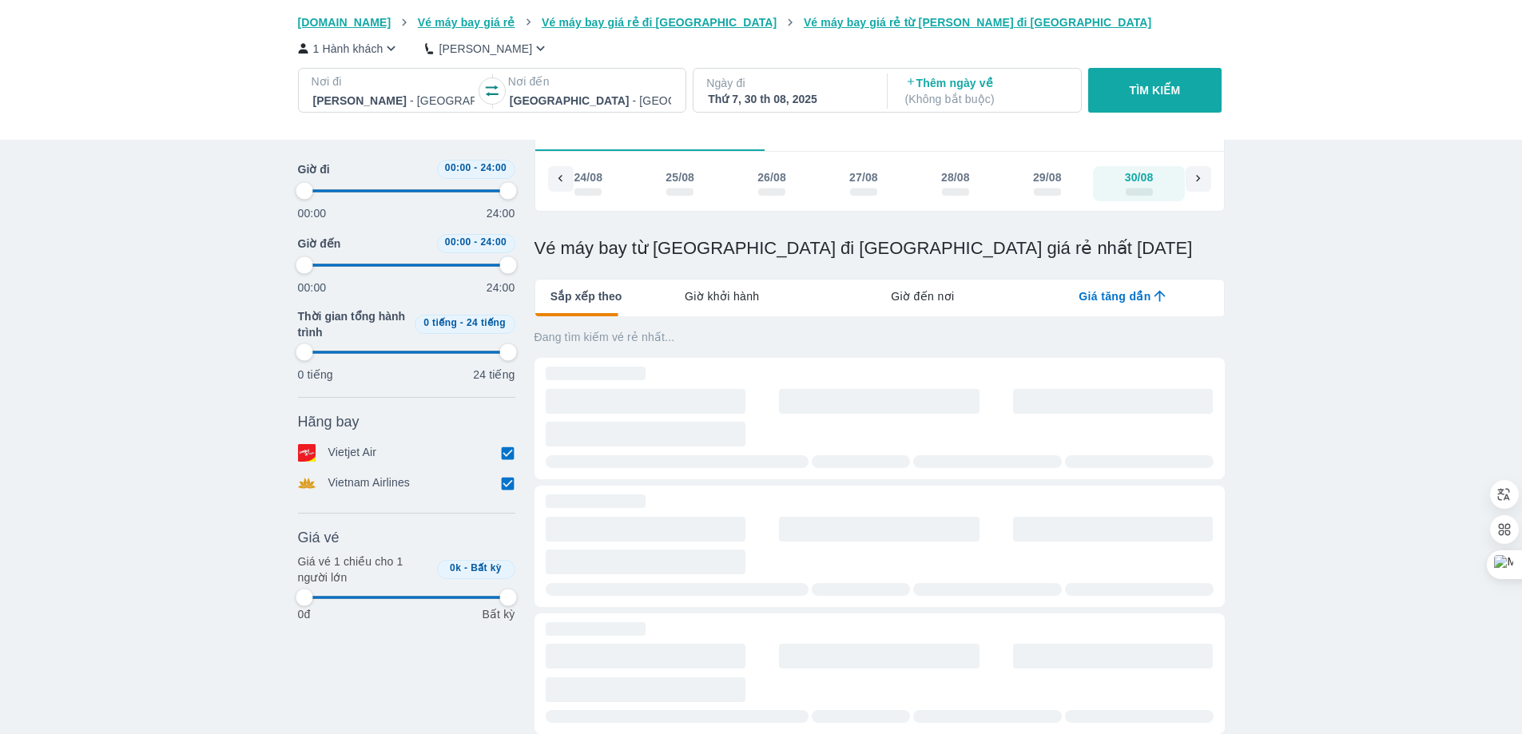
type input "97.9166666666667"
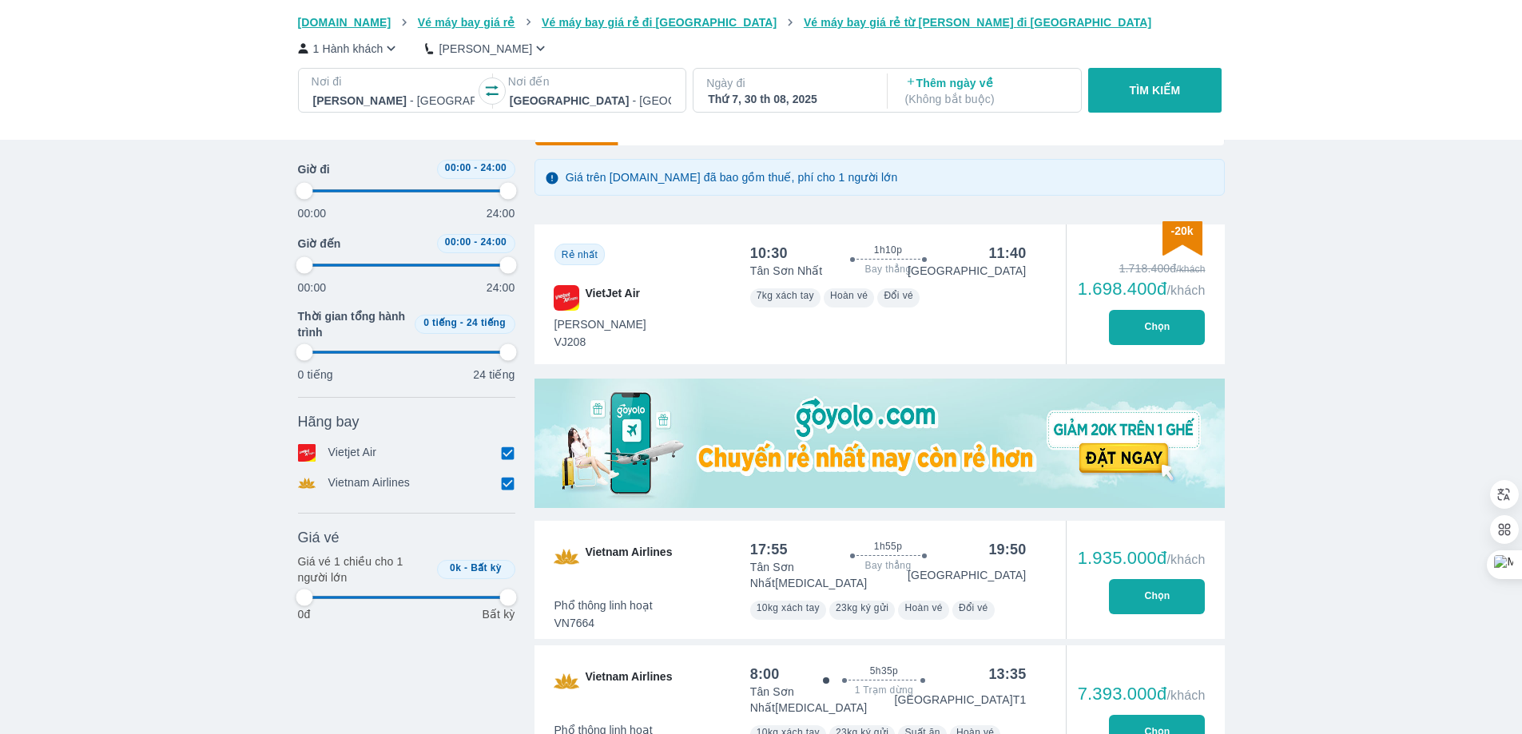
scroll to position [172, 0]
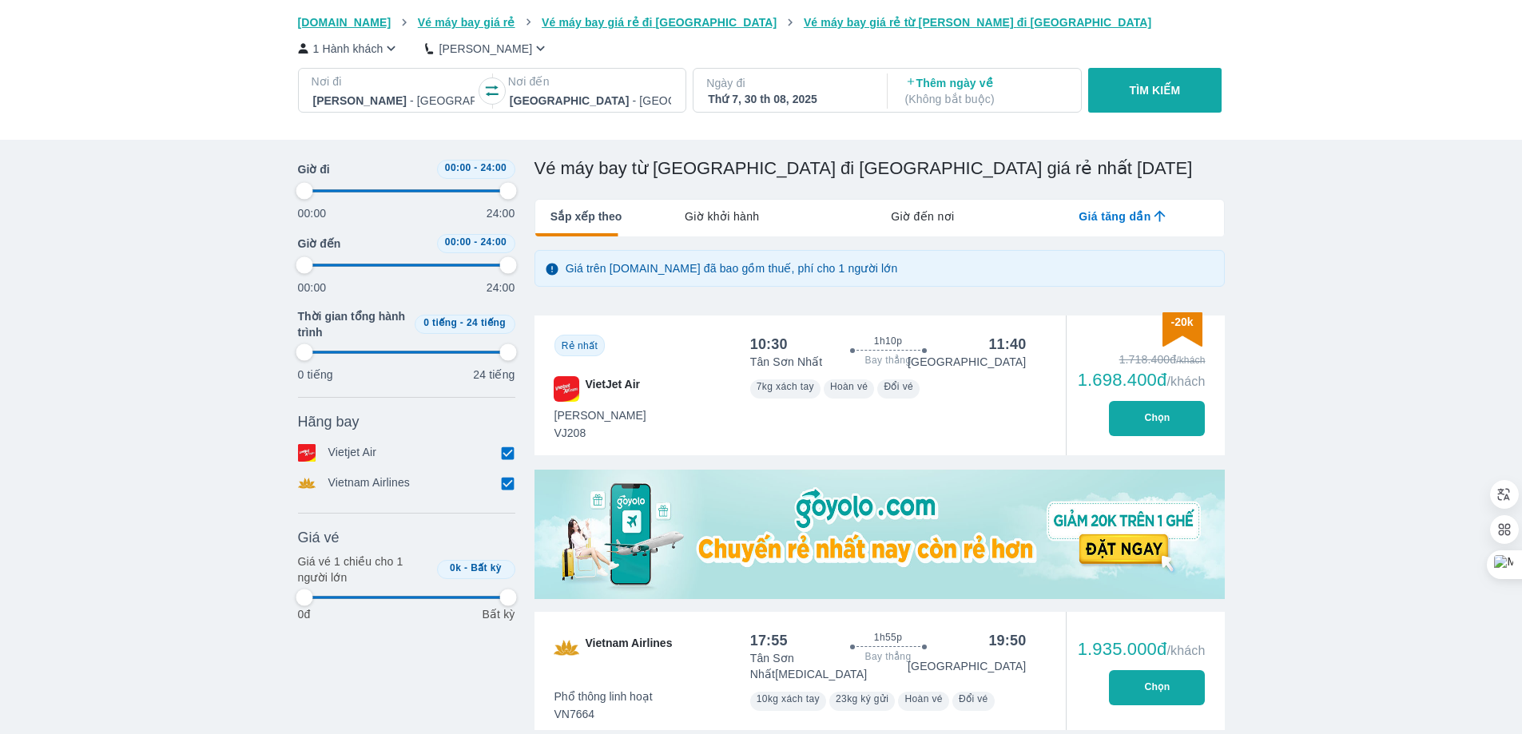
click at [885, 356] on div "Tân Sơn Nhất Tuy Hòa" at bounding box center [888, 362] width 276 height 16
click at [782, 358] on p "Tân Sơn Nhất" at bounding box center [786, 362] width 73 height 16
click at [682, 381] on div "-20k Rẻ nhất VietJet Air" at bounding box center [623, 386] width 177 height 140
click at [794, 359] on p "Tân Sơn Nhất" at bounding box center [786, 362] width 73 height 16
click at [753, 359] on p "Tân Sơn Nhất" at bounding box center [786, 362] width 73 height 16
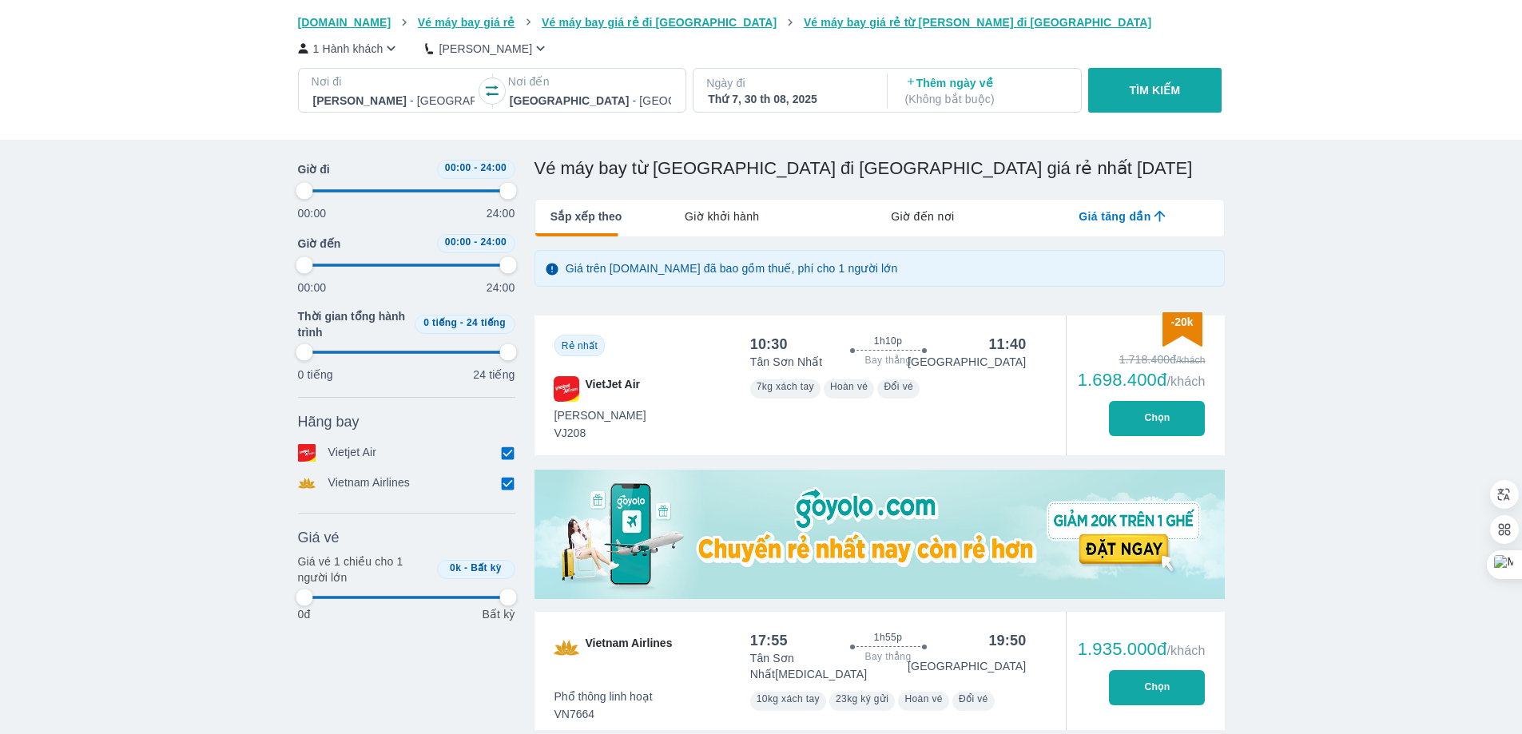
click at [753, 360] on p "Tân Sơn Nhất" at bounding box center [786, 362] width 73 height 16
click at [618, 410] on div "-20k Rẻ nhất VietJet Air" at bounding box center [623, 386] width 177 height 140
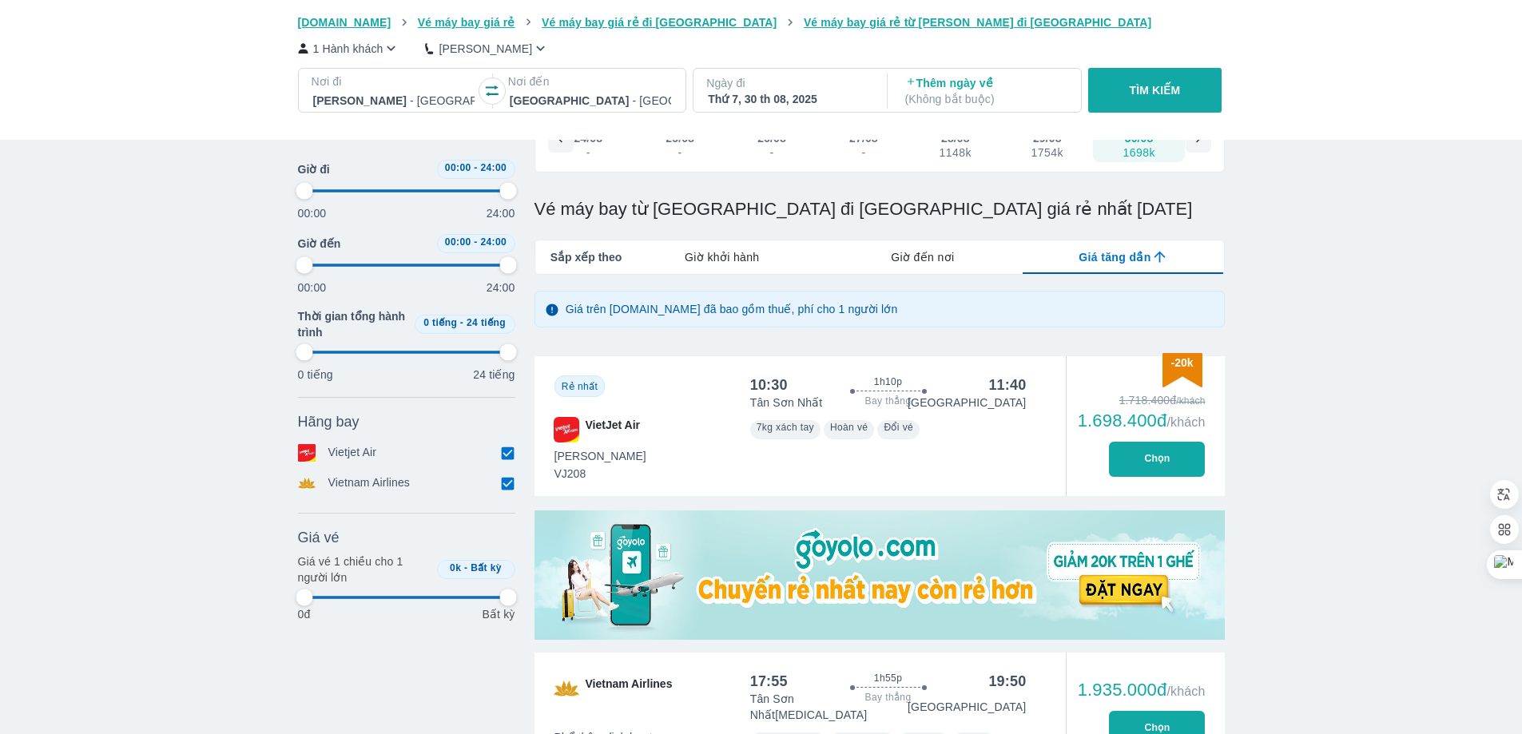
scroll to position [0, 0]
